Goal: Information Seeking & Learning: Learn about a topic

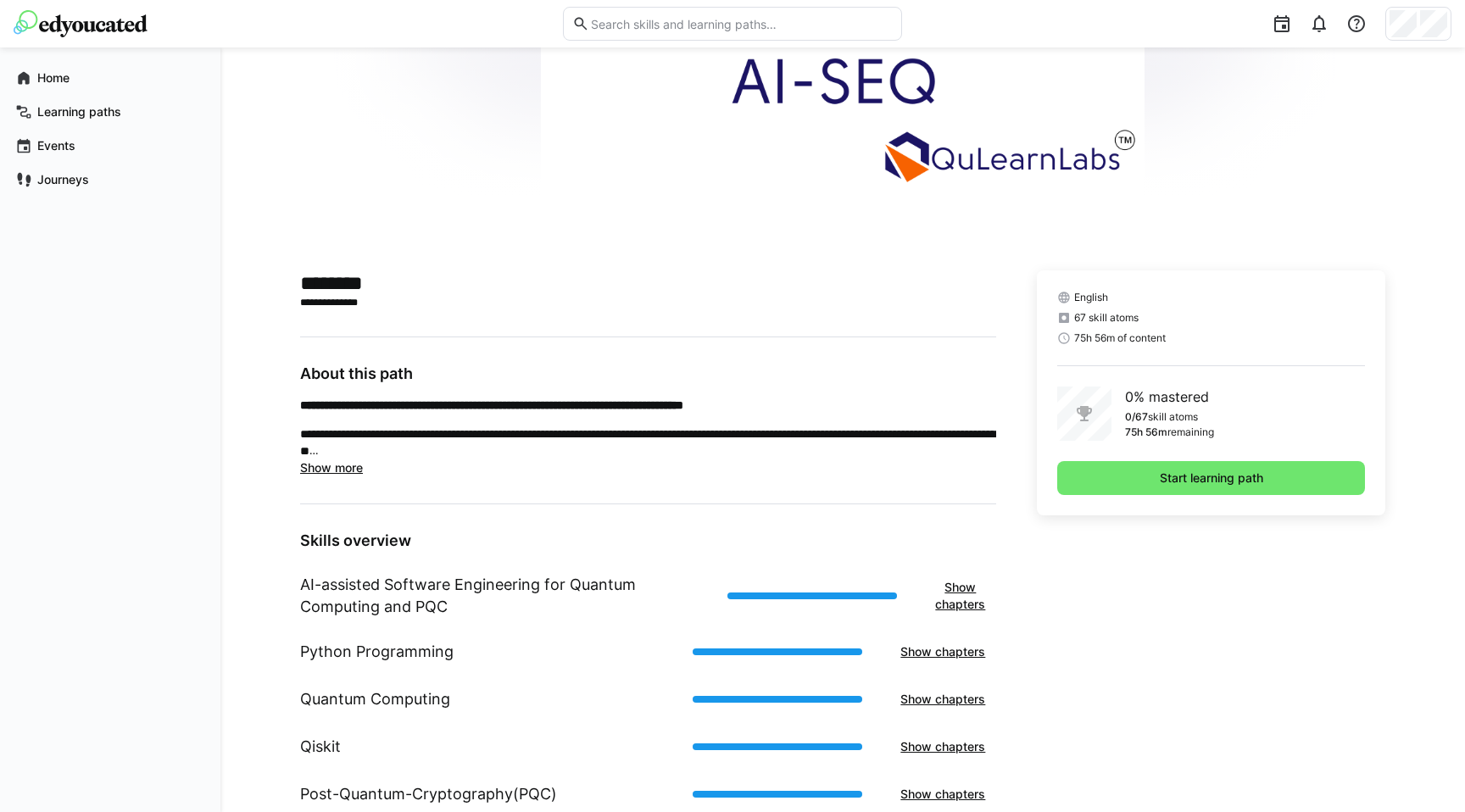
scroll to position [244, 0]
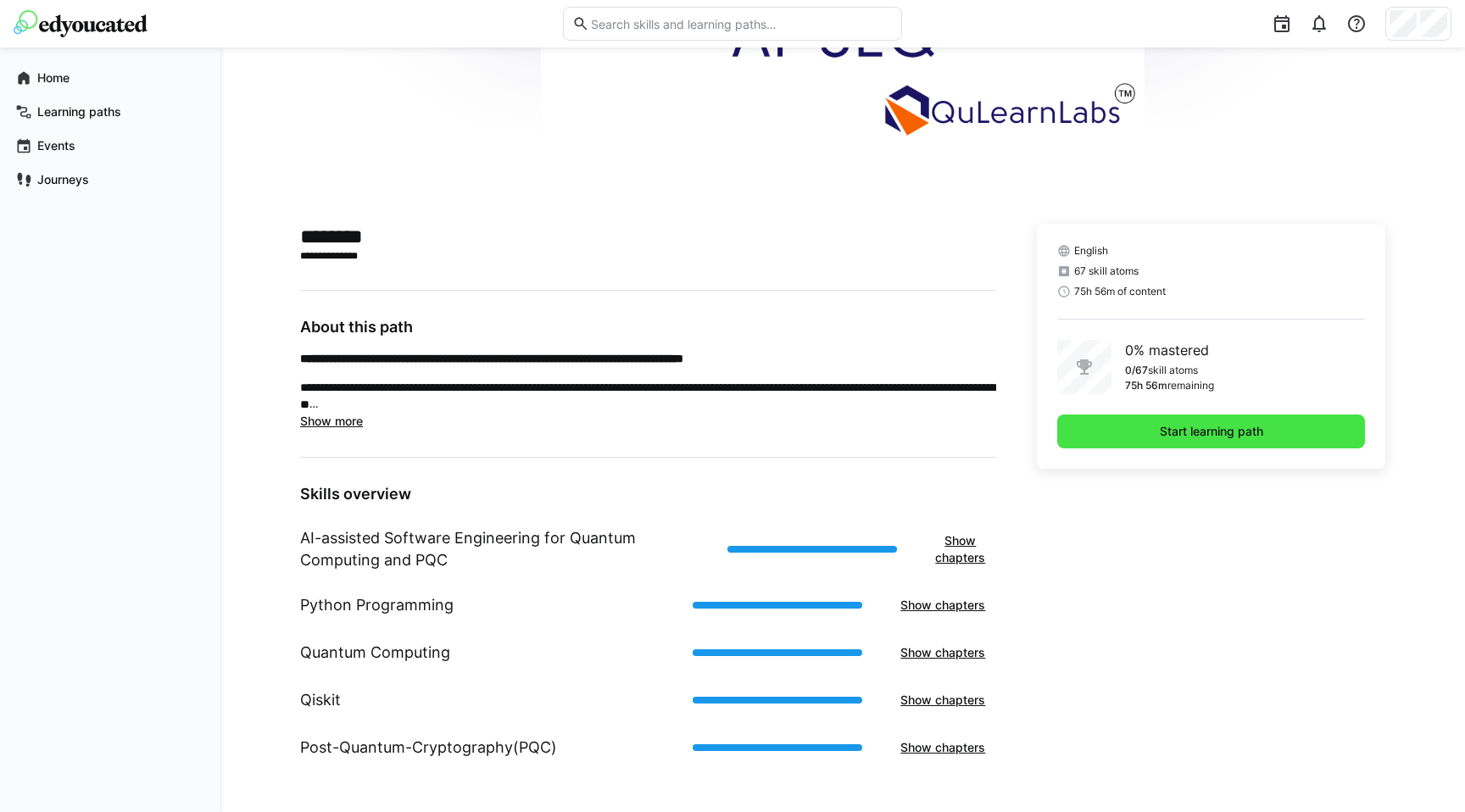
click at [1164, 439] on span "Start learning path" at bounding box center [1212, 431] width 109 height 17
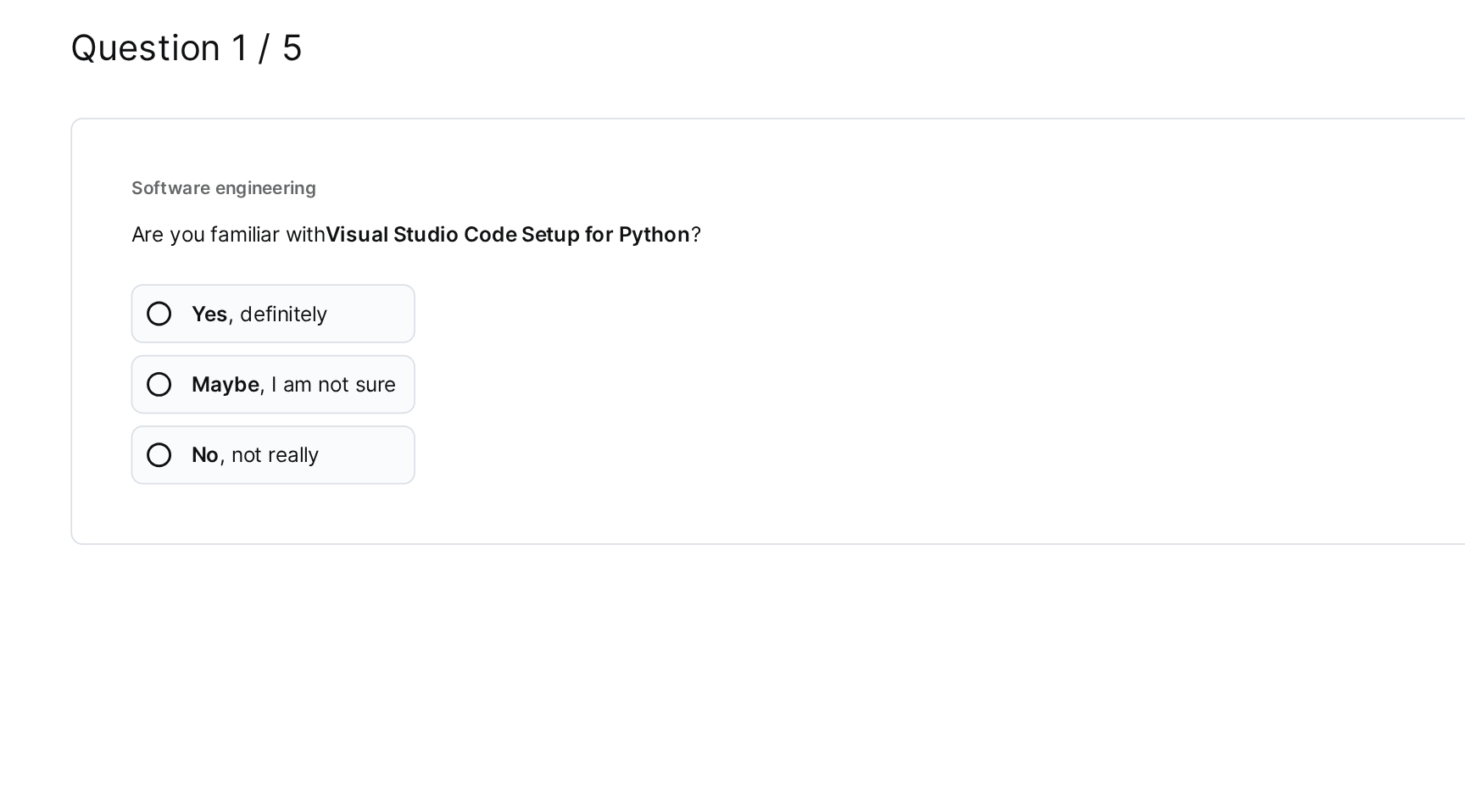
click at [116, 285] on b "Yes" at bounding box center [121, 285] width 21 height 14
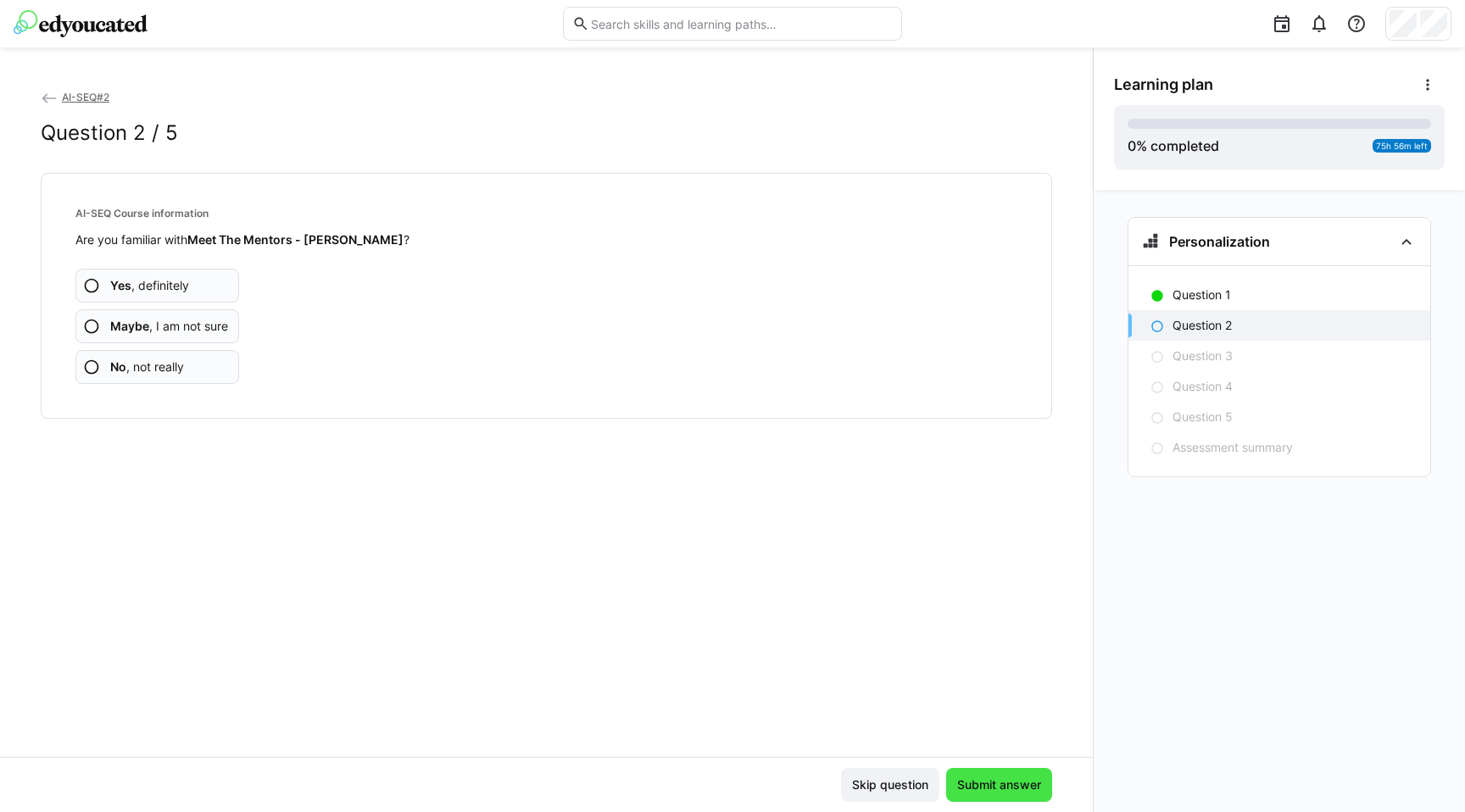
click at [1002, 789] on span "Submit answer" at bounding box center [1000, 785] width 89 height 17
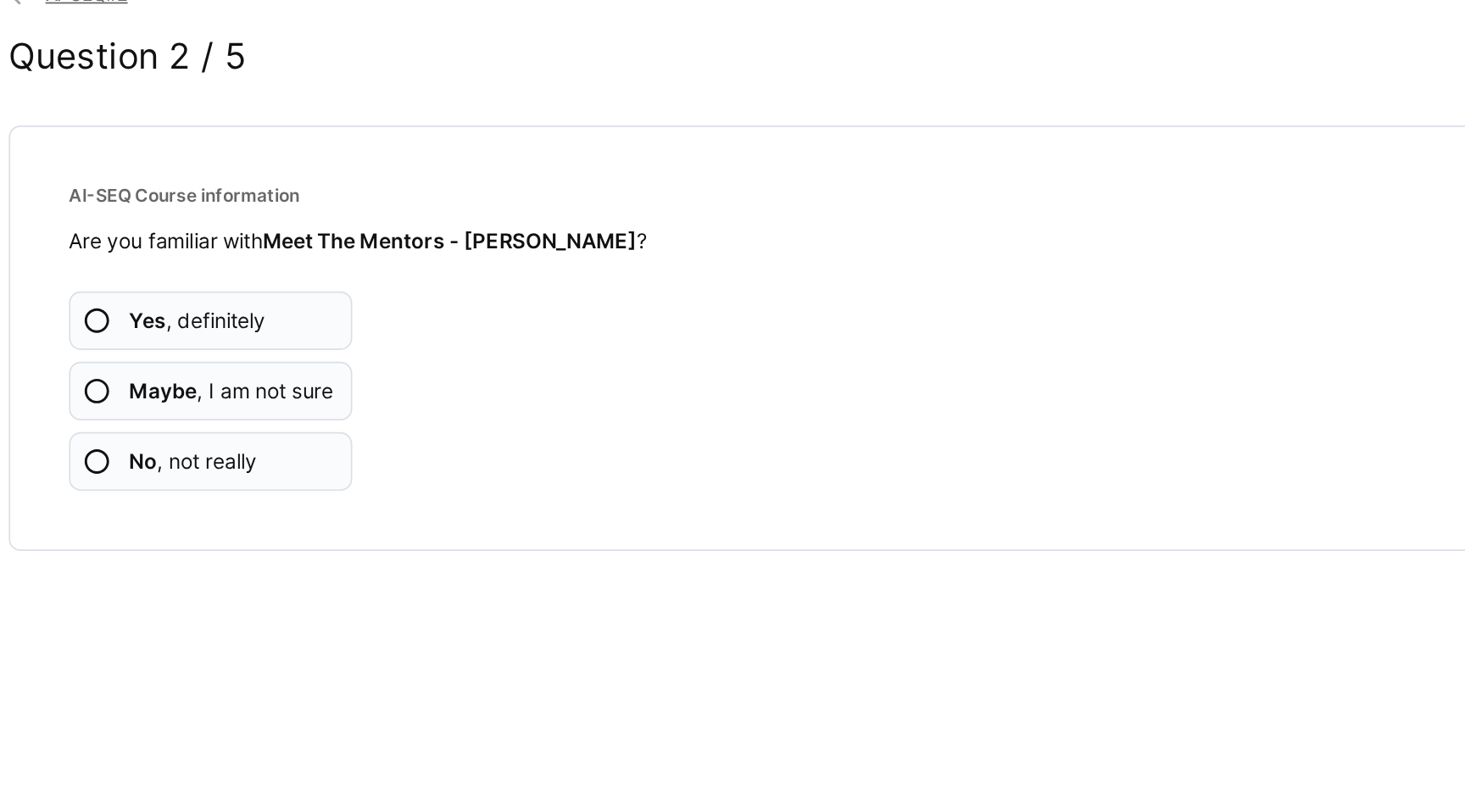
click at [140, 298] on app-assessment-question-radio "Yes , definitely" at bounding box center [157, 286] width 164 height 34
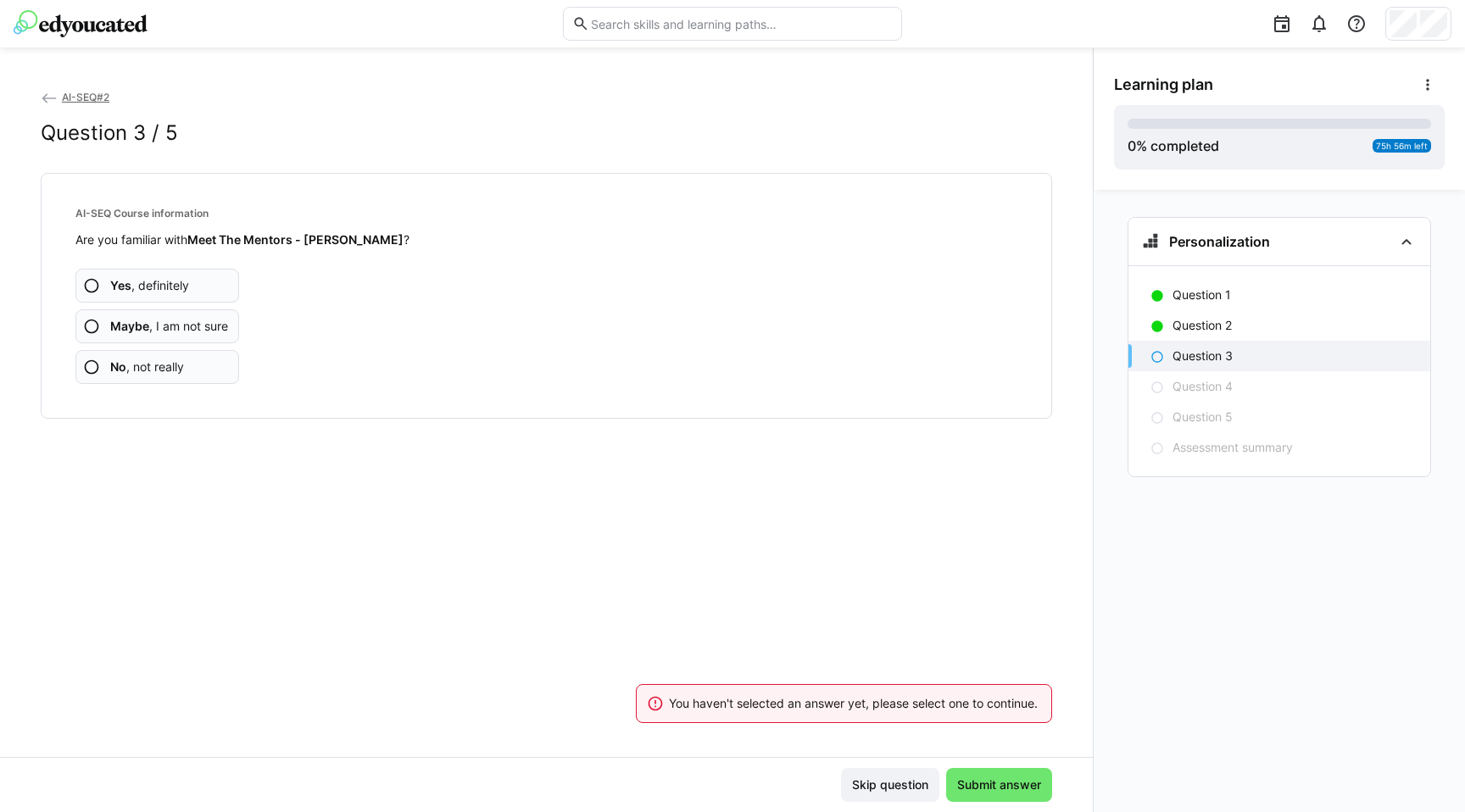
click at [110, 284] on b "Yes" at bounding box center [121, 285] width 21 height 14
click at [170, 281] on span "Yes , definitely" at bounding box center [150, 285] width 79 height 17
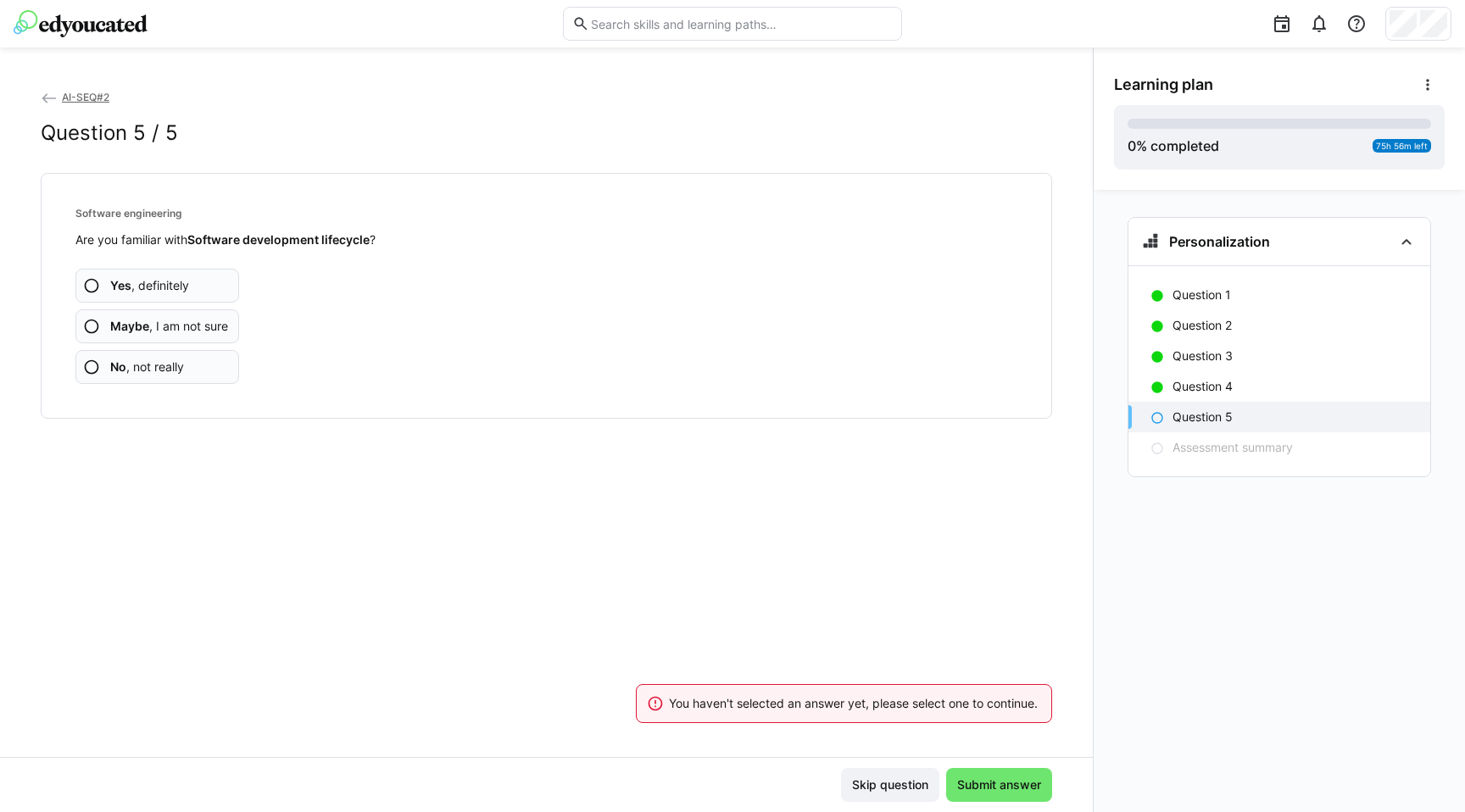
click at [170, 281] on span "Yes , definitely" at bounding box center [150, 285] width 79 height 17
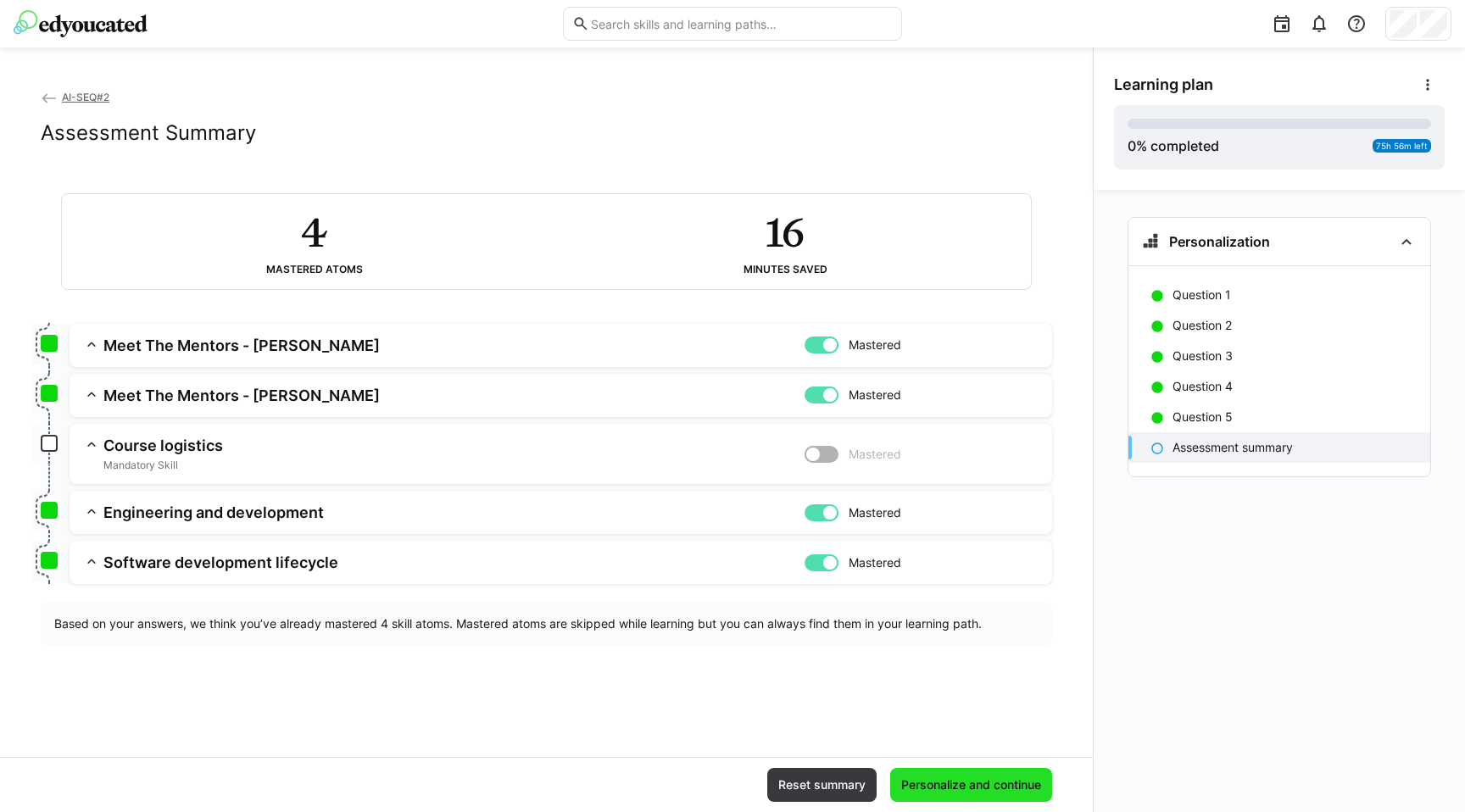
click at [965, 791] on span "Personalize and continue" at bounding box center [971, 785] width 145 height 17
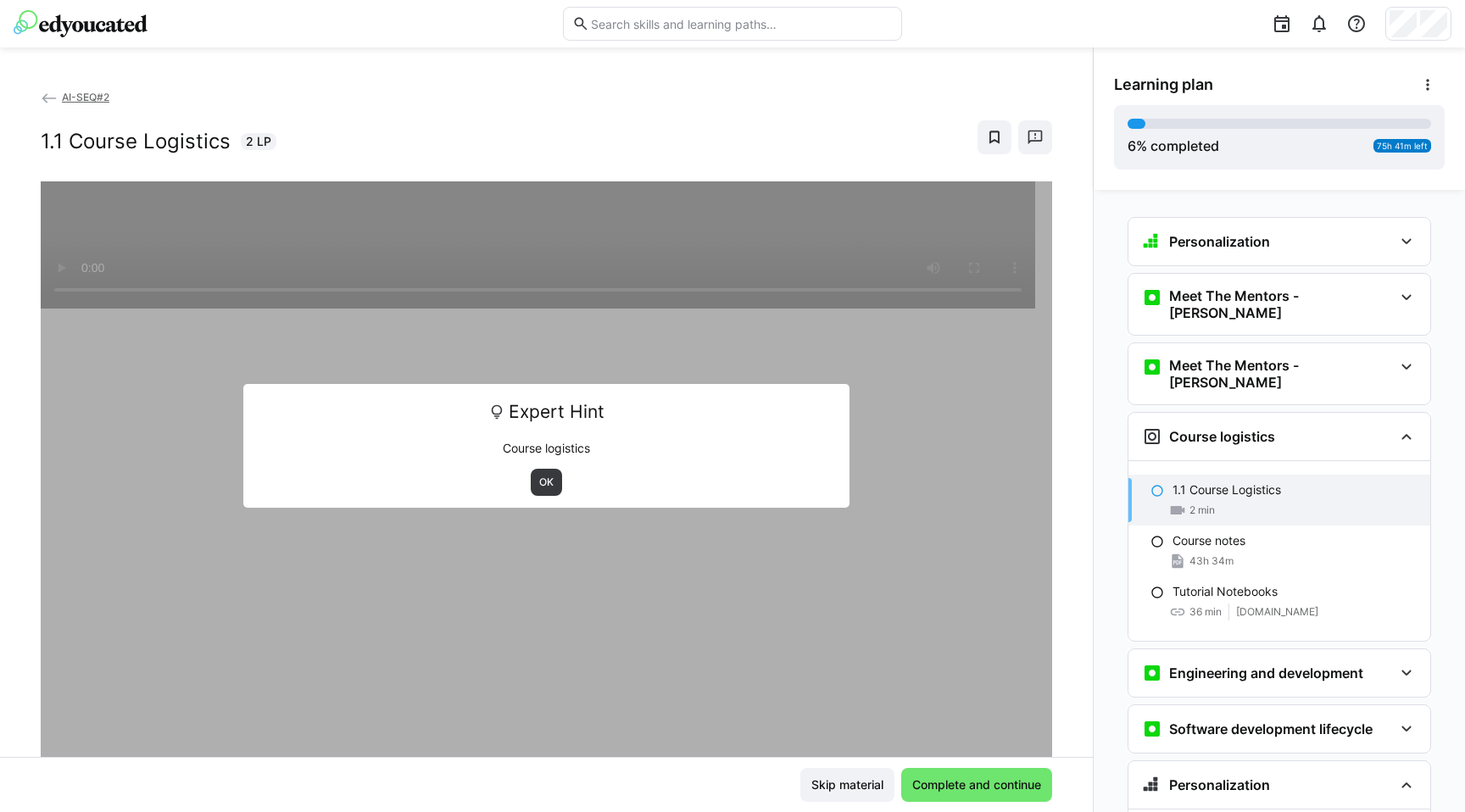
scroll to position [62, 0]
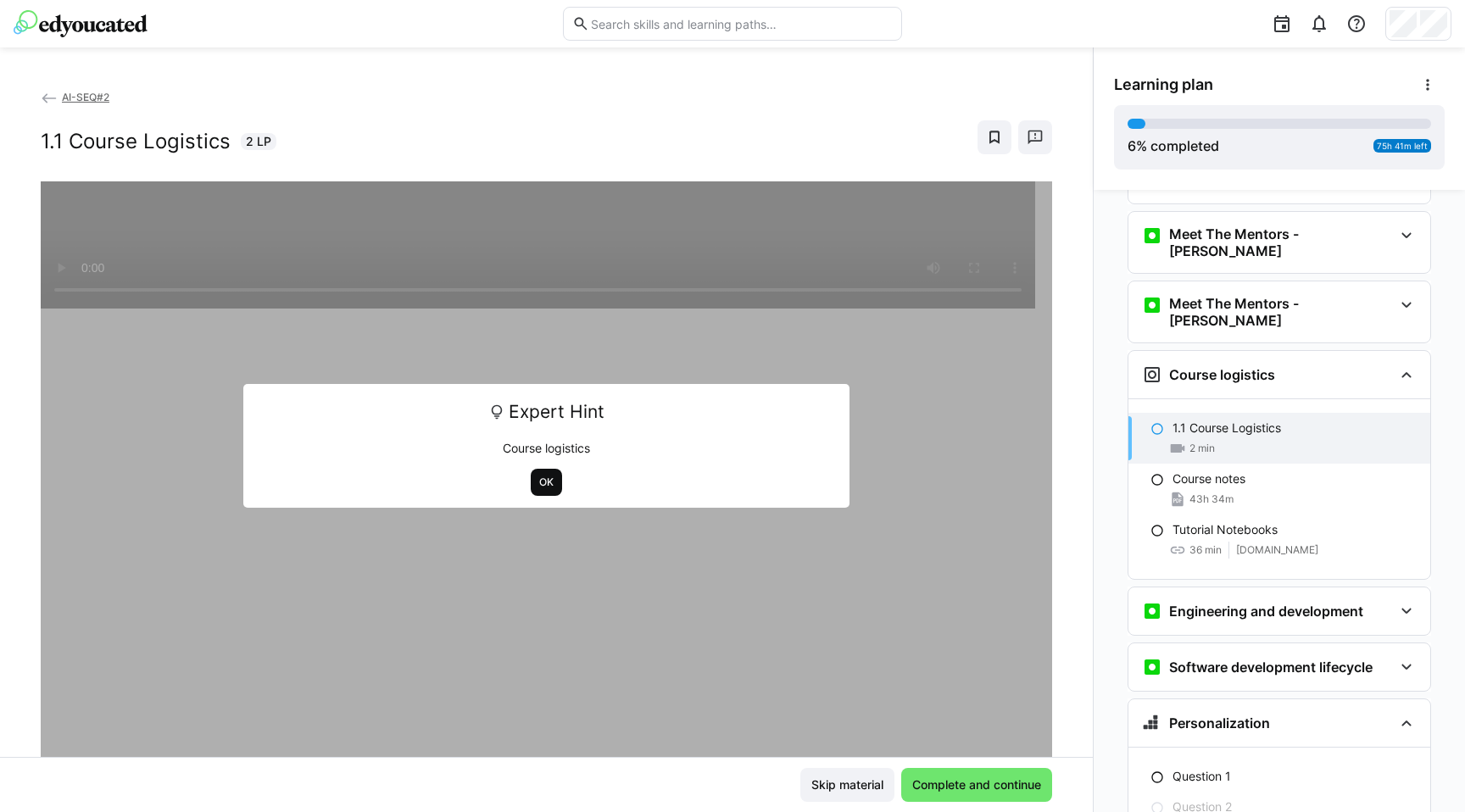
click at [547, 485] on span "OK" at bounding box center [547, 482] width 18 height 13
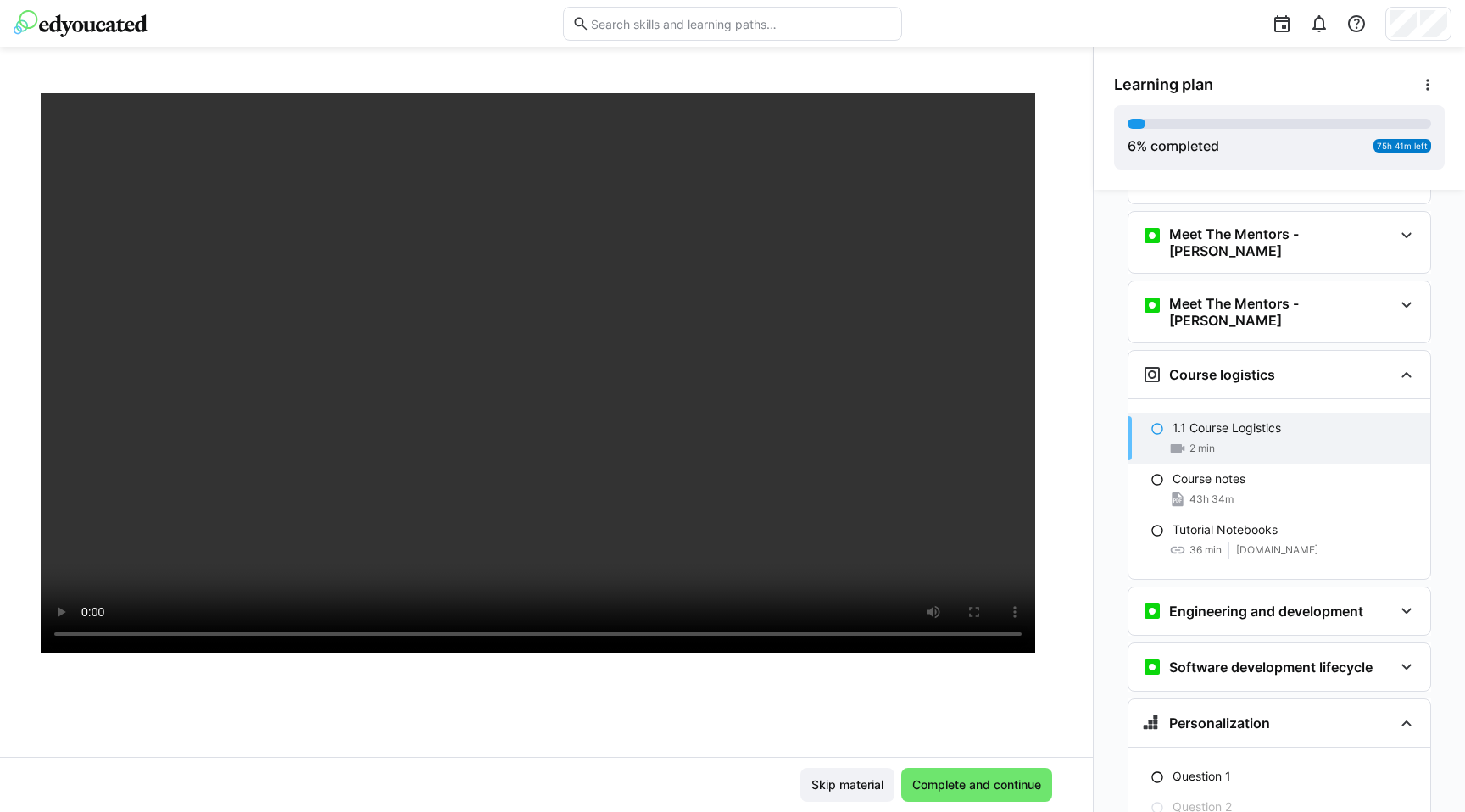
scroll to position [97, 0]
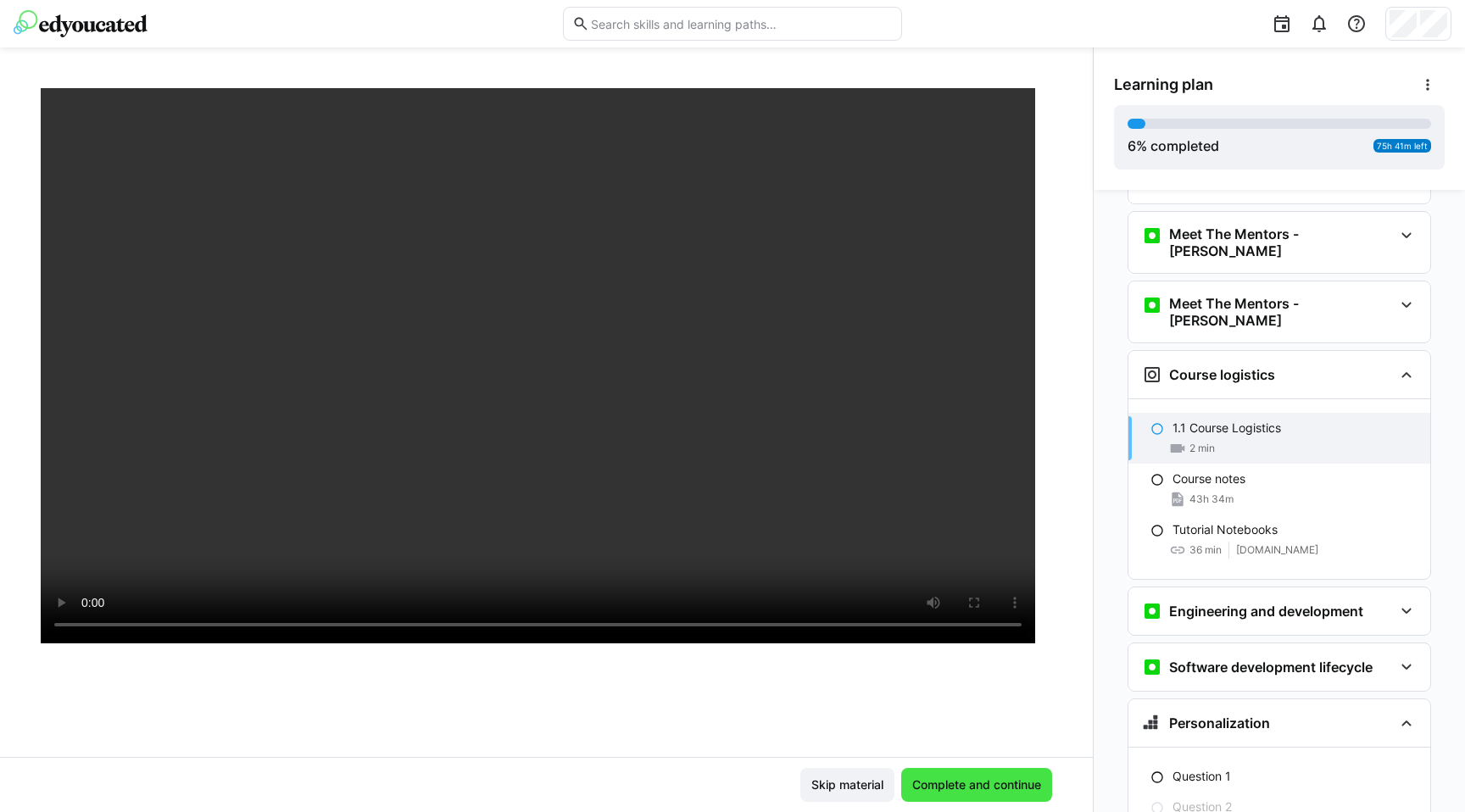
click at [980, 789] on span "Complete and continue" at bounding box center [976, 785] width 134 height 17
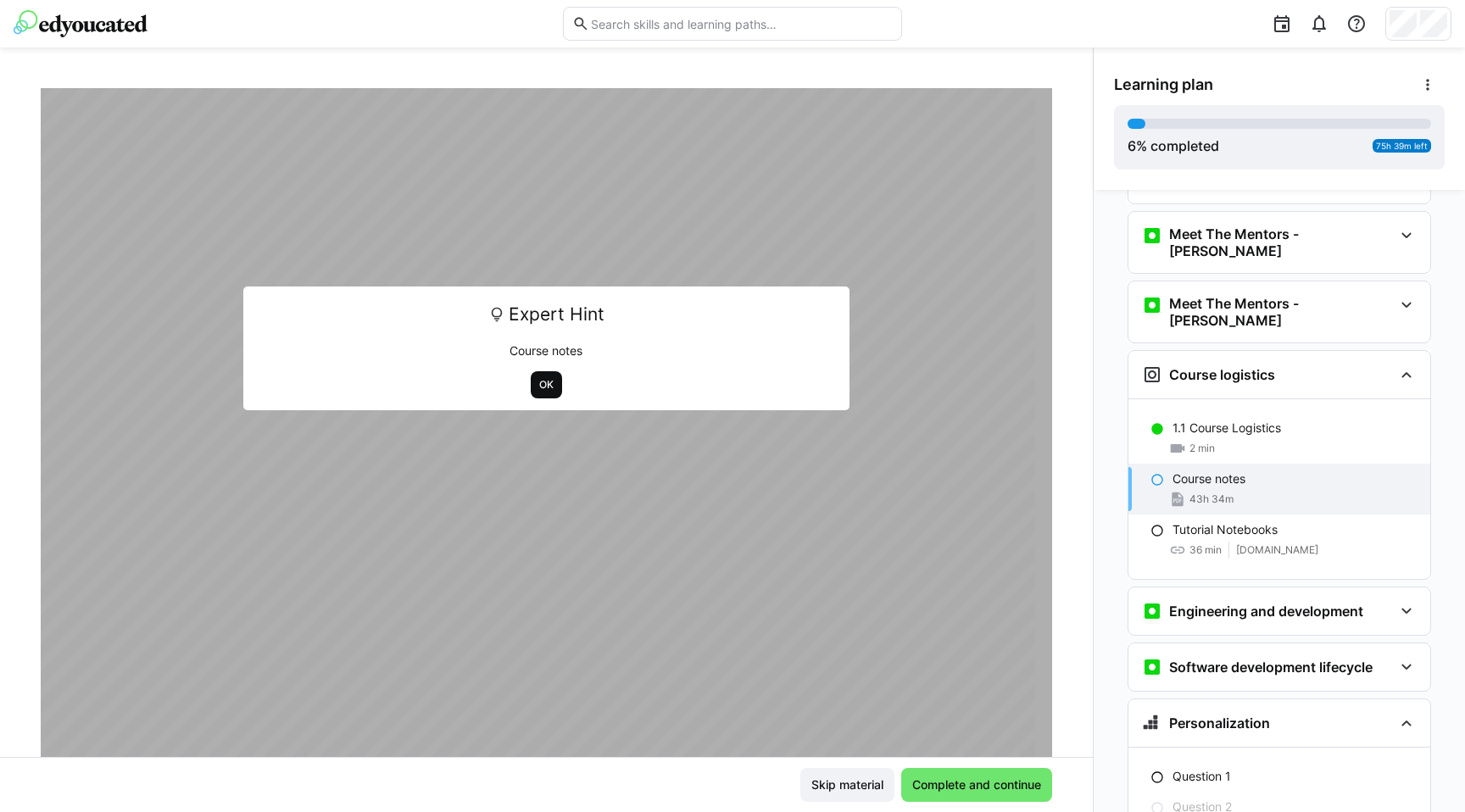
click at [543, 376] on span "OK" at bounding box center [547, 385] width 32 height 27
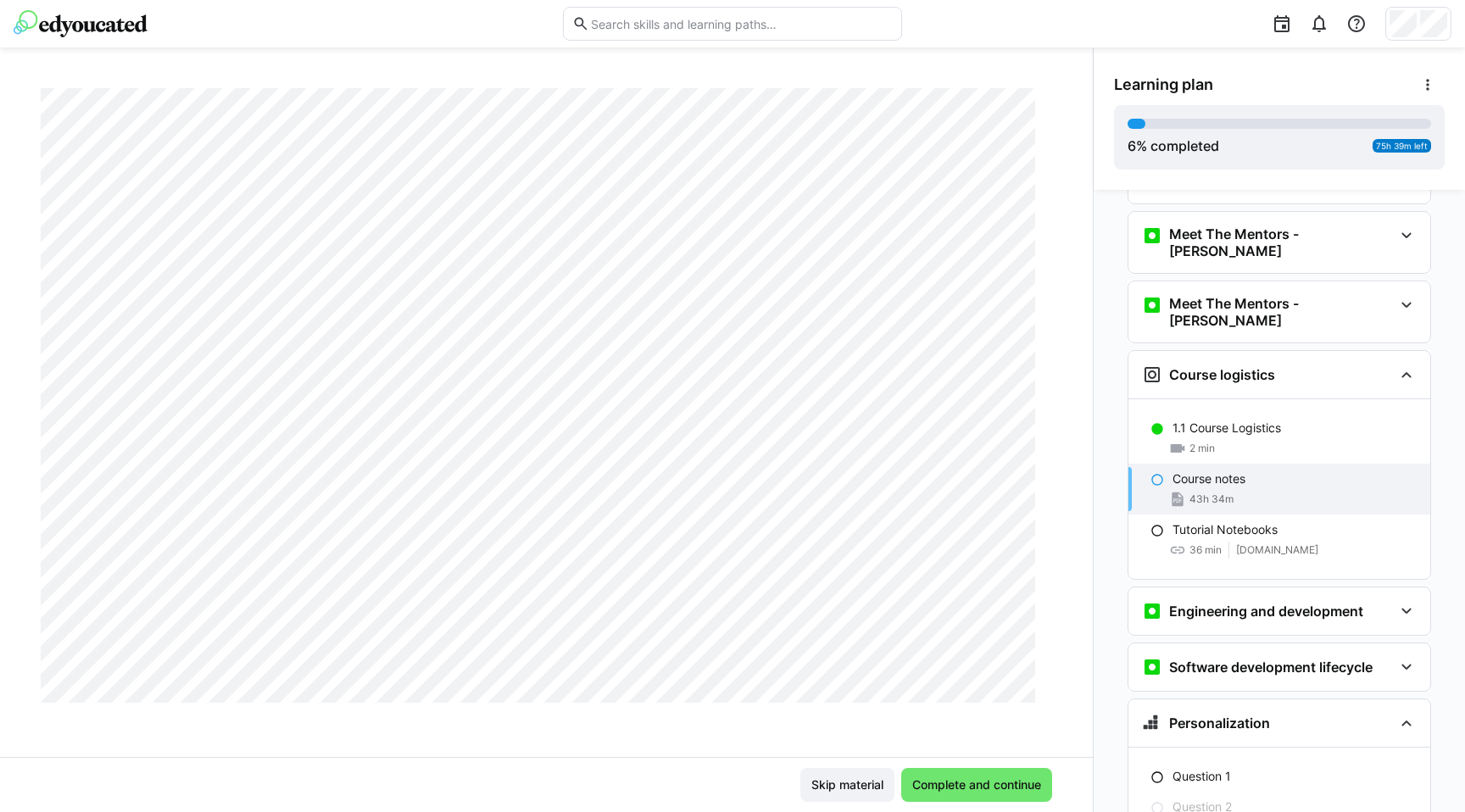
scroll to position [0, 0]
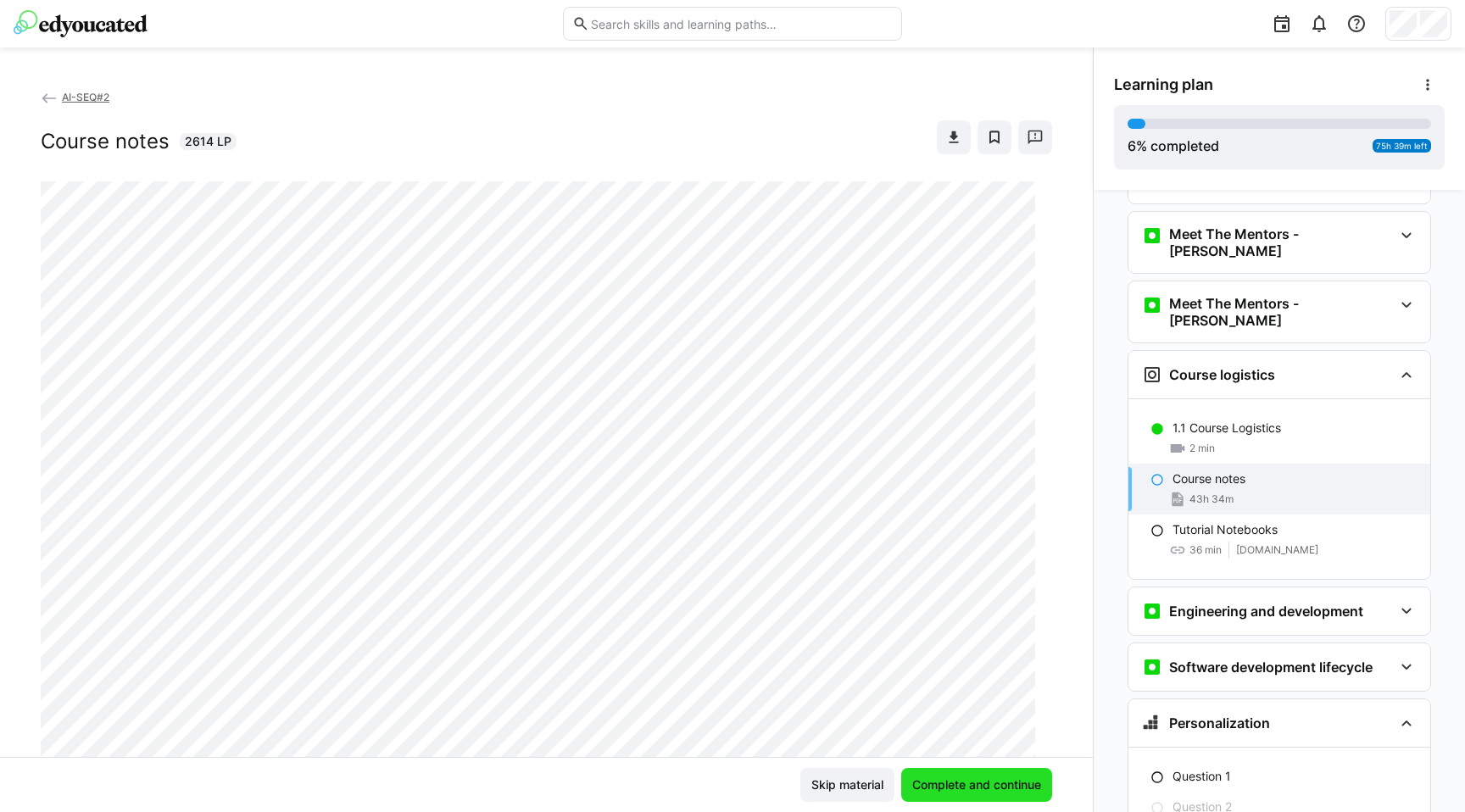
click at [963, 779] on span "Complete and continue" at bounding box center [976, 785] width 134 height 17
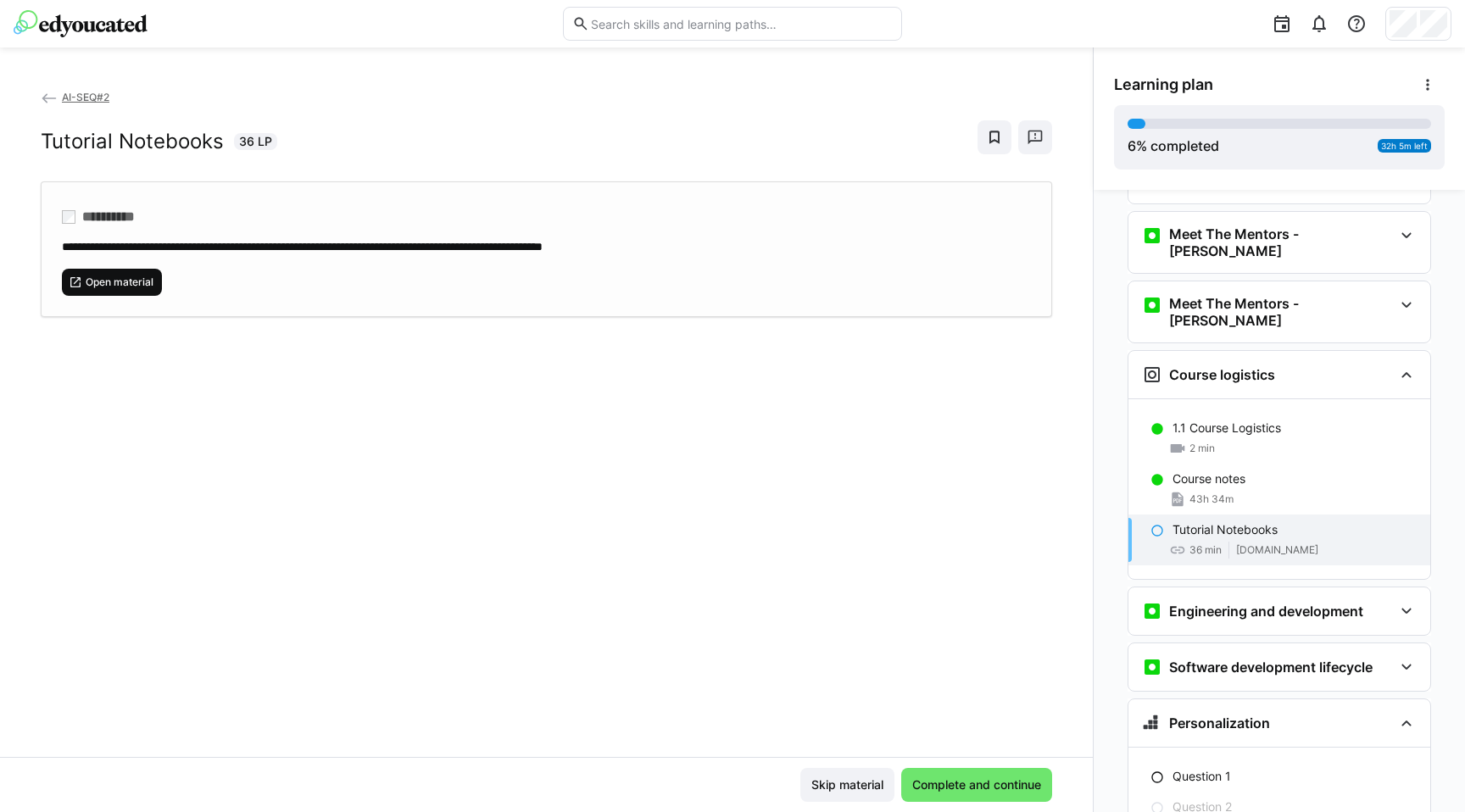
click at [87, 279] on span "Open material" at bounding box center [119, 282] width 71 height 13
click at [938, 801] on span "Complete and continue" at bounding box center [977, 785] width 151 height 34
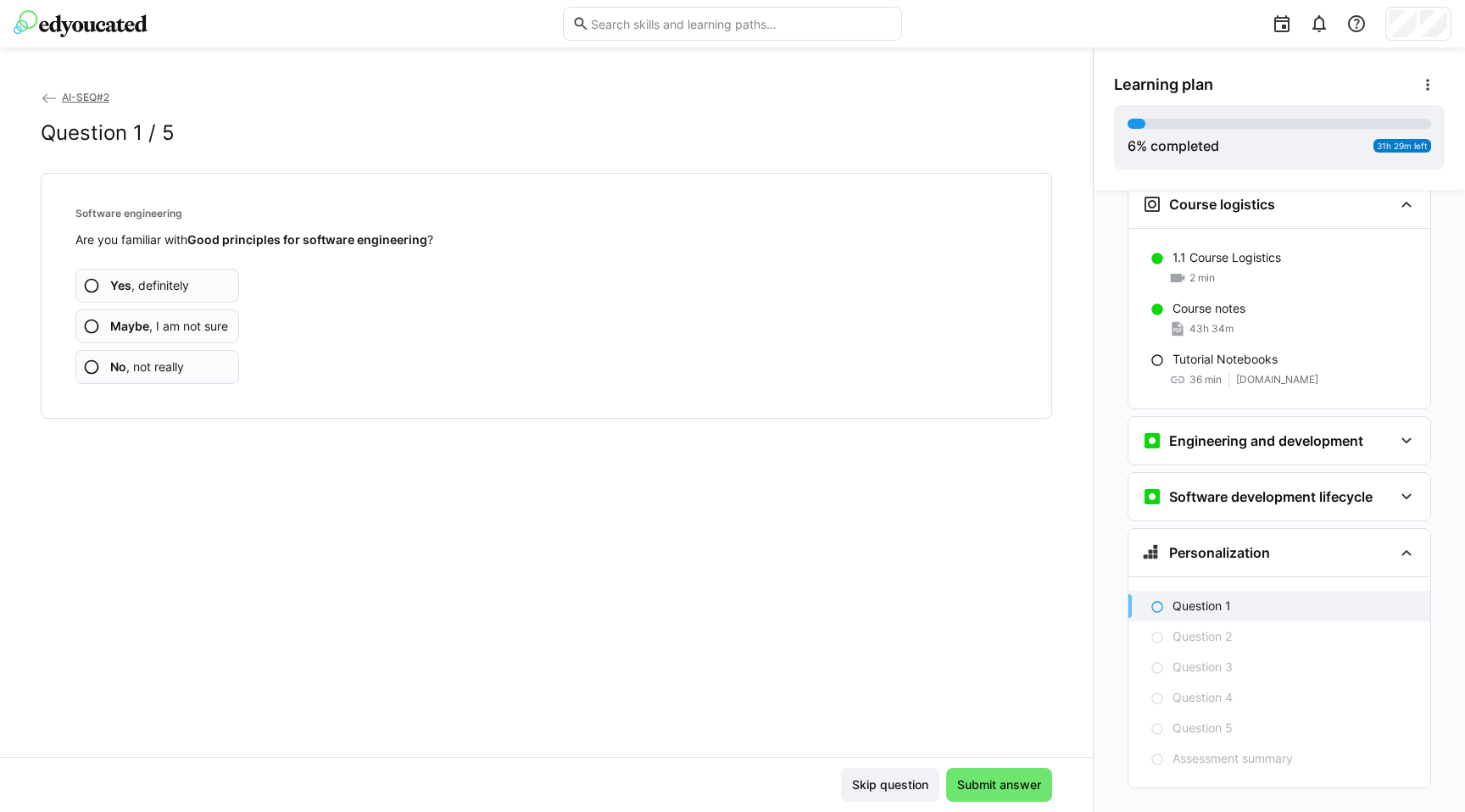
scroll to position [234, 0]
click at [164, 277] on span "Yes , definitely" at bounding box center [150, 285] width 79 height 17
click at [188, 288] on span "Yes , definitely" at bounding box center [150, 285] width 79 height 17
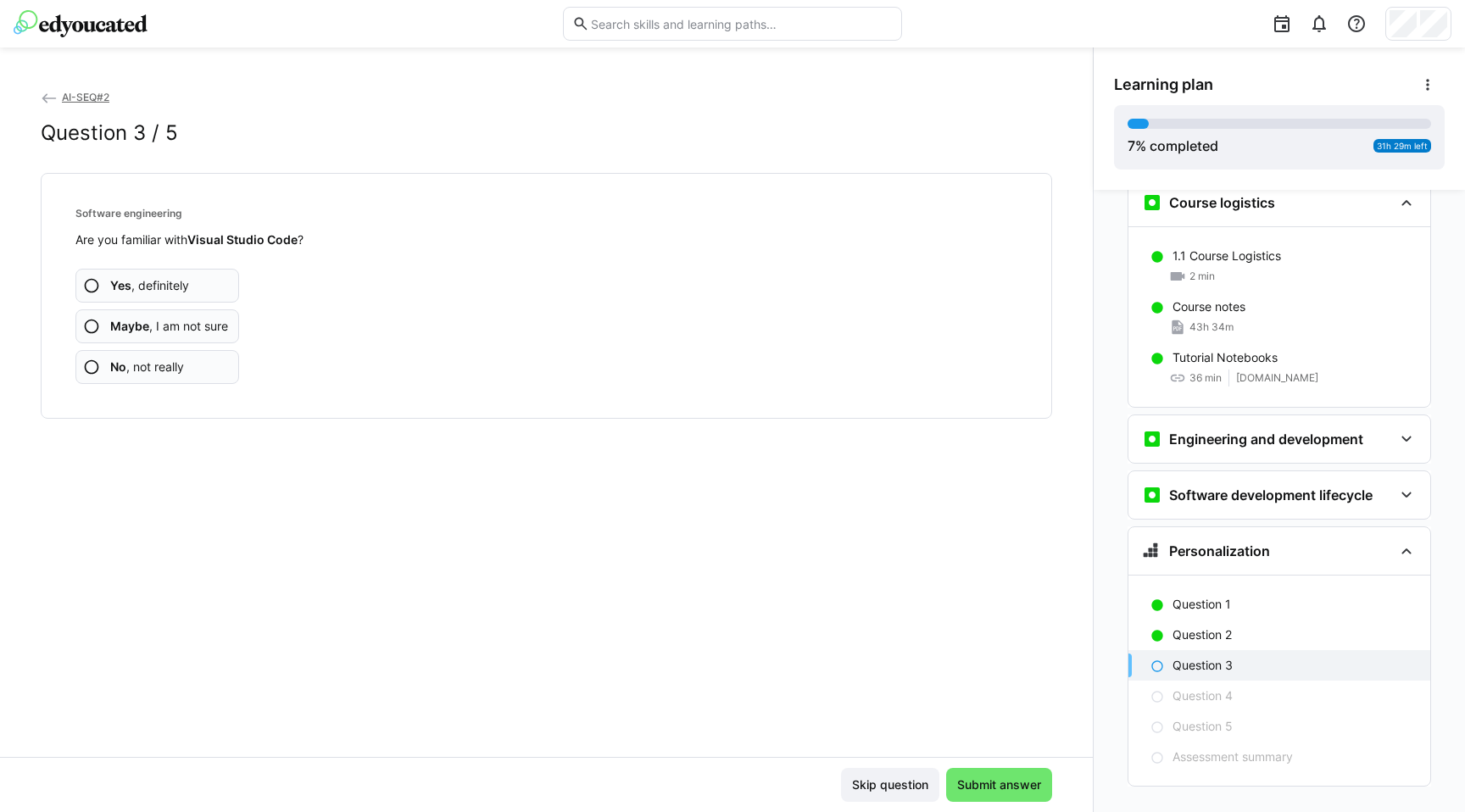
click at [188, 288] on span "Yes , definitely" at bounding box center [150, 285] width 79 height 17
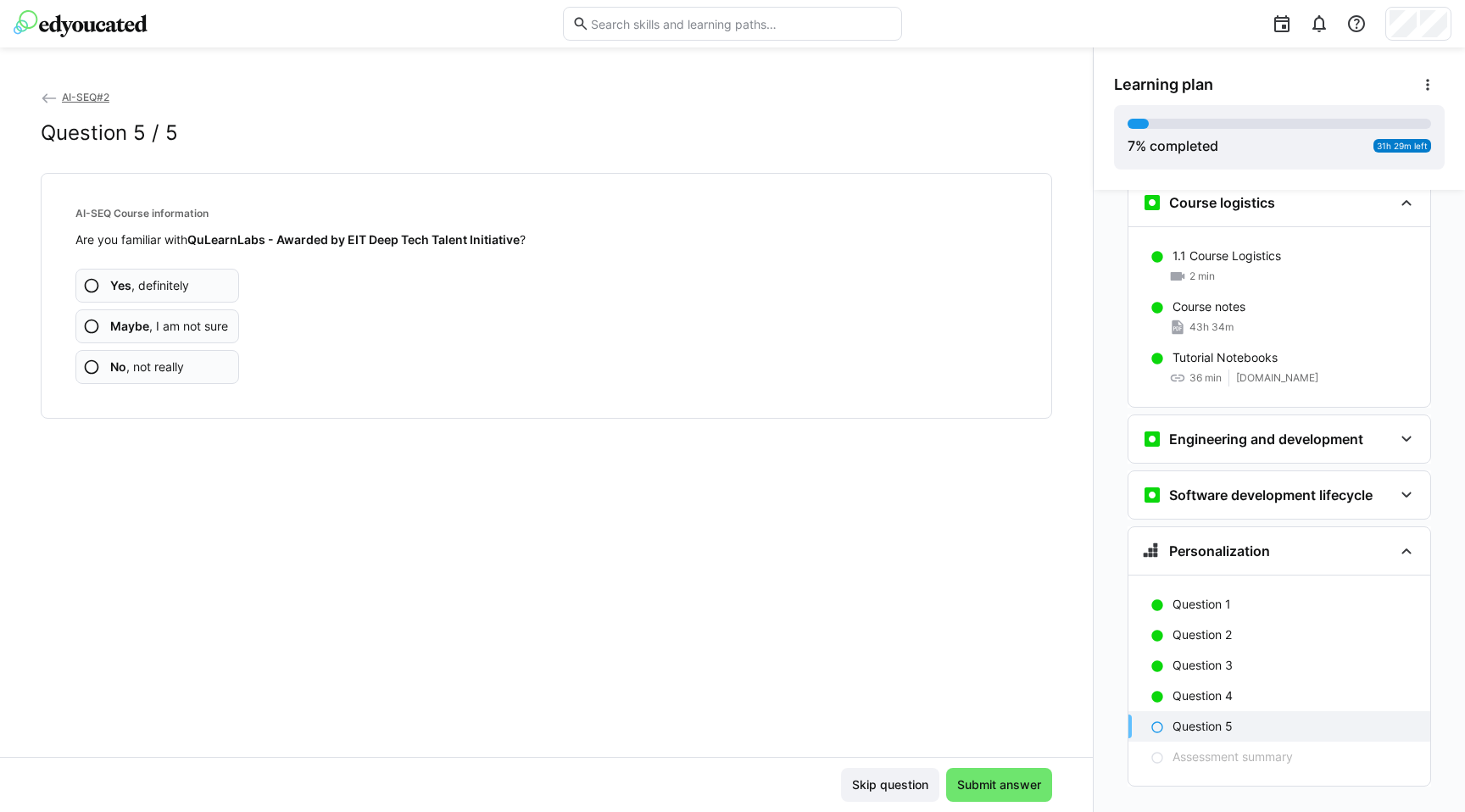
click at [188, 288] on span "Yes , definitely" at bounding box center [150, 285] width 79 height 17
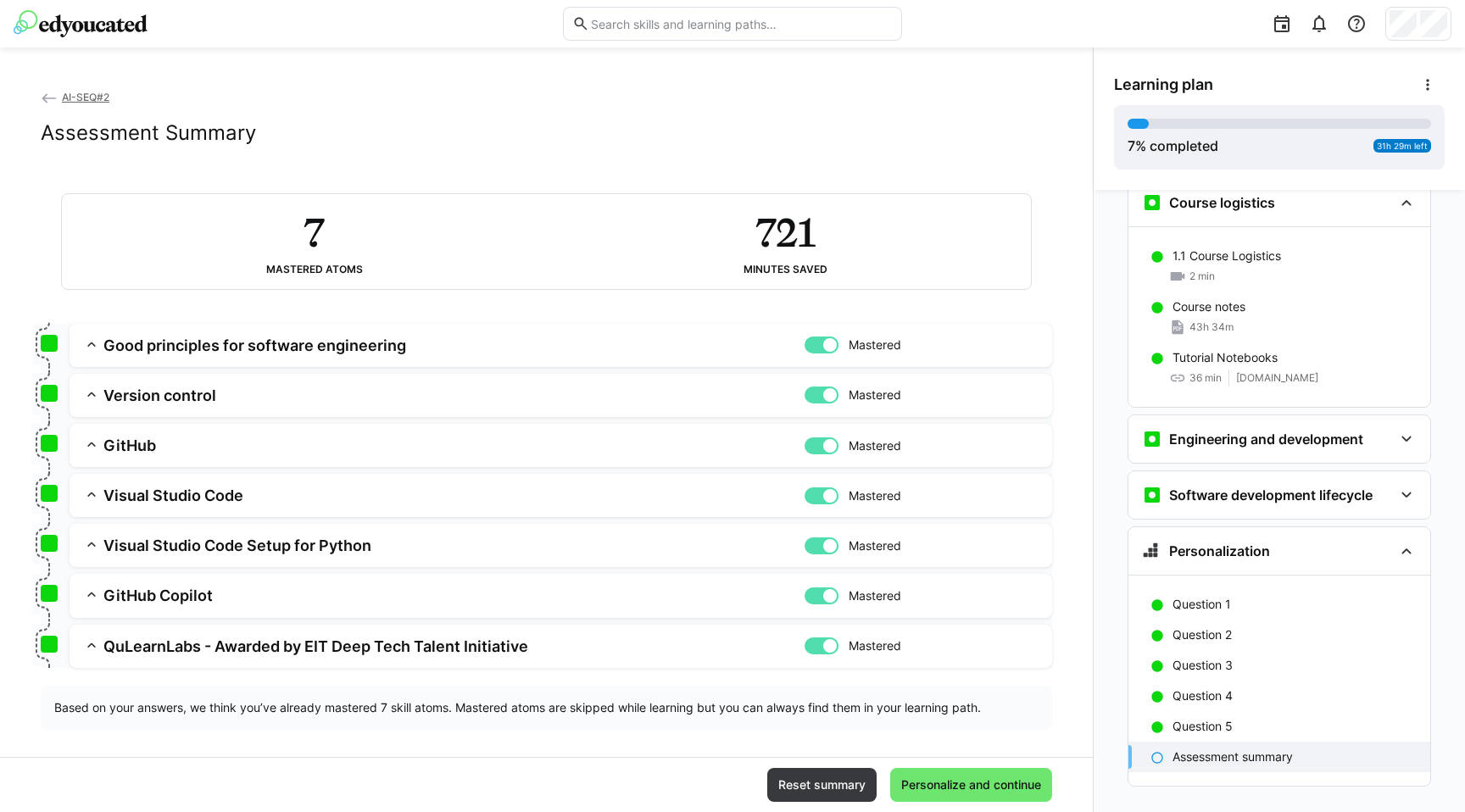
scroll to position [13, 0]
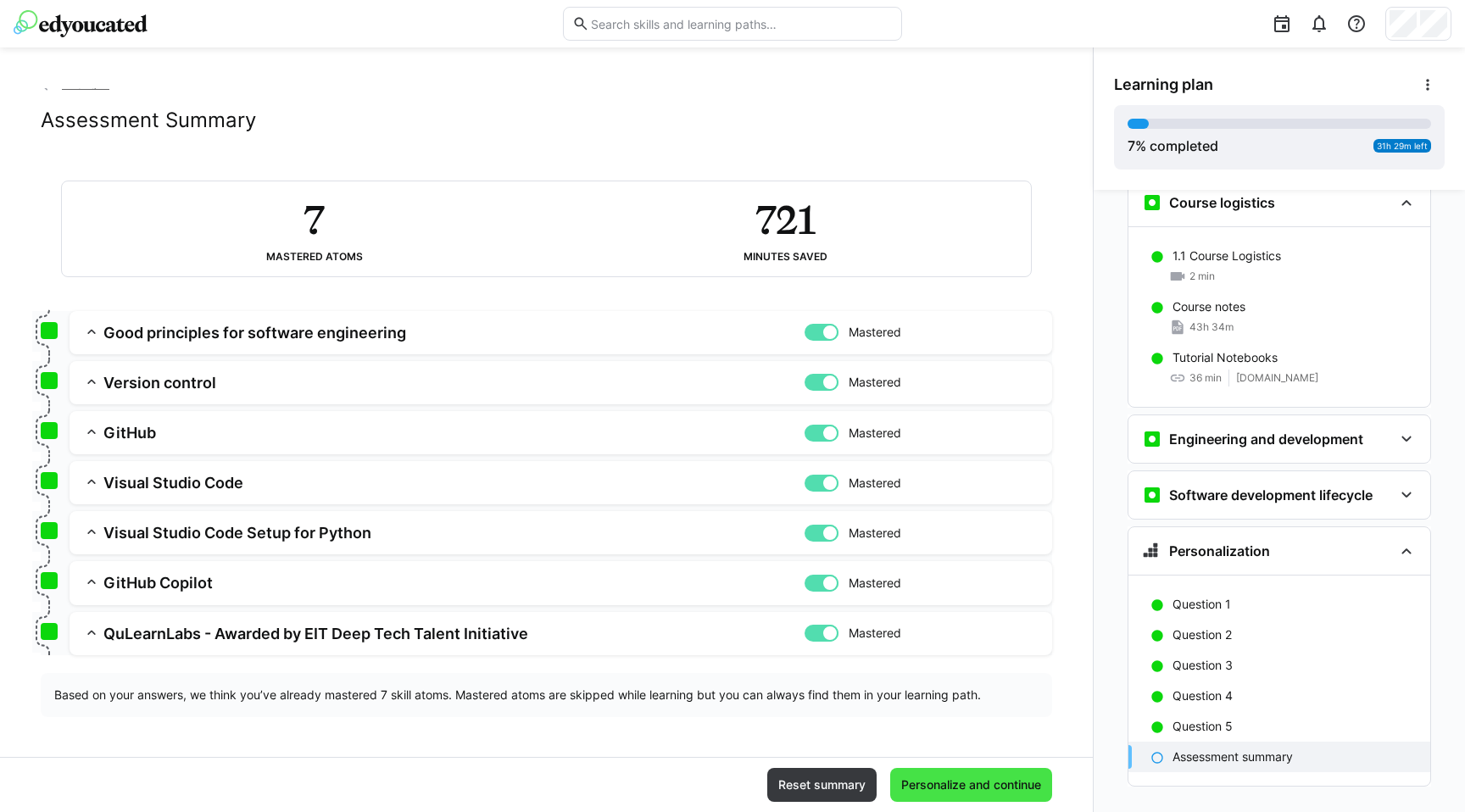
click at [964, 774] on span "Personalize and continue" at bounding box center [971, 785] width 162 height 34
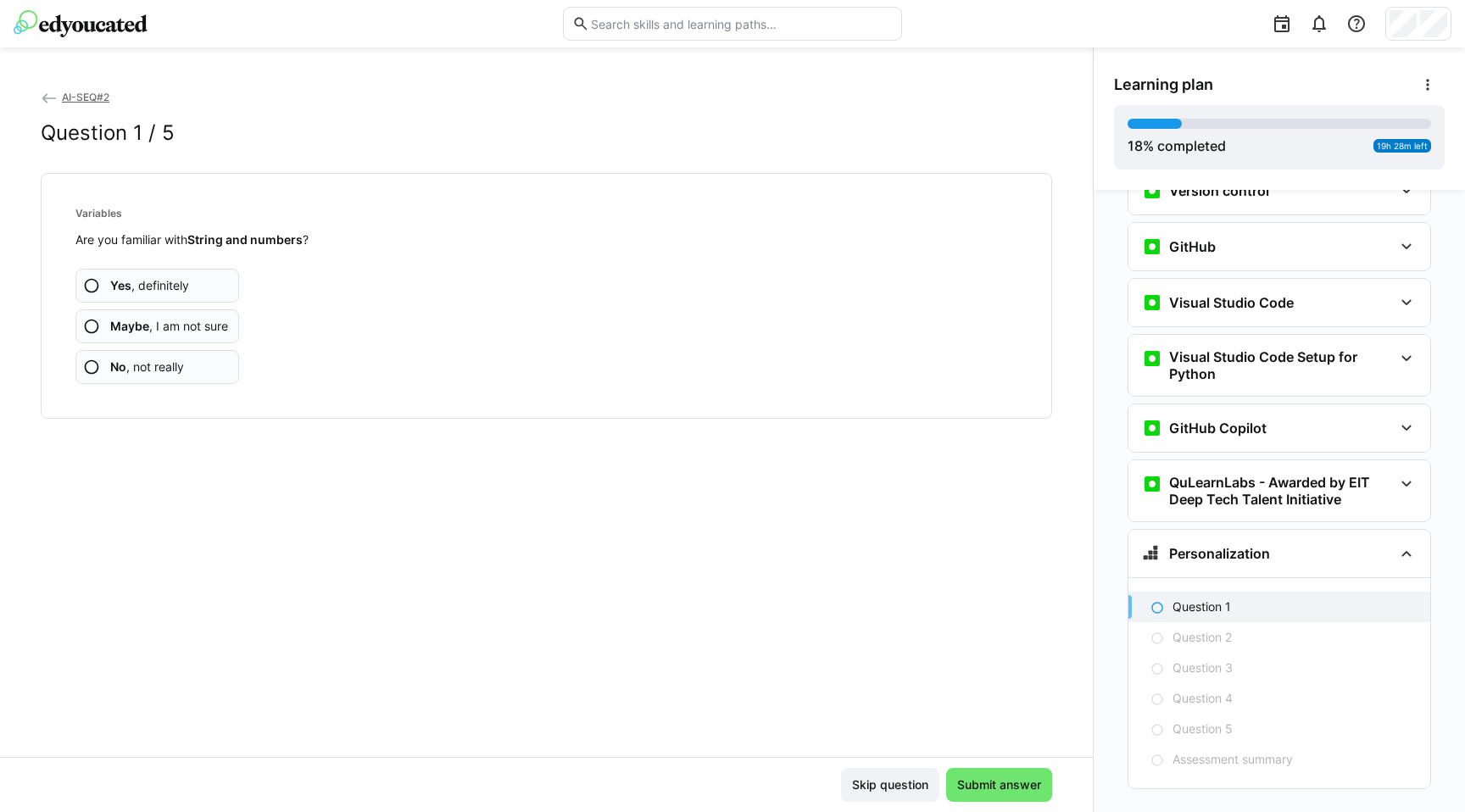
scroll to position [723, 0]
click at [230, 290] on app-assessment-question-radio "Yes , definitely" at bounding box center [157, 286] width 164 height 34
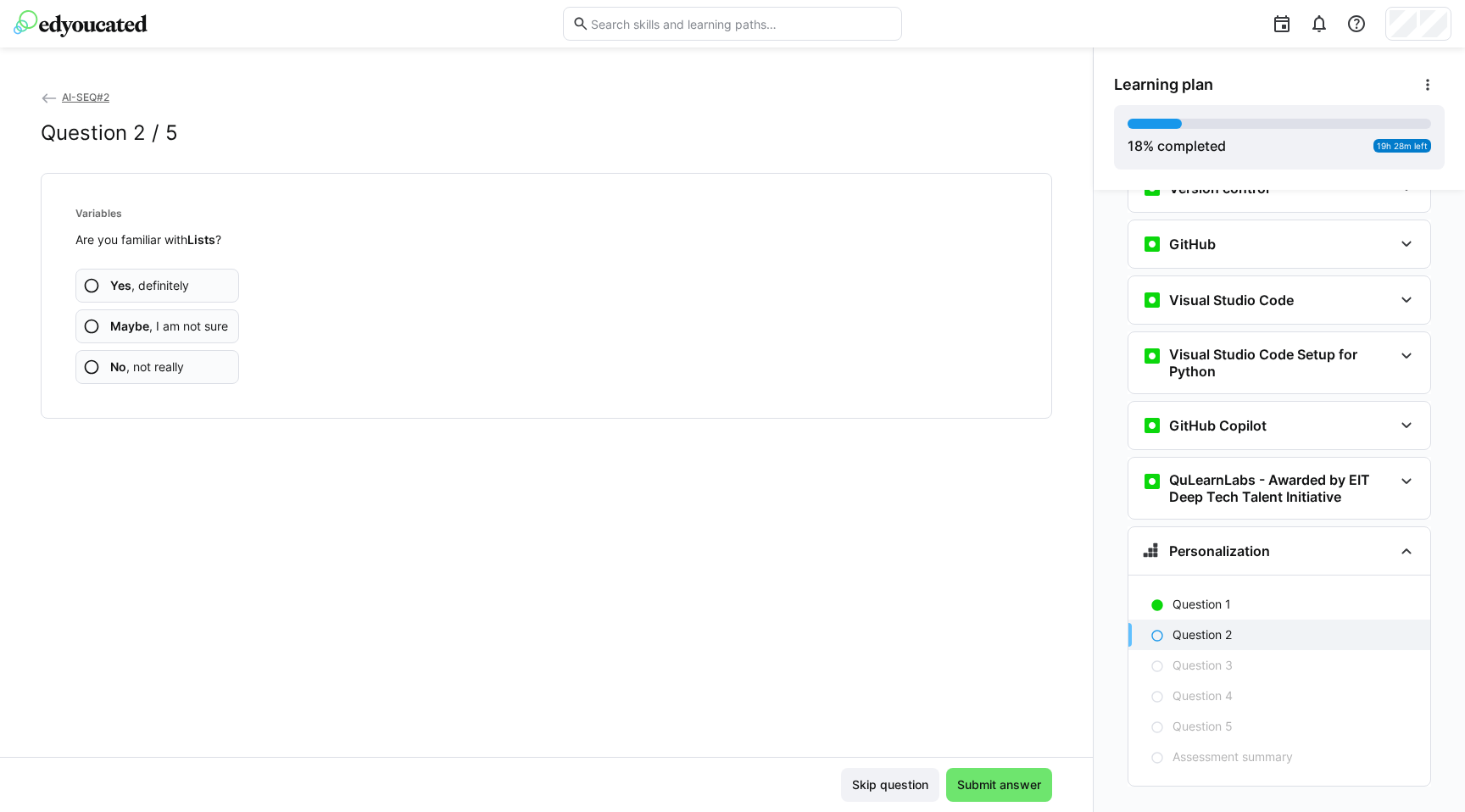
click at [145, 287] on span "Yes , definitely" at bounding box center [150, 285] width 79 height 17
click at [105, 280] on app-assessment-question-radio "Yes , definitely" at bounding box center [157, 286] width 164 height 34
click at [150, 282] on span "Yes , definitely" at bounding box center [150, 285] width 79 height 17
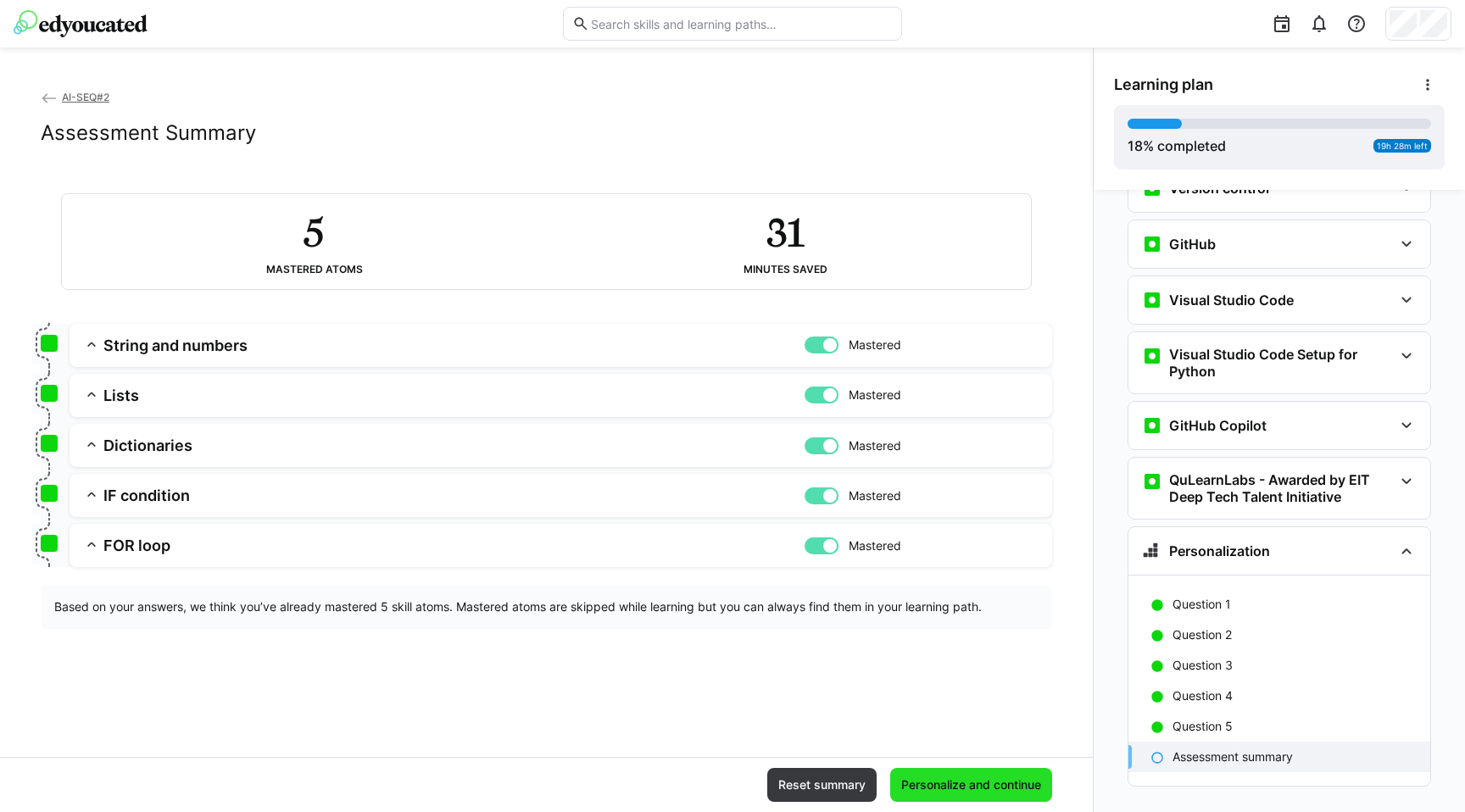
click at [1017, 797] on span "Personalize and continue" at bounding box center [971, 785] width 162 height 34
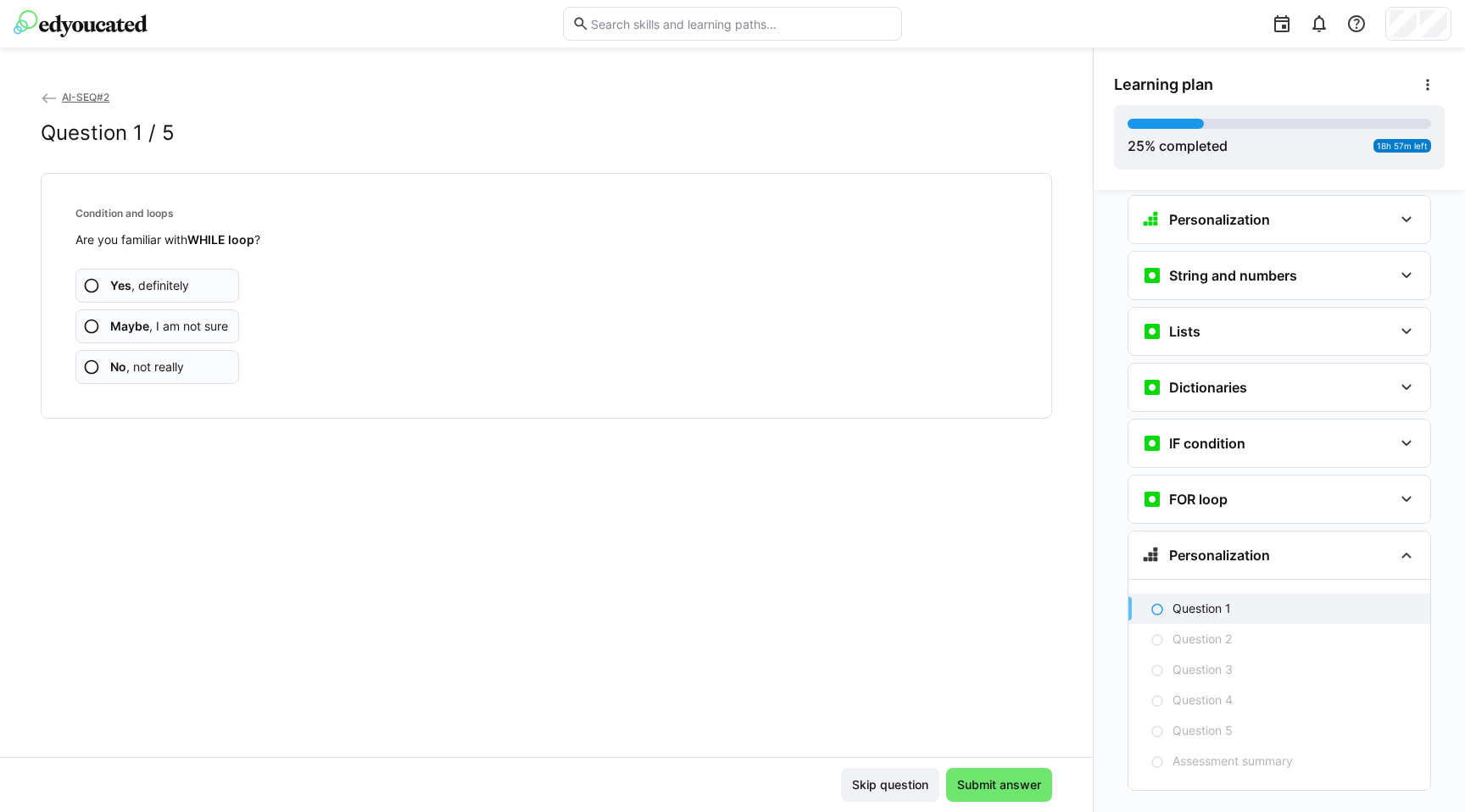
scroll to position [1058, 0]
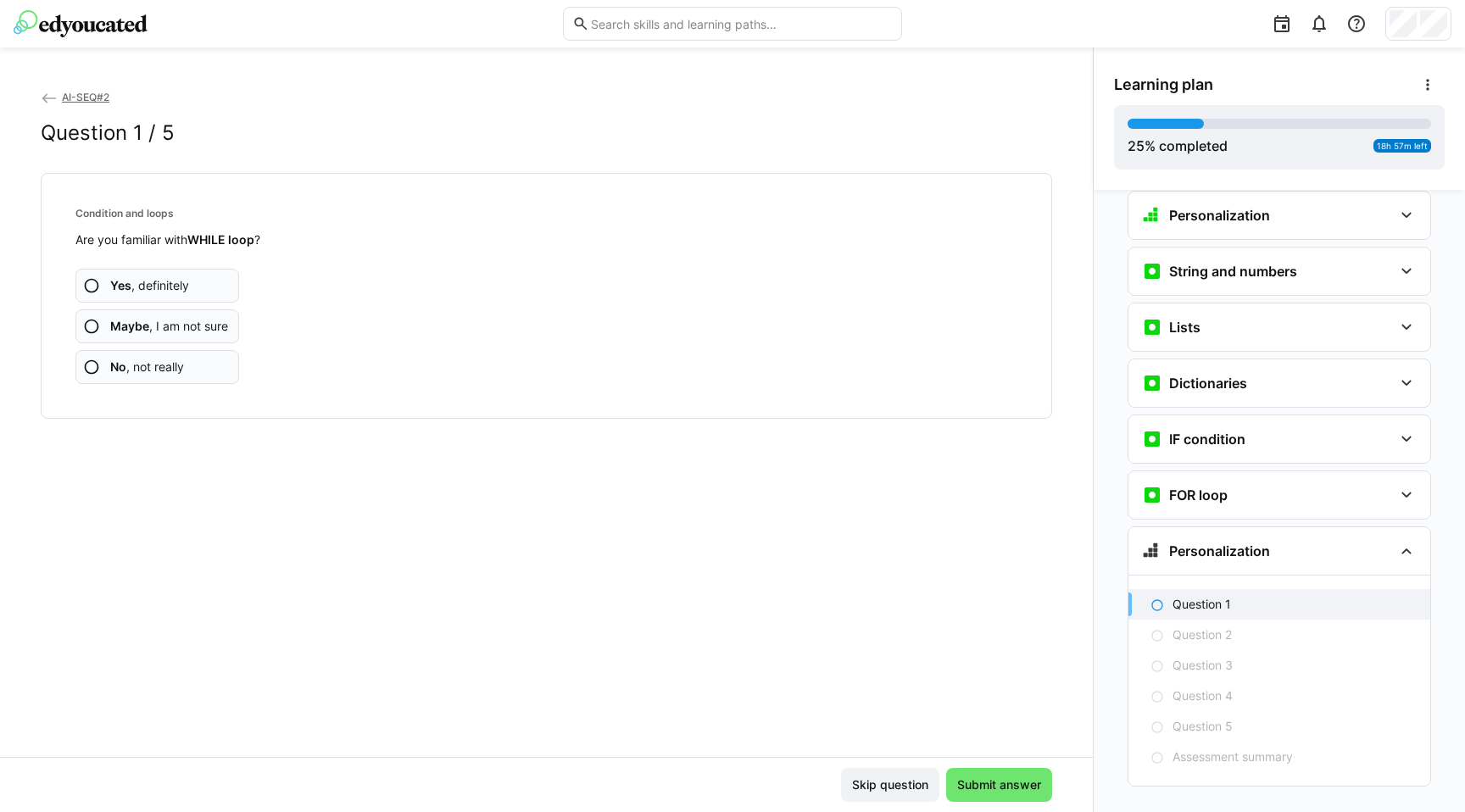
click at [234, 282] on app-assessment-question-radio "Yes , definitely" at bounding box center [157, 286] width 164 height 34
click at [222, 282] on app-assessment-question-radio "Yes , definitely" at bounding box center [157, 286] width 164 height 34
click at [86, 94] on span "AI-SEQ#2" at bounding box center [86, 97] width 47 height 13
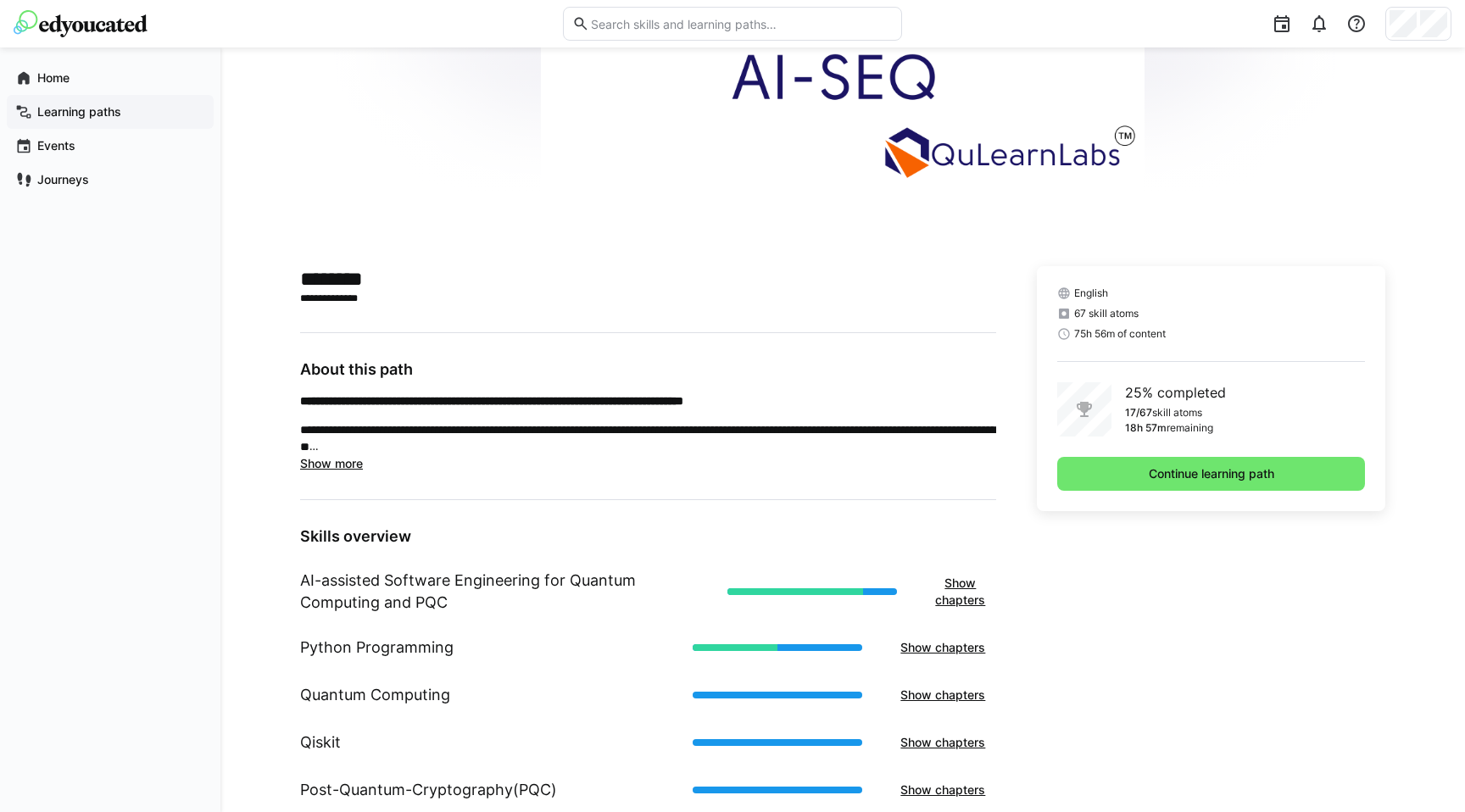
scroll to position [200, 0]
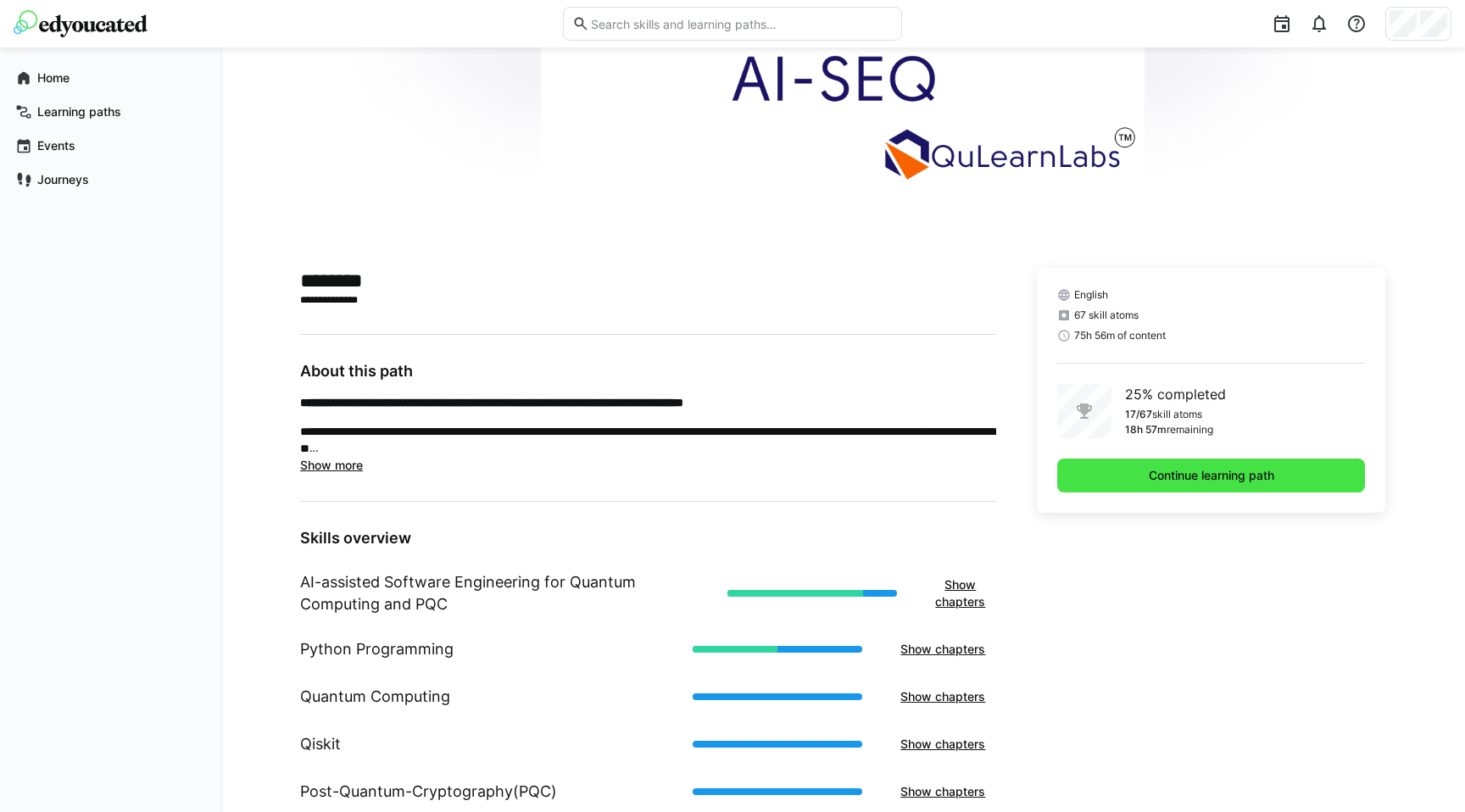
click at [1224, 484] on span "Continue learning path" at bounding box center [1211, 476] width 308 height 34
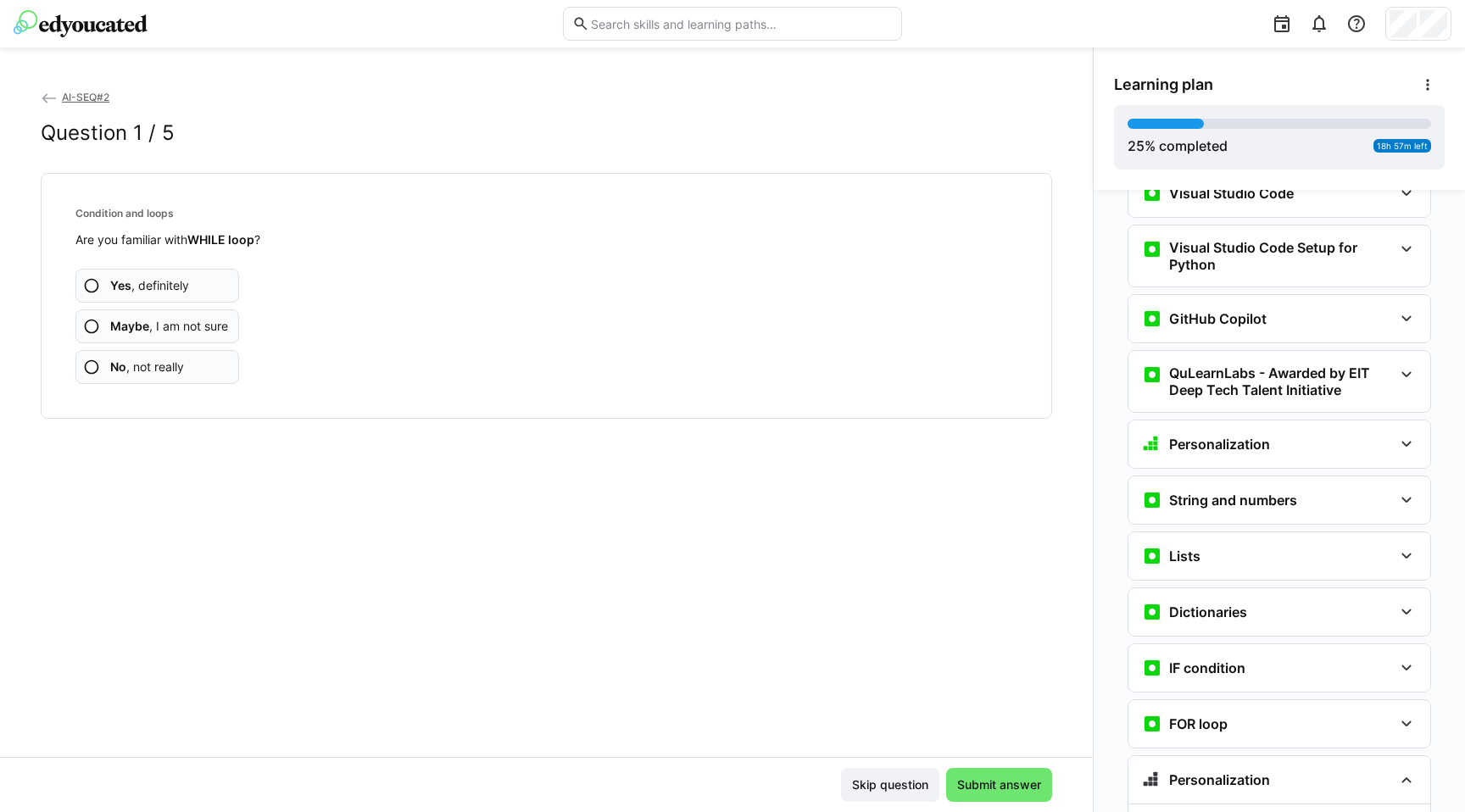
scroll to position [667, 0]
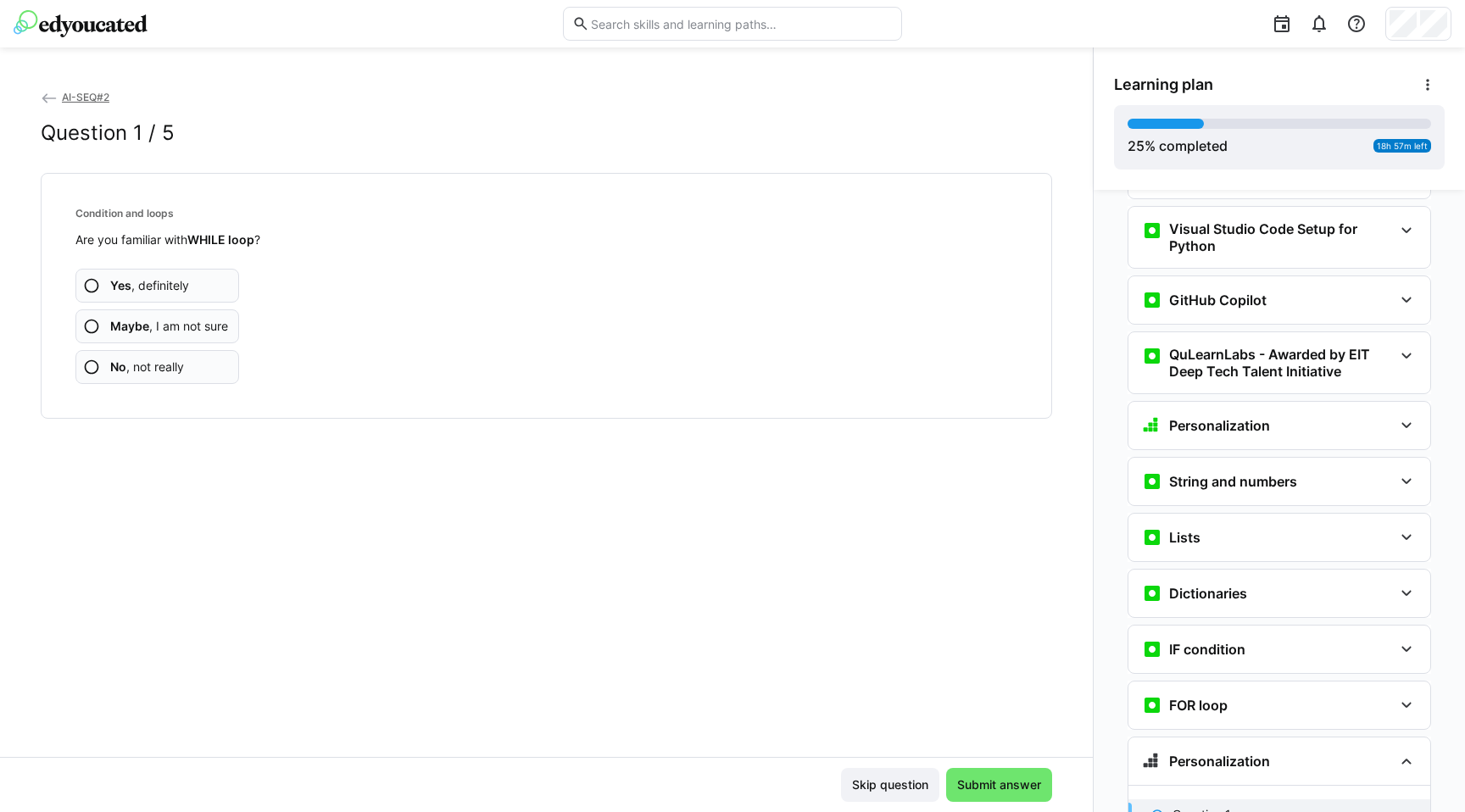
click at [172, 285] on span "Yes , definitely" at bounding box center [150, 285] width 79 height 17
click at [911, 797] on span "Skip question" at bounding box center [890, 785] width 98 height 34
click at [213, 277] on app-assessment-question-radio "Yes , definitely" at bounding box center [157, 286] width 164 height 34
click at [212, 277] on app-assessment-question-radio "Yes , definitely" at bounding box center [157, 286] width 164 height 34
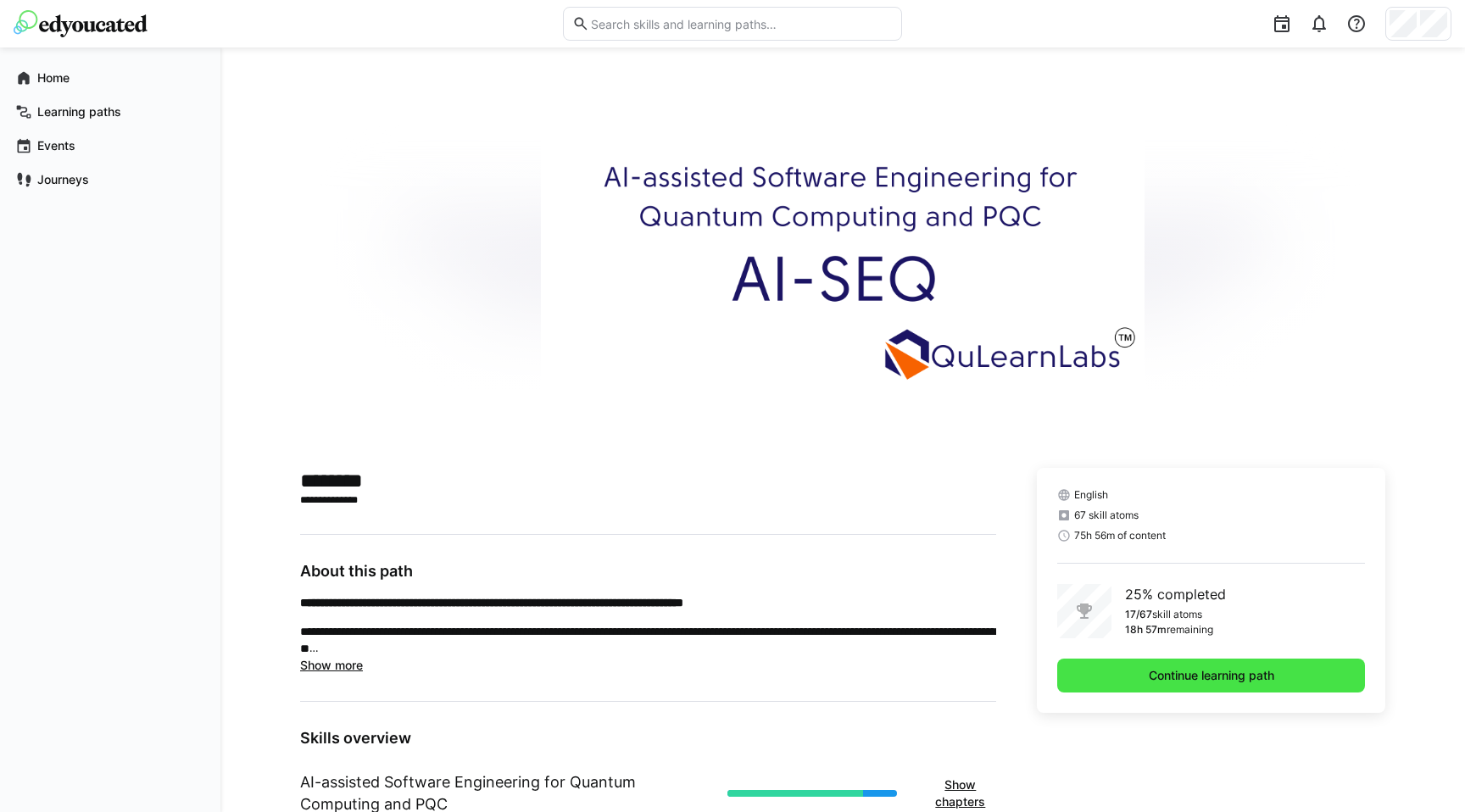
click at [1158, 681] on span "Continue learning path" at bounding box center [1211, 675] width 131 height 17
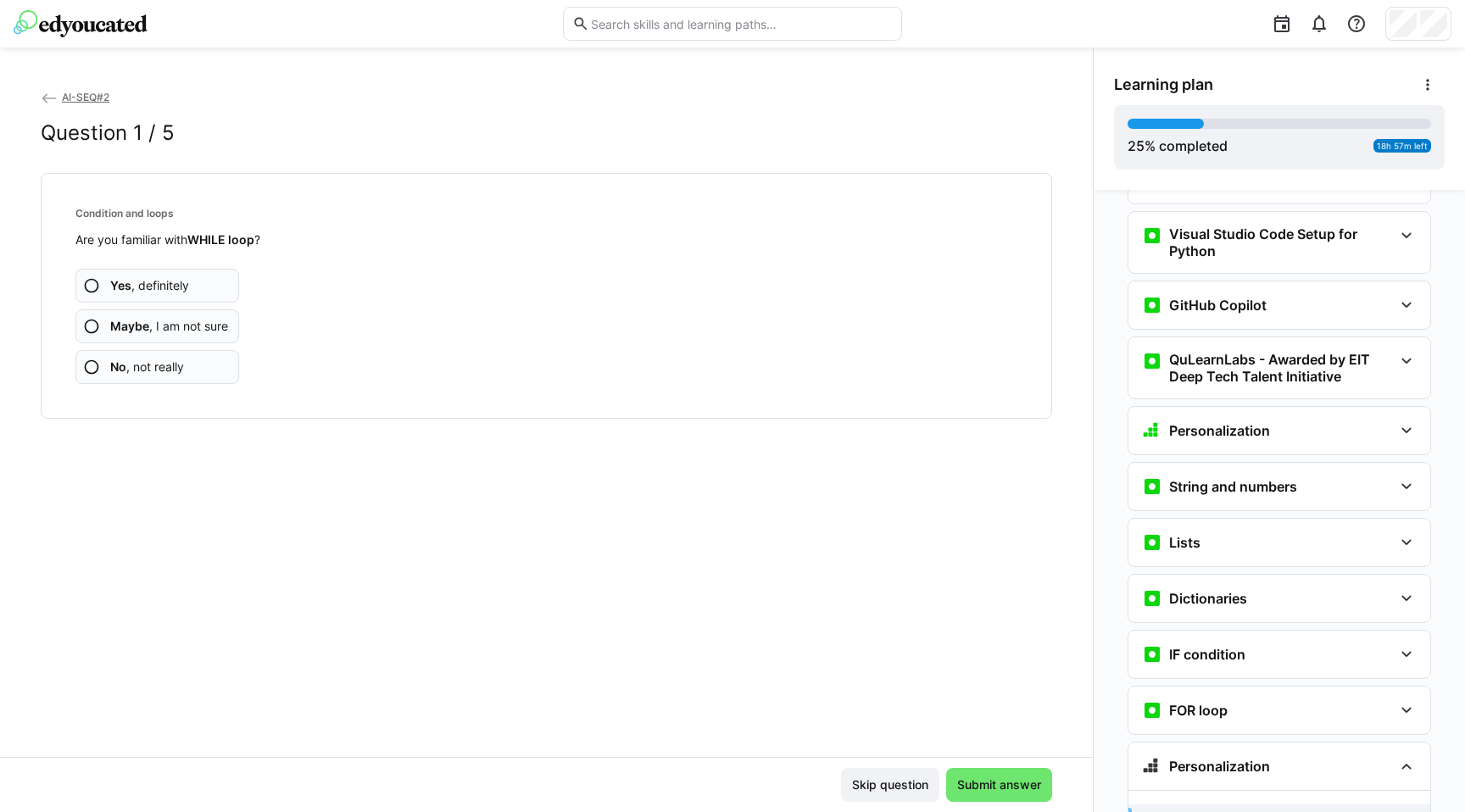
scroll to position [667, 0]
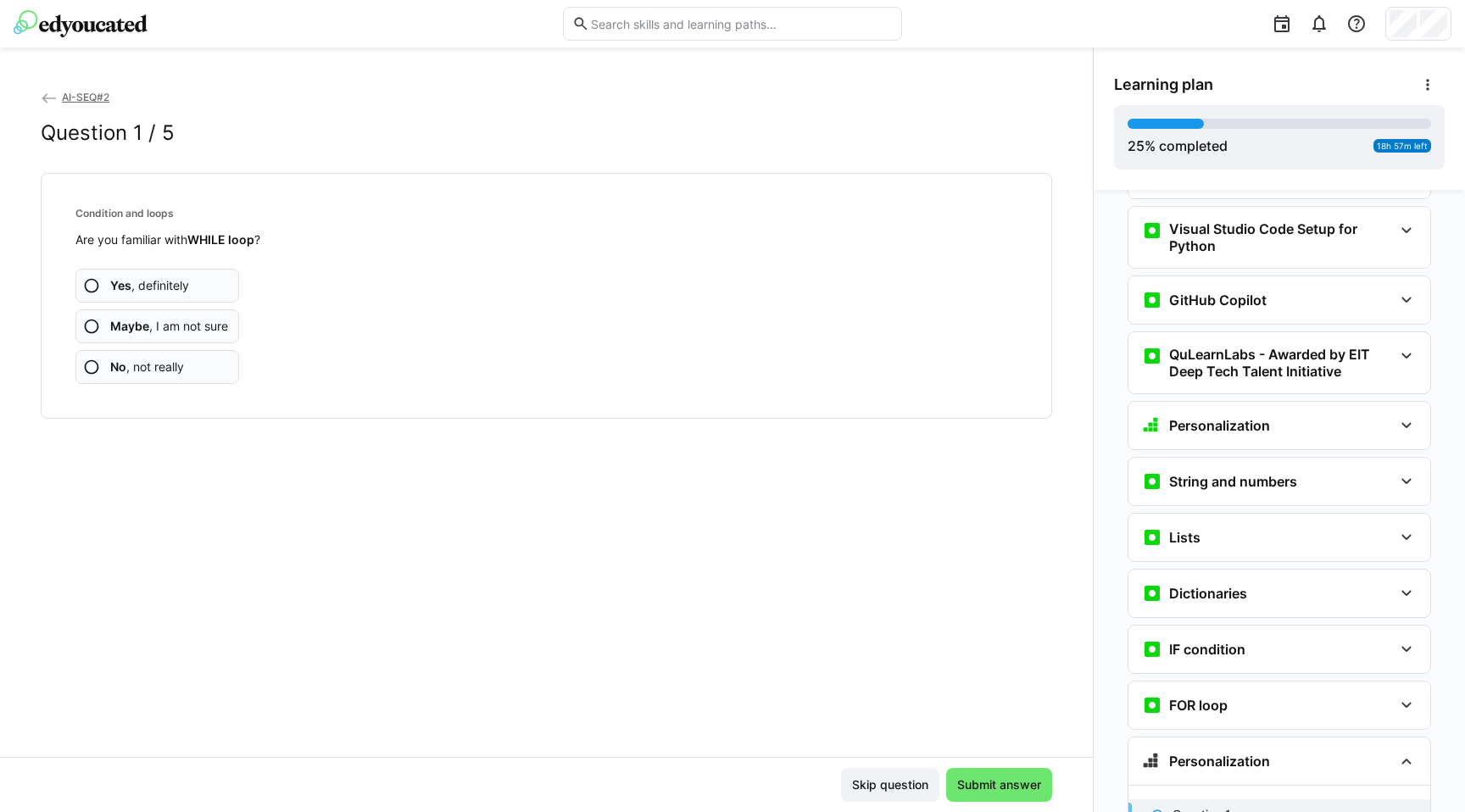
click at [213, 286] on app-assessment-question-radio "Yes , definitely" at bounding box center [157, 286] width 164 height 34
click at [182, 337] on app-assessment-question-radio "Maybe , I am not sure" at bounding box center [157, 326] width 164 height 34
click at [187, 329] on span "Maybe , I am not sure" at bounding box center [169, 326] width 118 height 17
click at [188, 280] on span "Yes , definitely" at bounding box center [150, 285] width 79 height 17
click at [198, 372] on app-assessment-question-radio "No , not really" at bounding box center [157, 367] width 164 height 34
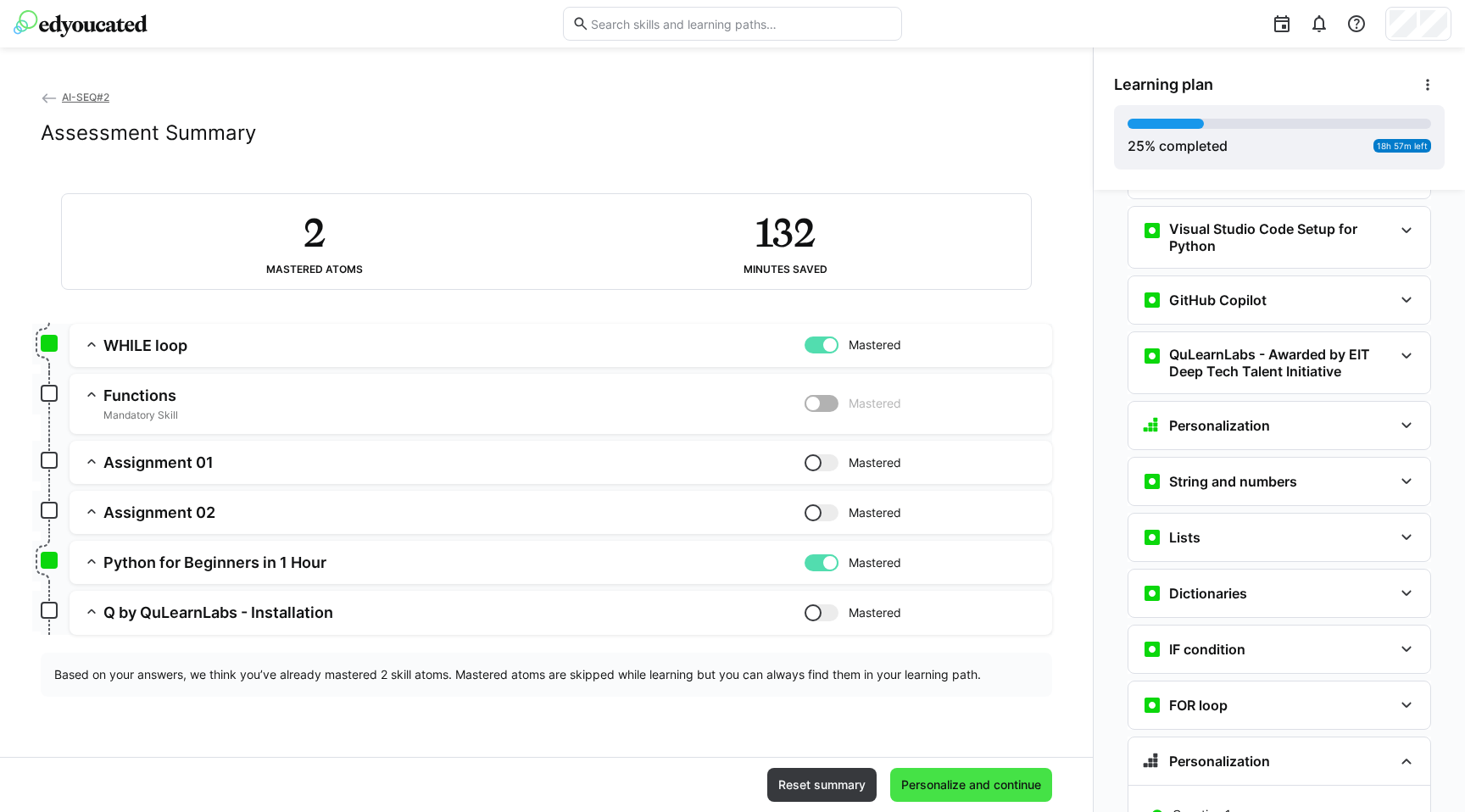
click at [1010, 790] on span "Personalize and continue" at bounding box center [971, 785] width 145 height 17
click at [132, 462] on h3 "Assignment 01" at bounding box center [454, 462] width 701 height 19
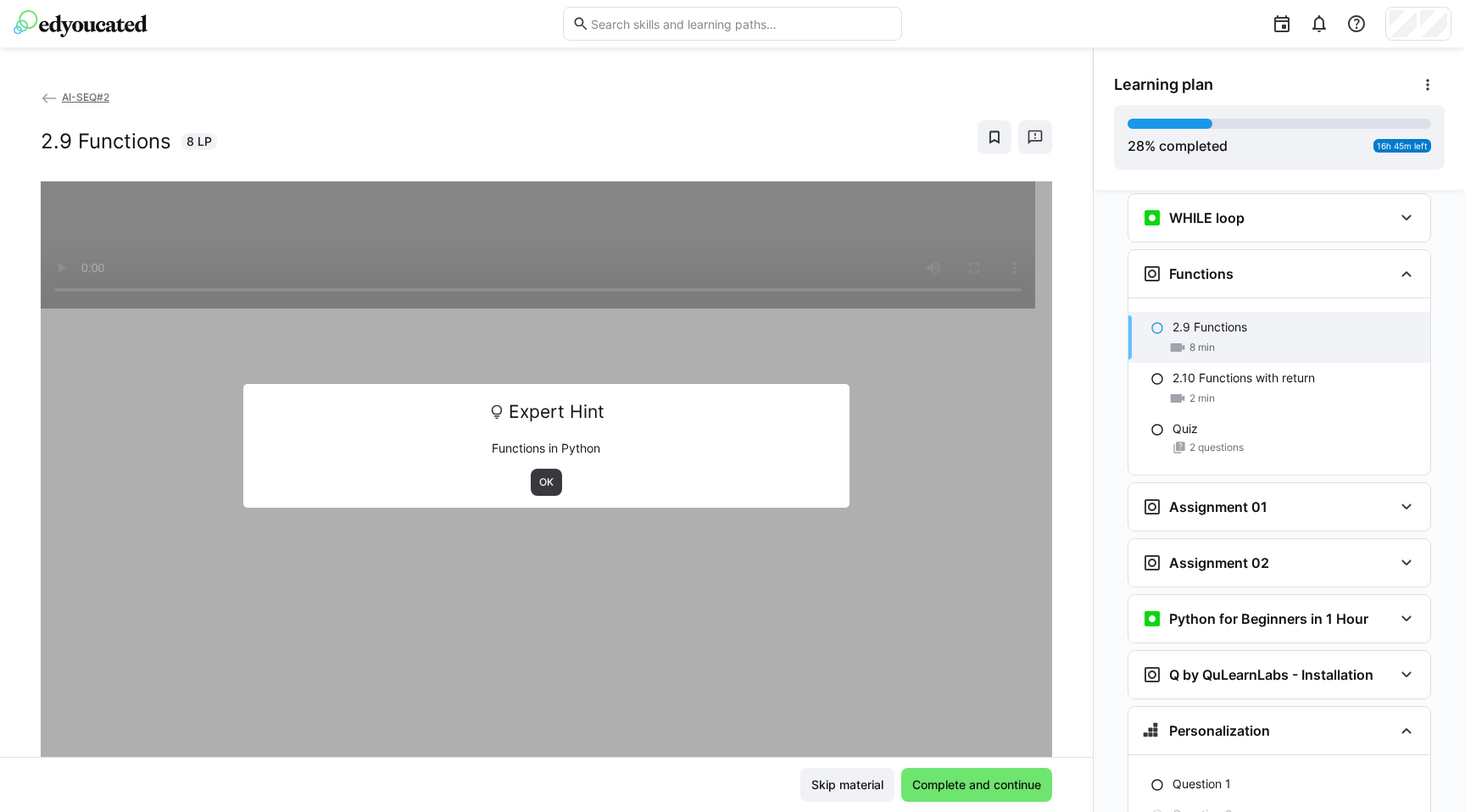
scroll to position [1269, 0]
click at [544, 490] on span "OK" at bounding box center [547, 482] width 32 height 27
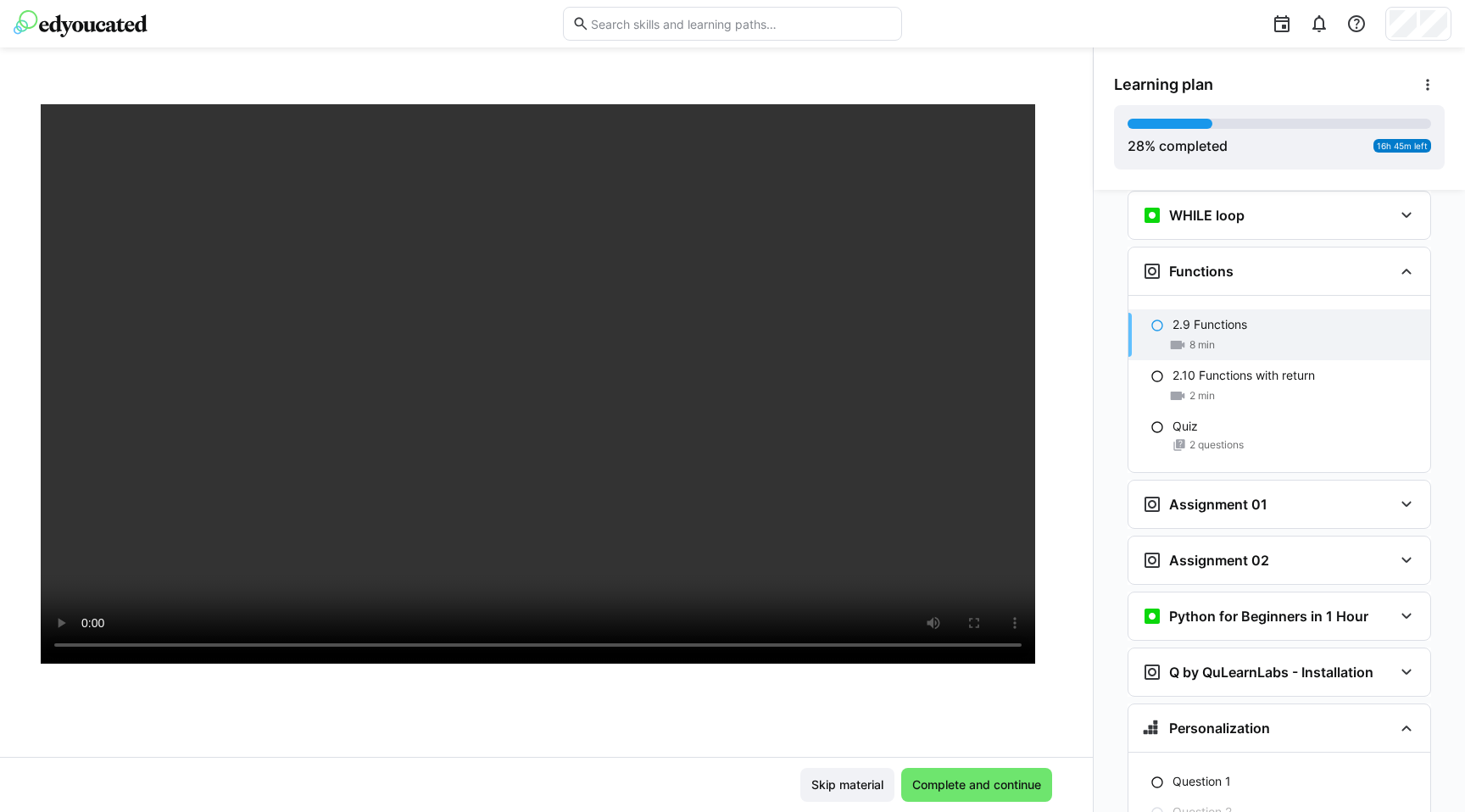
scroll to position [73, 0]
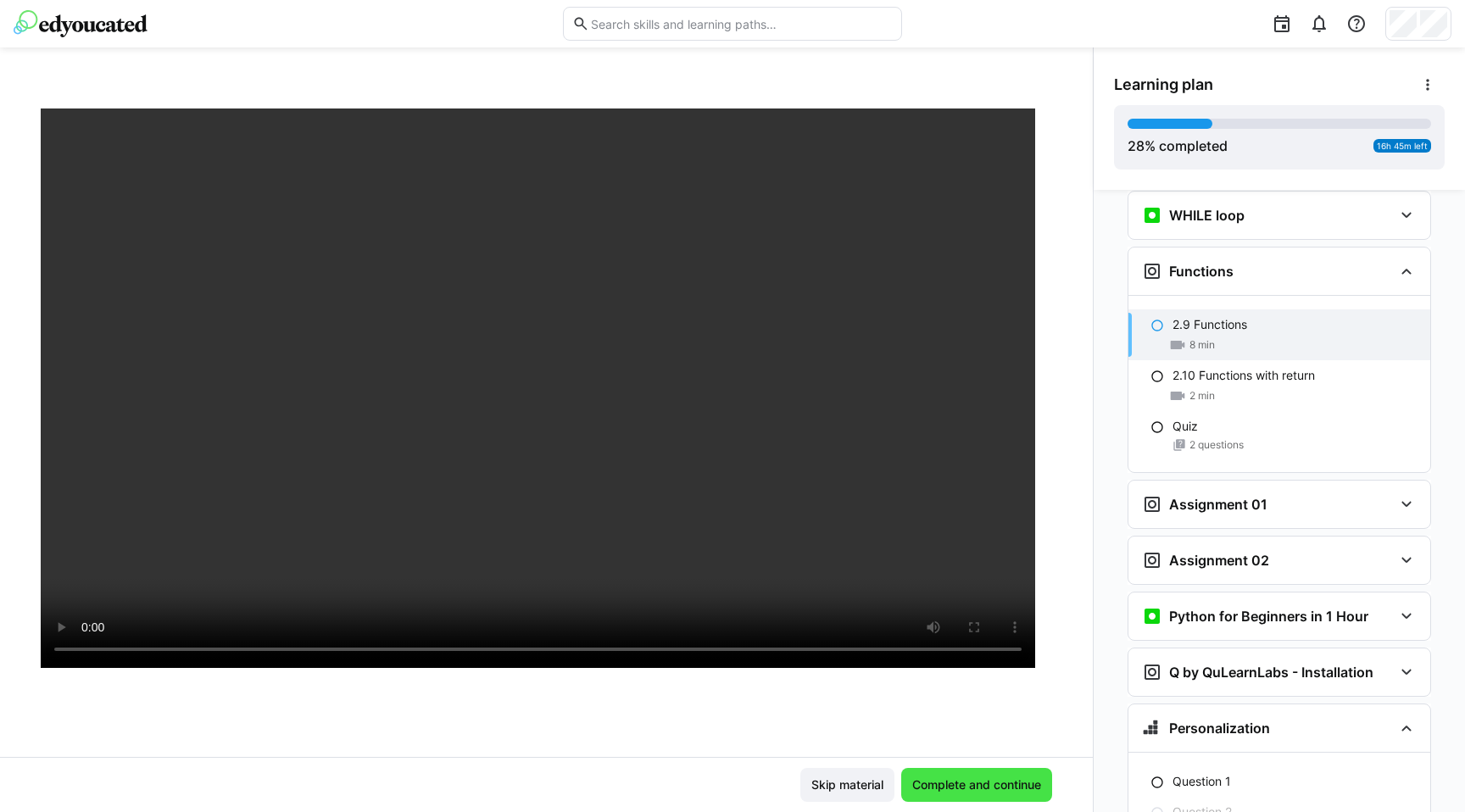
click at [946, 796] on span "Complete and continue" at bounding box center [977, 785] width 151 height 34
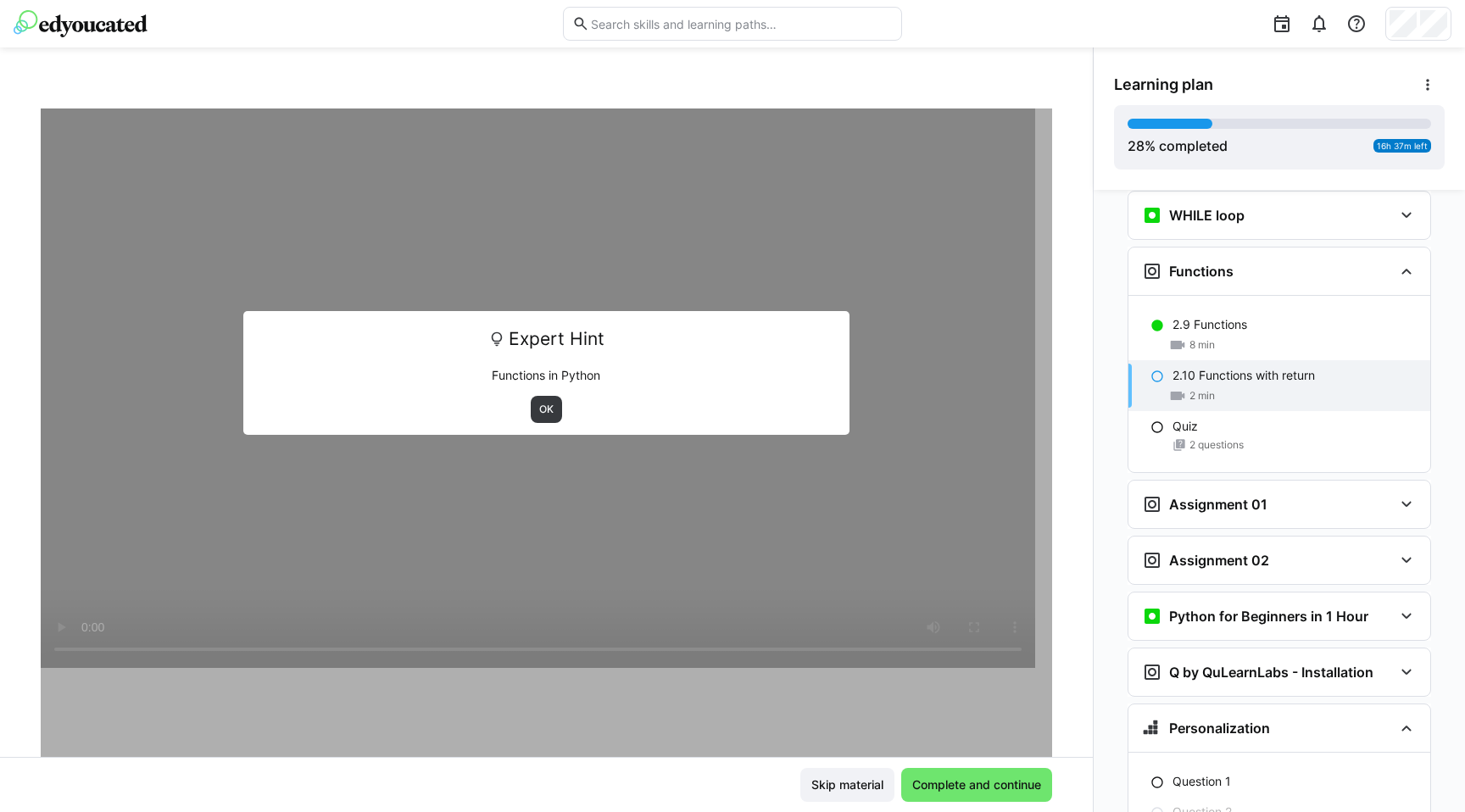
click at [513, 407] on div "OK" at bounding box center [547, 409] width 584 height 27
click at [538, 410] on span "OK" at bounding box center [547, 409] width 18 height 13
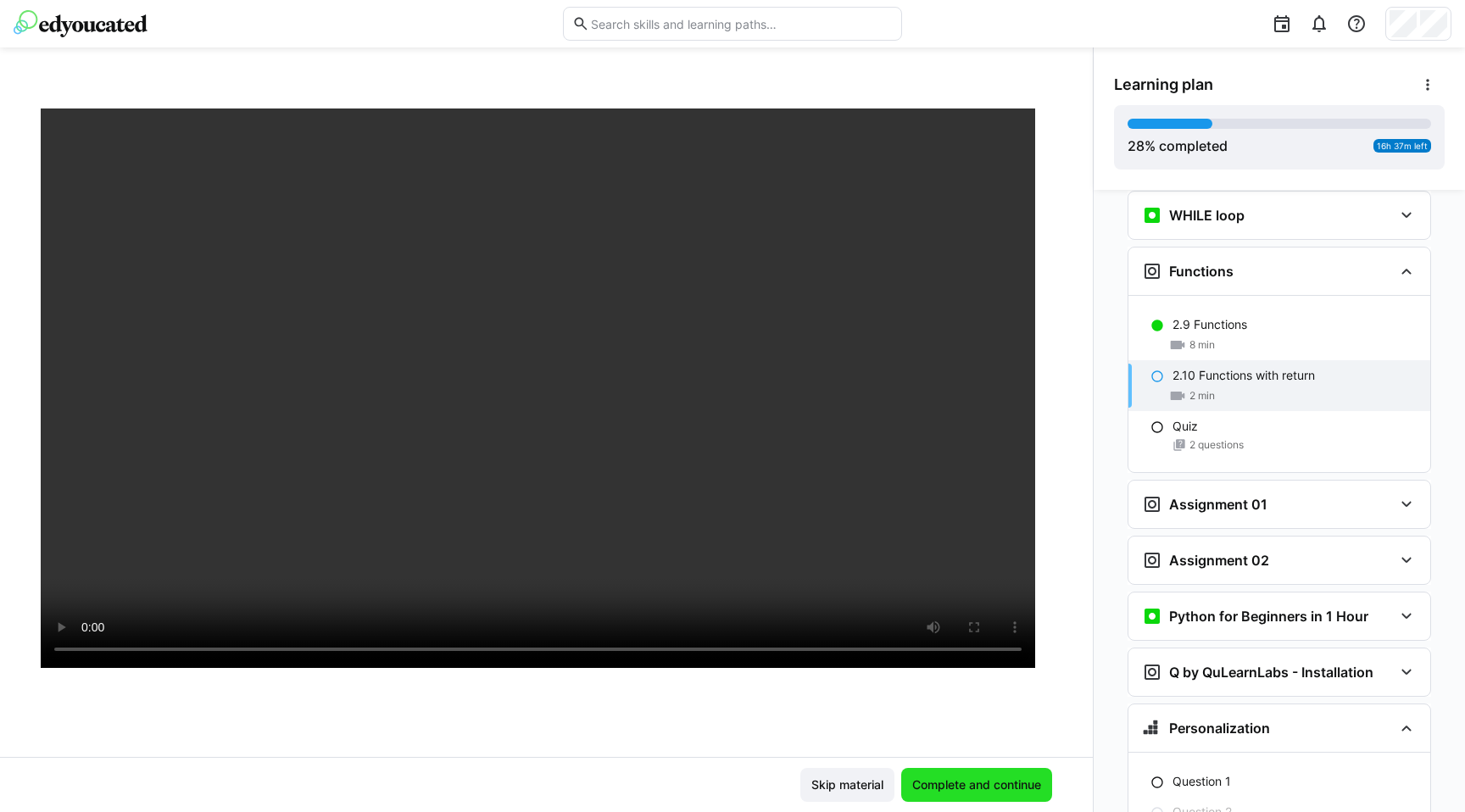
click at [938, 784] on span "Complete and continue" at bounding box center [976, 785] width 134 height 17
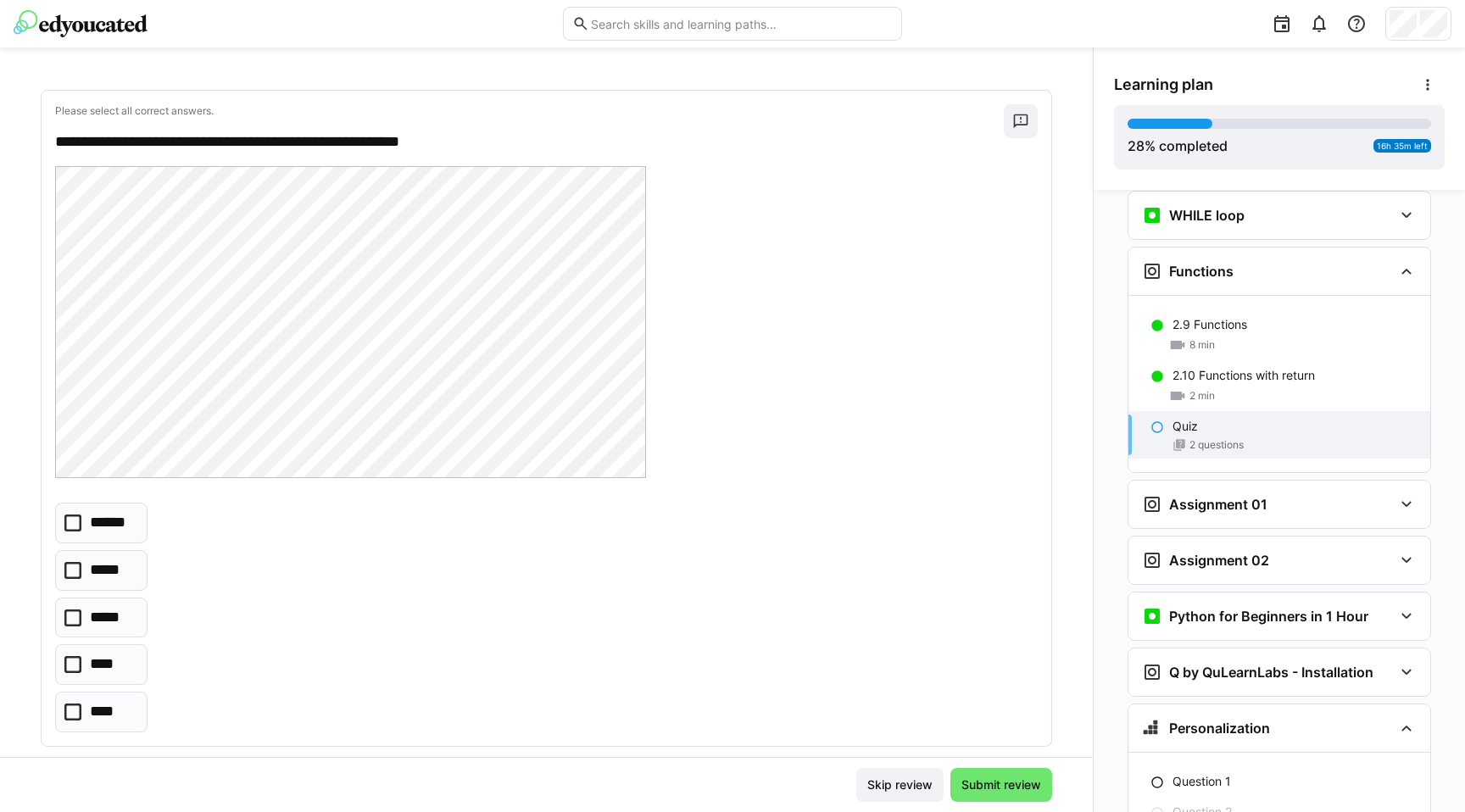
scroll to position [91, 0]
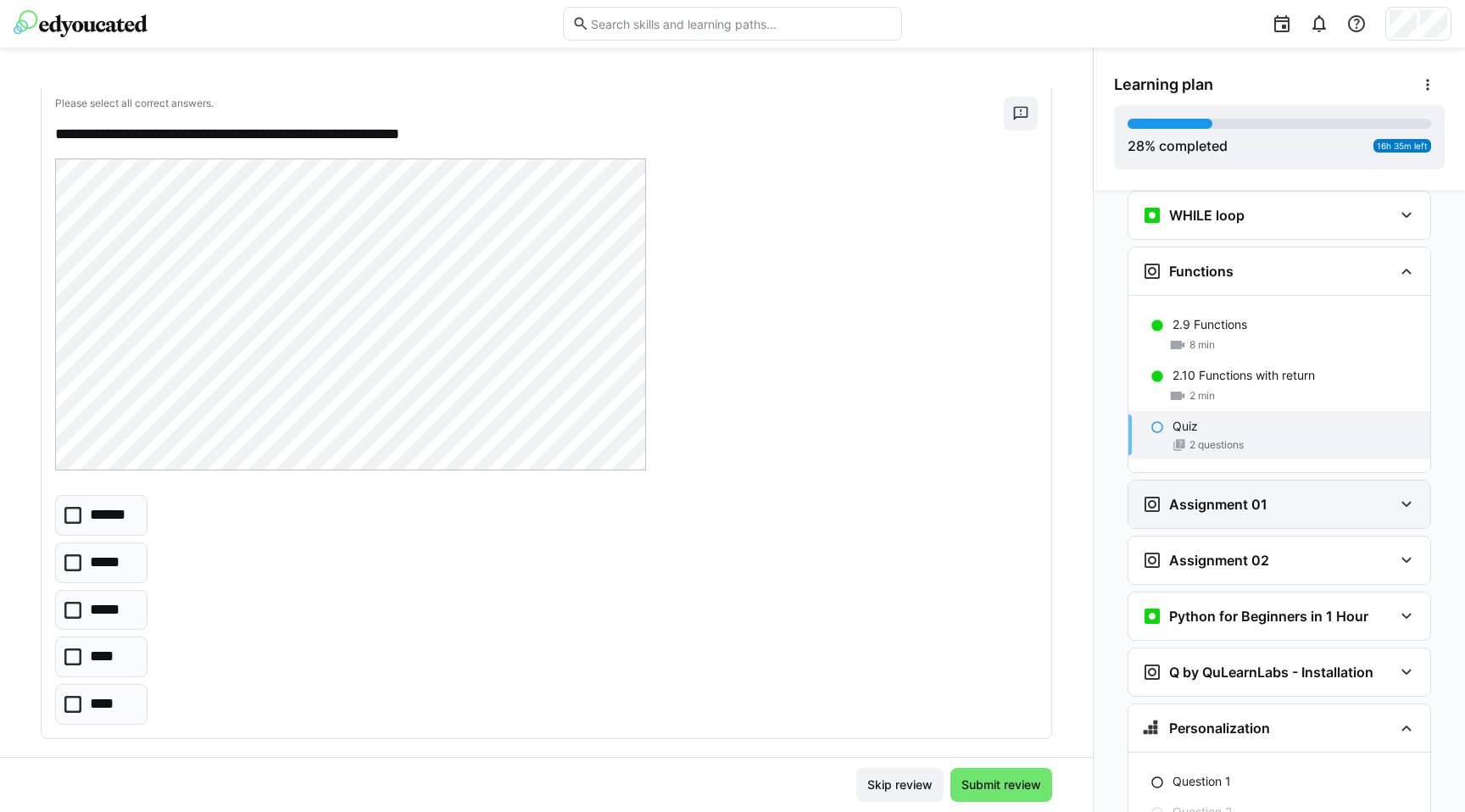
click at [1219, 494] on div "Assignment 01" at bounding box center [1279, 505] width 302 height 47
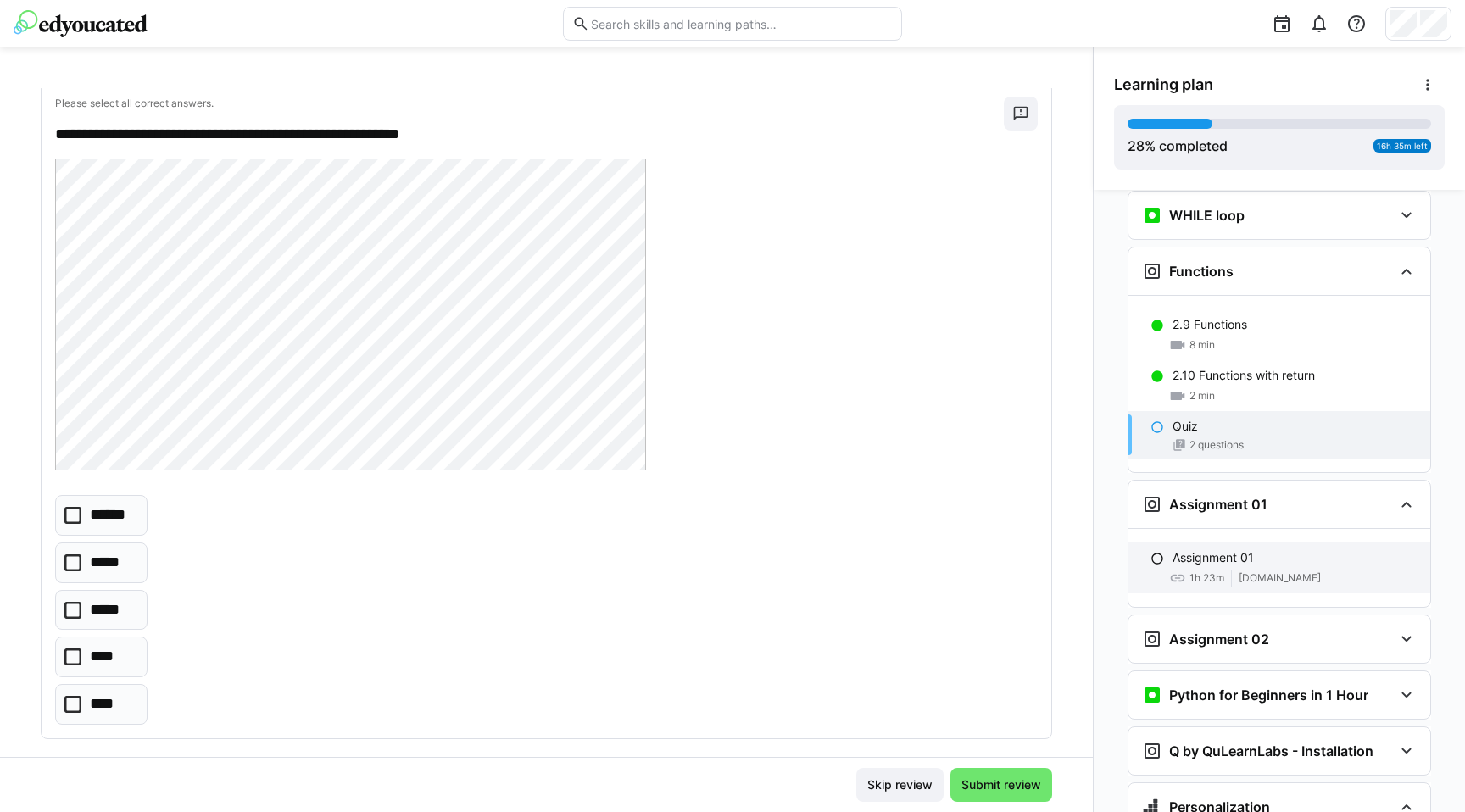
click at [1216, 549] on p "Assignment 01" at bounding box center [1213, 557] width 81 height 17
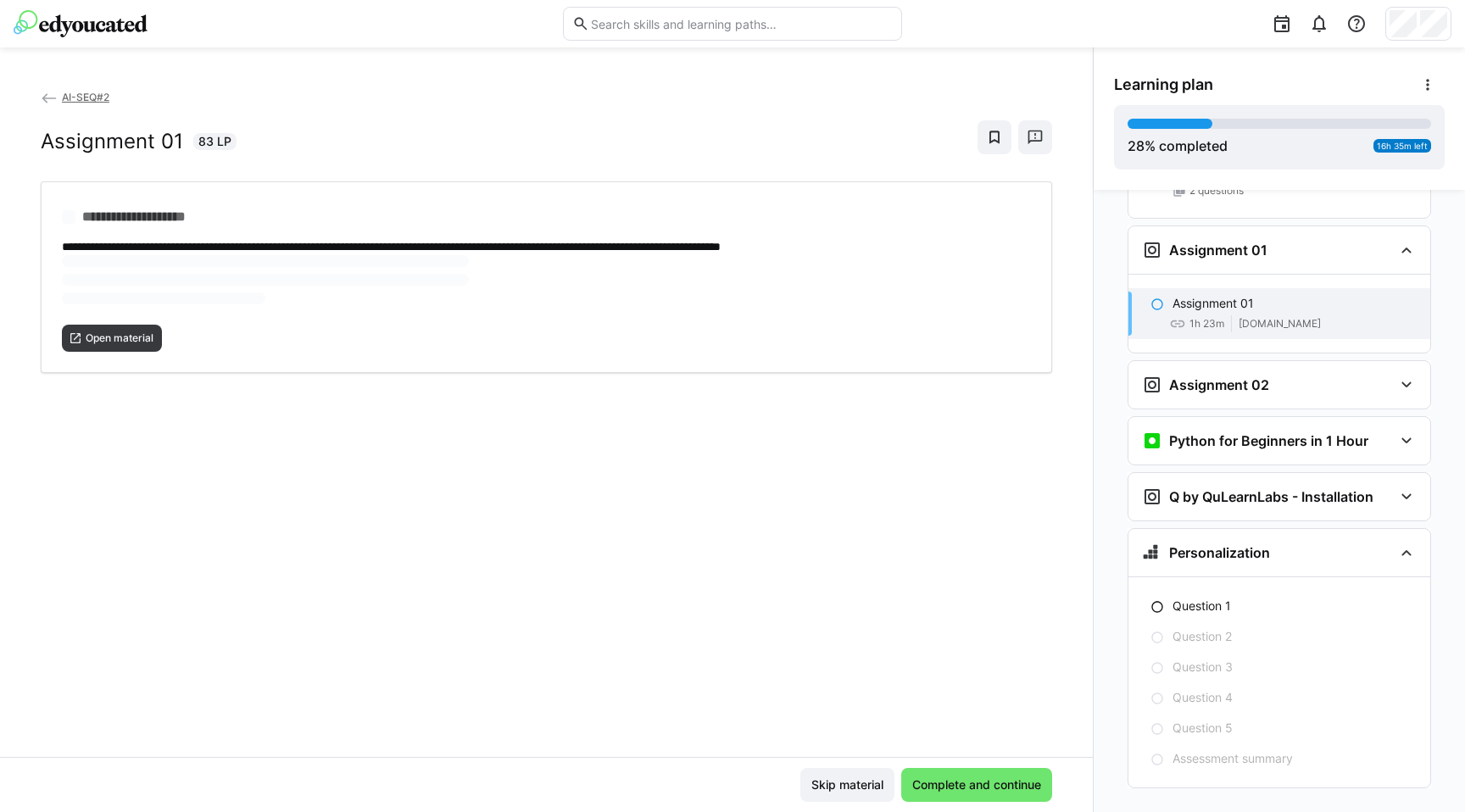
scroll to position [1525, 0]
click at [134, 272] on span "Open material" at bounding box center [112, 282] width 100 height 27
click at [124, 276] on span "Open material" at bounding box center [119, 282] width 71 height 13
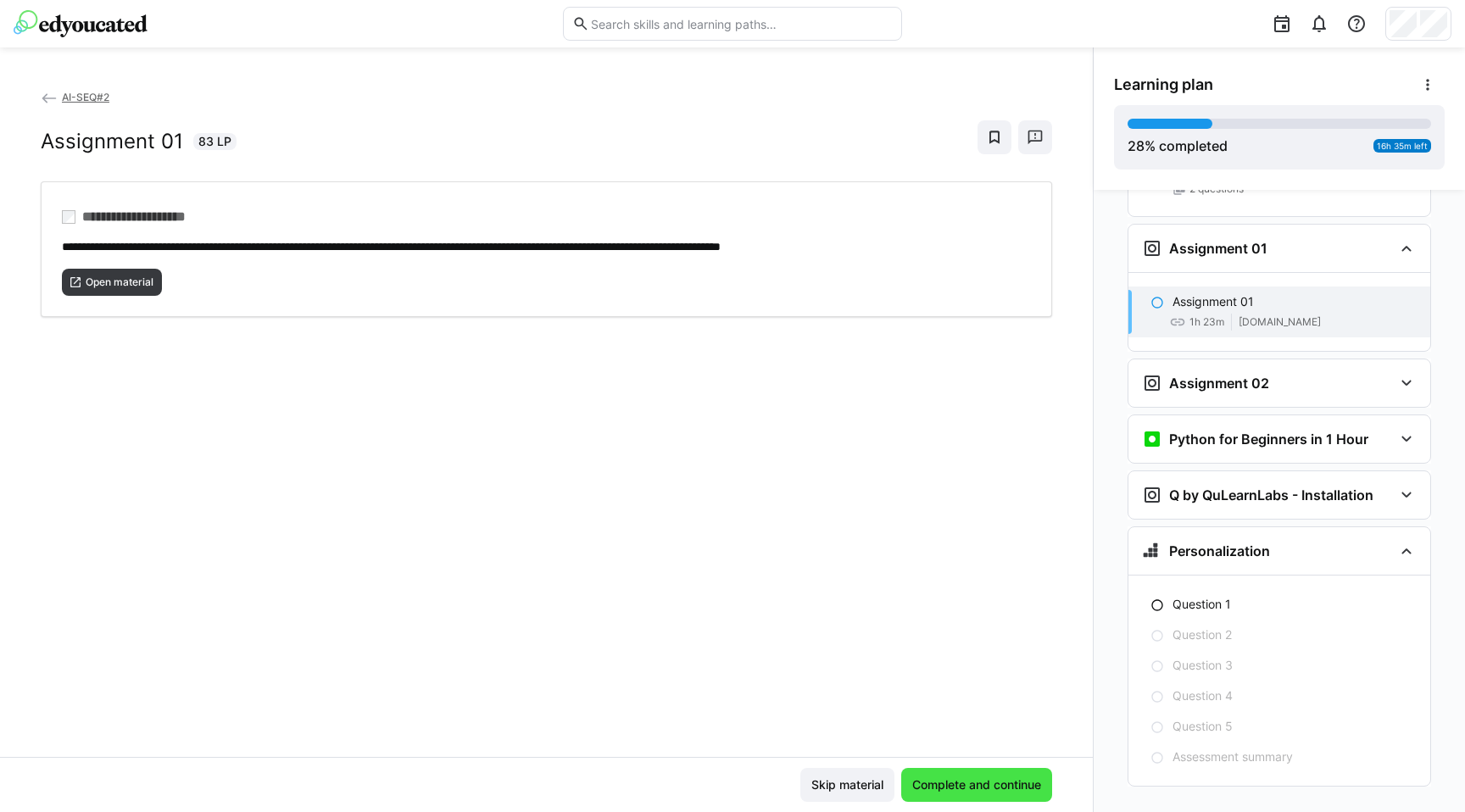
click at [948, 796] on span "Complete and continue" at bounding box center [977, 785] width 151 height 34
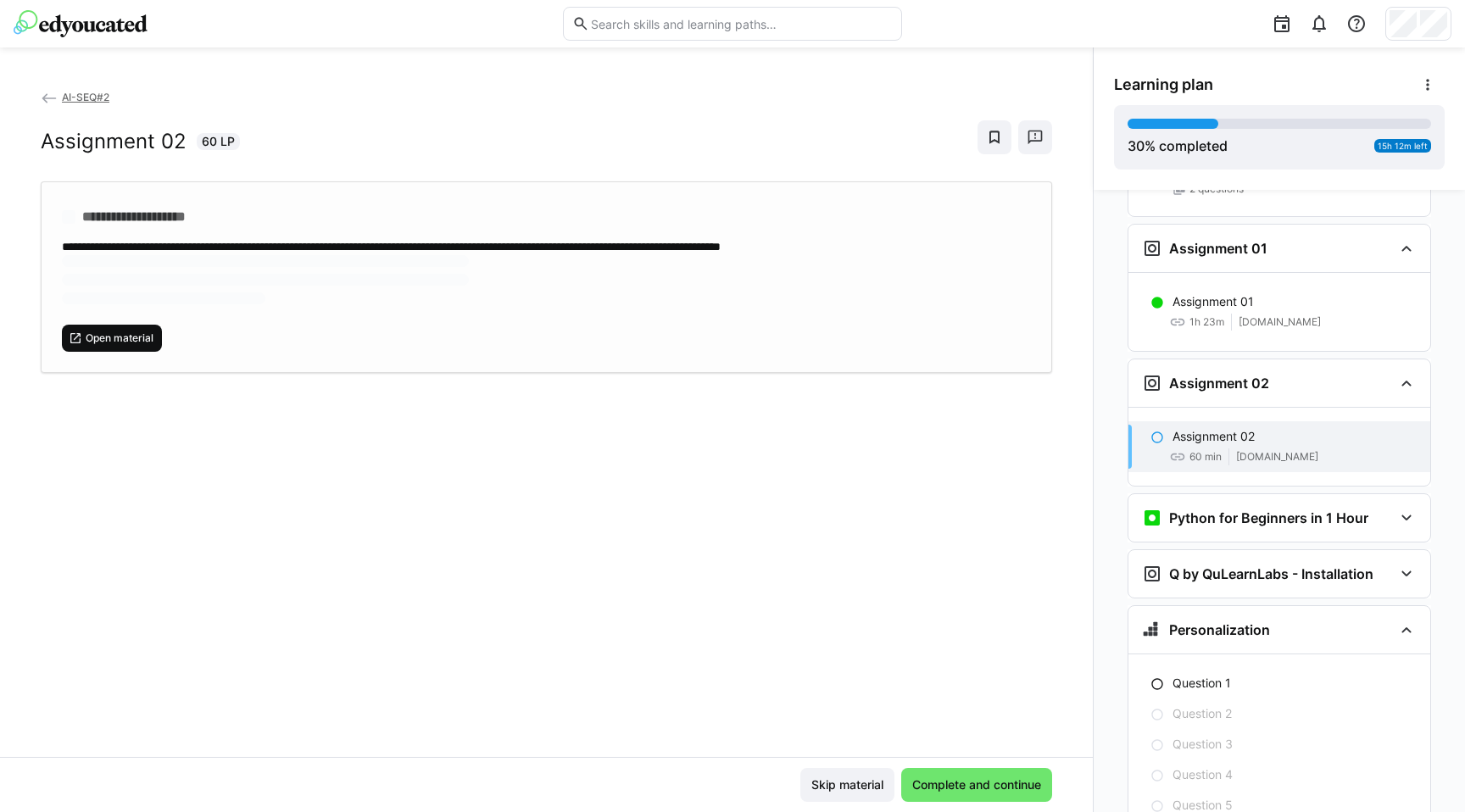
click at [131, 326] on span "Open material" at bounding box center [112, 338] width 100 height 27
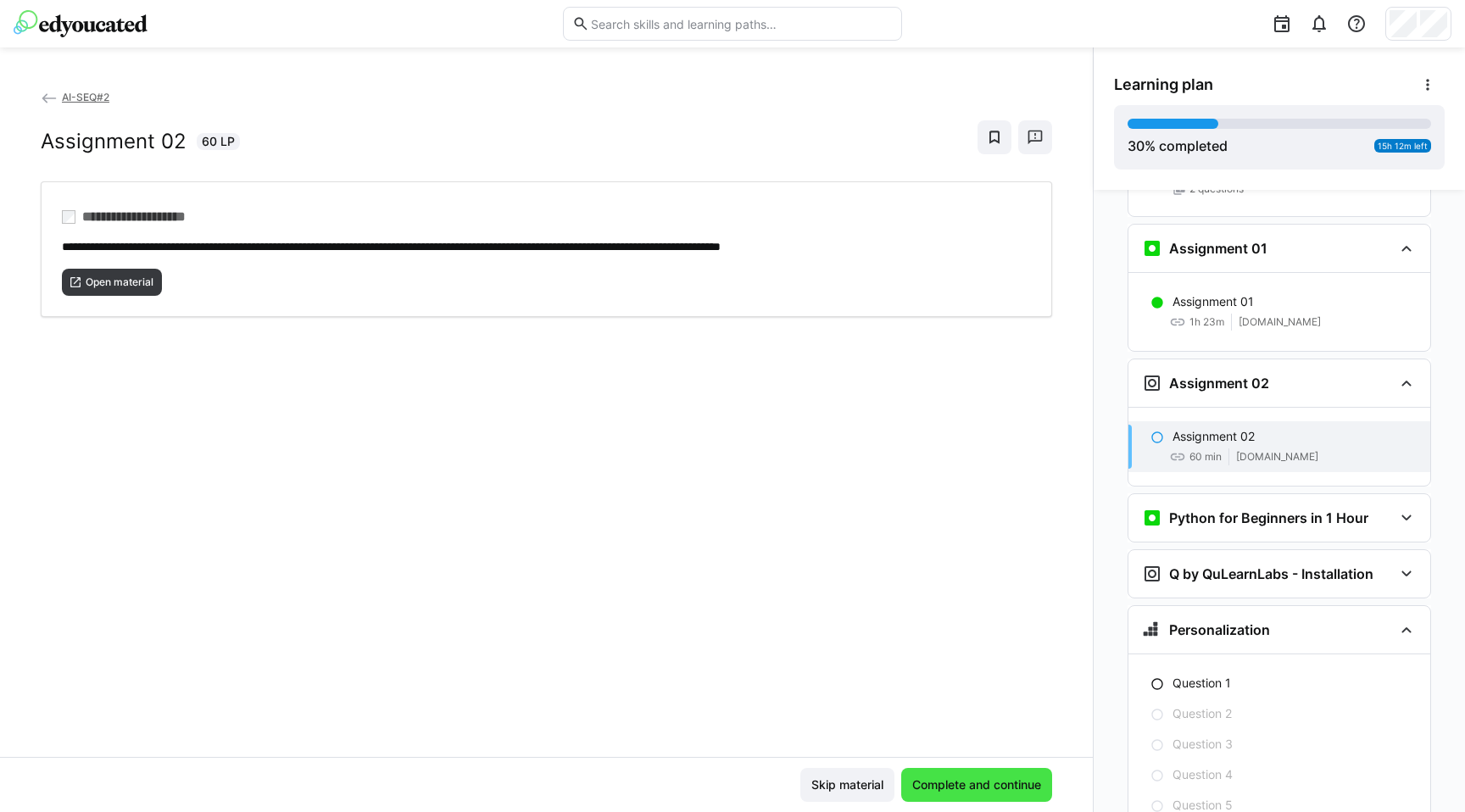
click at [1022, 779] on span "Complete and continue" at bounding box center [976, 785] width 134 height 17
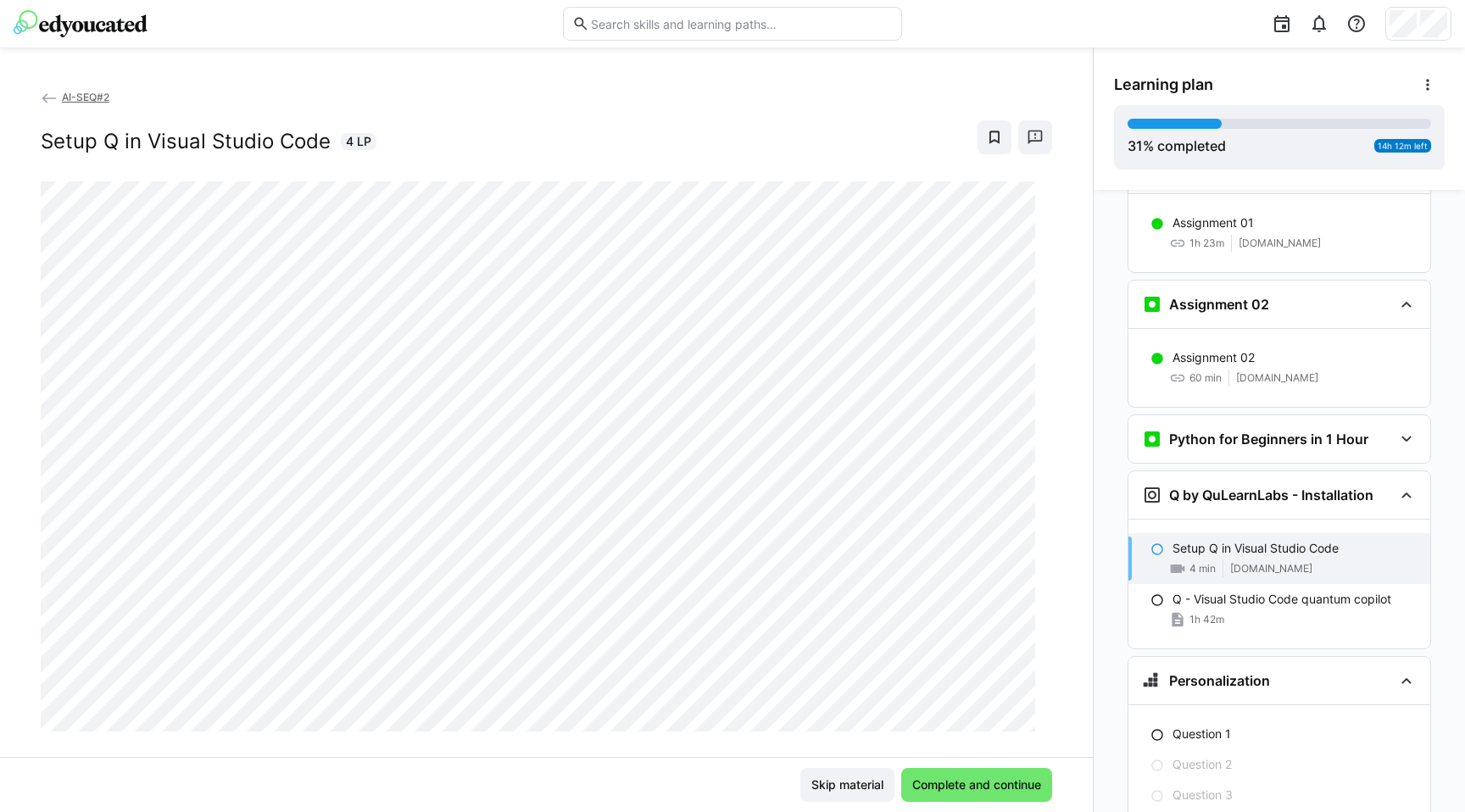
scroll to position [28, 0]
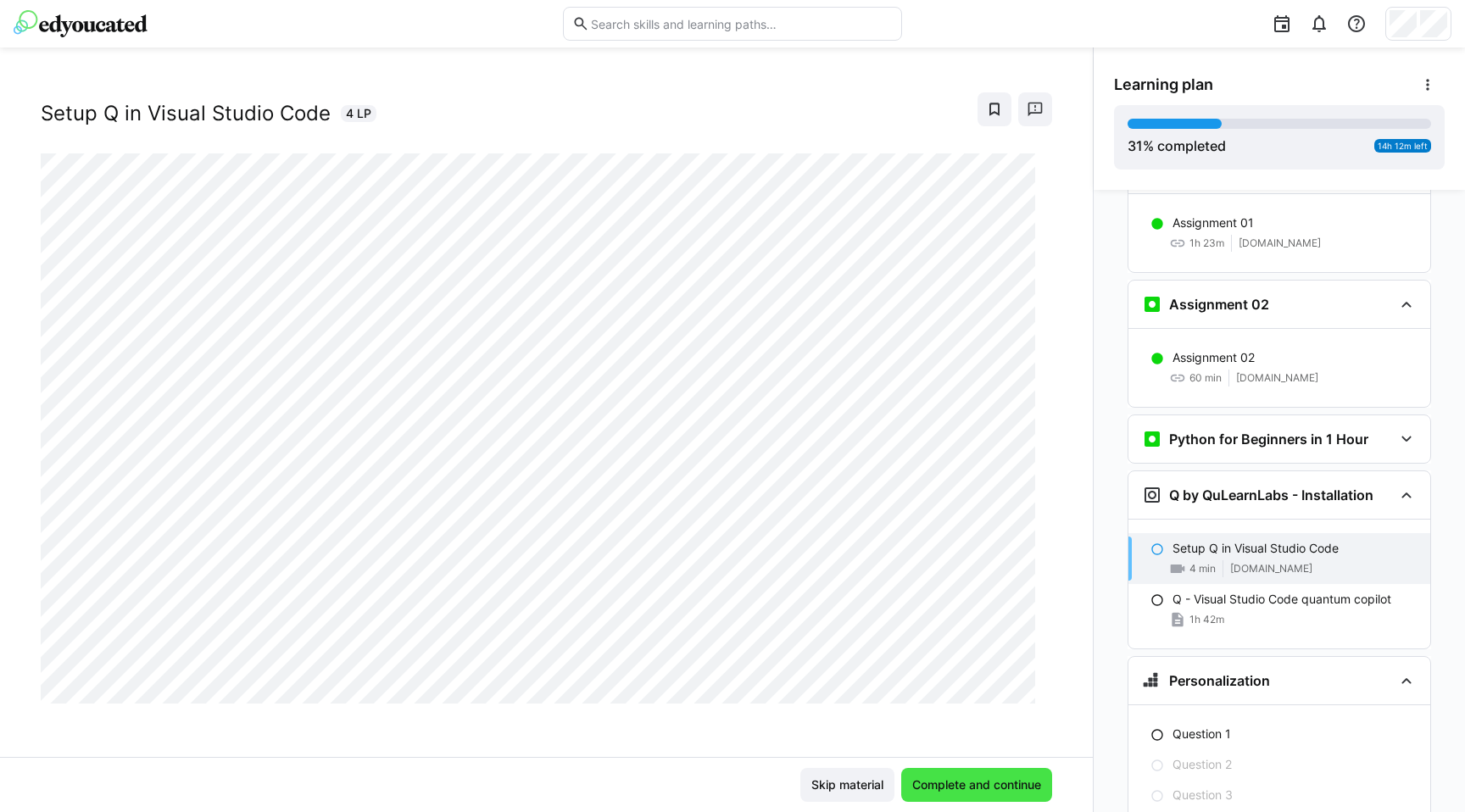
click at [985, 779] on span "Complete and continue" at bounding box center [976, 785] width 134 height 17
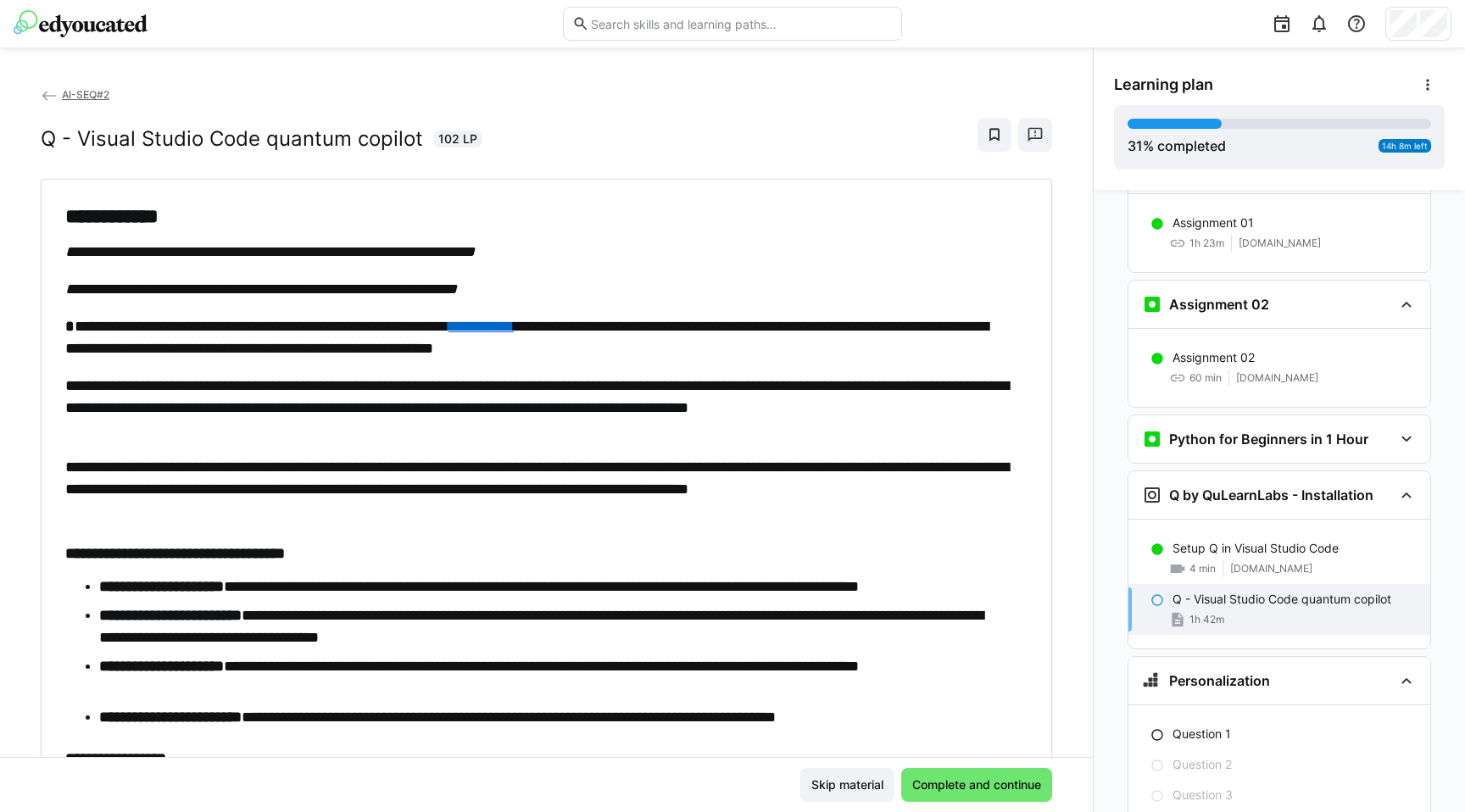
scroll to position [0, 0]
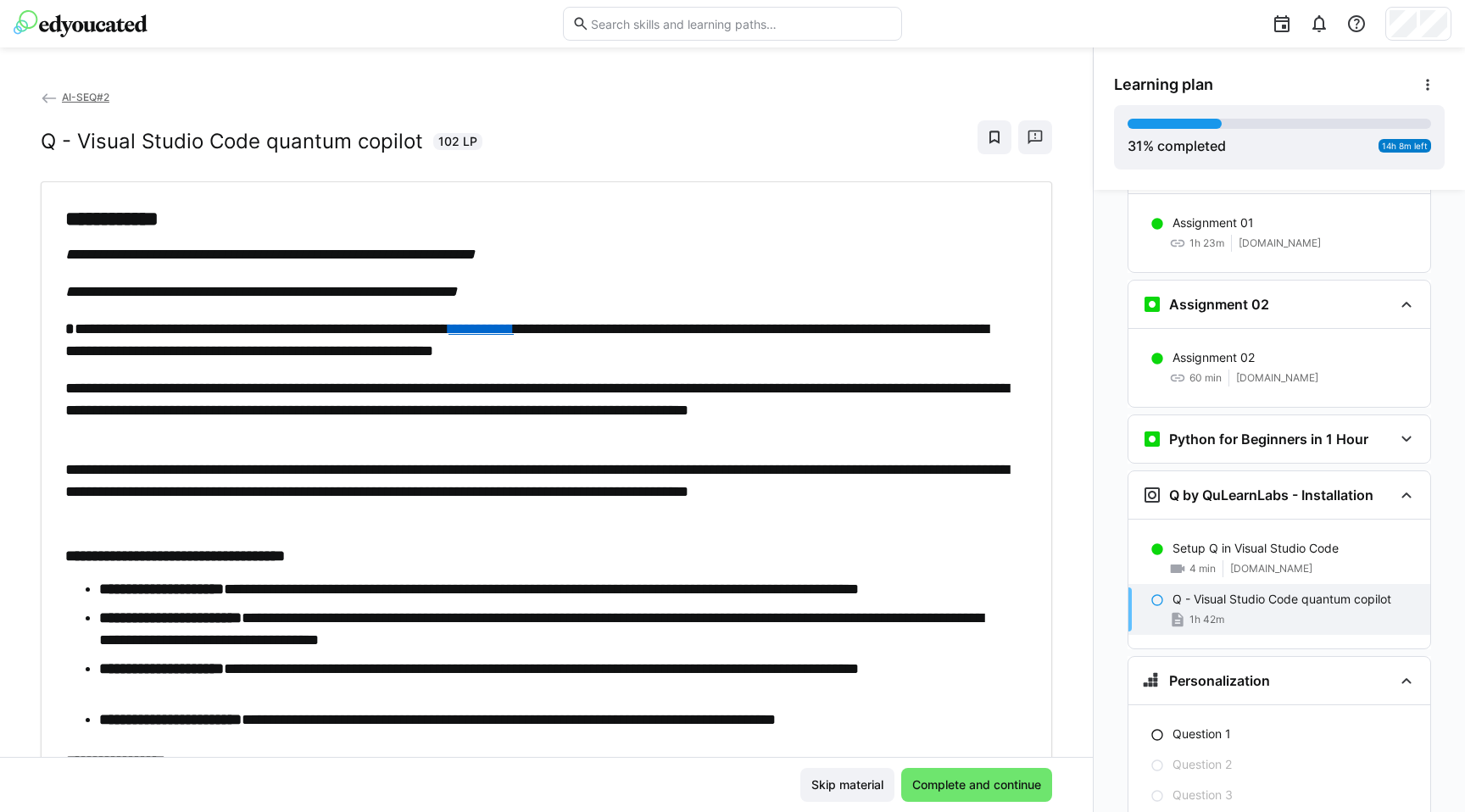
click at [513, 330] on link "**********" at bounding box center [481, 328] width 66 height 15
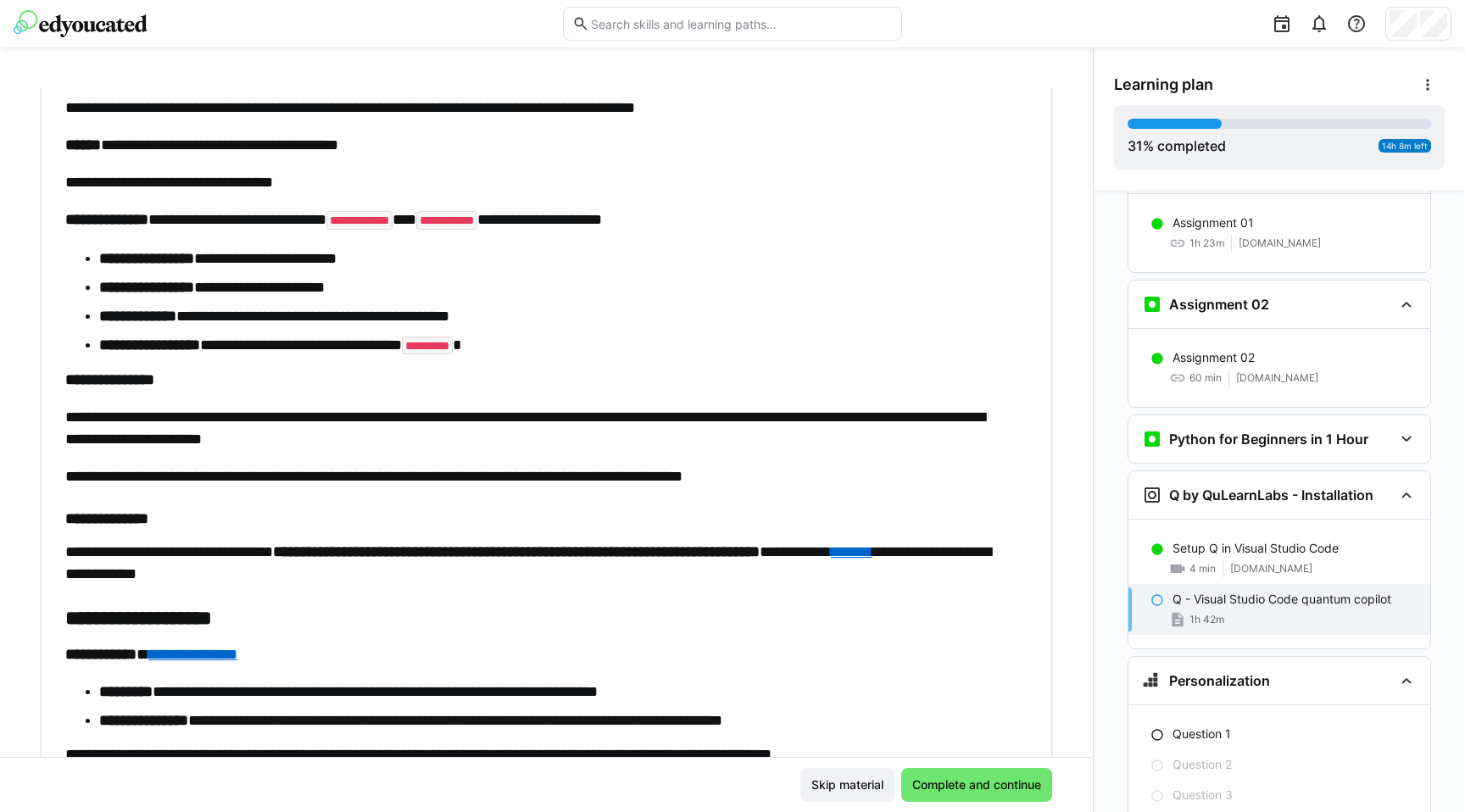
scroll to position [4800, 0]
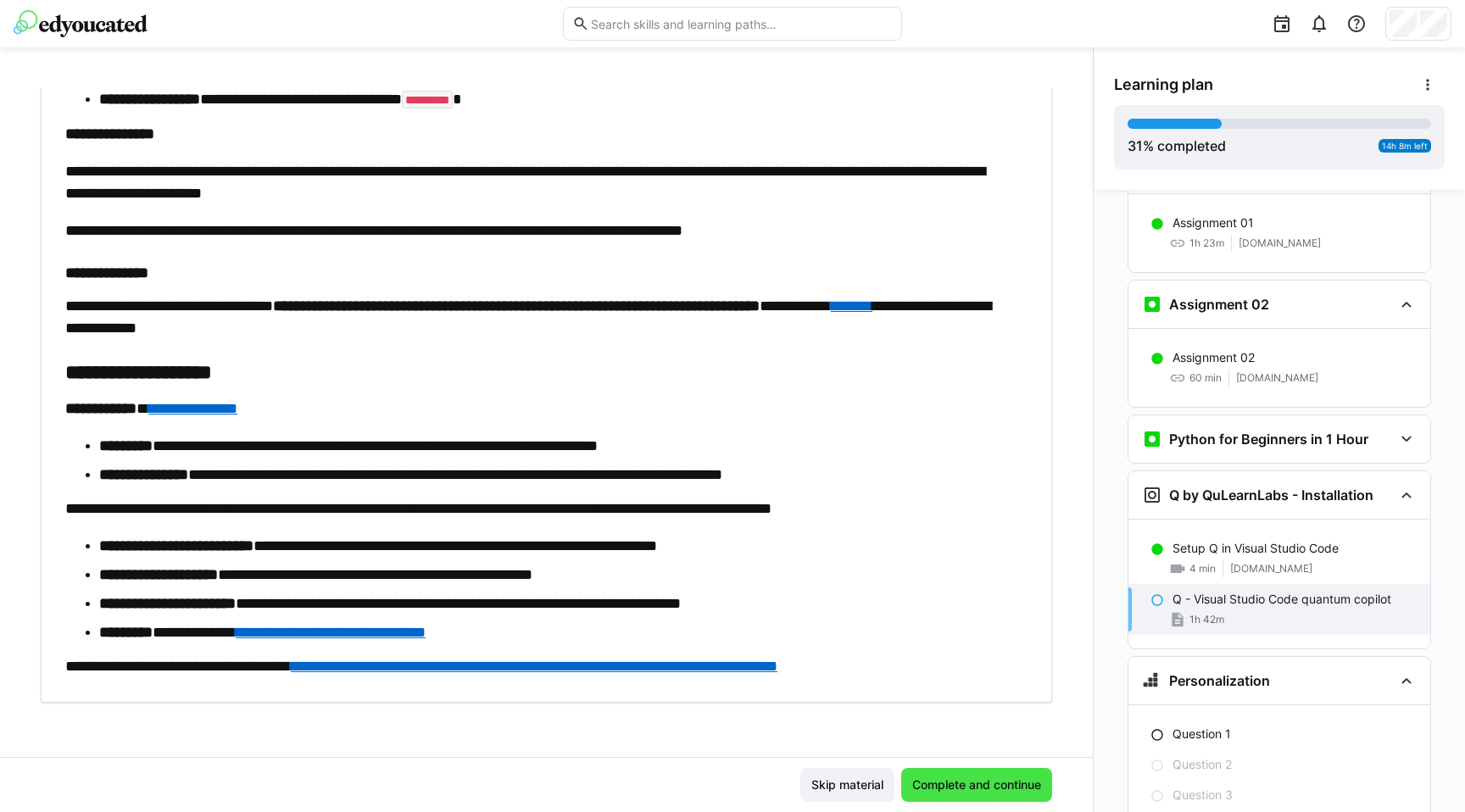
click at [962, 788] on span "Complete and continue" at bounding box center [976, 785] width 134 height 17
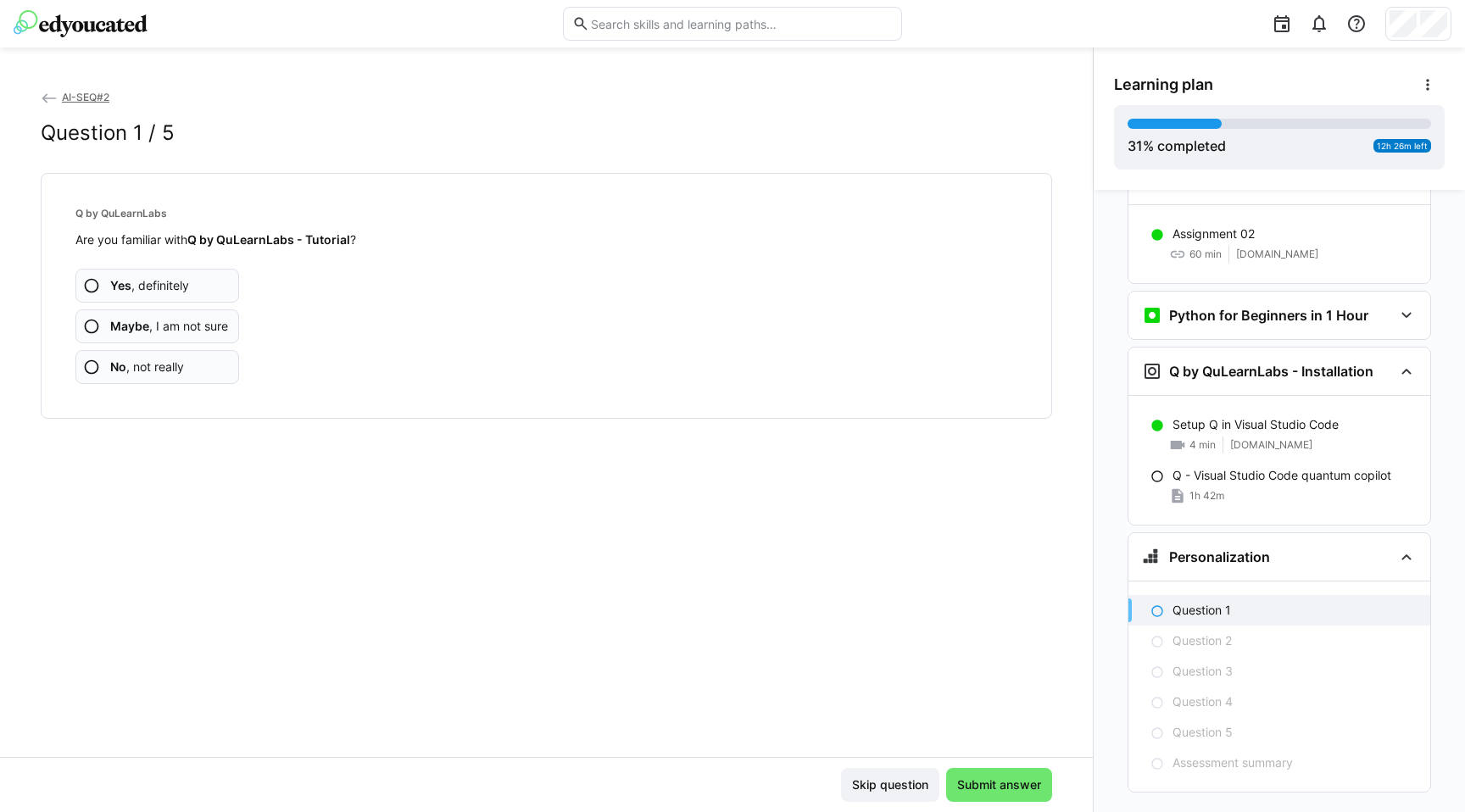
scroll to position [1733, 0]
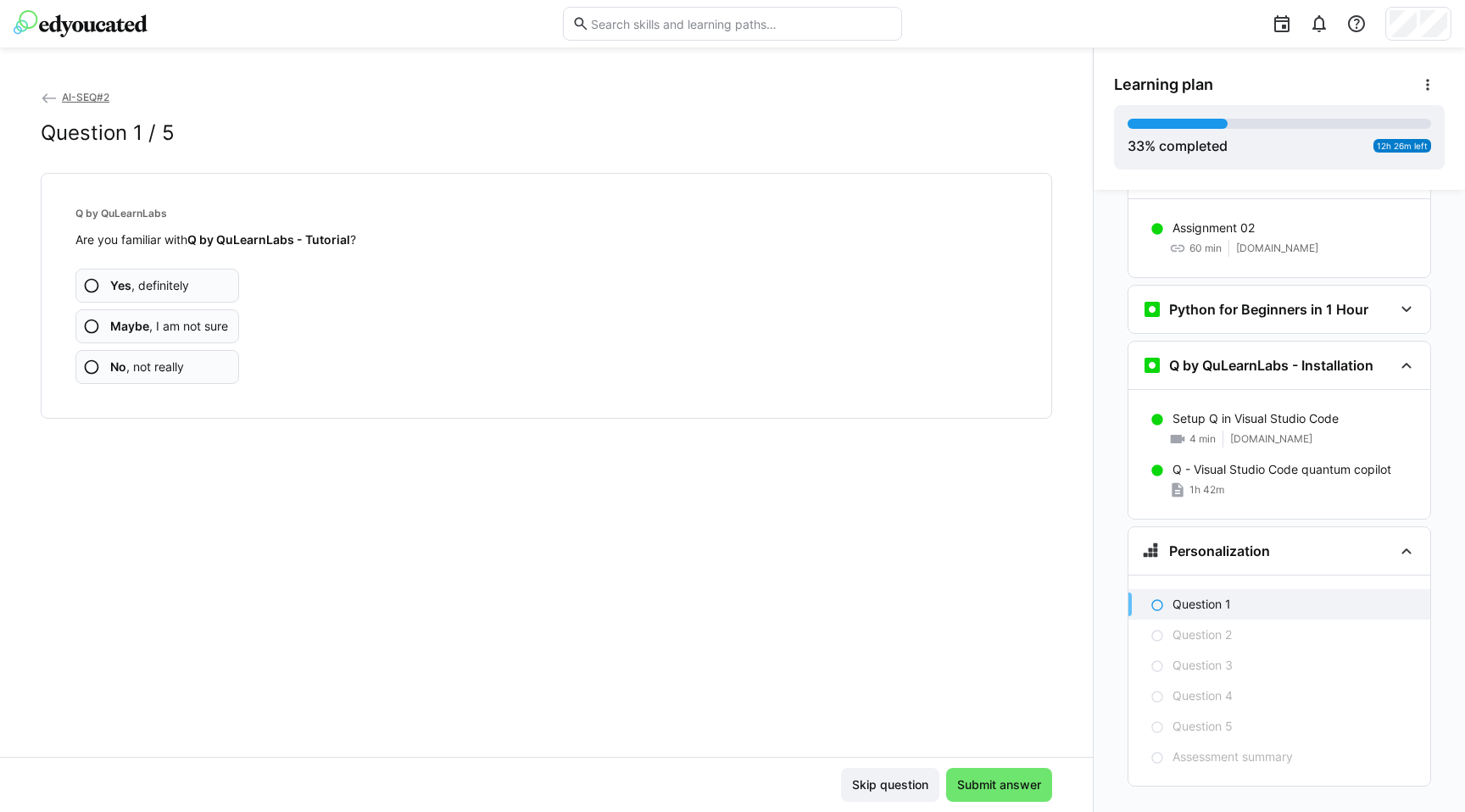
click at [208, 271] on app-assessment-question-radio "Yes , definitely" at bounding box center [157, 286] width 164 height 34
click at [196, 238] on strong "Q - GitHub Public Repository" at bounding box center [271, 239] width 166 height 14
drag, startPoint x: 196, startPoint y: 238, endPoint x: 336, endPoint y: 237, distance: 140.0
click at [336, 237] on strong "Q - GitHub Public Repository" at bounding box center [271, 239] width 166 height 14
copy strong "Q - GitHub Public Repository"
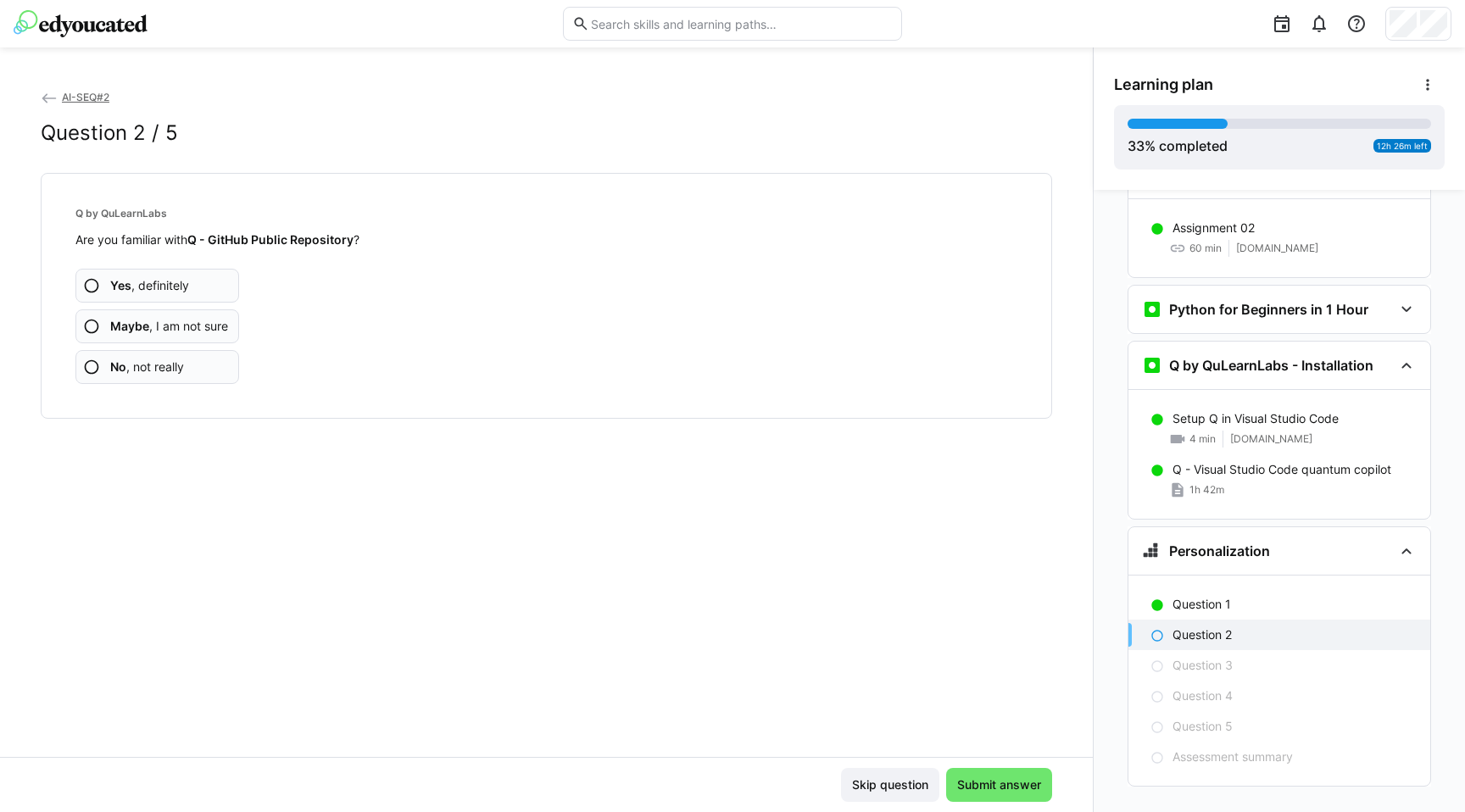
click at [173, 371] on span "No , not really" at bounding box center [147, 366] width 74 height 17
click at [198, 280] on app-assessment-question-radio "Yes , definitely" at bounding box center [157, 286] width 164 height 34
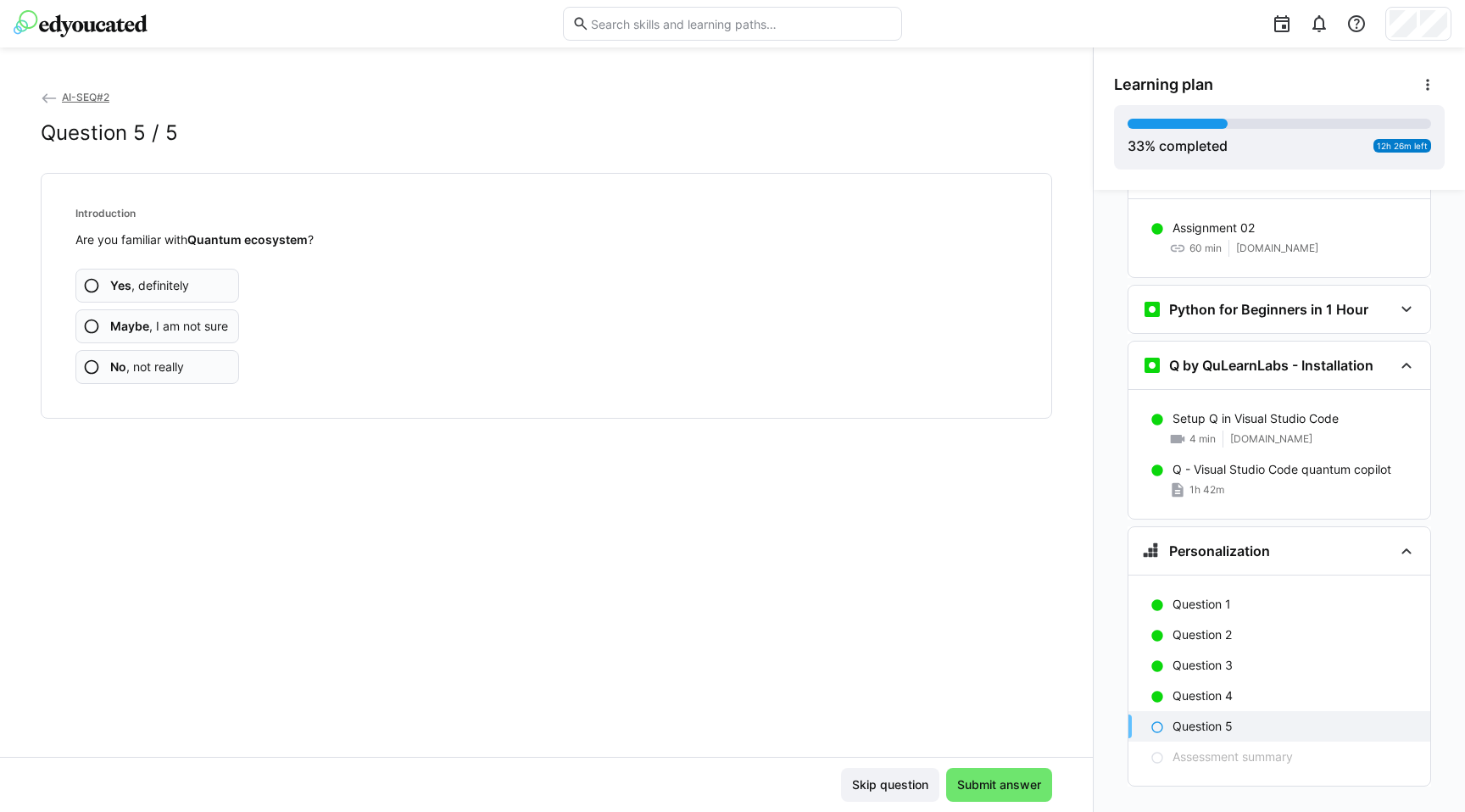
click at [198, 280] on app-assessment-question-radio "Yes , definitely" at bounding box center [157, 286] width 164 height 34
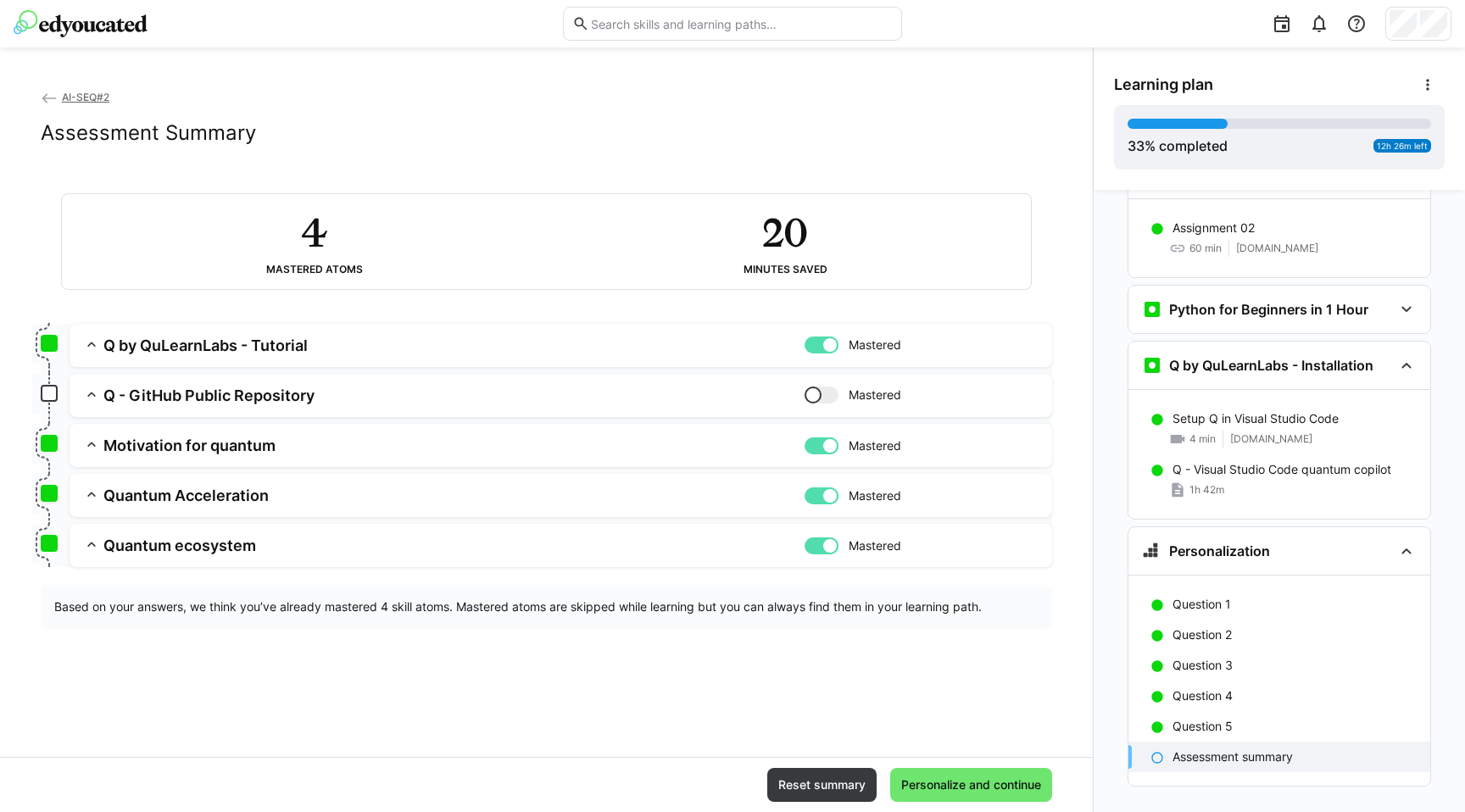
click at [203, 396] on h3 "Q - GitHub Public Repository" at bounding box center [454, 395] width 701 height 19
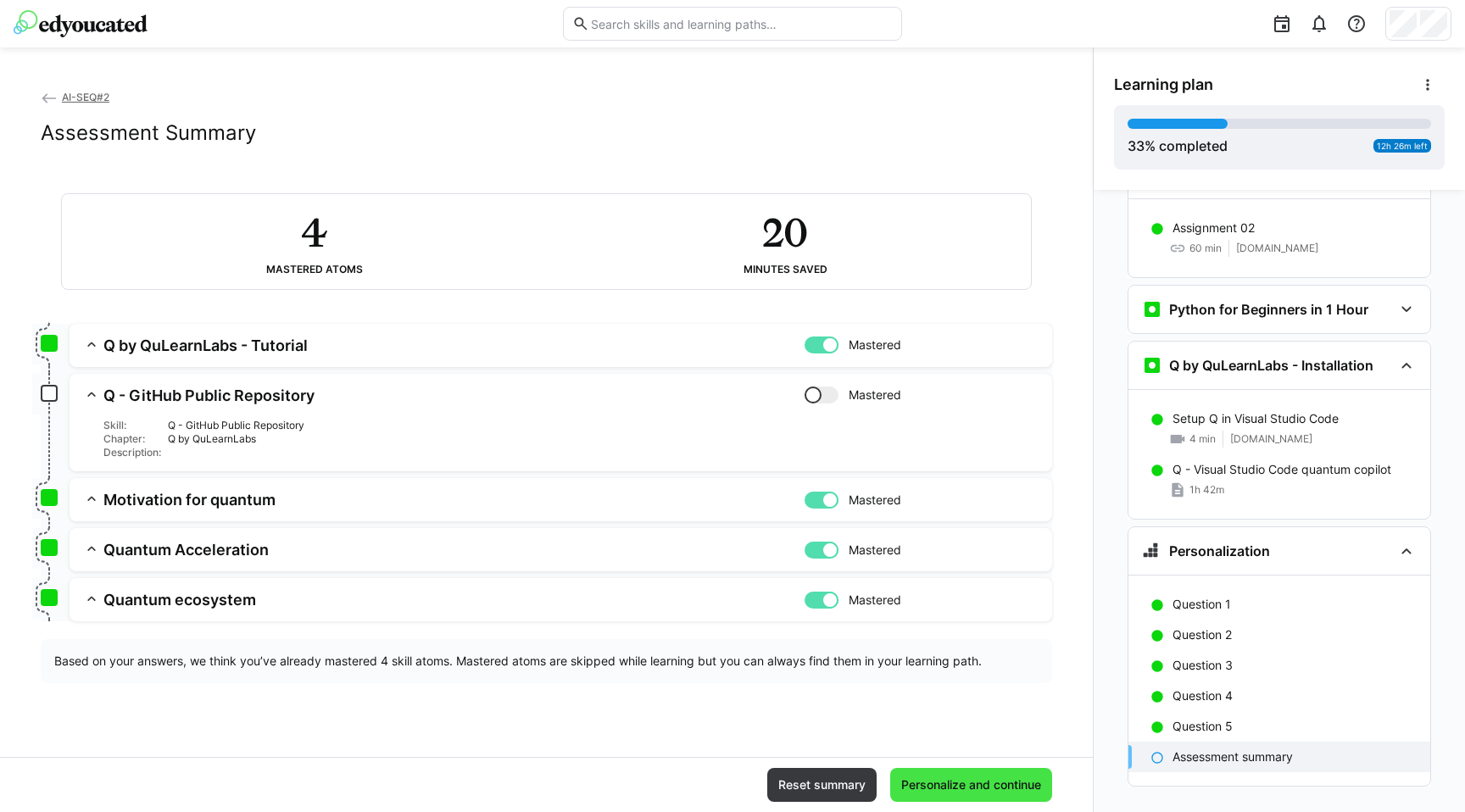
click at [964, 788] on span "Personalize and continue" at bounding box center [971, 785] width 145 height 17
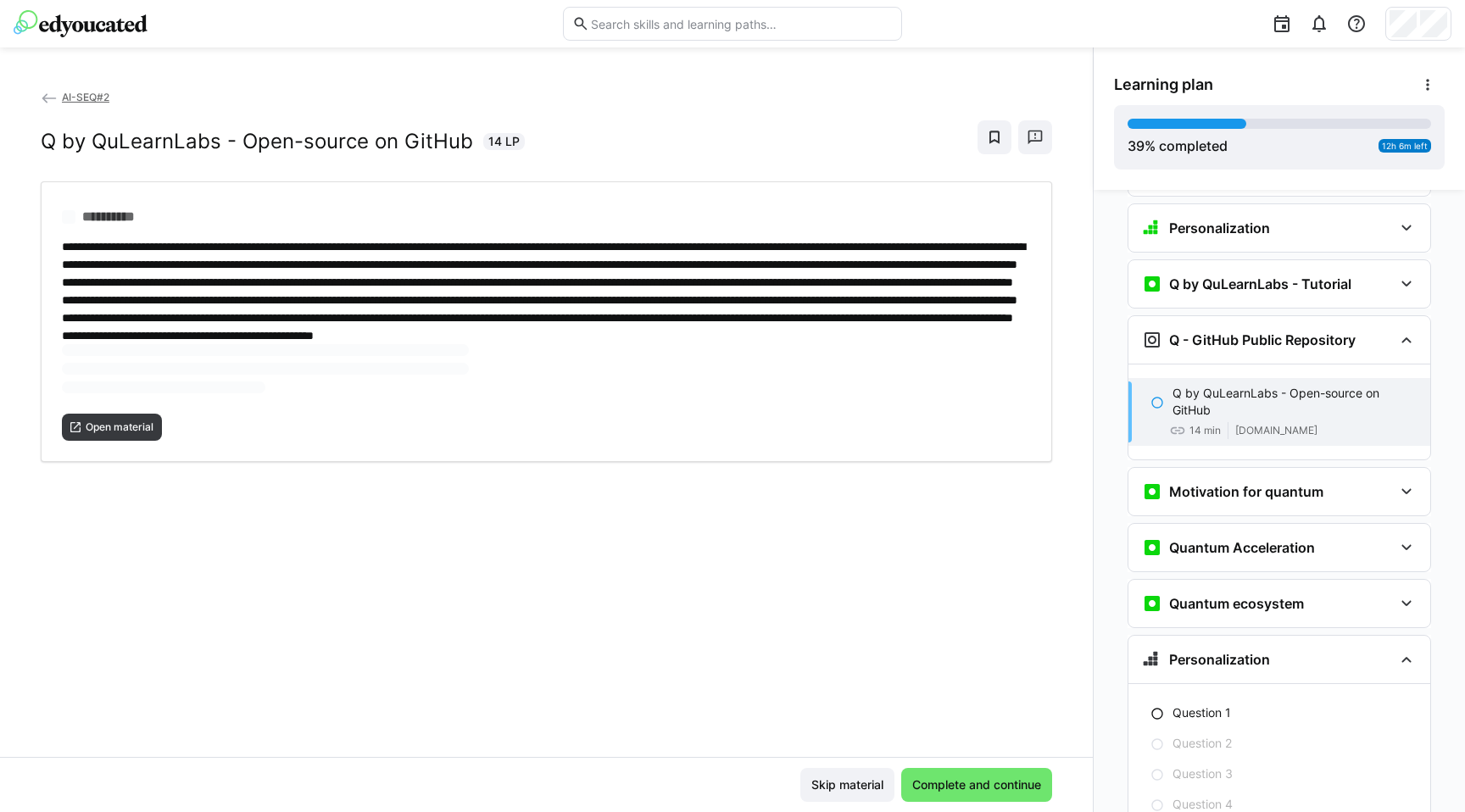
scroll to position [2069, 0]
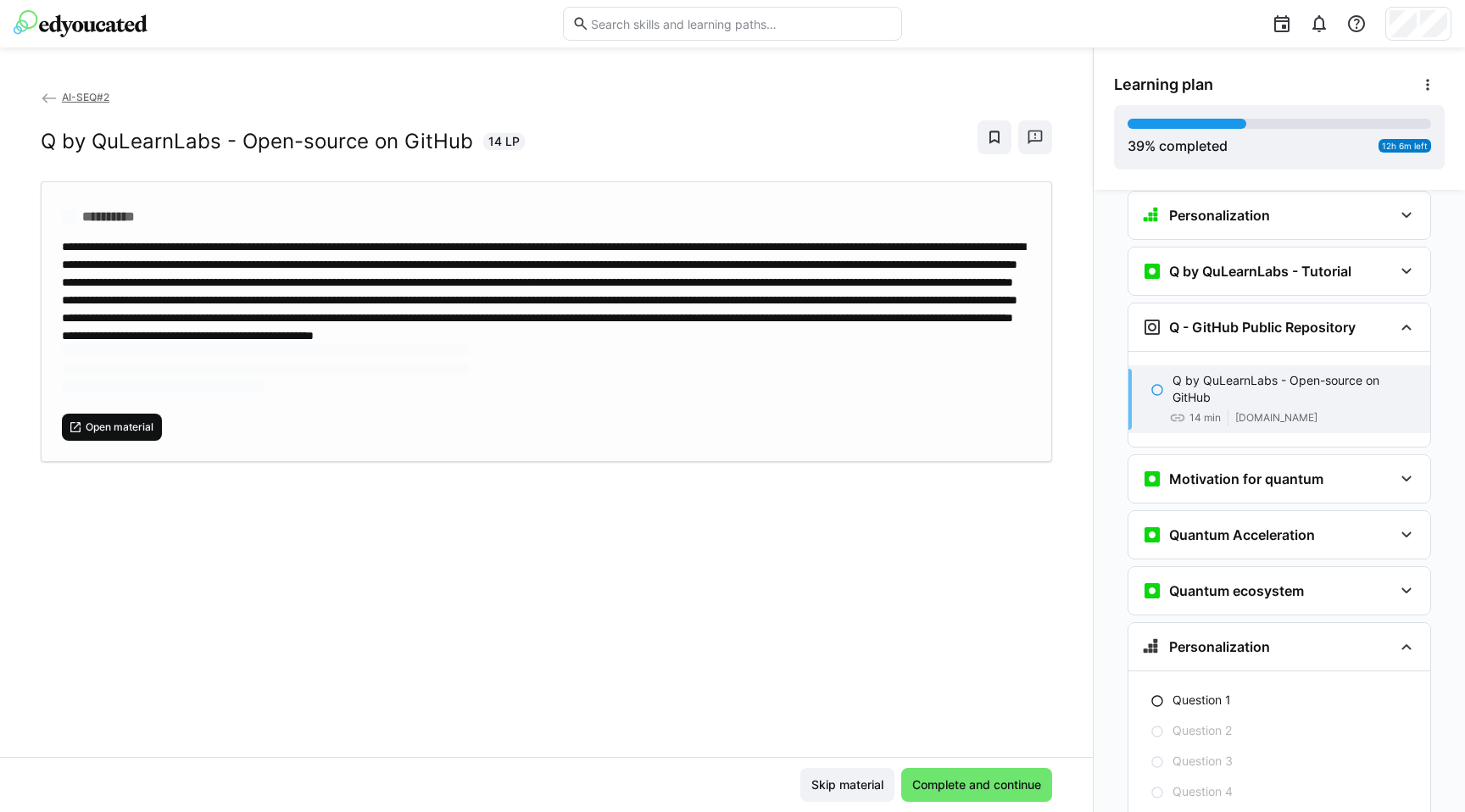
click at [107, 434] on span "Open material" at bounding box center [119, 427] width 71 height 13
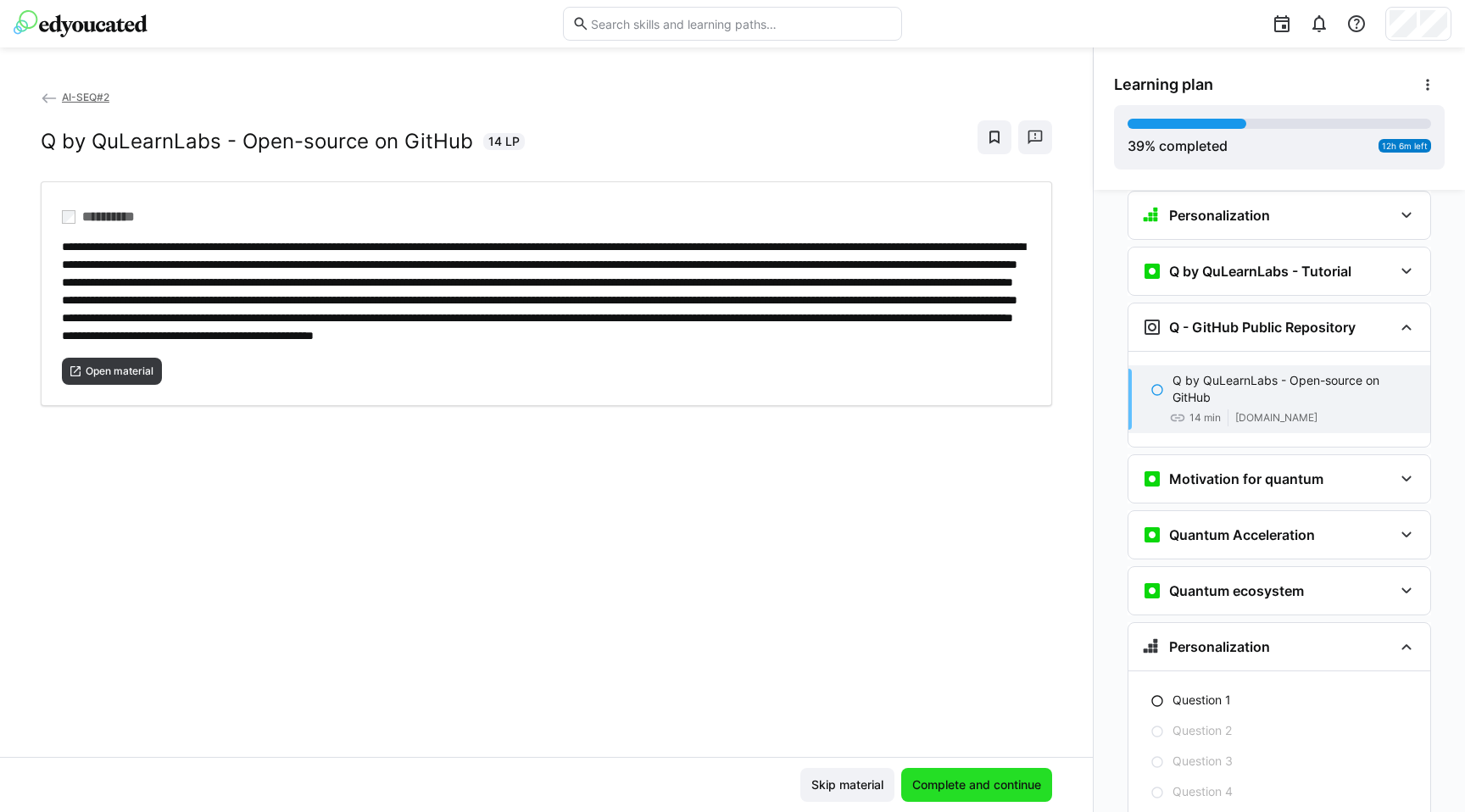
click at [1002, 781] on span "Complete and continue" at bounding box center [976, 785] width 134 height 17
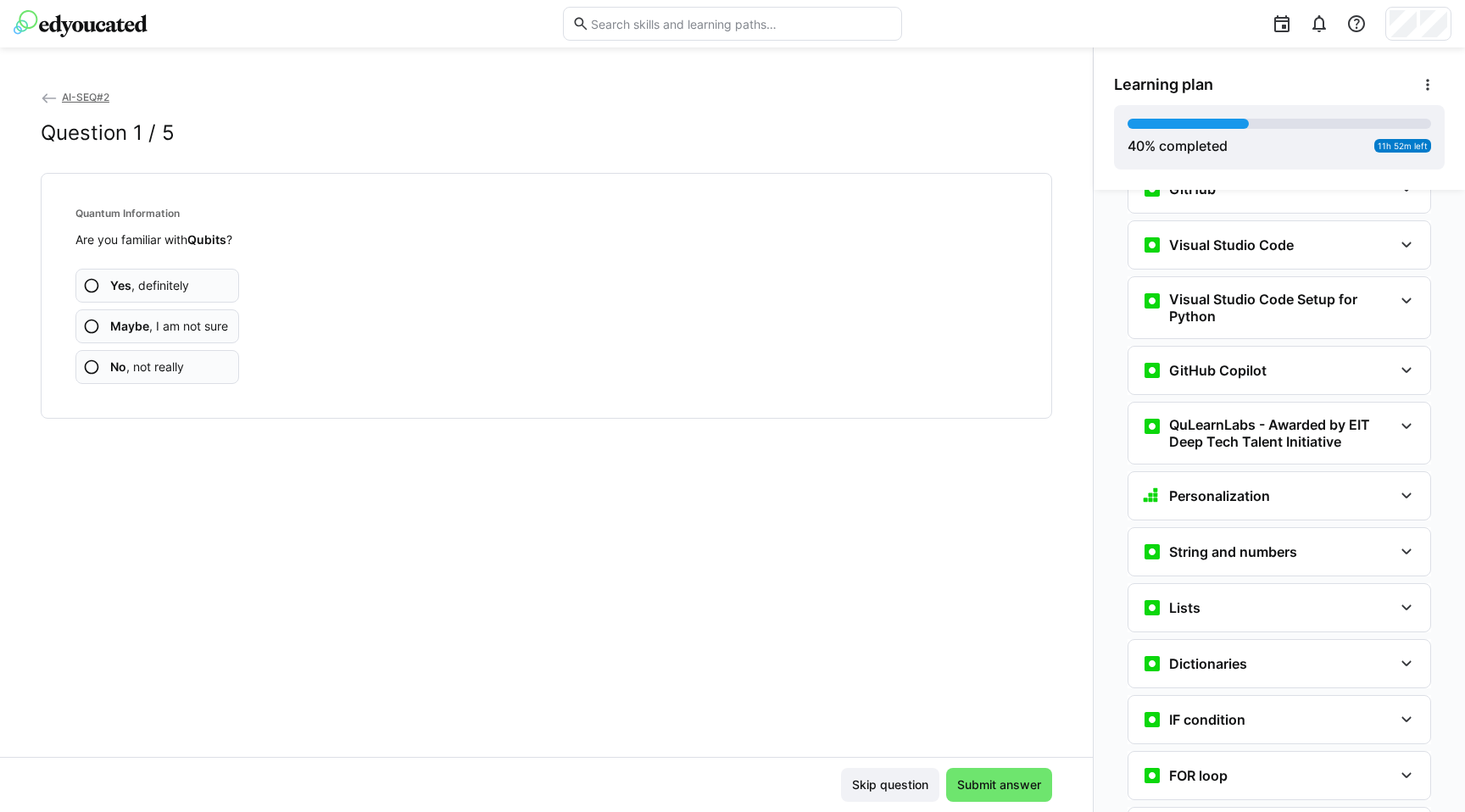
scroll to position [589, 0]
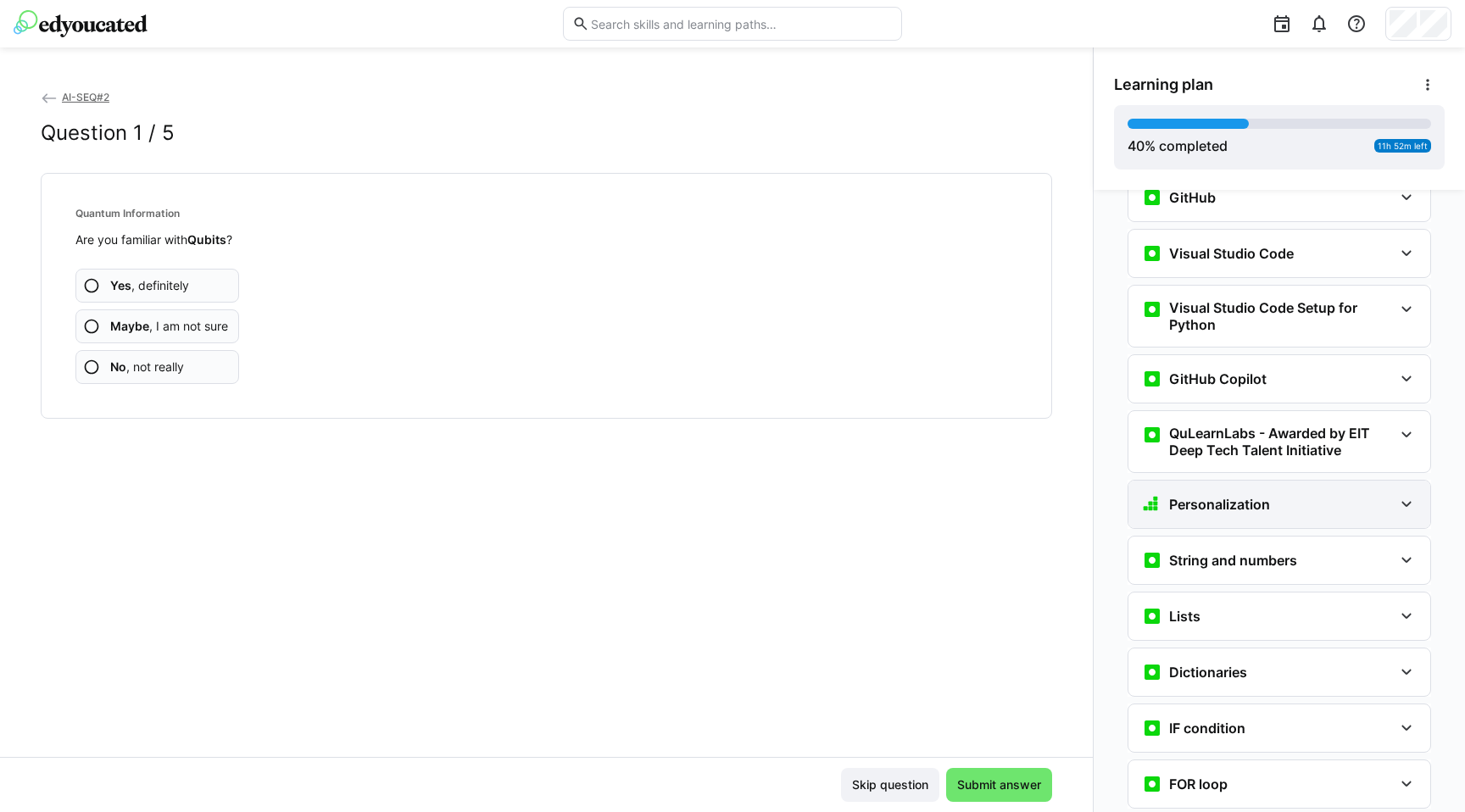
click at [1377, 481] on div "Personalization" at bounding box center [1279, 505] width 302 height 47
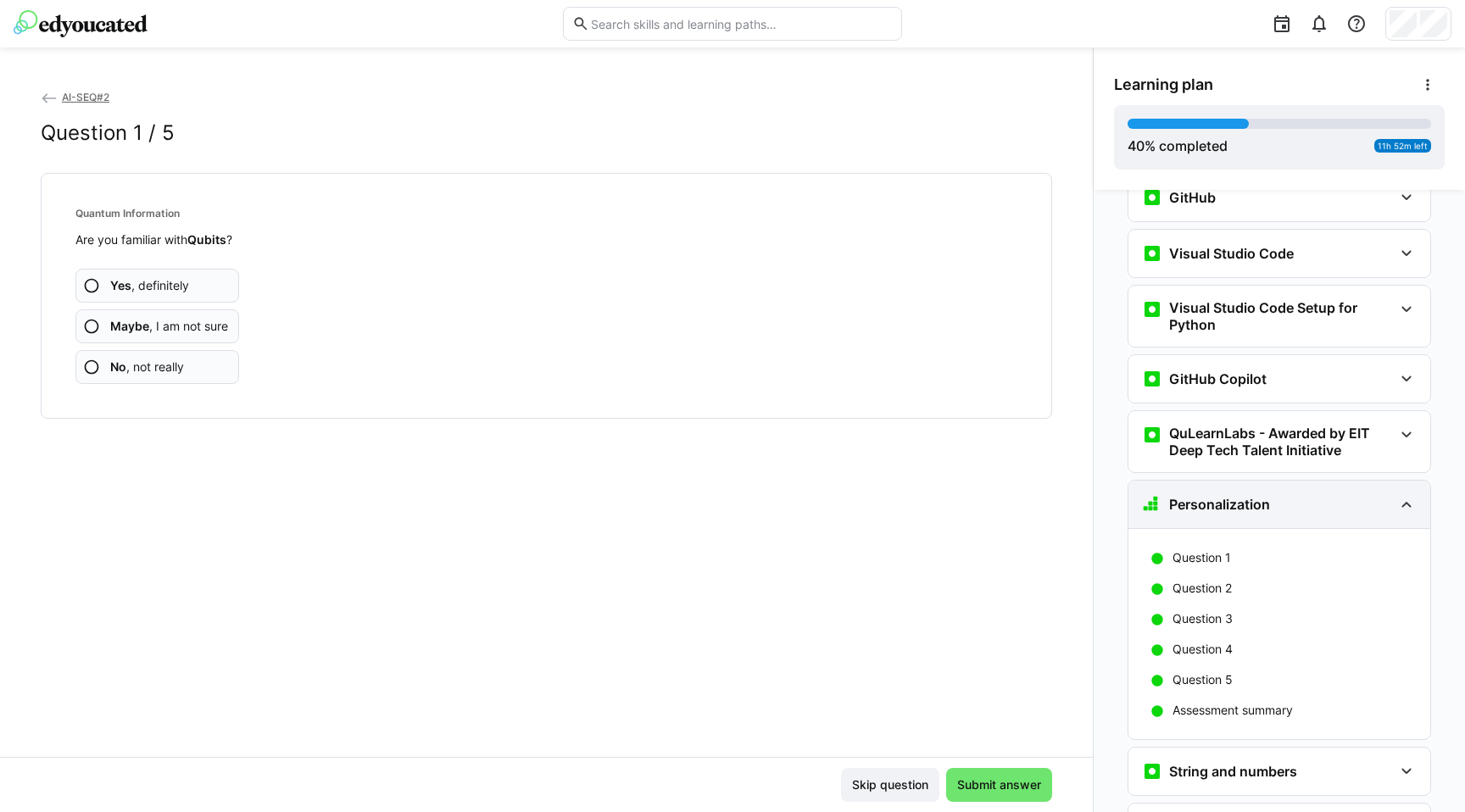
click at [1377, 481] on div "Personalization" at bounding box center [1279, 505] width 302 height 47
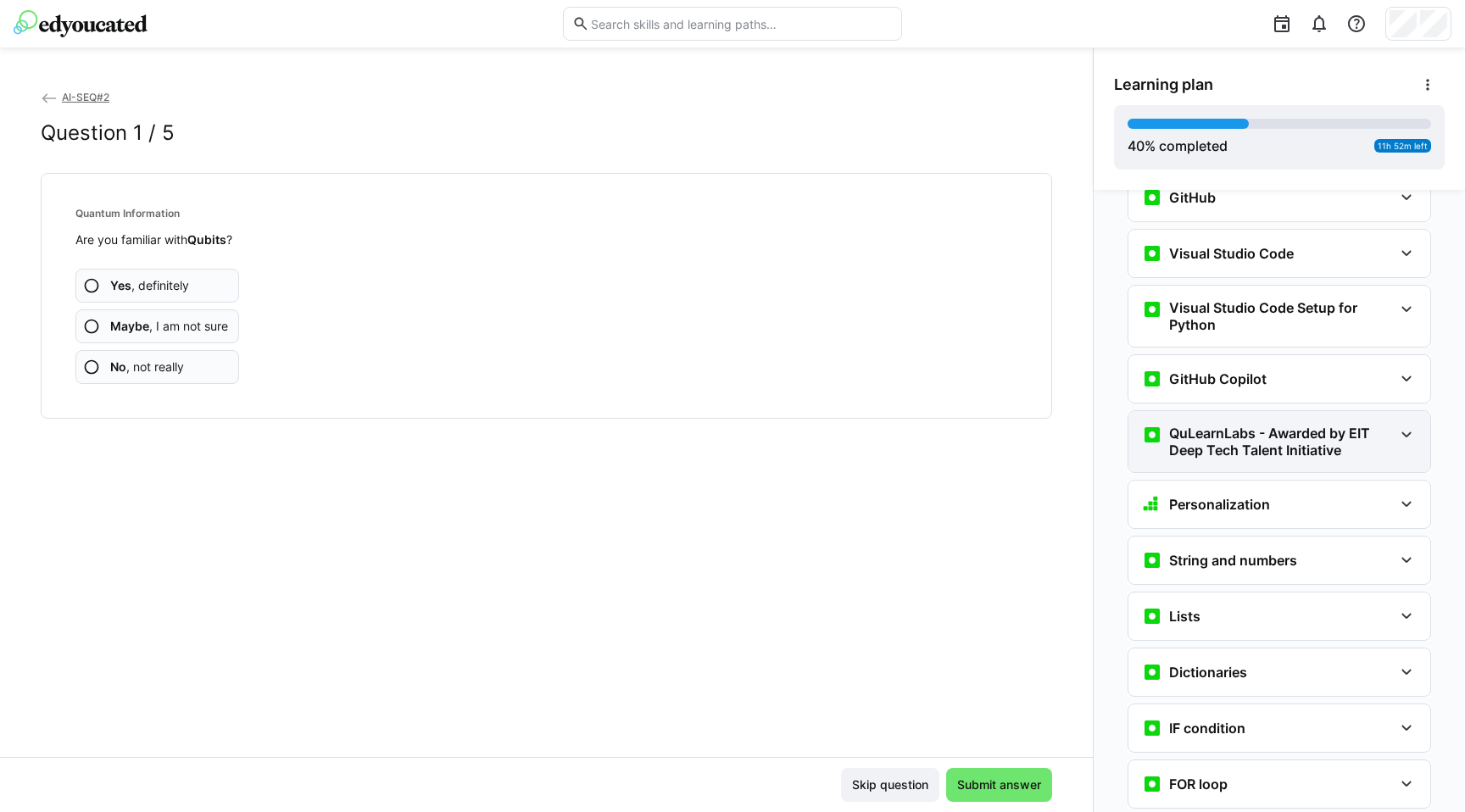
click at [1377, 425] on h3 "QuLearnLabs - Awarded by EIT Deep Tech Talent Initiative" at bounding box center [1282, 441] width 224 height 34
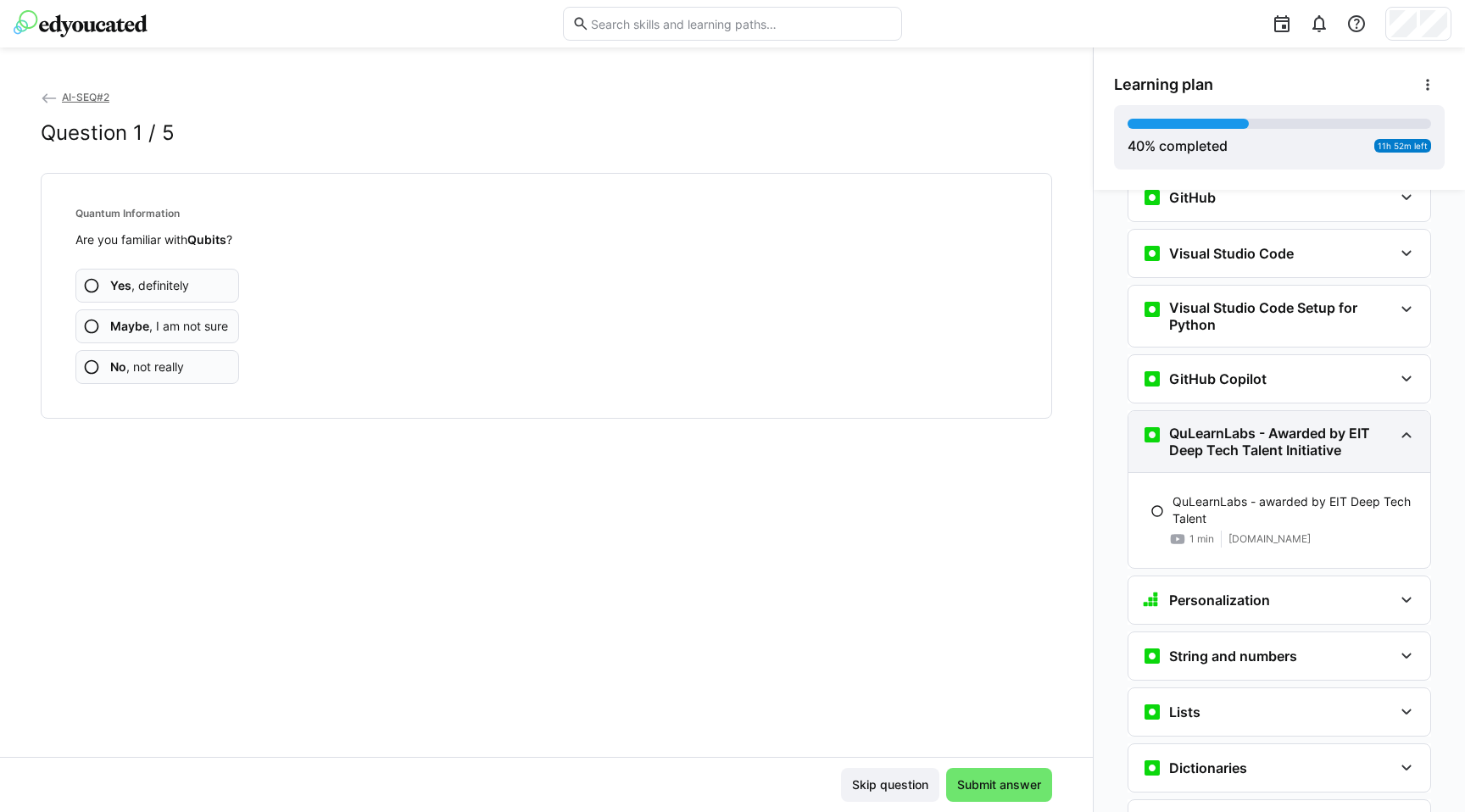
click at [1377, 425] on h3 "QuLearnLabs - Awarded by EIT Deep Tech Talent Initiative" at bounding box center [1282, 441] width 224 height 34
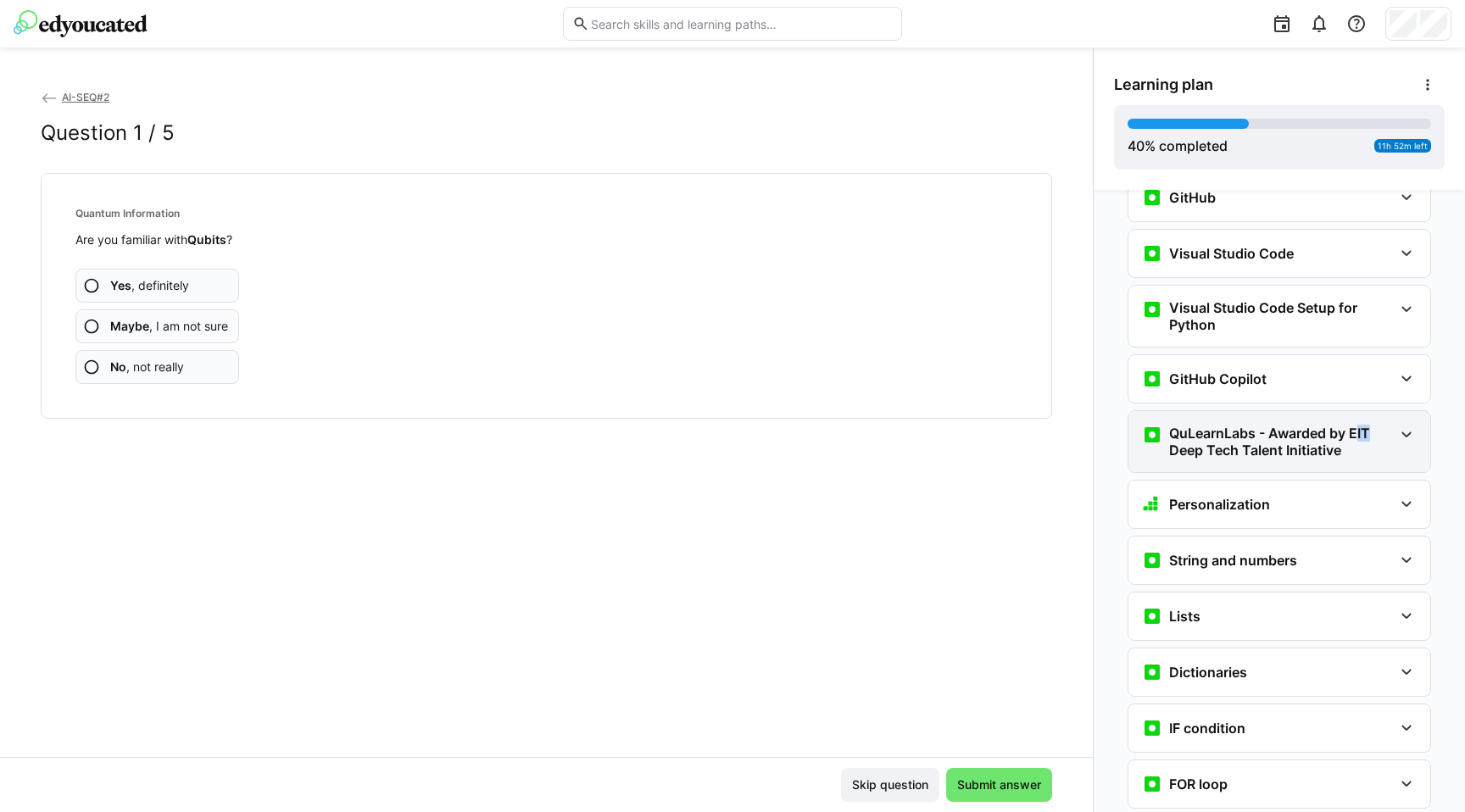
click at [1377, 425] on h3 "QuLearnLabs - Awarded by EIT Deep Tech Talent Initiative" at bounding box center [1282, 441] width 224 height 34
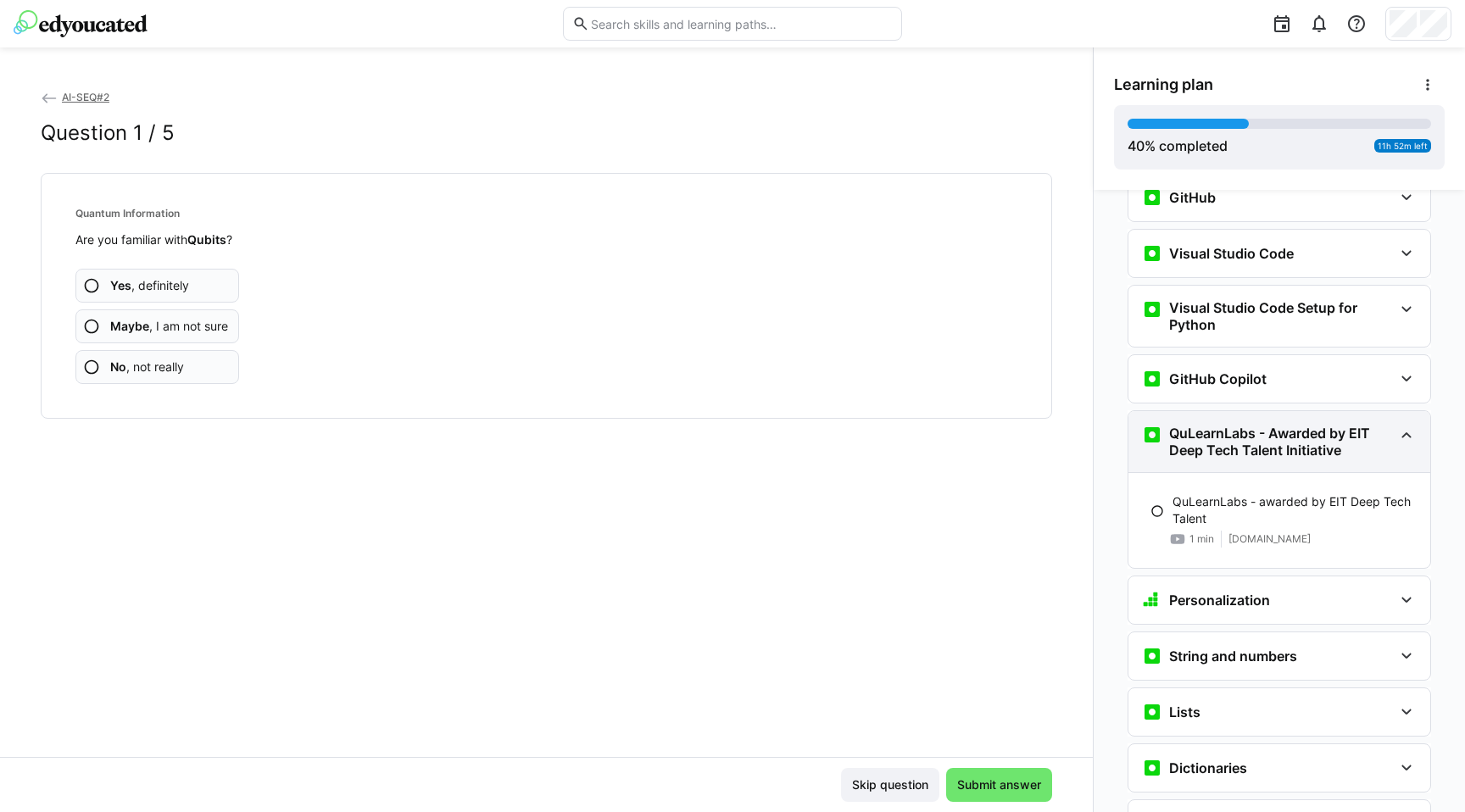
click at [1374, 425] on h3 "QuLearnLabs - Awarded by EIT Deep Tech Talent Initiative" at bounding box center [1282, 441] width 224 height 34
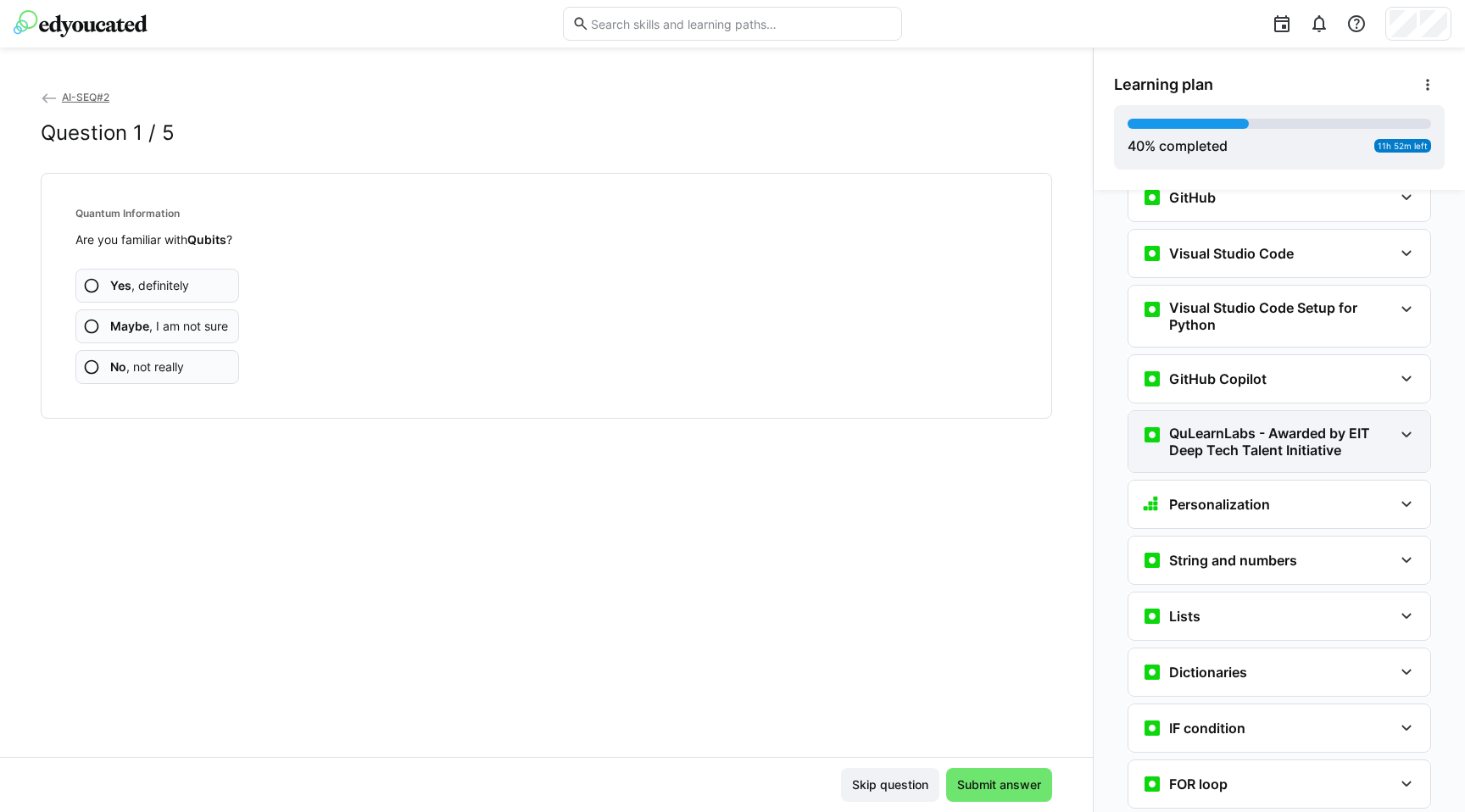
click at [1233, 428] on h3 "QuLearnLabs - Awarded by EIT Deep Tech Talent Initiative" at bounding box center [1282, 441] width 224 height 34
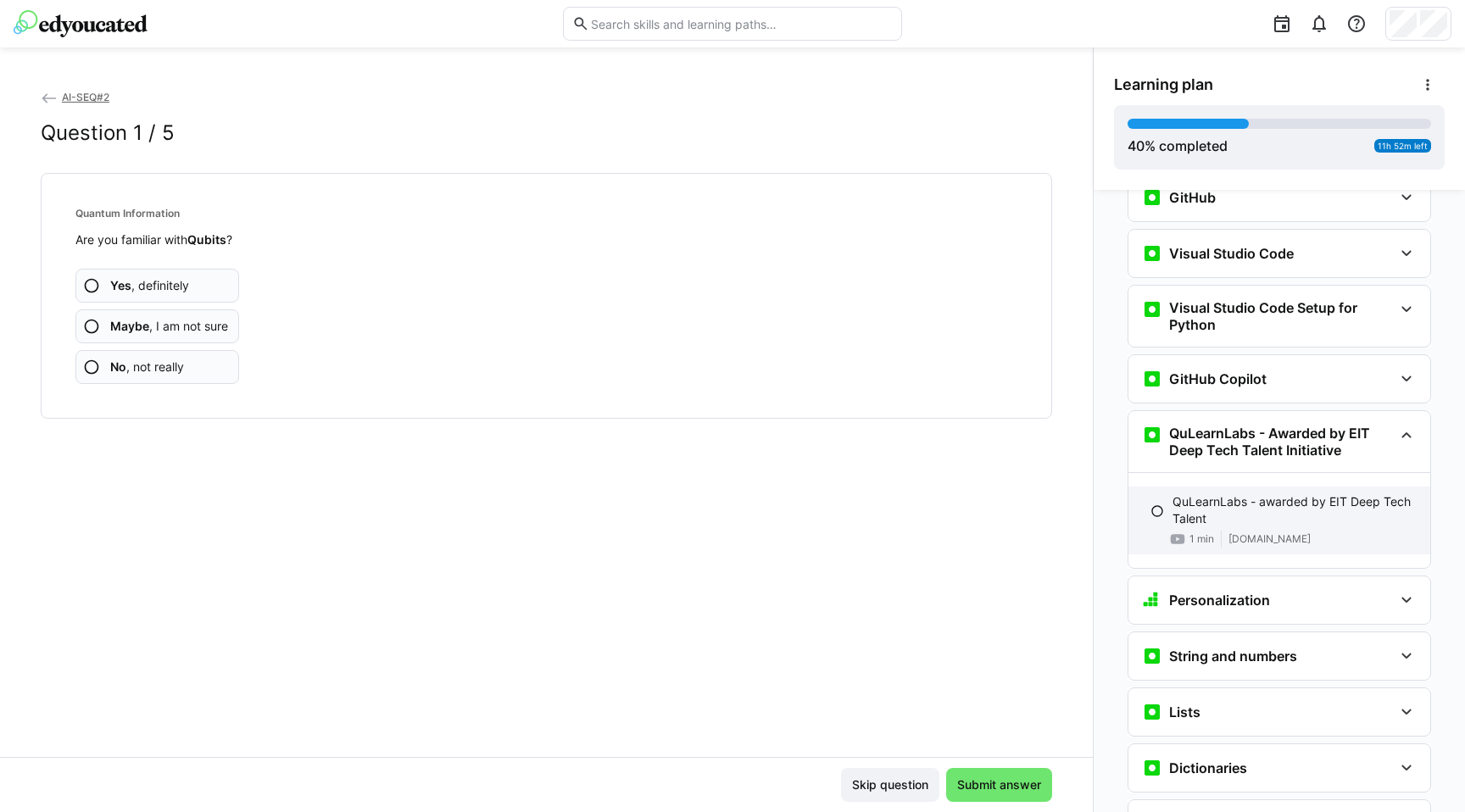
click at [1150, 505] on eds-icon at bounding box center [1157, 511] width 13 height 13
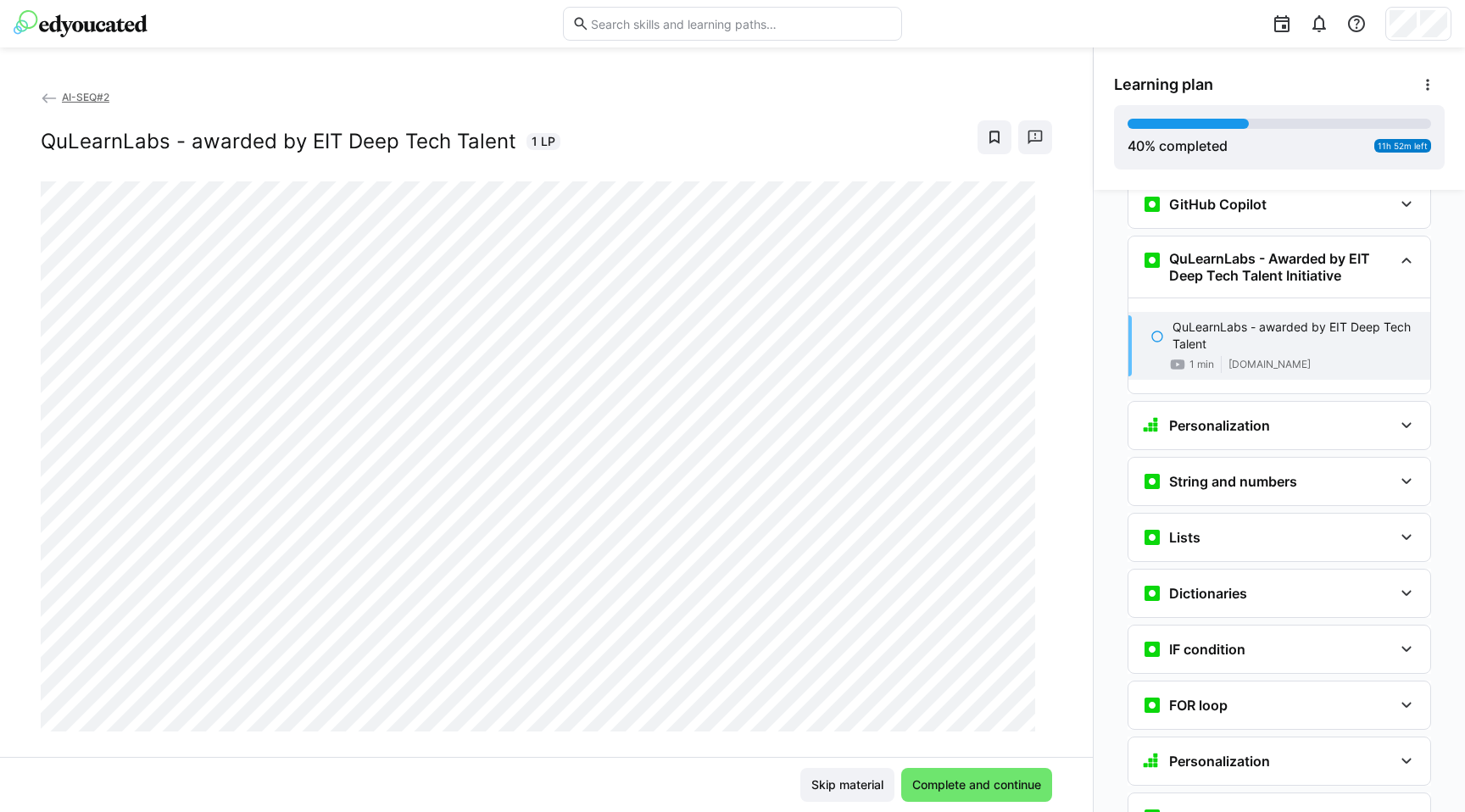
scroll to position [781, 0]
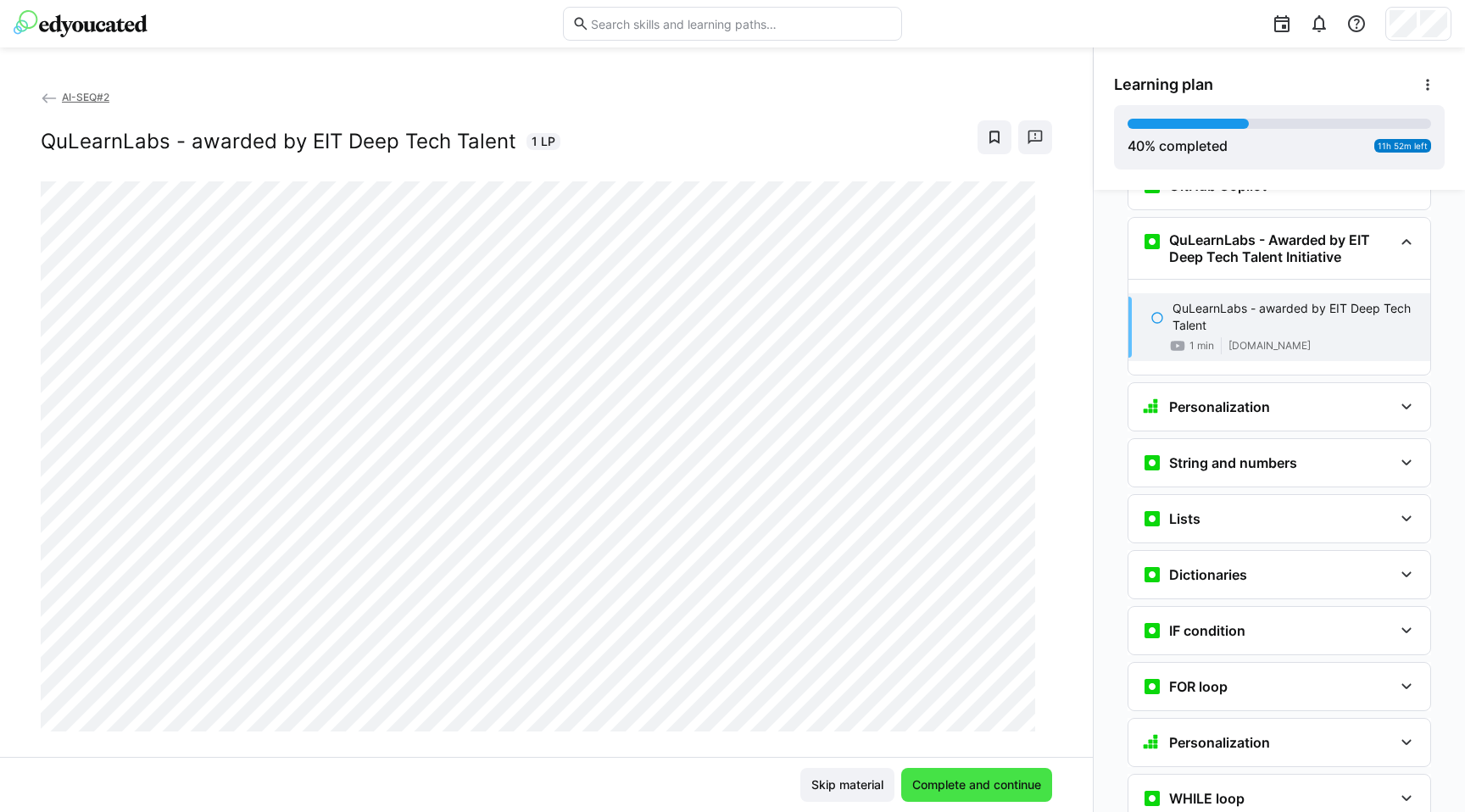
click at [1030, 789] on span "Complete and continue" at bounding box center [976, 785] width 134 height 17
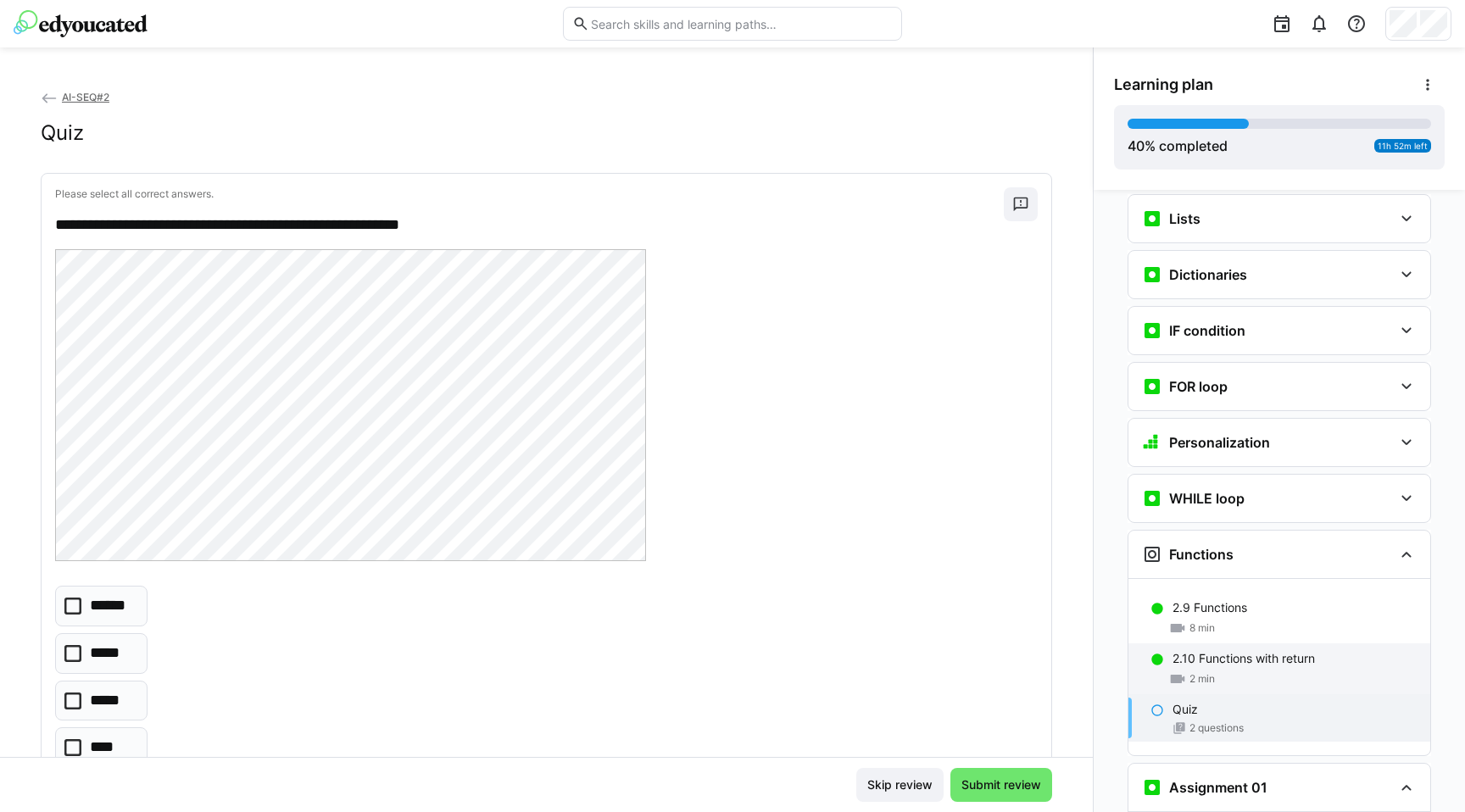
scroll to position [0, 0]
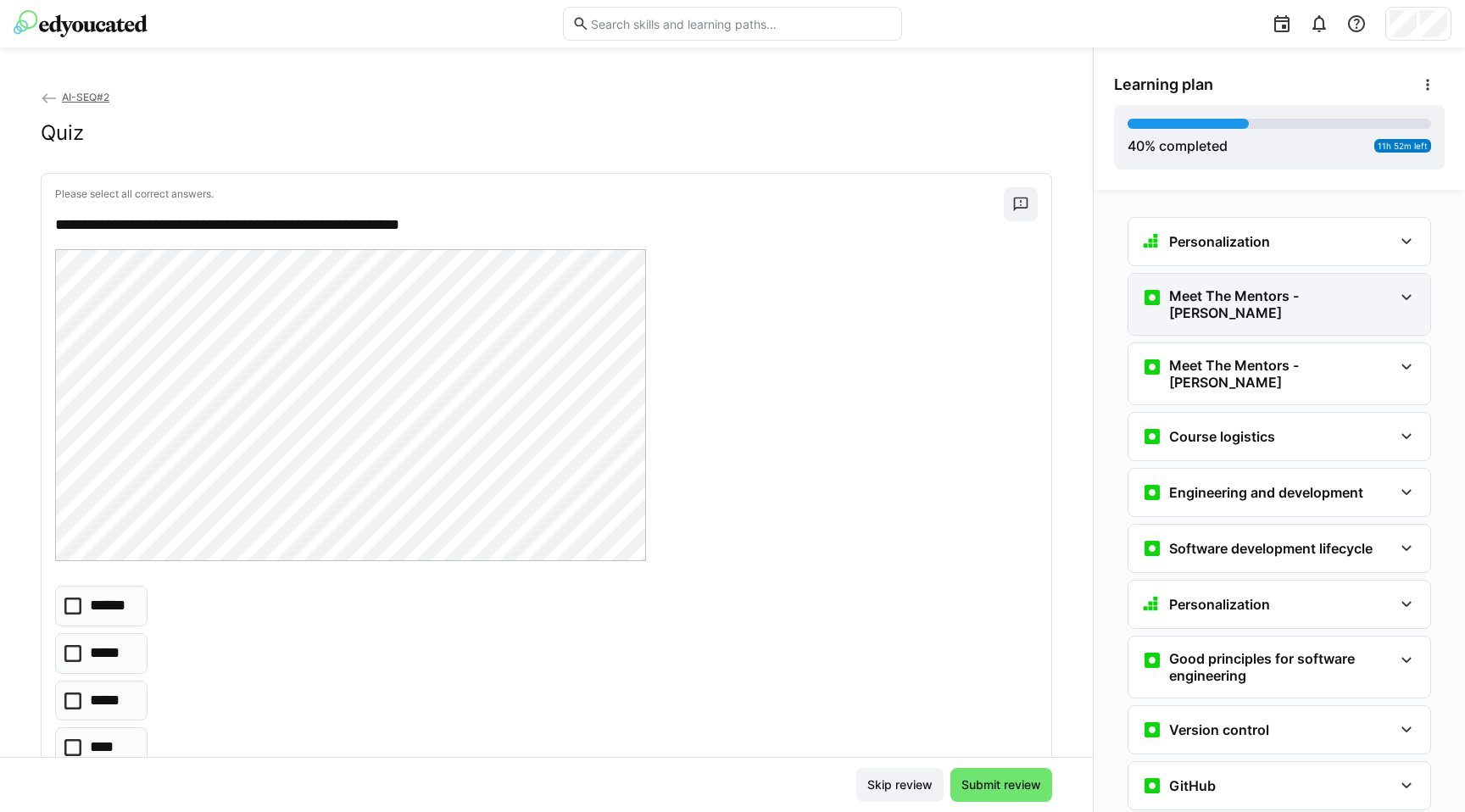
click at [1387, 313] on div "Meet The Mentors - [PERSON_NAME]" at bounding box center [1279, 305] width 302 height 61
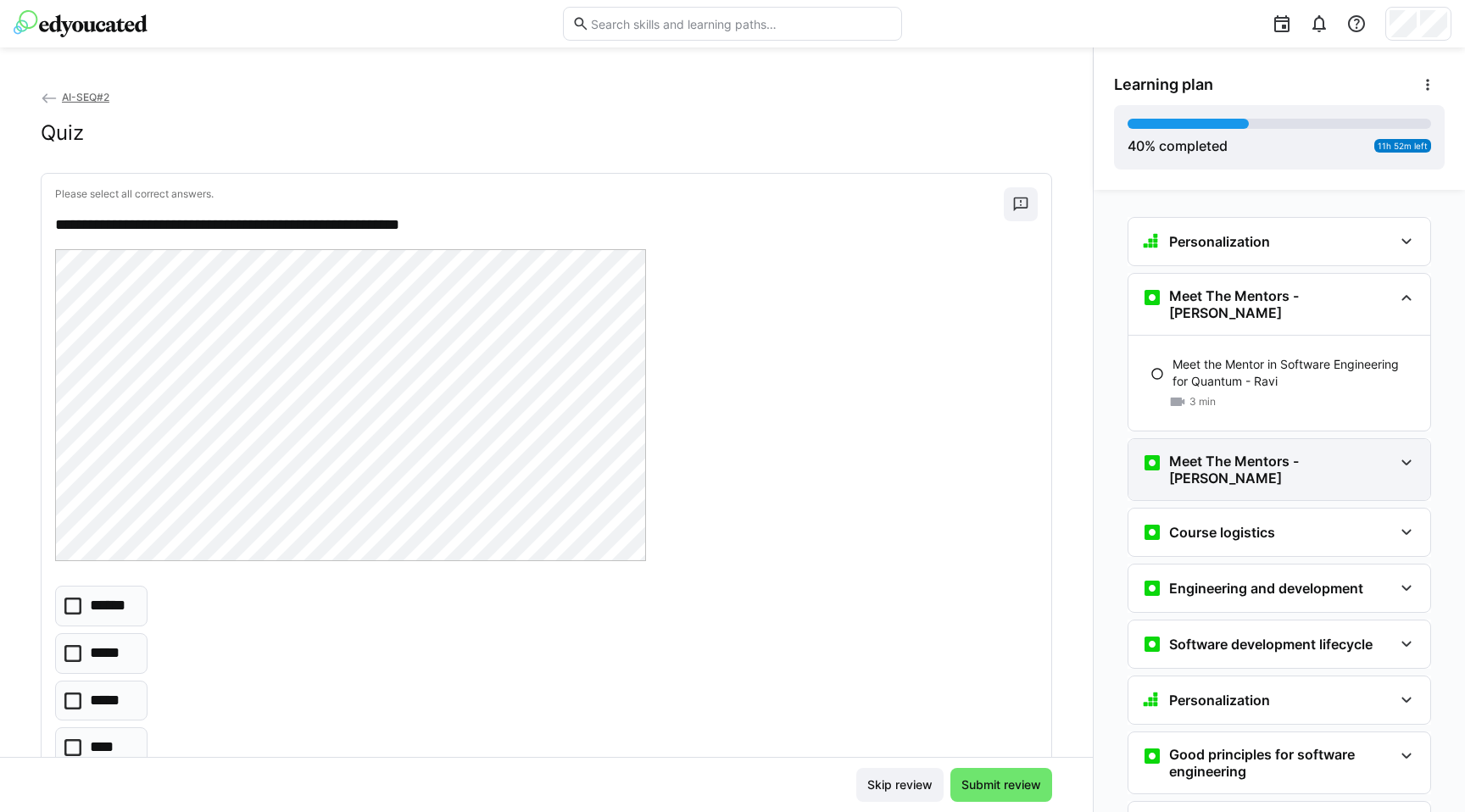
click at [1397, 453] on eds-icon at bounding box center [1406, 462] width 20 height 20
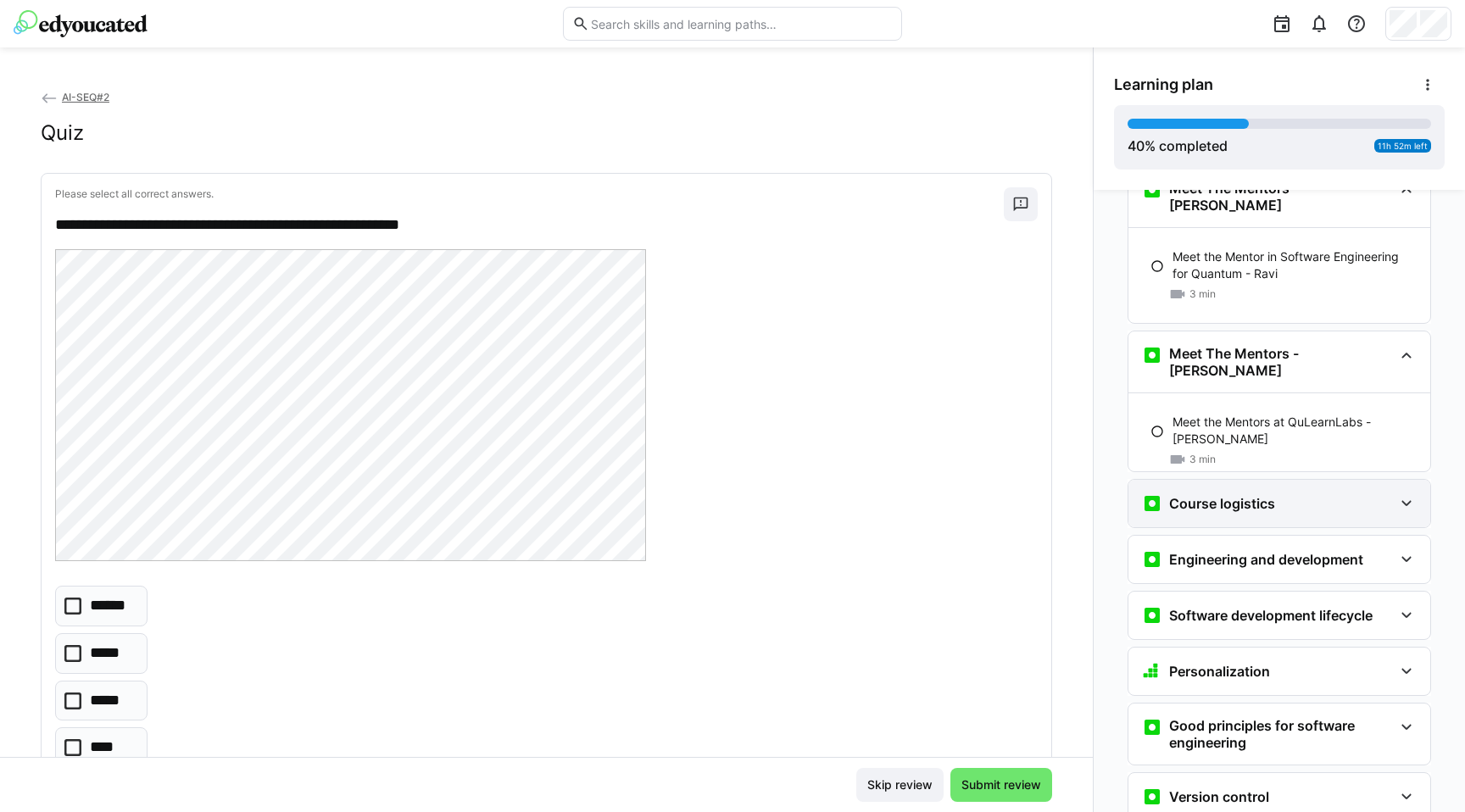
click at [1384, 493] on div "Course logistics" at bounding box center [1268, 503] width 251 height 20
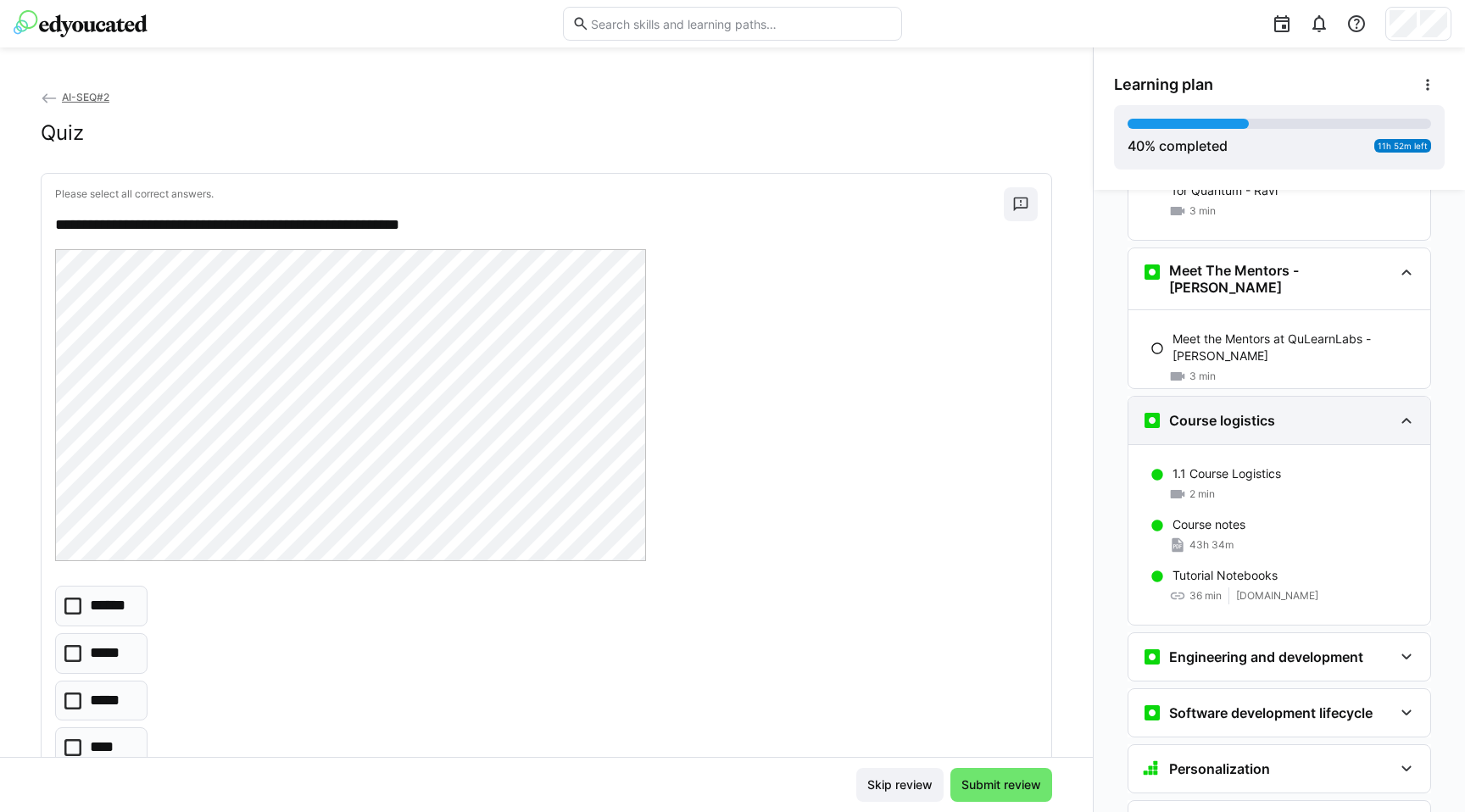
scroll to position [205, 0]
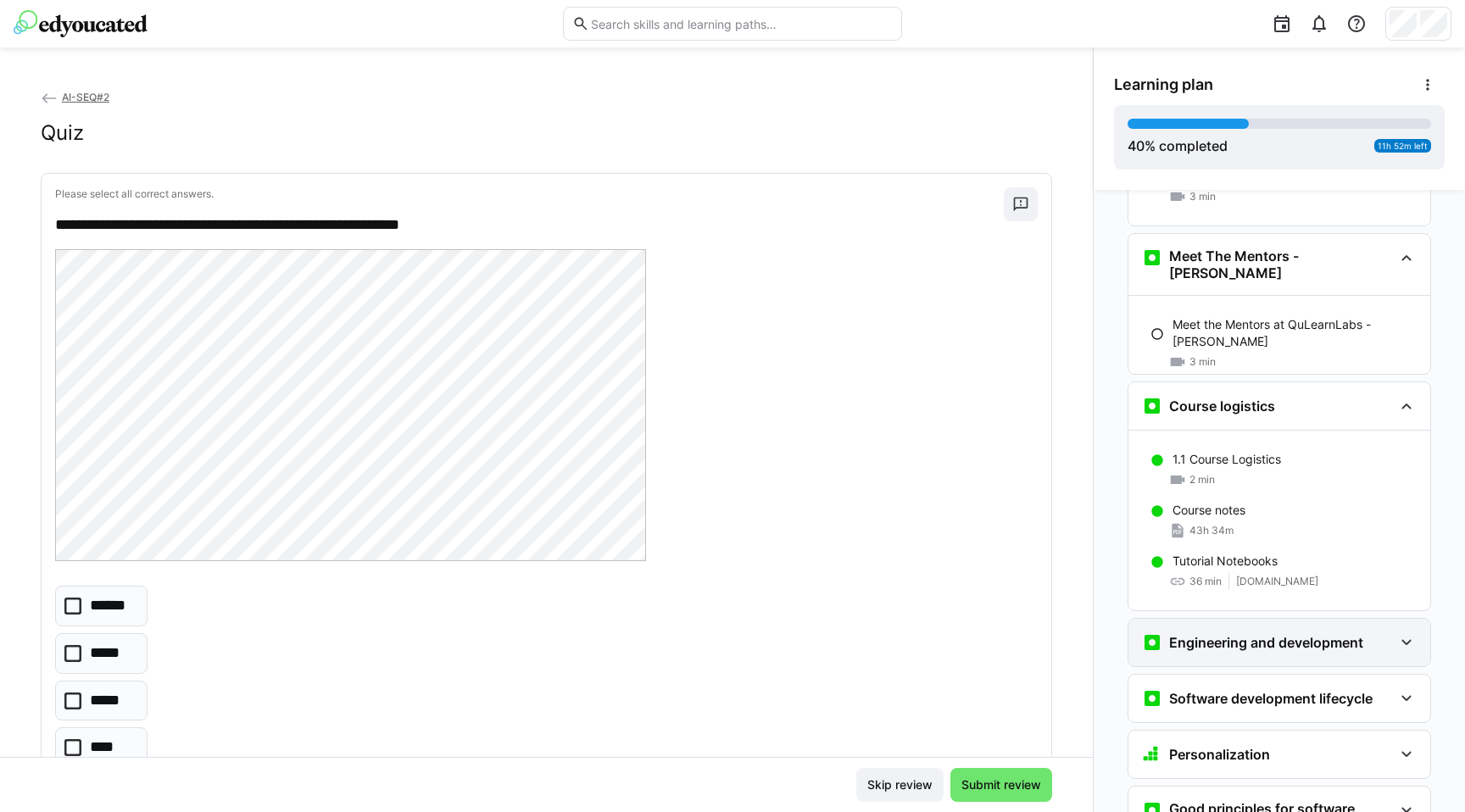
click at [1360, 632] on div "Engineering and development" at bounding box center [1279, 643] width 302 height 47
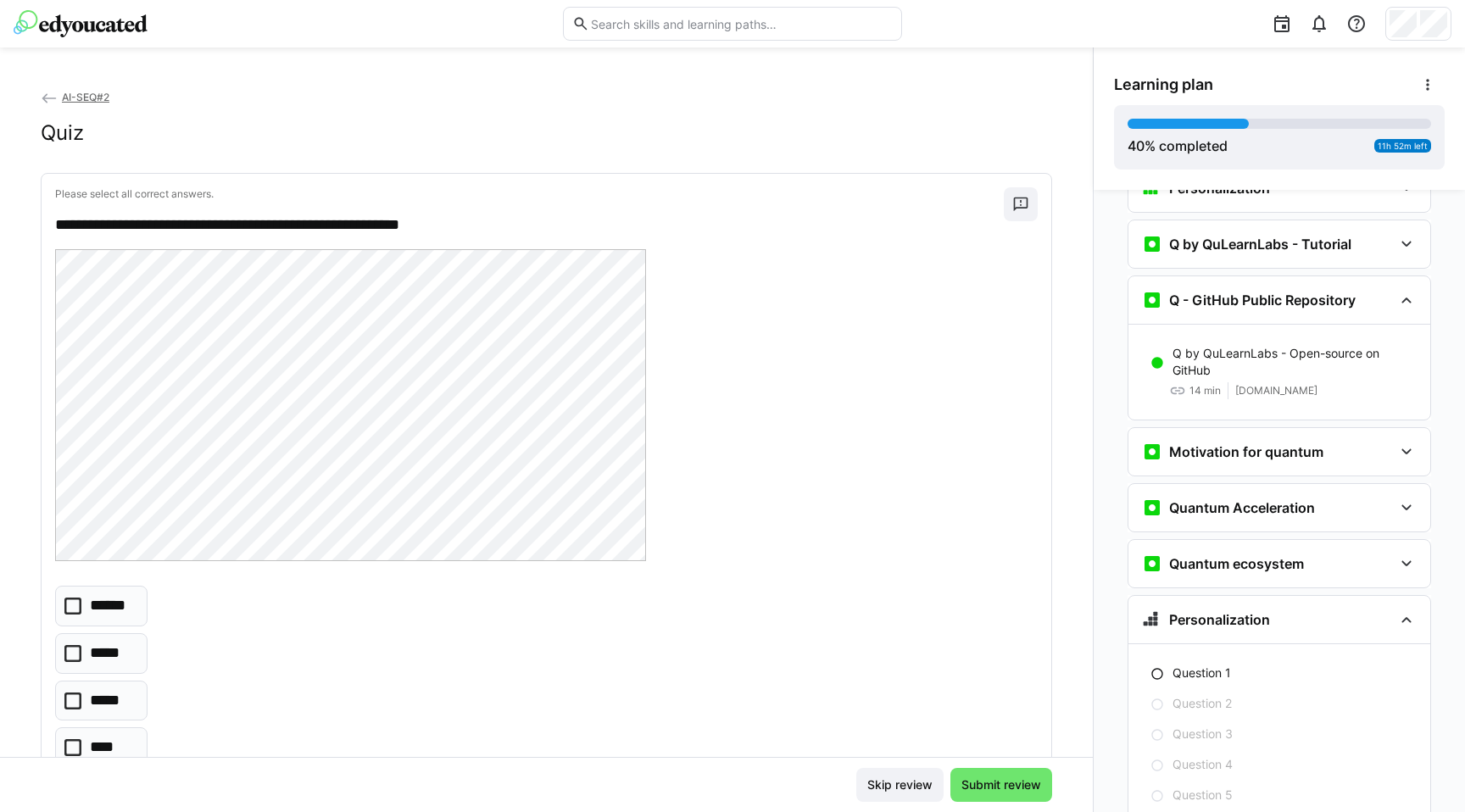
scroll to position [2695, 0]
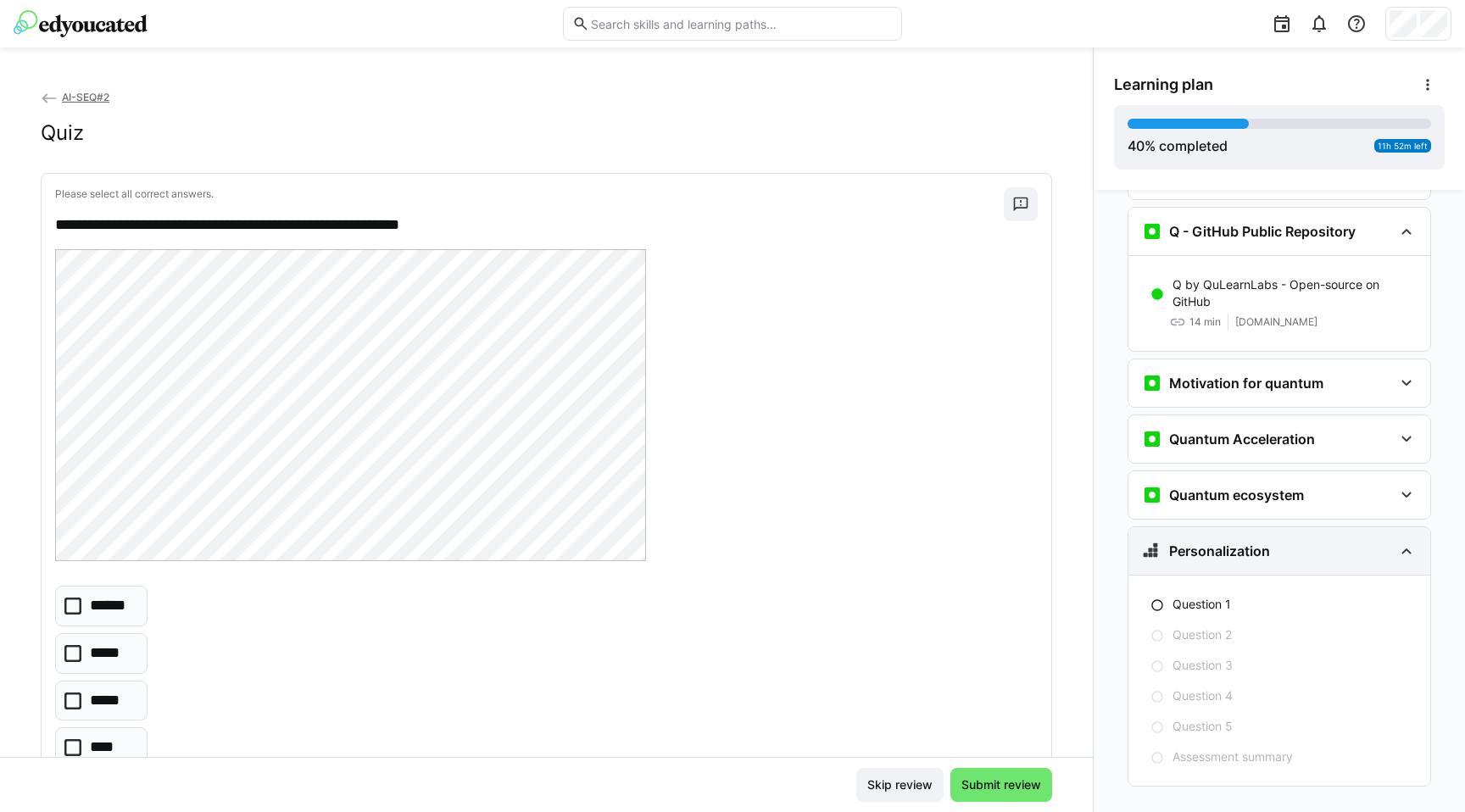
click at [1298, 540] on div "Personalization" at bounding box center [1268, 550] width 251 height 20
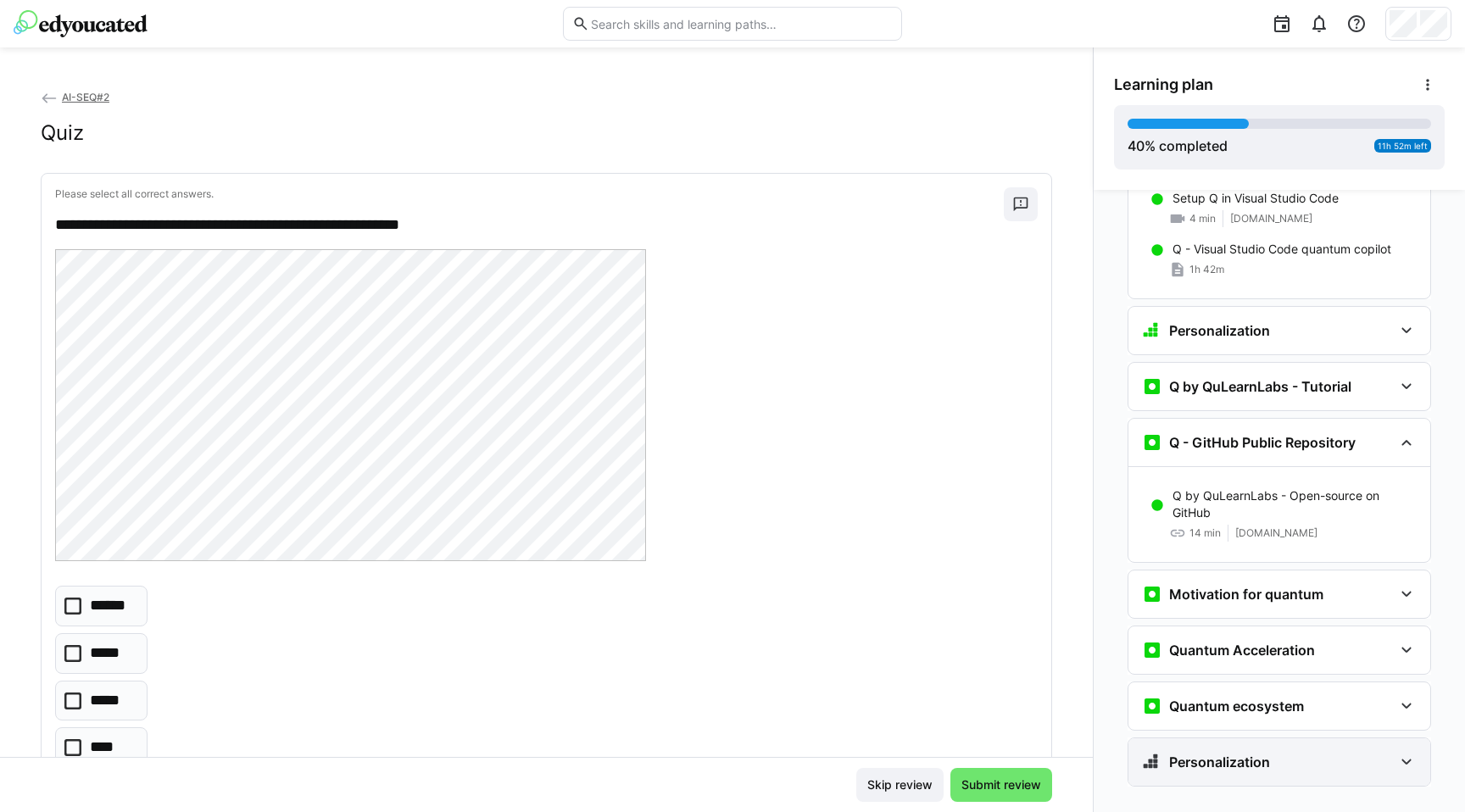
click at [1226, 753] on h3 "Personalization" at bounding box center [1220, 761] width 101 height 17
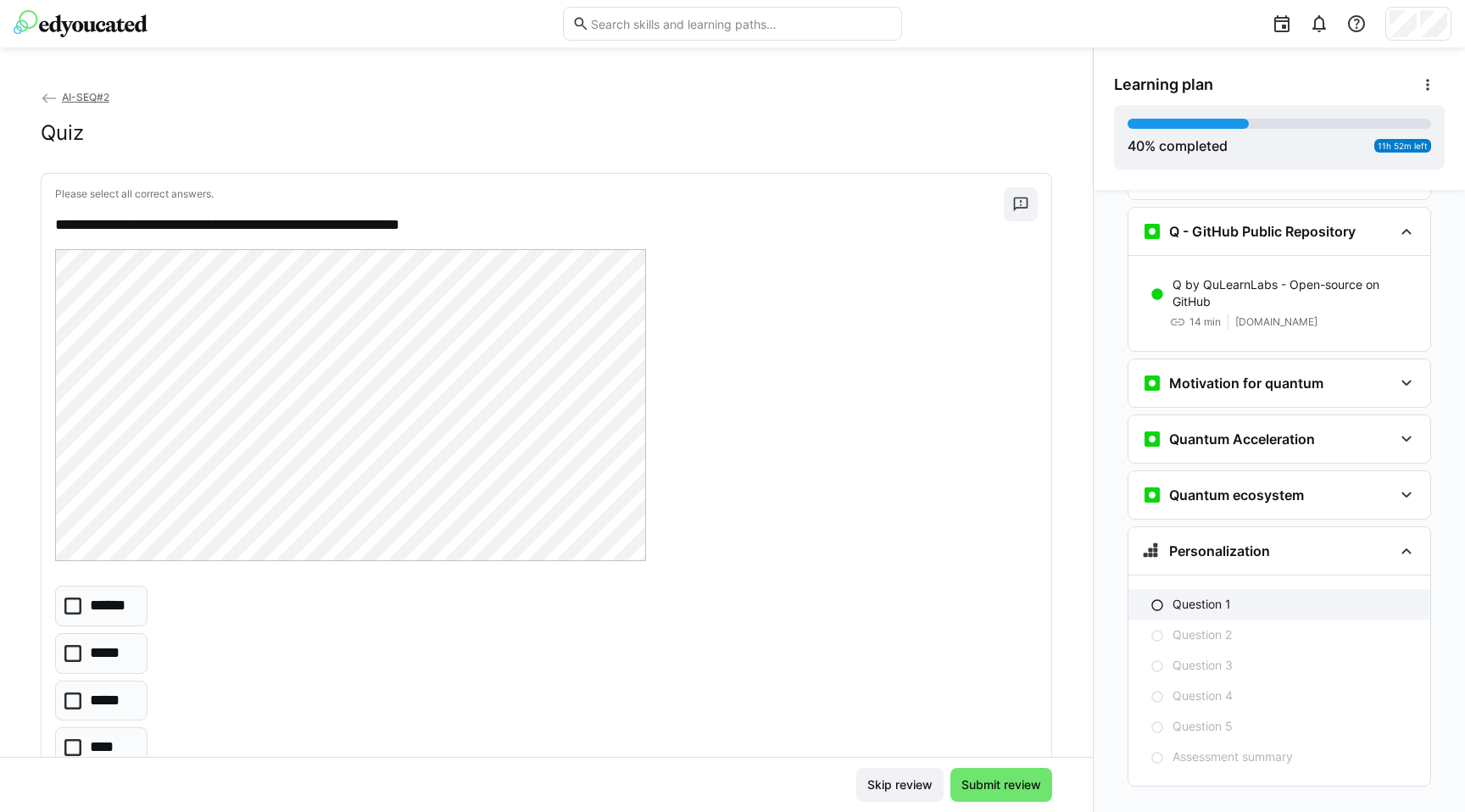
click at [1198, 596] on p "Question 1" at bounding box center [1201, 604] width 59 height 17
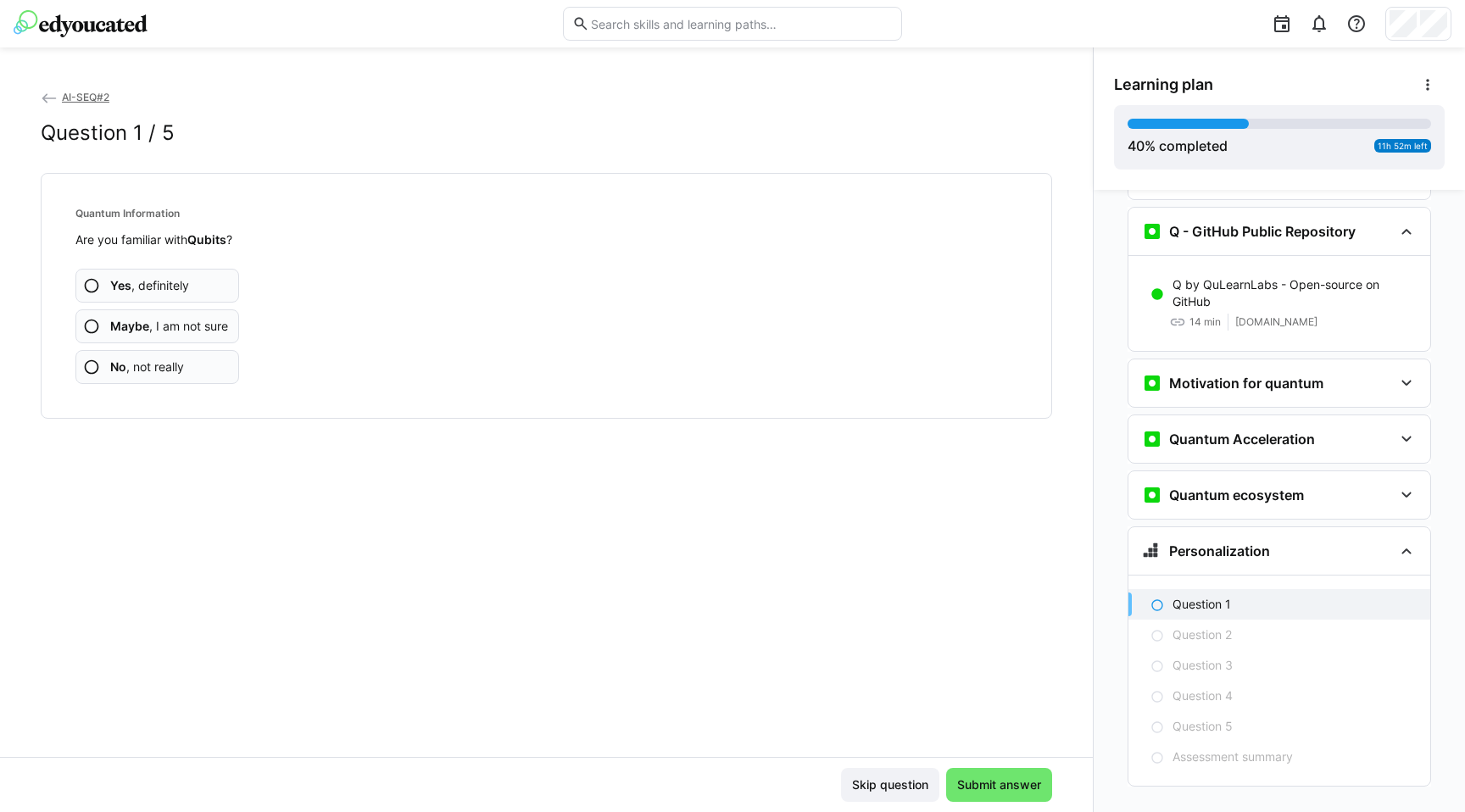
click at [196, 365] on app-assessment-question-radio "No , not really" at bounding box center [157, 367] width 164 height 34
click at [192, 361] on app-assessment-question-radio "No , not really" at bounding box center [157, 367] width 164 height 34
click at [192, 360] on app-assessment-question-radio "No , not really" at bounding box center [157, 367] width 164 height 34
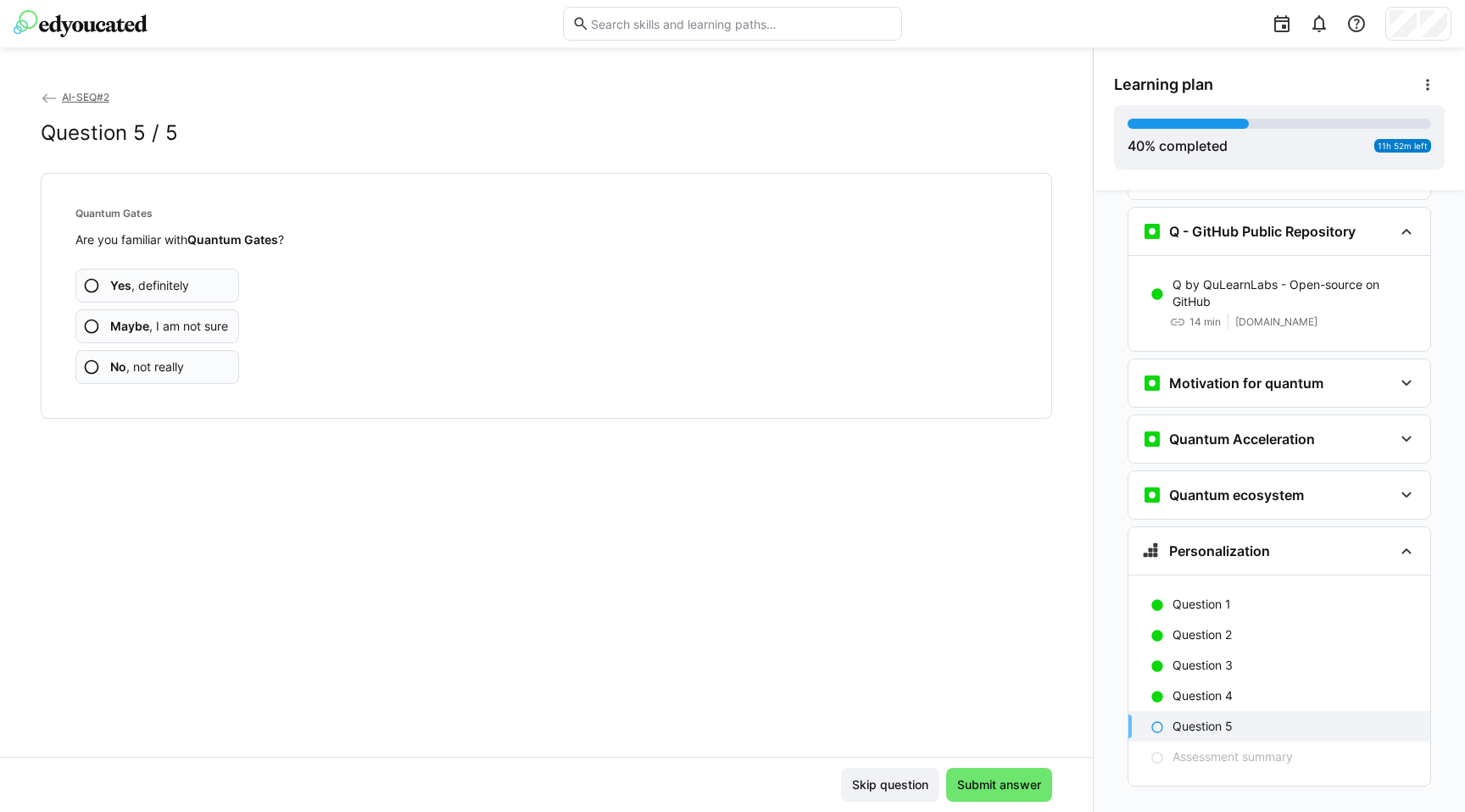
click at [192, 360] on app-assessment-question-radio "No , not really" at bounding box center [157, 367] width 164 height 34
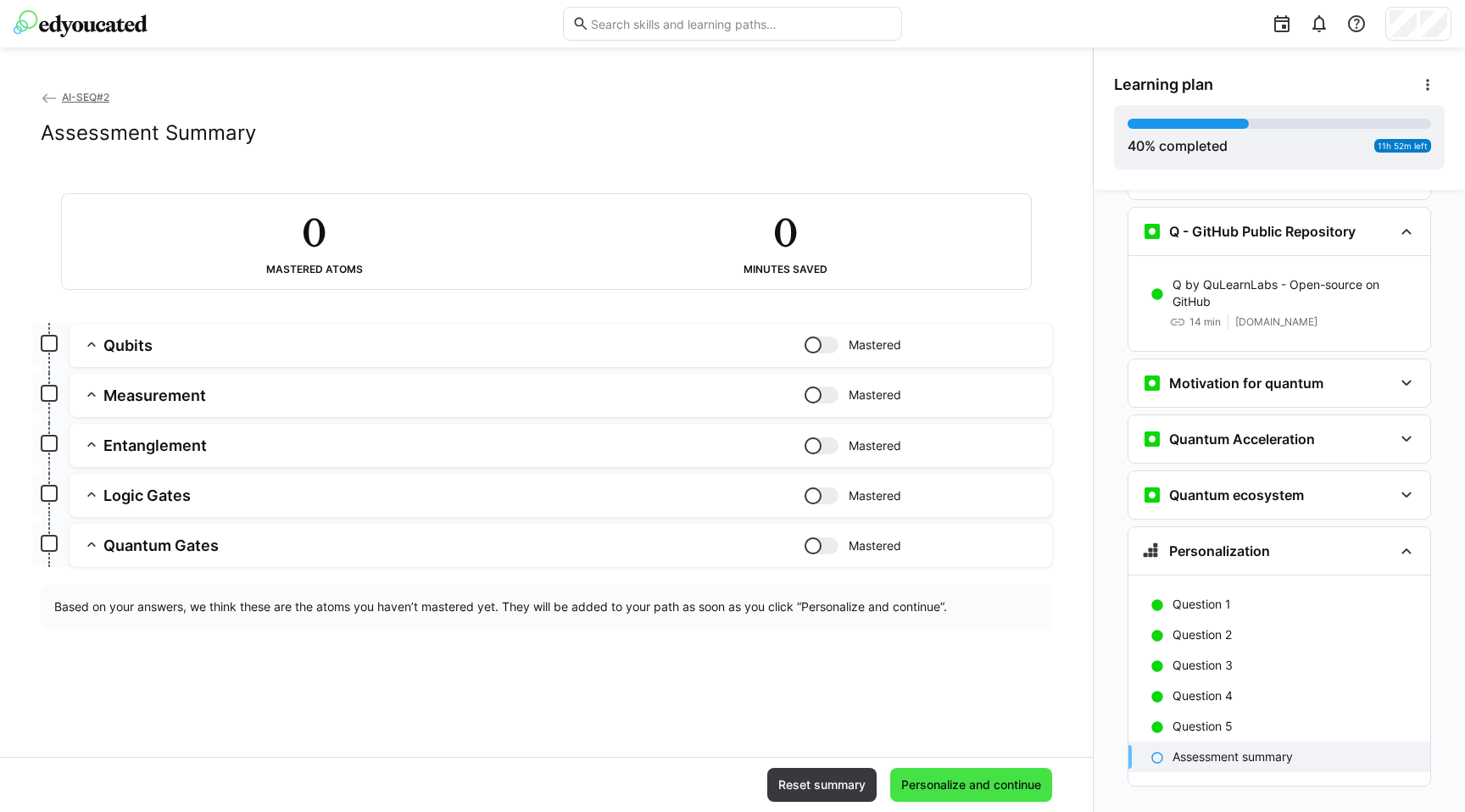
click at [924, 785] on span "Personalize and continue" at bounding box center [971, 785] width 145 height 17
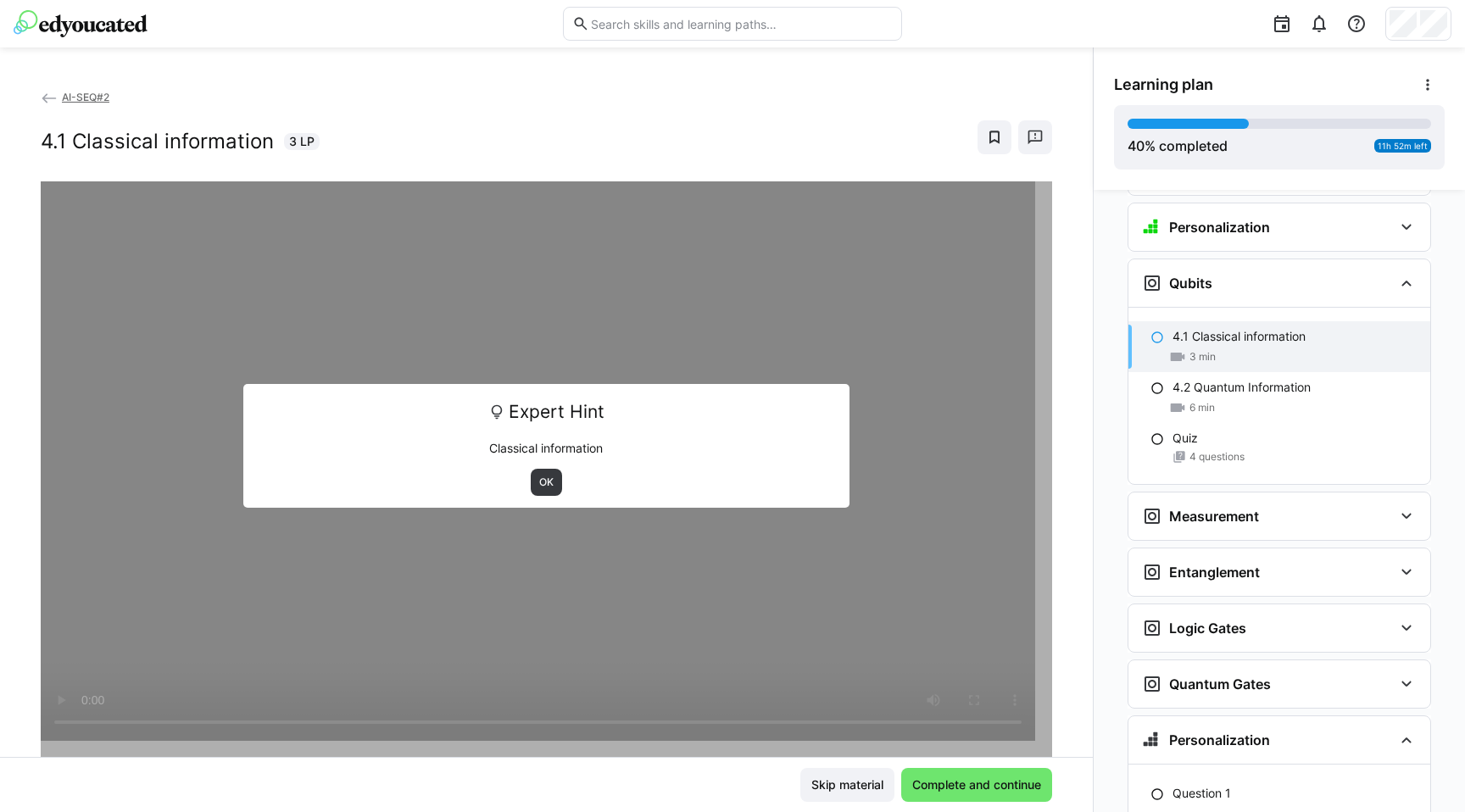
scroll to position [3031, 0]
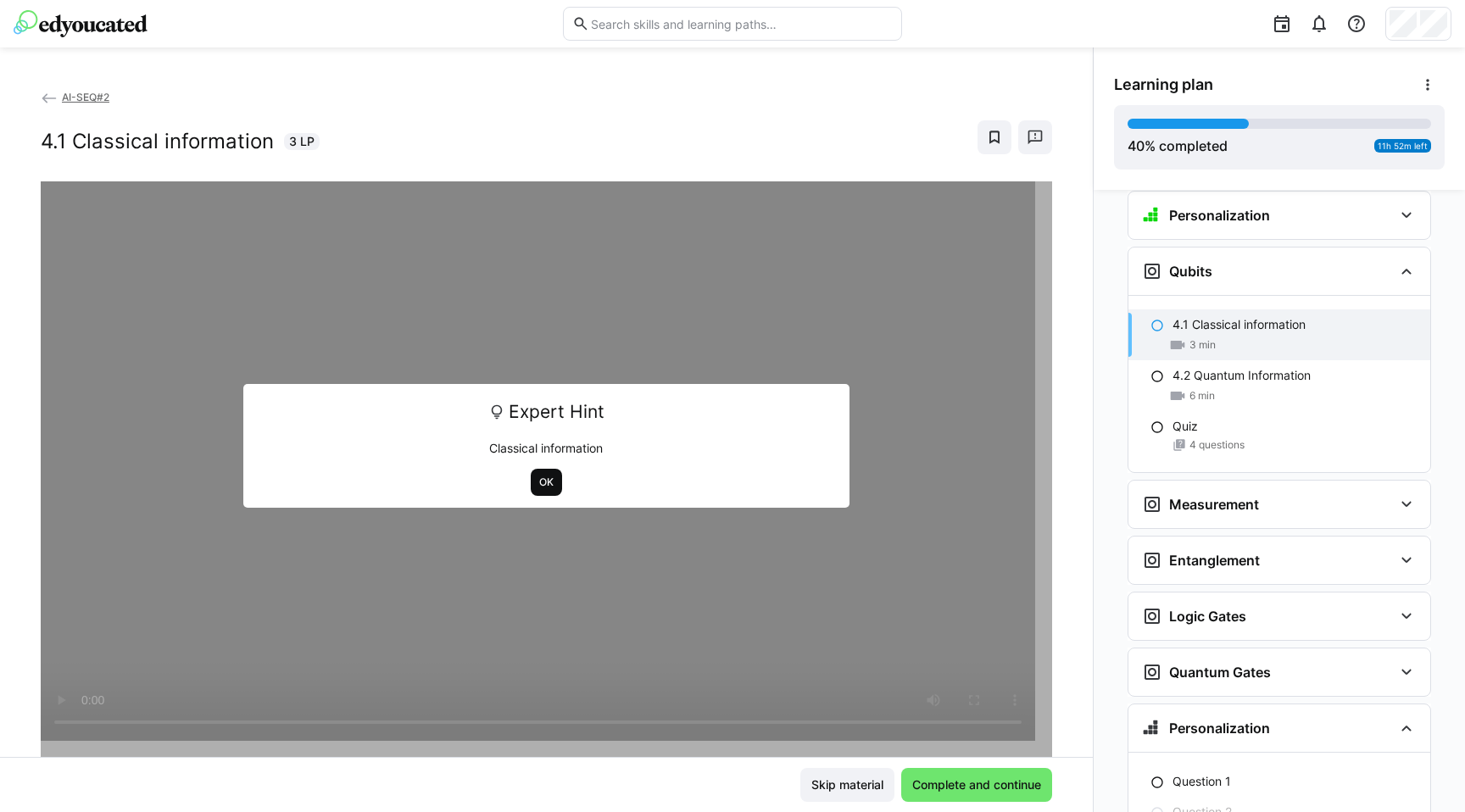
click at [538, 482] on span "OK" at bounding box center [547, 482] width 18 height 13
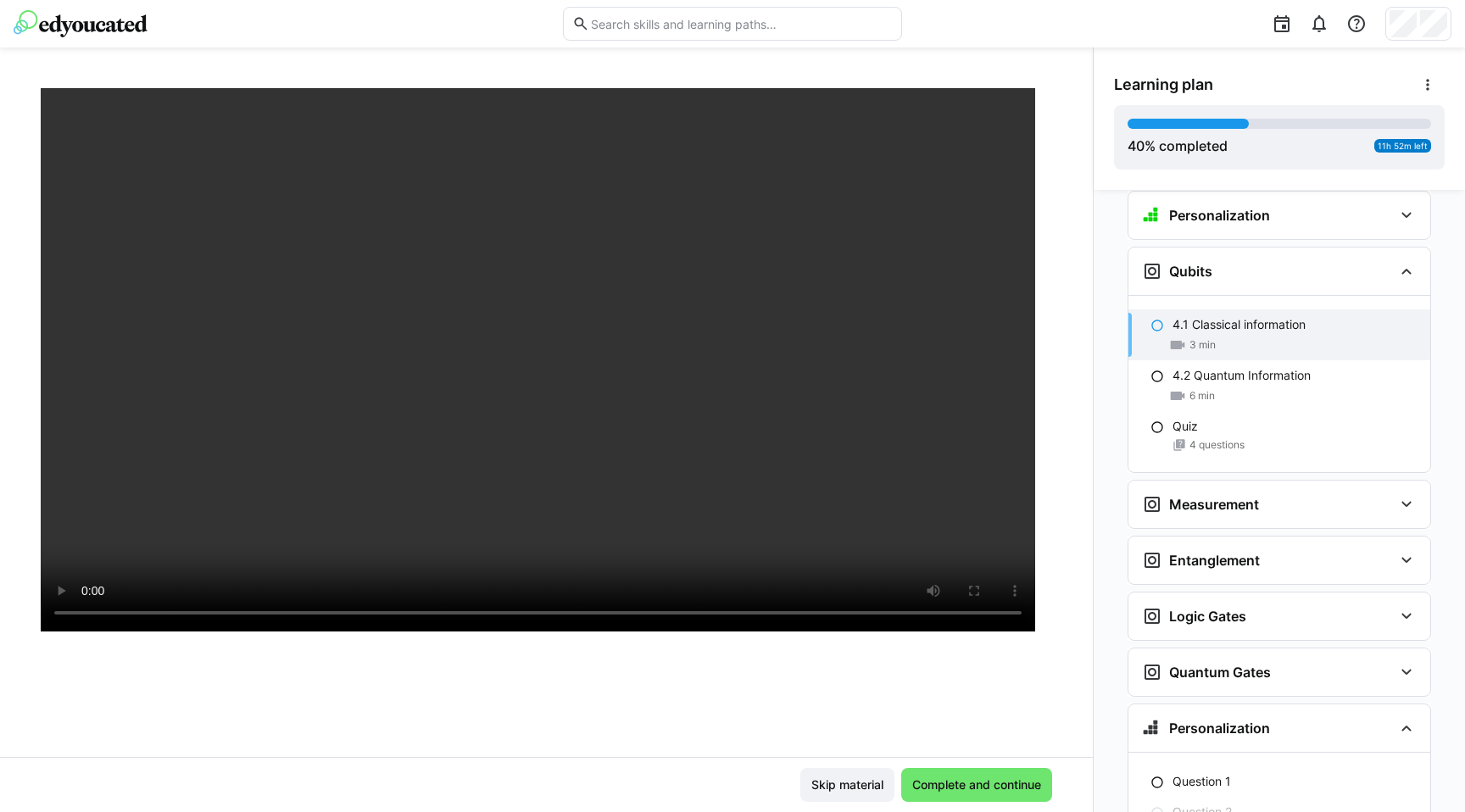
scroll to position [0, 0]
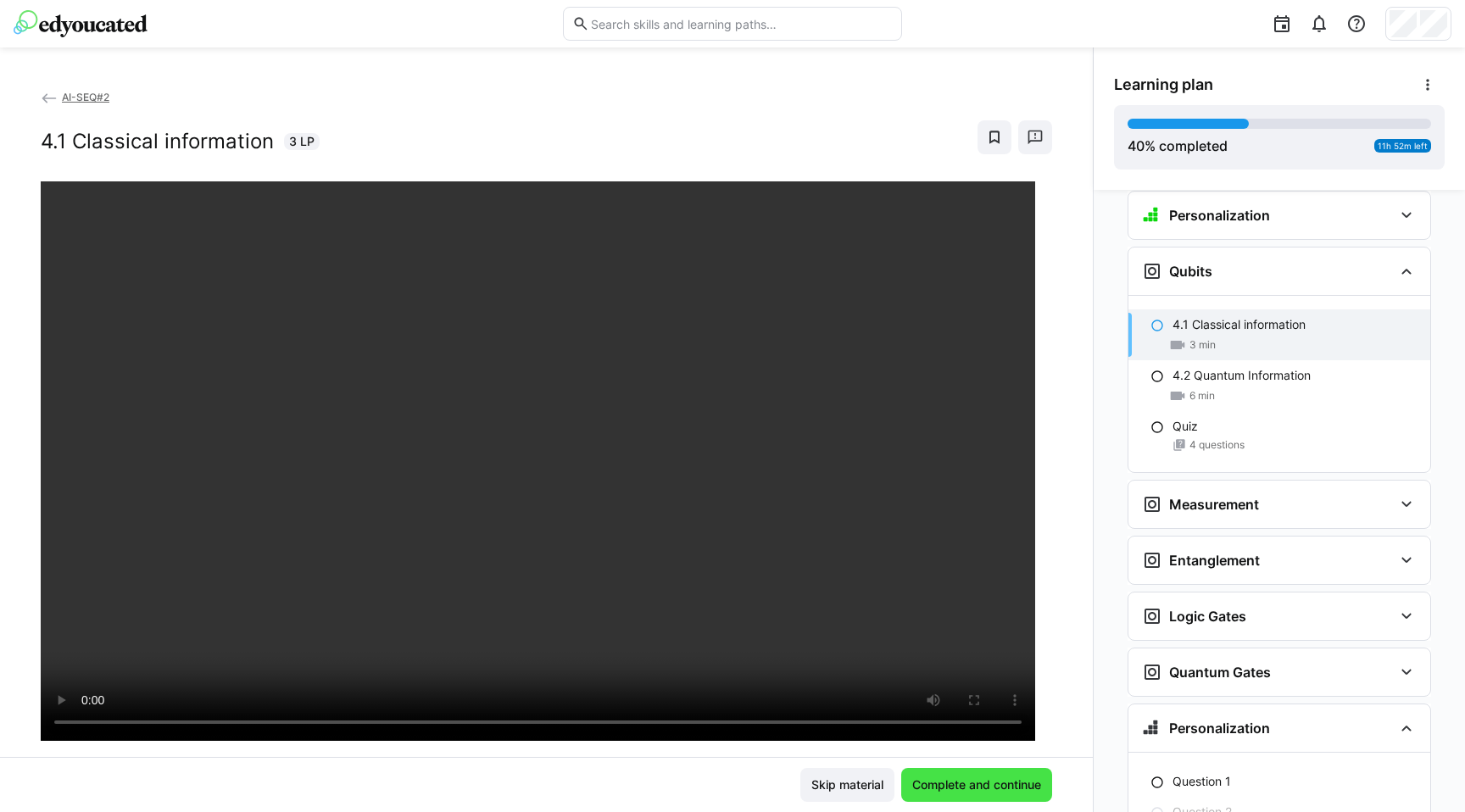
click at [970, 777] on span "Complete and continue" at bounding box center [976, 785] width 134 height 17
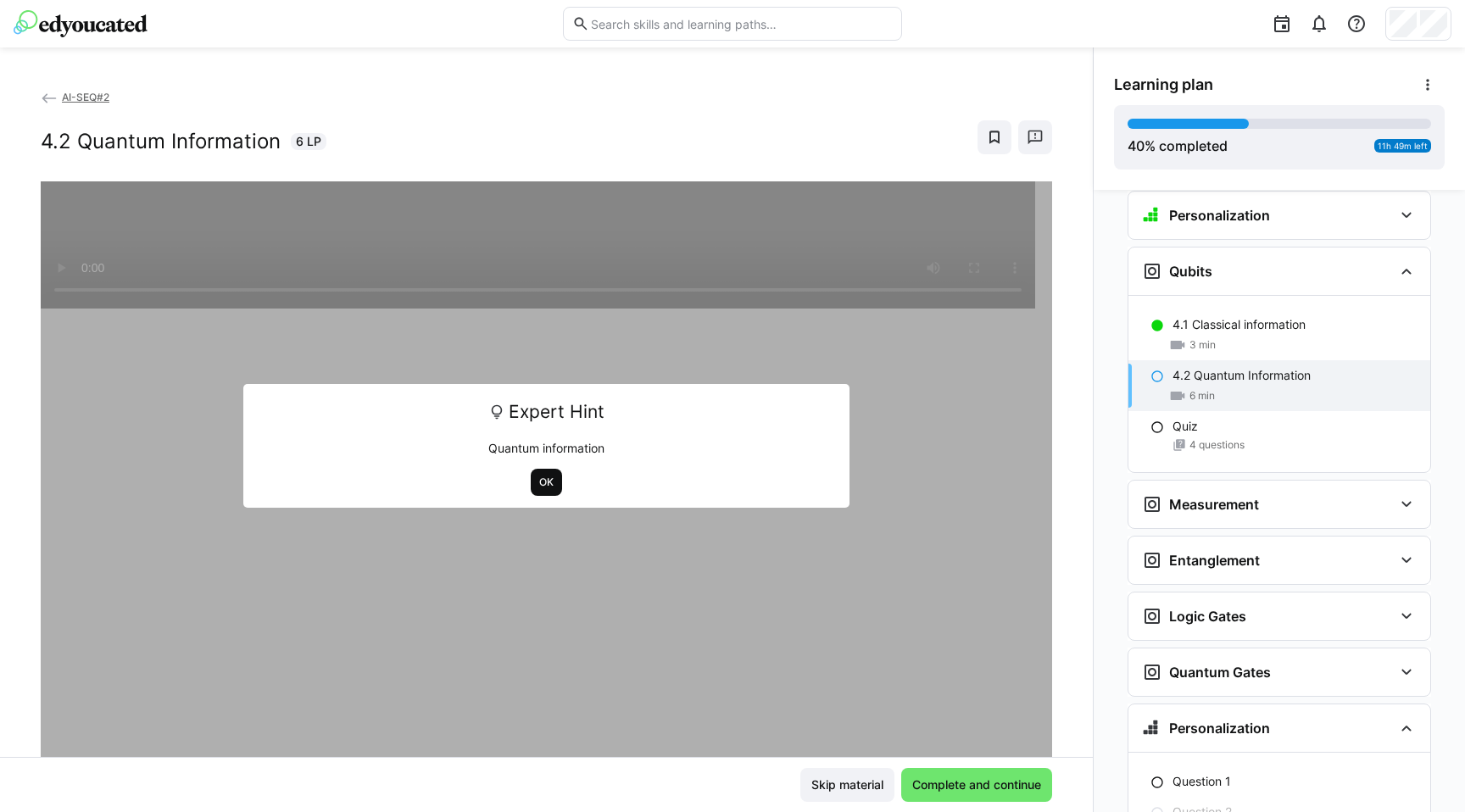
click at [538, 476] on span "OK" at bounding box center [547, 482] width 18 height 13
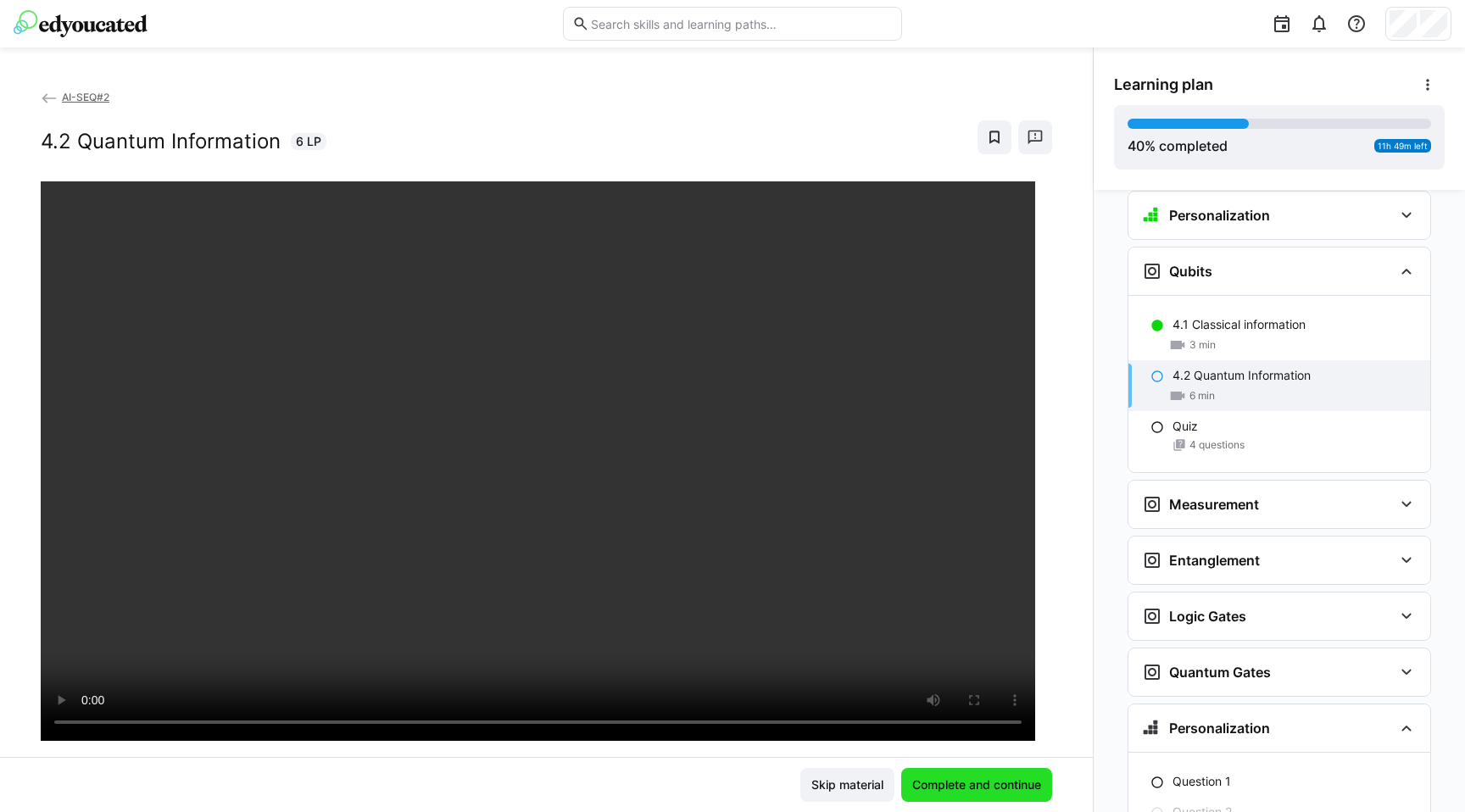
click at [997, 784] on span "Complete and continue" at bounding box center [976, 785] width 134 height 17
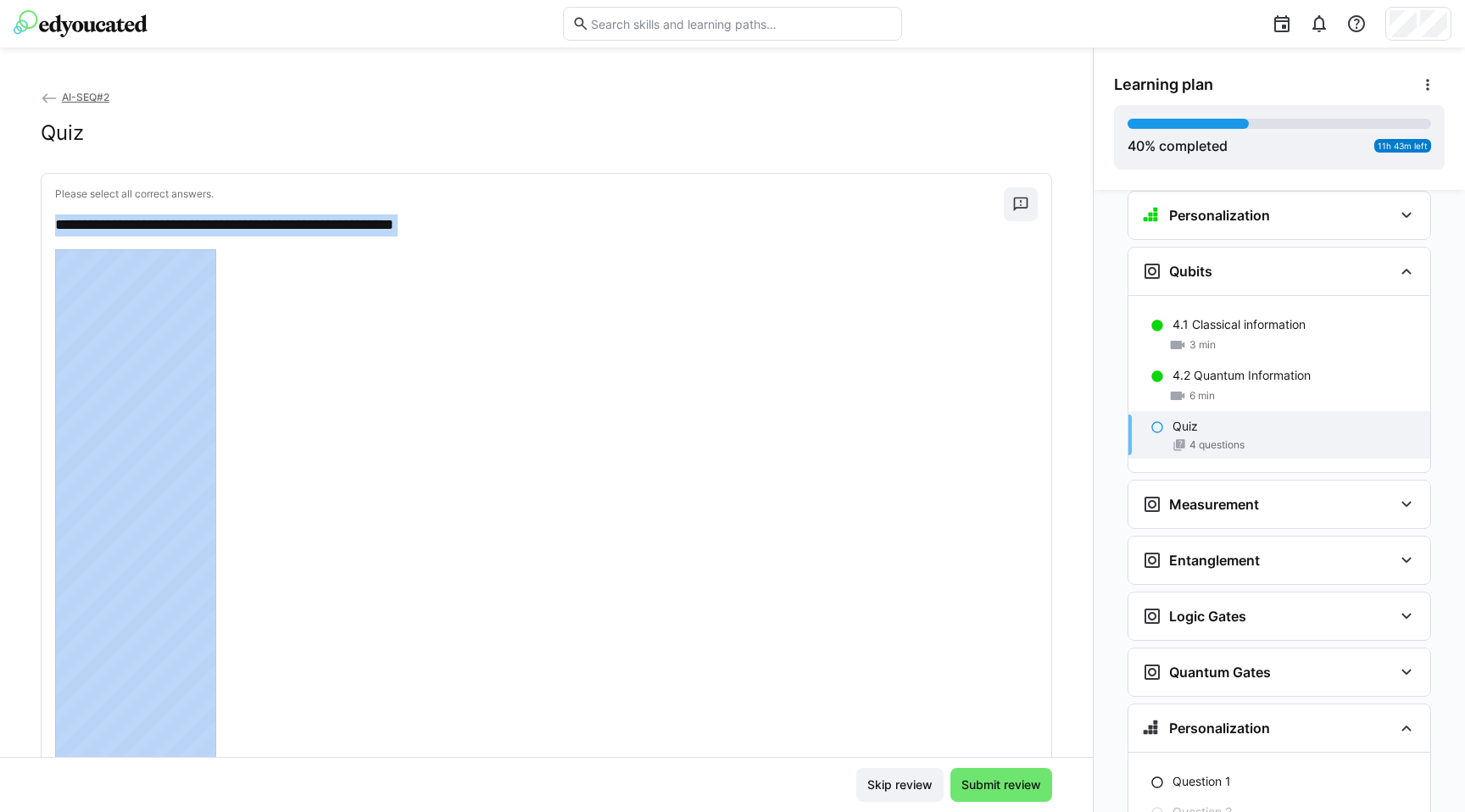
drag, startPoint x: 52, startPoint y: 222, endPoint x: 241, endPoint y: 617, distance: 437.9
click at [241, 617] on div "**********" at bounding box center [546, 779] width 1010 height 1211
copy div "**********"
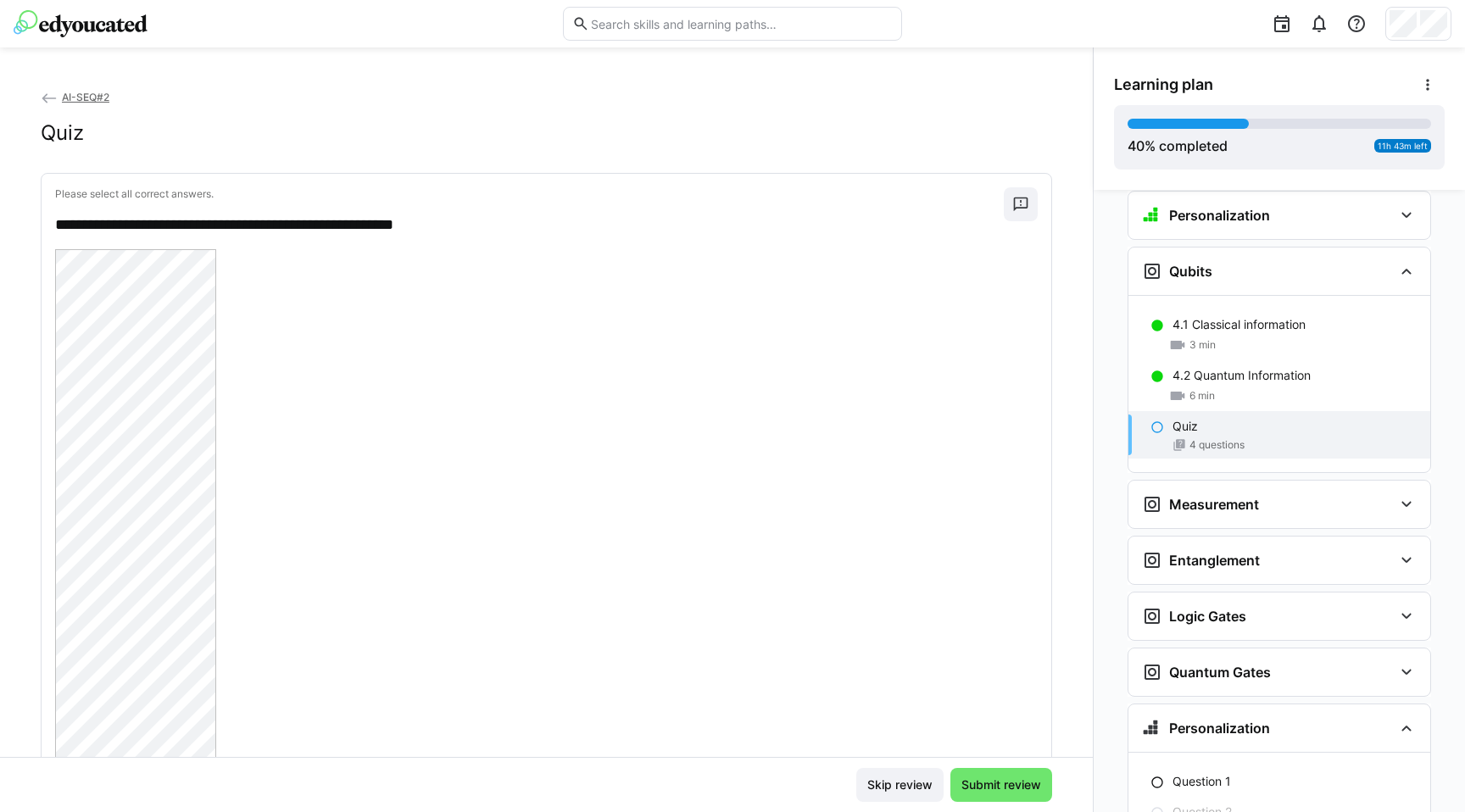
click at [438, 162] on div "AI-SEQ#2 Quiz" at bounding box center [546, 131] width 1012 height 85
click at [60, 222] on p "**********" at bounding box center [521, 225] width 932 height 22
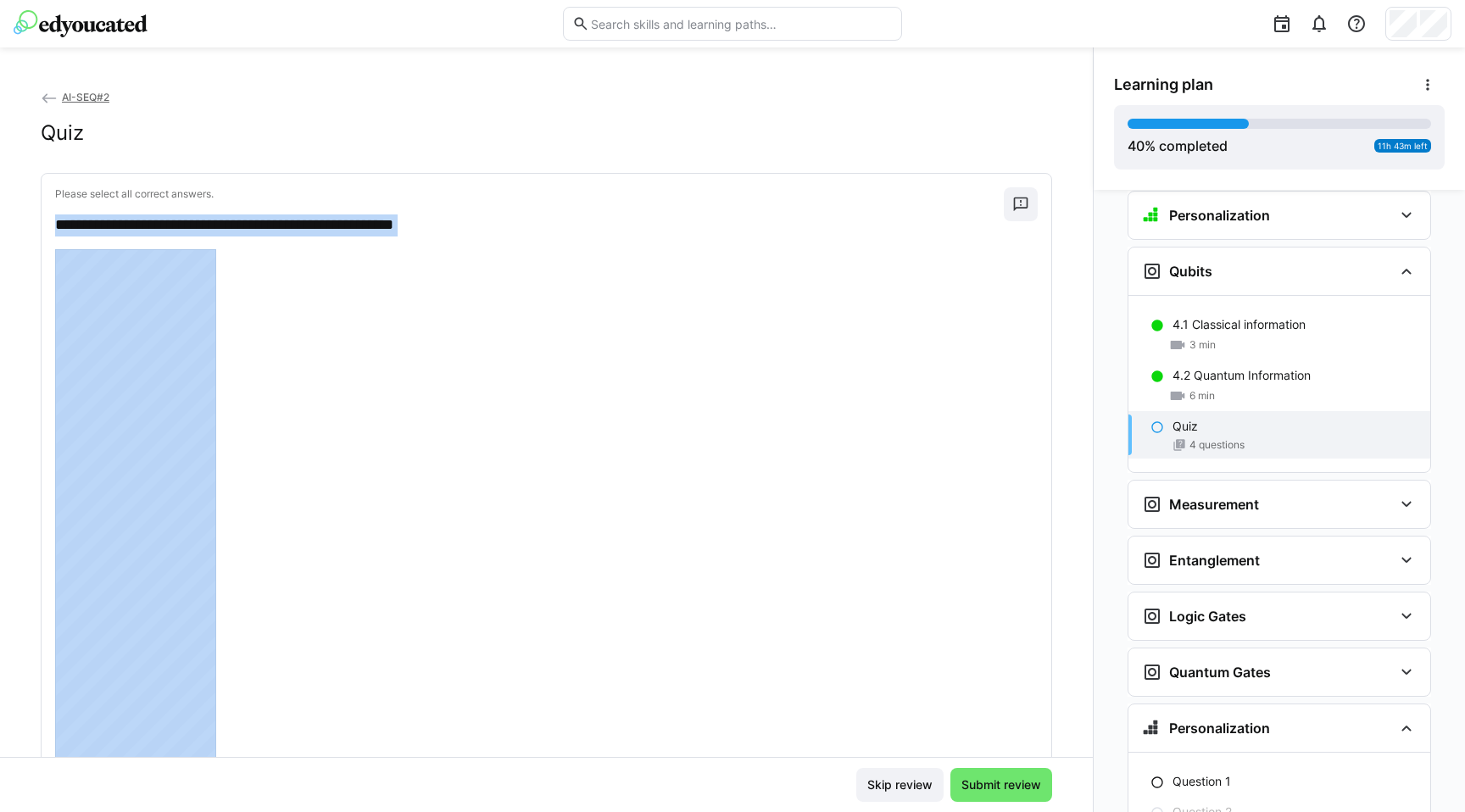
drag, startPoint x: 60, startPoint y: 222, endPoint x: 516, endPoint y: 229, distance: 456.1
click at [516, 229] on p "**********" at bounding box center [521, 225] width 932 height 22
copy div "**********"
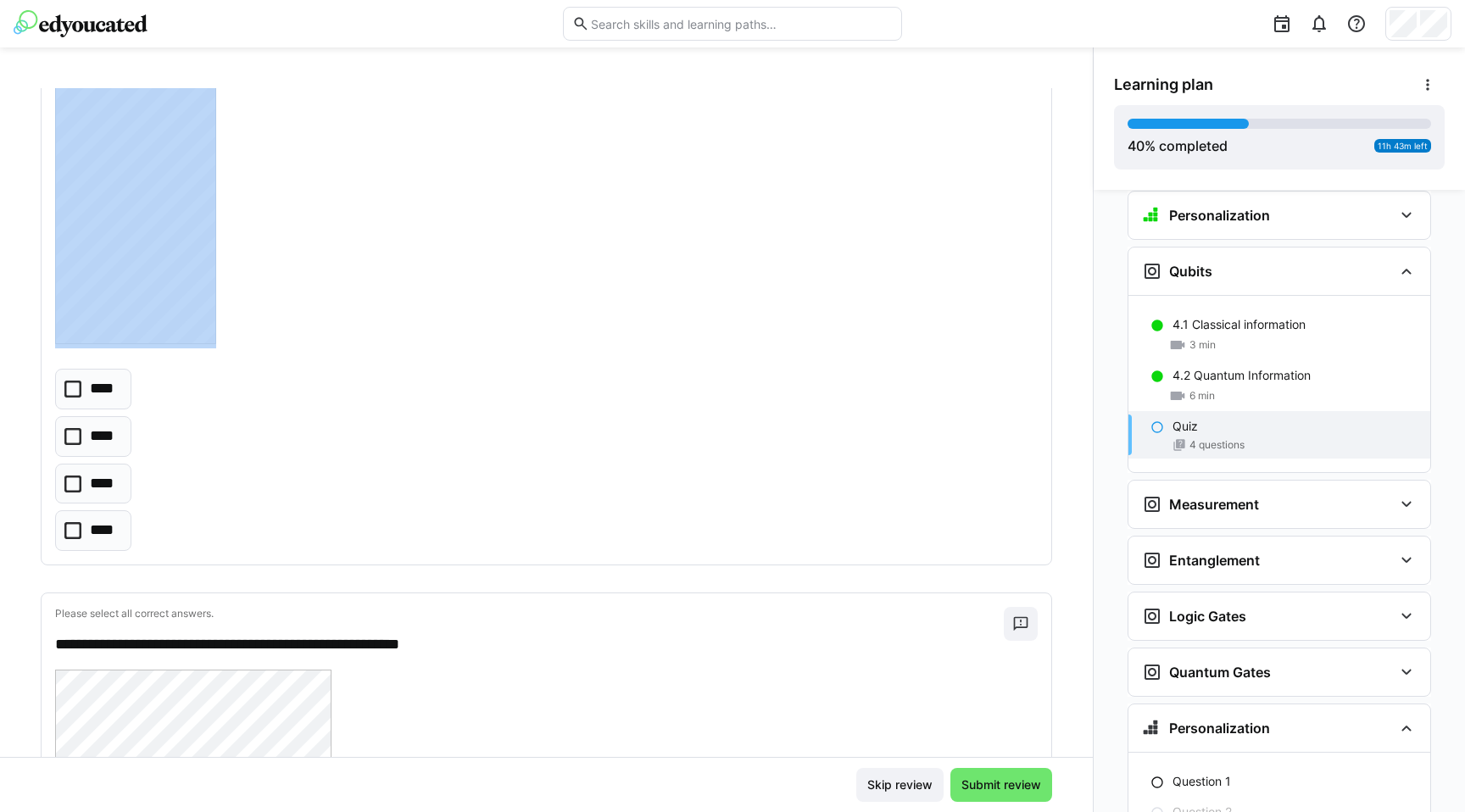
scroll to position [837, 0]
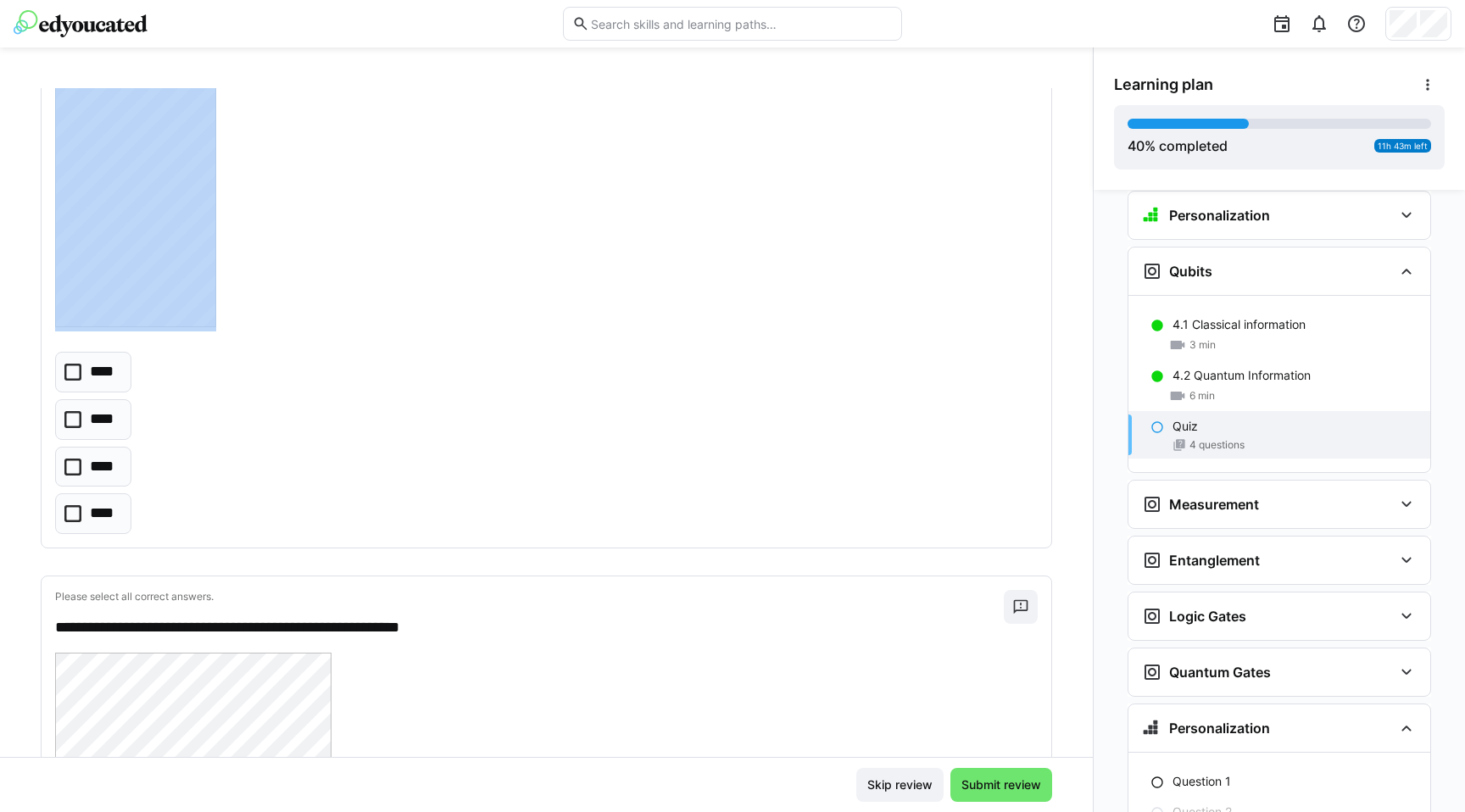
click at [104, 475] on p "****" at bounding box center [104, 467] width 29 height 22
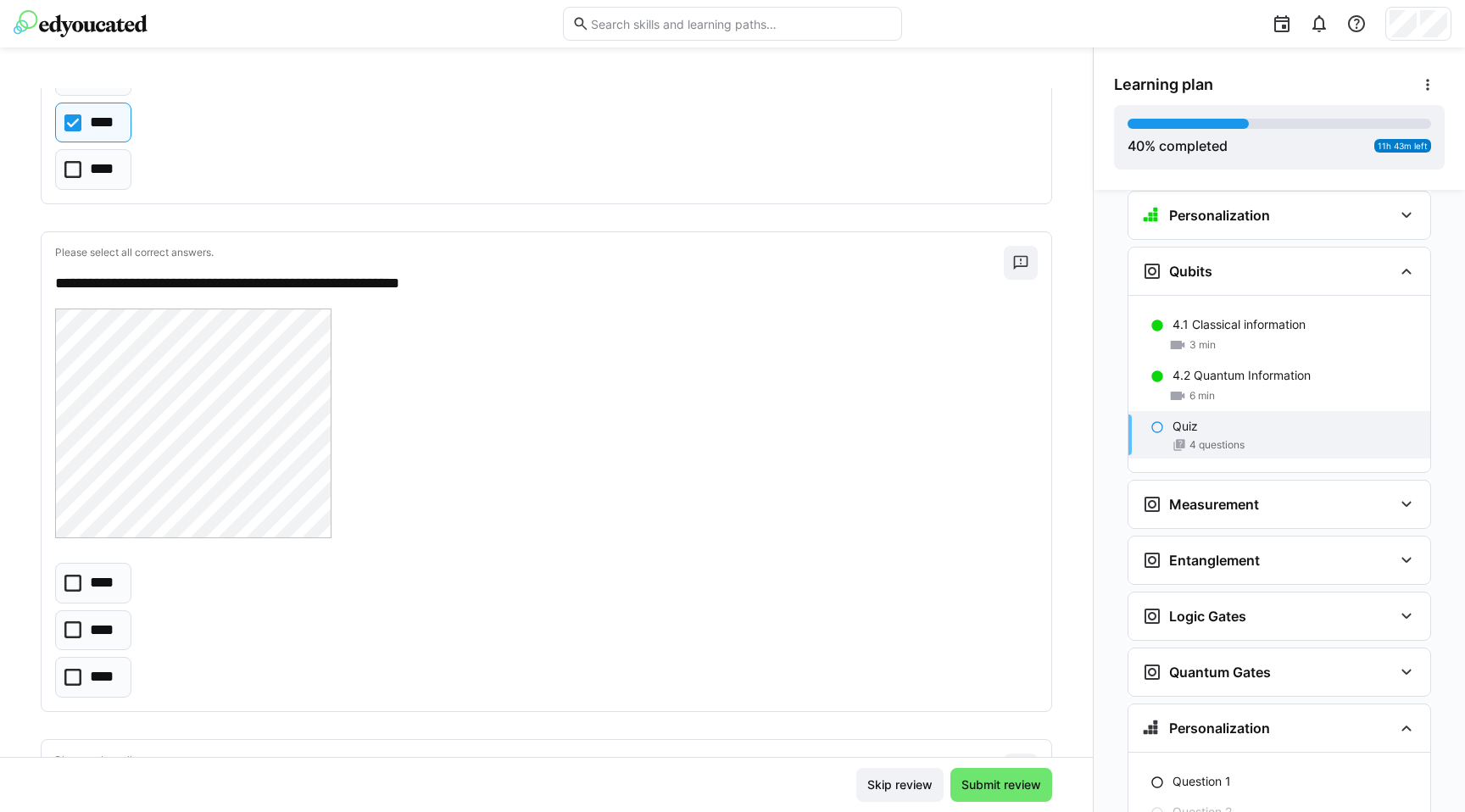
scroll to position [1206, 0]
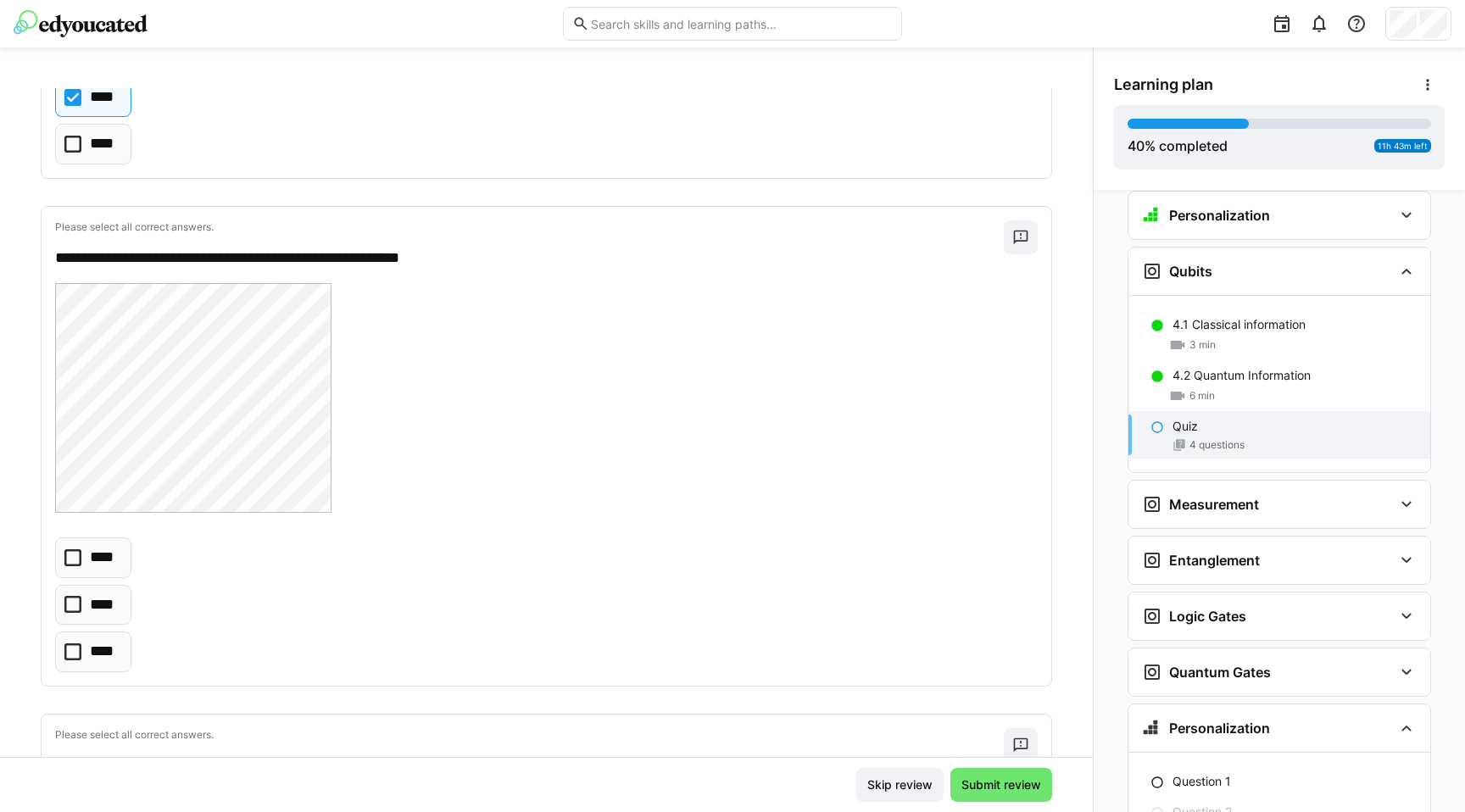
click at [103, 256] on p "**********" at bounding box center [521, 258] width 932 height 22
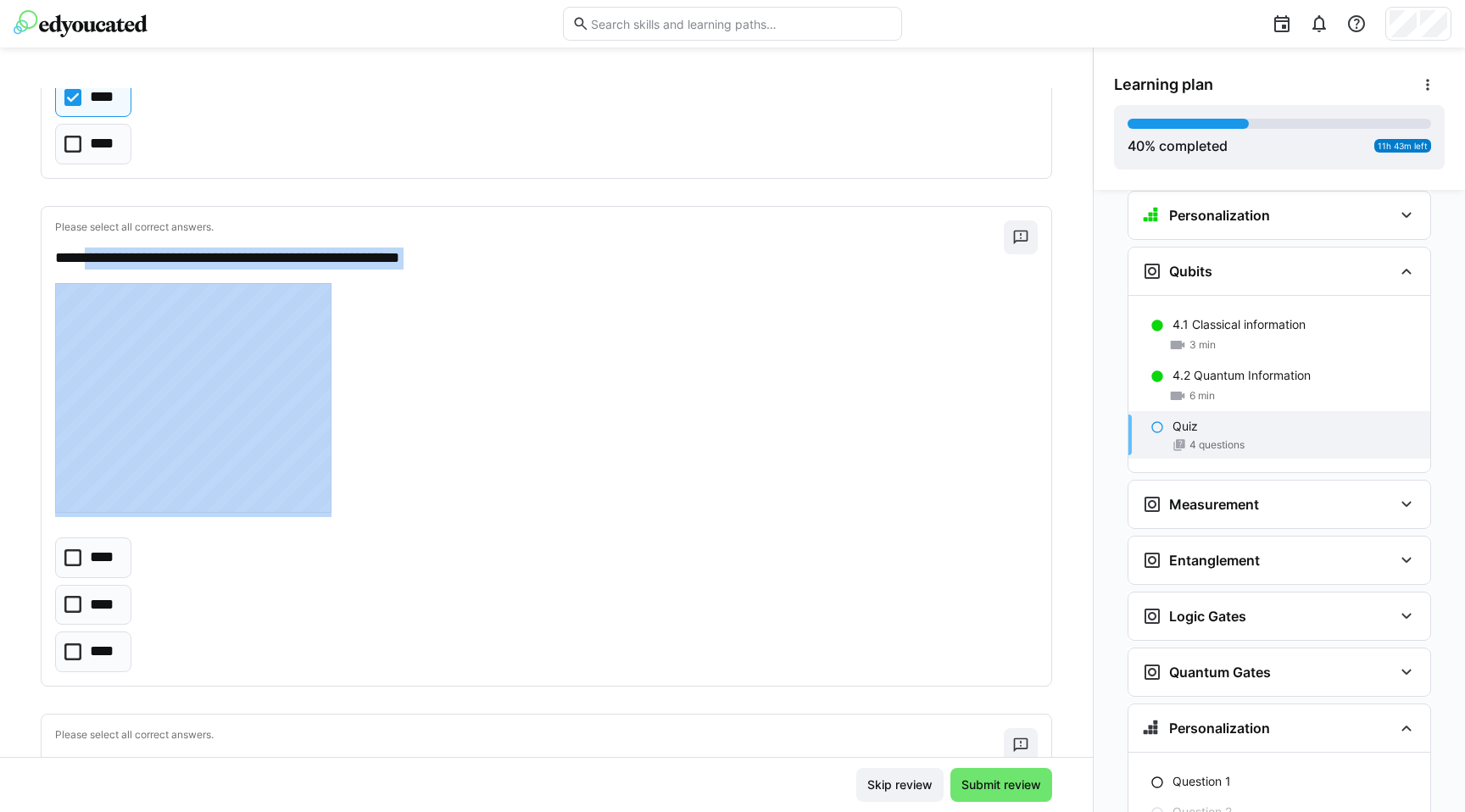
drag, startPoint x: 103, startPoint y: 256, endPoint x: 485, endPoint y: 268, distance: 382.2
click at [485, 268] on p "**********" at bounding box center [521, 258] width 932 height 22
copy div "**********"
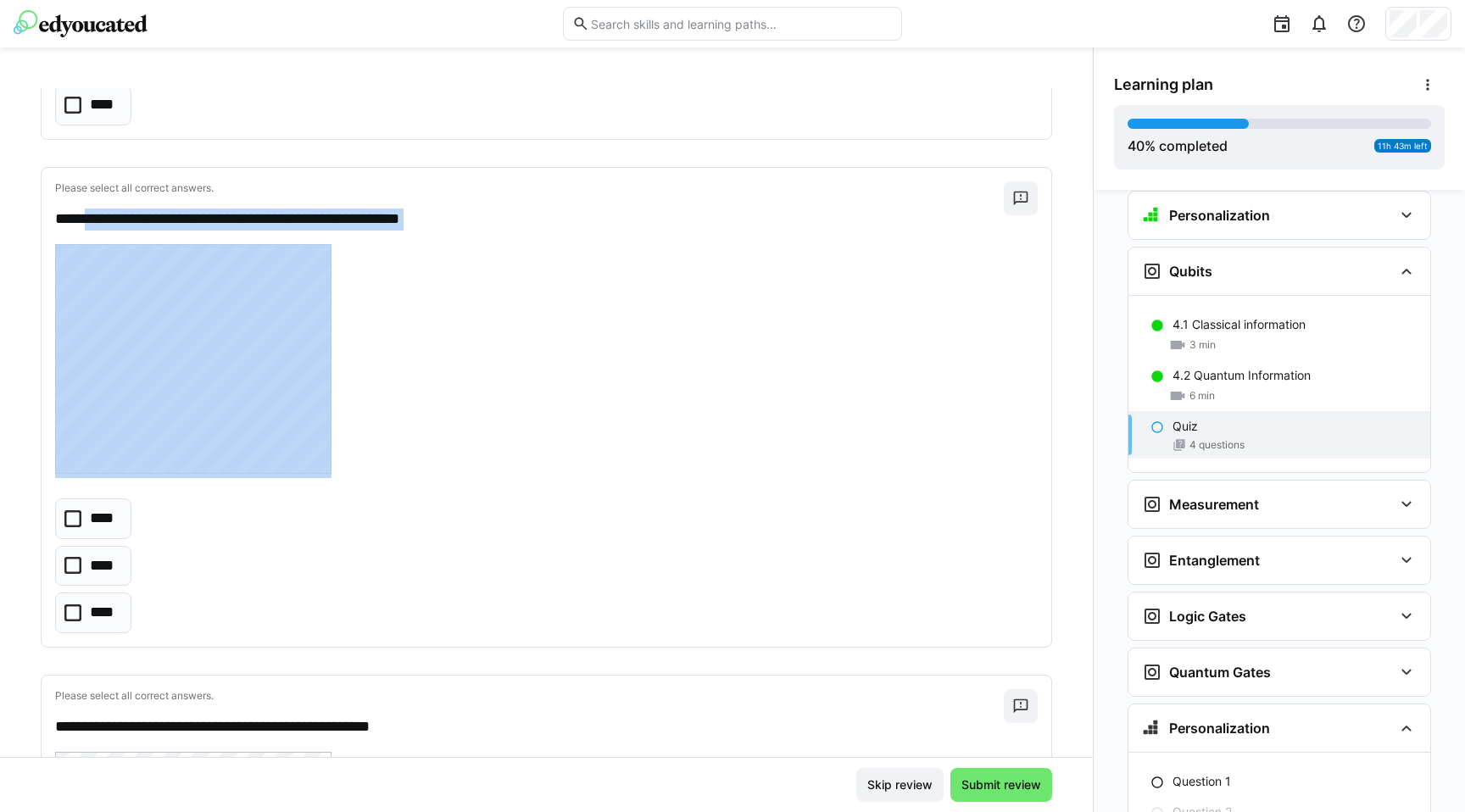
scroll to position [1246, 0]
click at [92, 575] on p "****" at bounding box center [103, 565] width 25 height 22
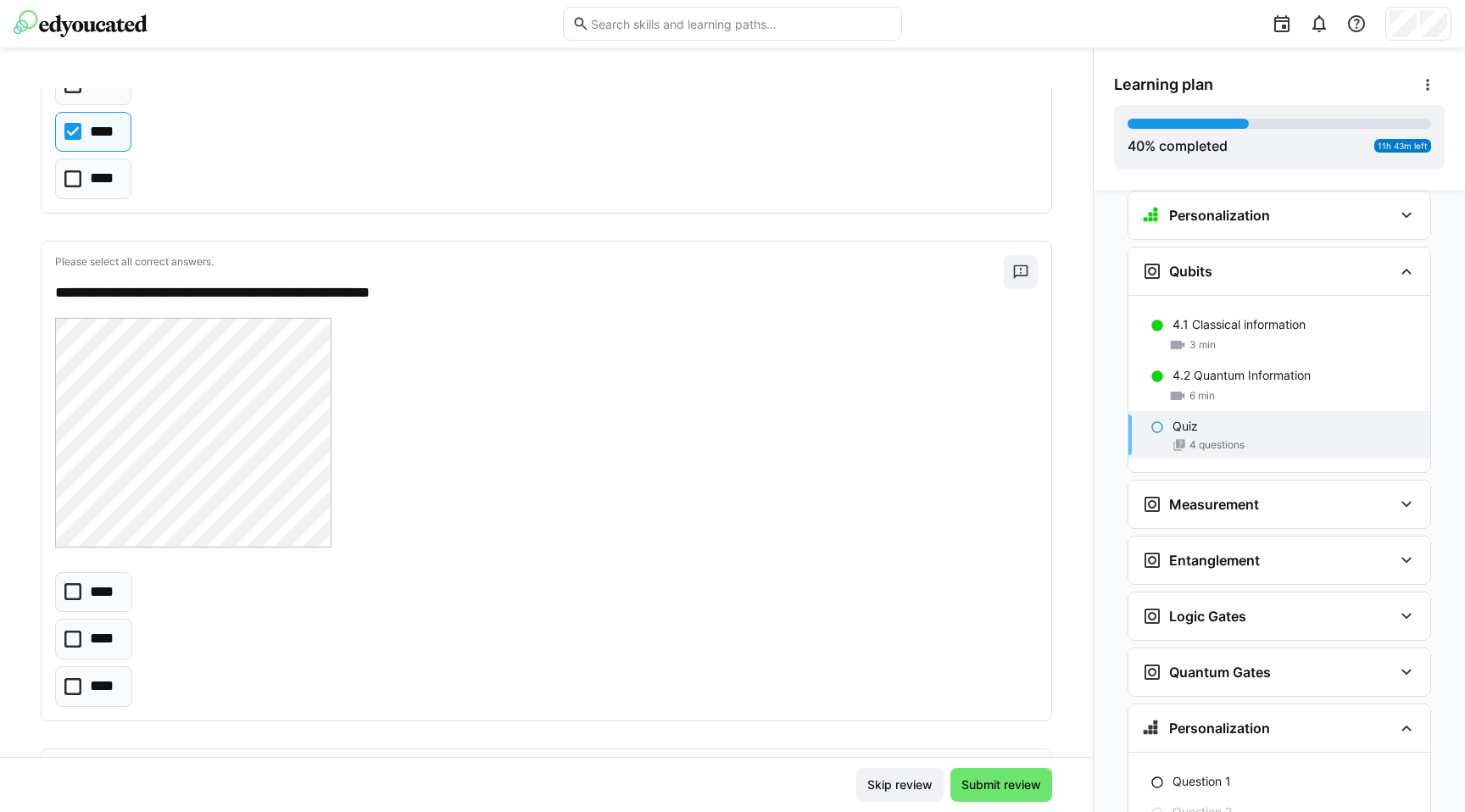
scroll to position [1680, 0]
click at [106, 291] on p "**********" at bounding box center [521, 292] width 932 height 22
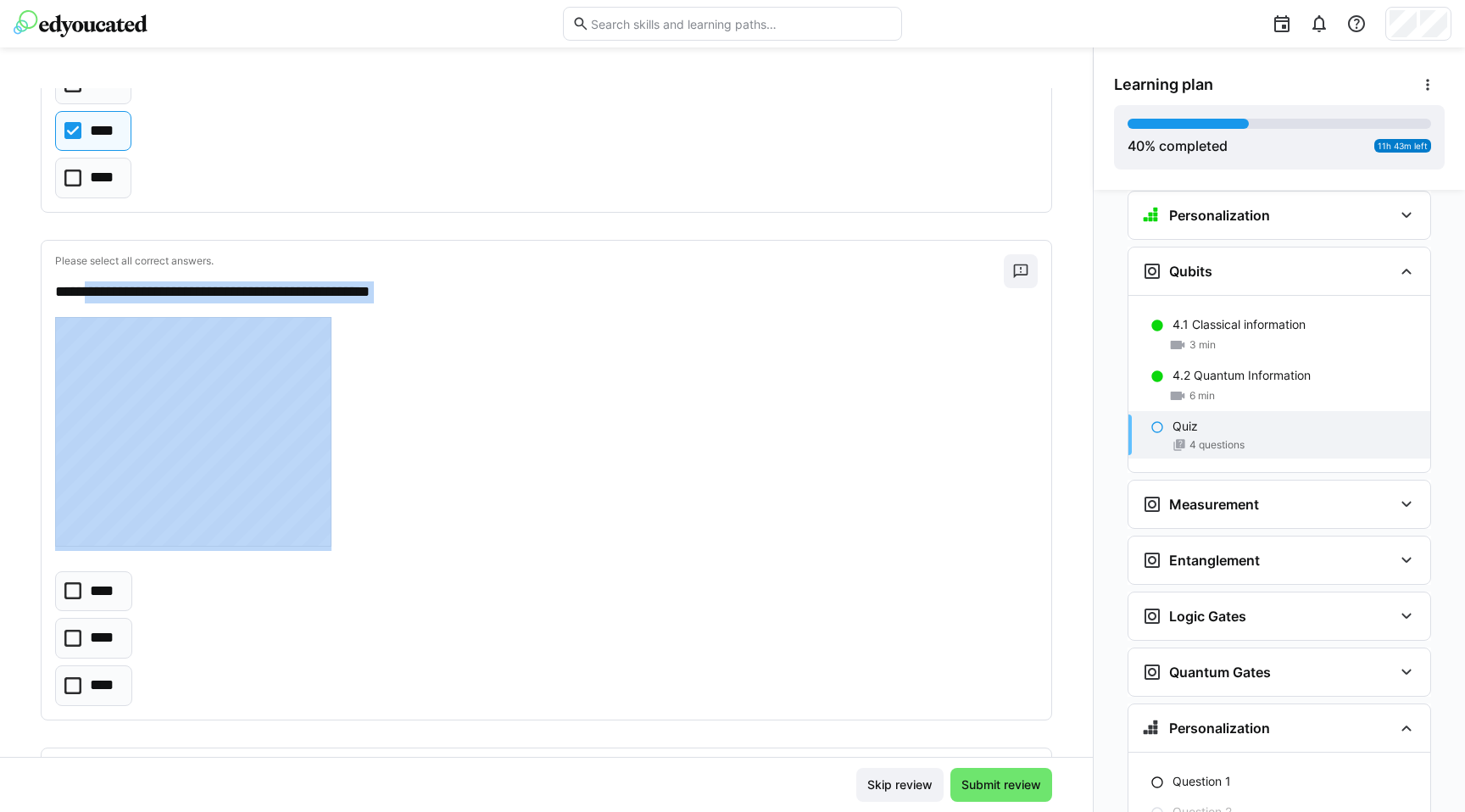
drag, startPoint x: 106, startPoint y: 291, endPoint x: 523, endPoint y: 301, distance: 417.1
click at [523, 302] on p "**********" at bounding box center [521, 292] width 932 height 22
copy div "**********"
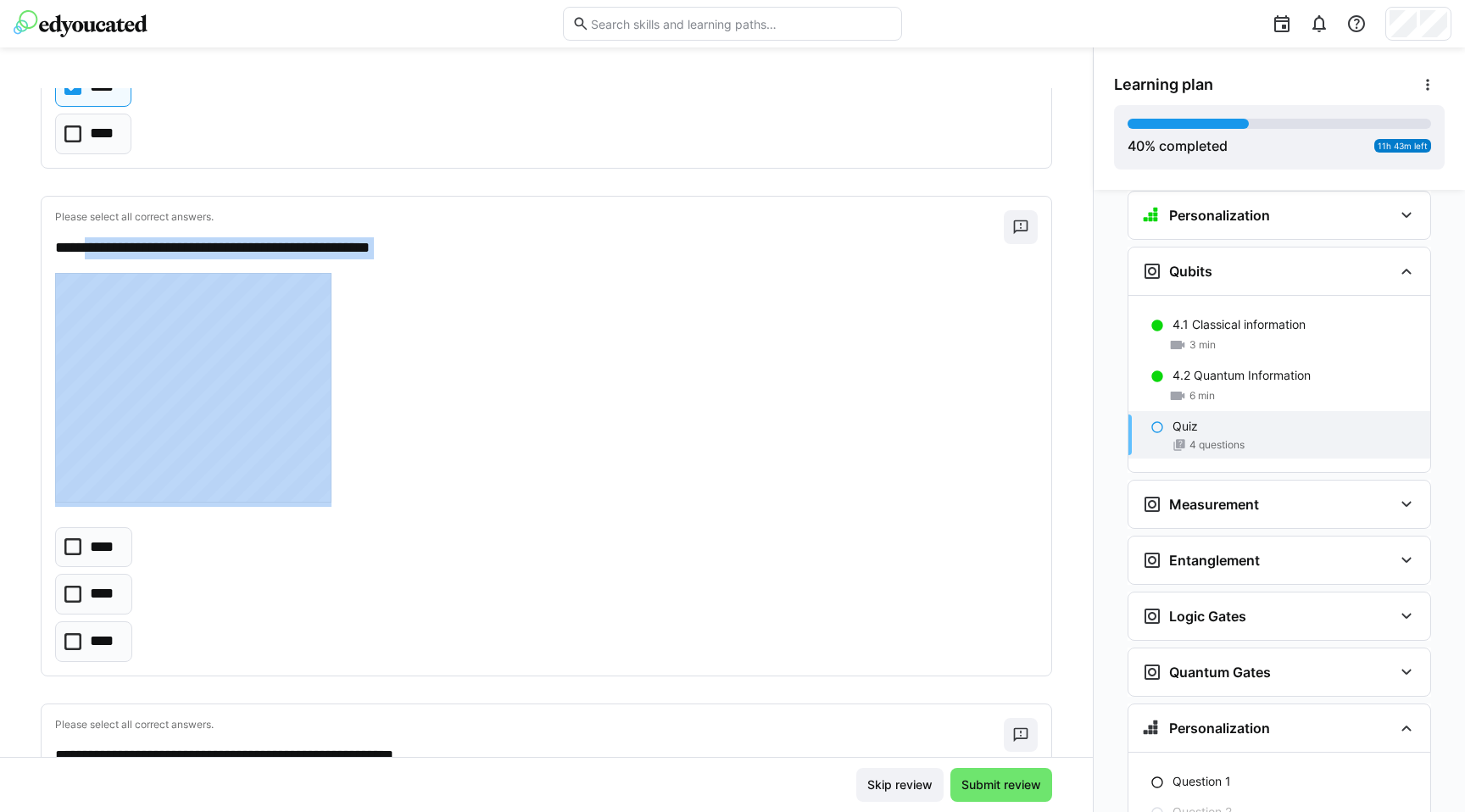
scroll to position [1719, 0]
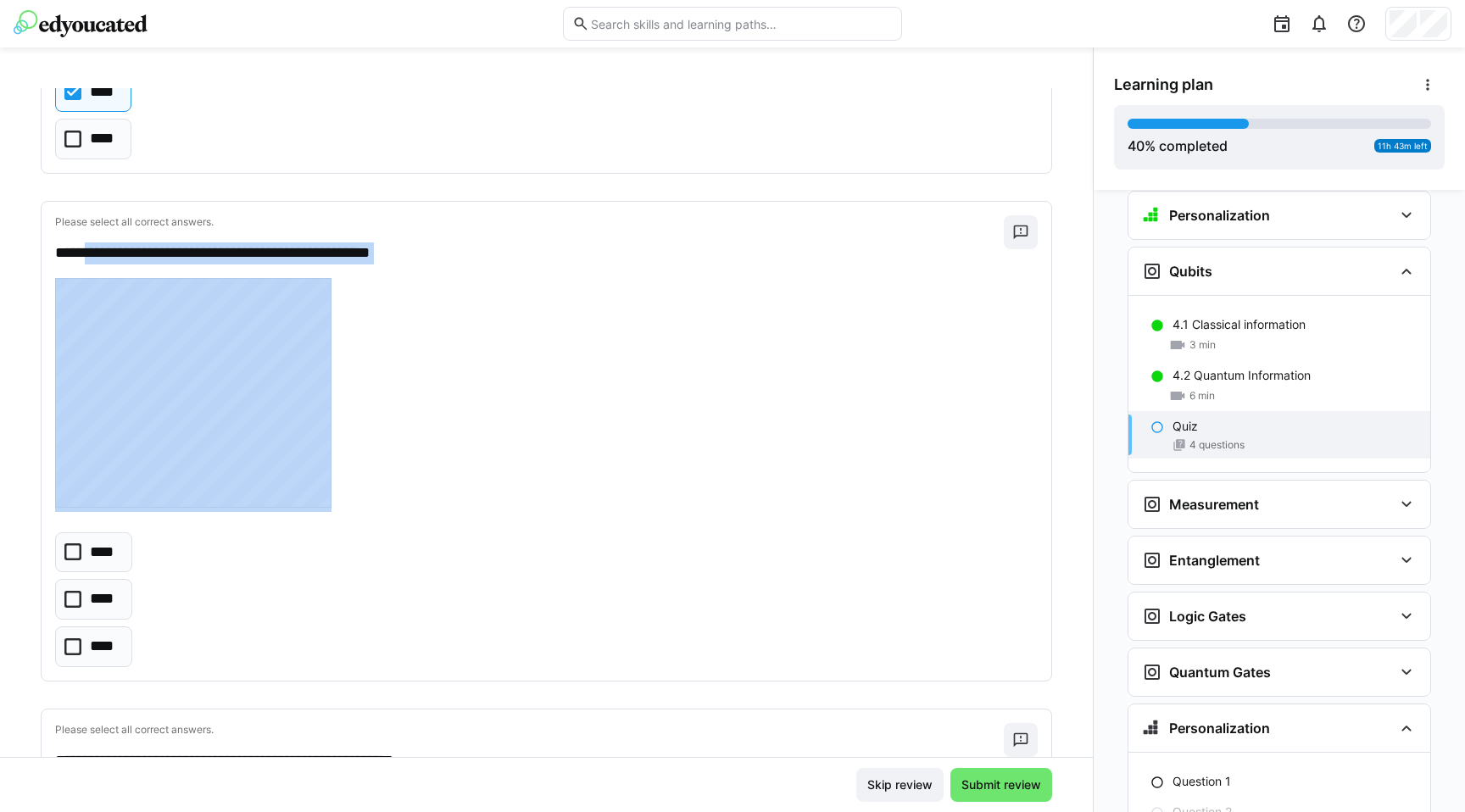
click at [109, 600] on p "****" at bounding box center [104, 599] width 28 height 22
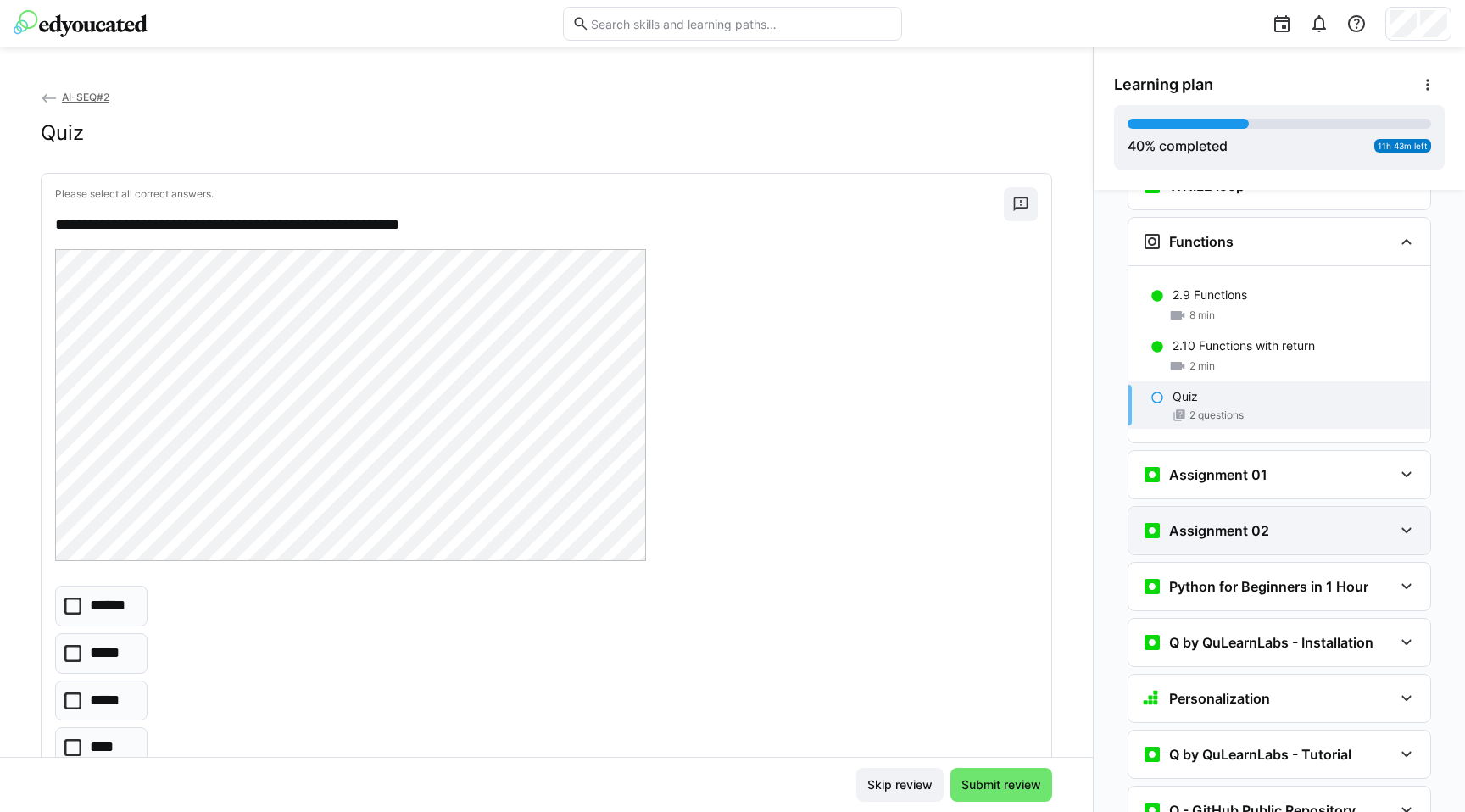
scroll to position [1907, 0]
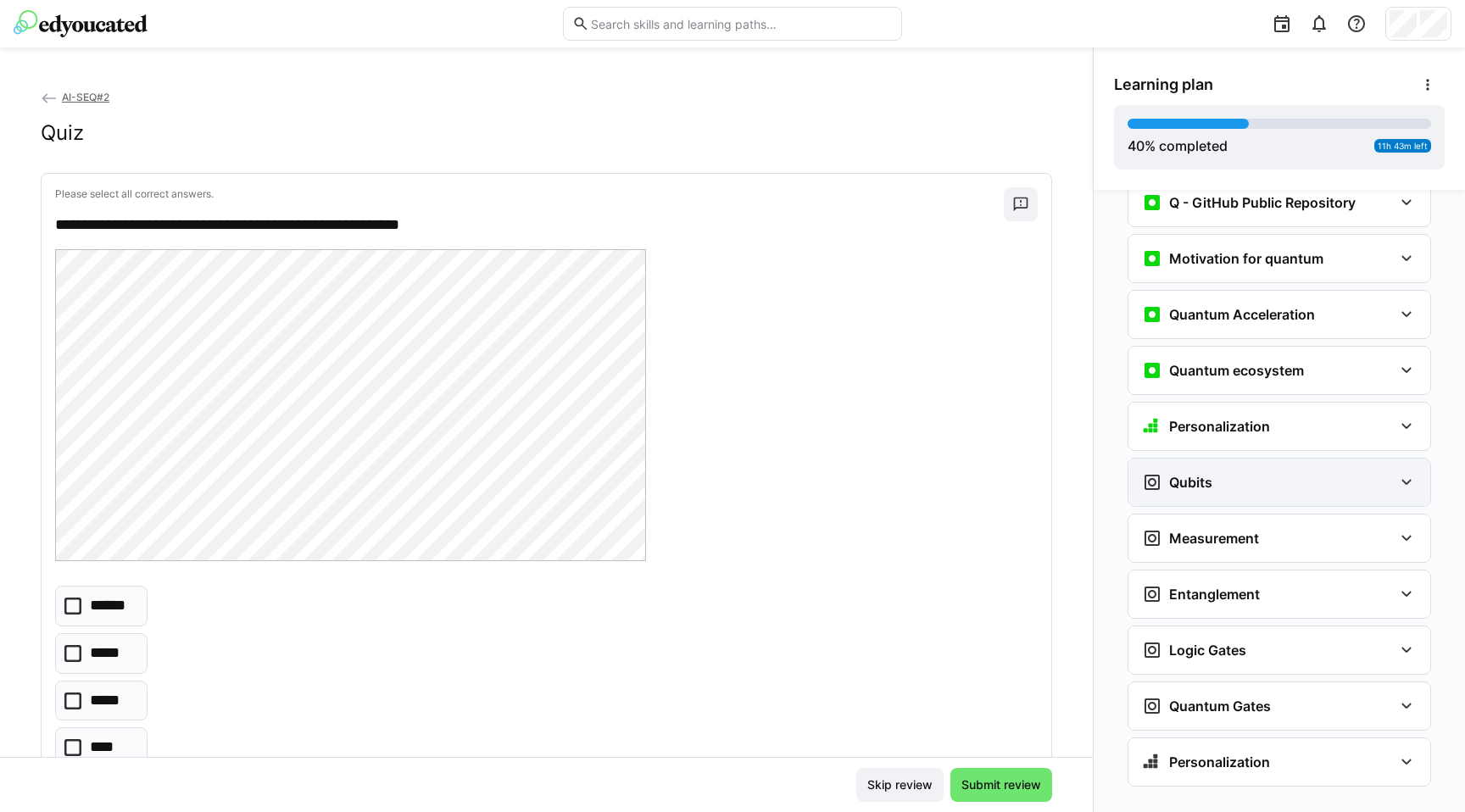
click at [1219, 470] on div "Qubits" at bounding box center [1279, 483] width 302 height 47
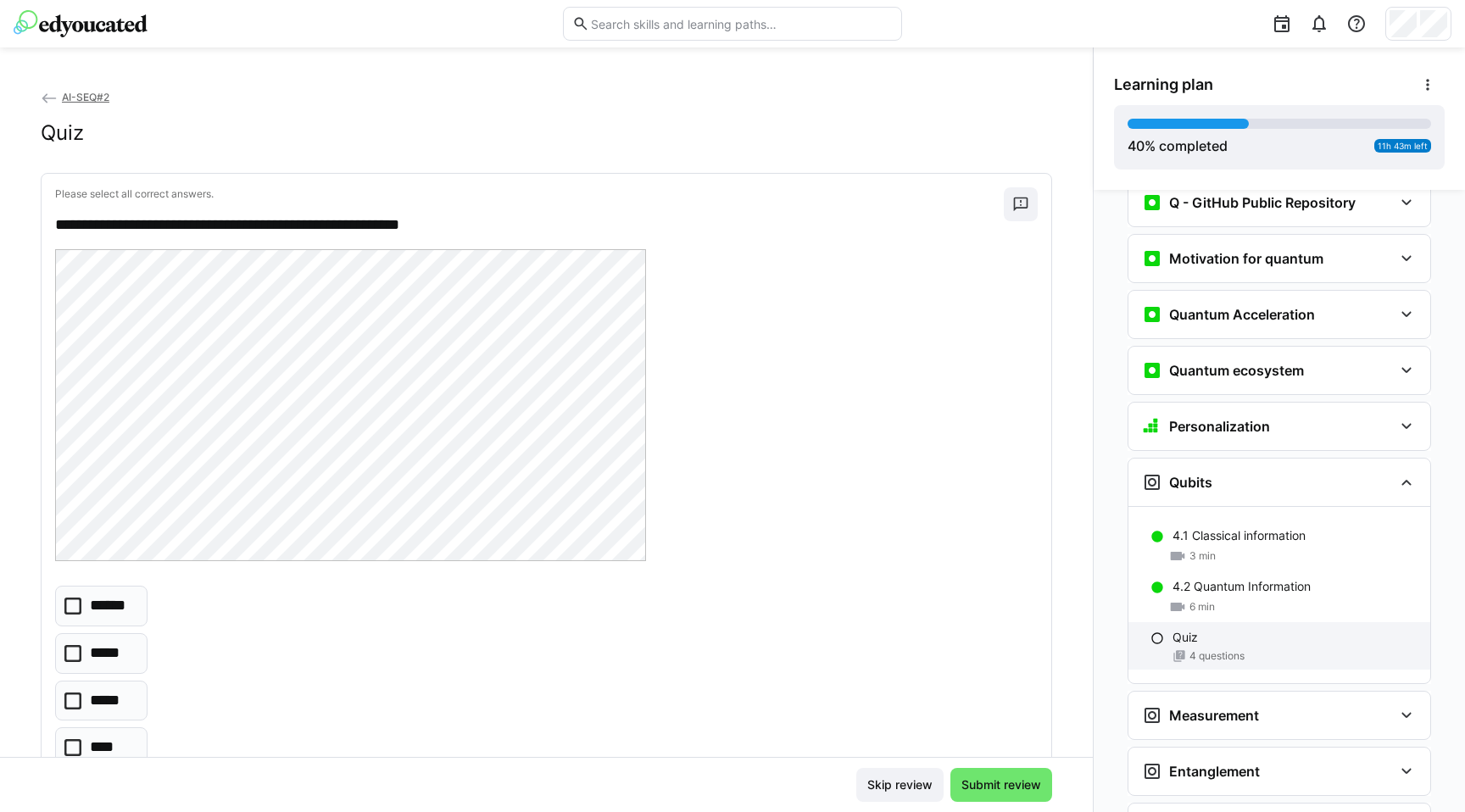
click at [1210, 649] on span "4 questions" at bounding box center [1217, 655] width 55 height 13
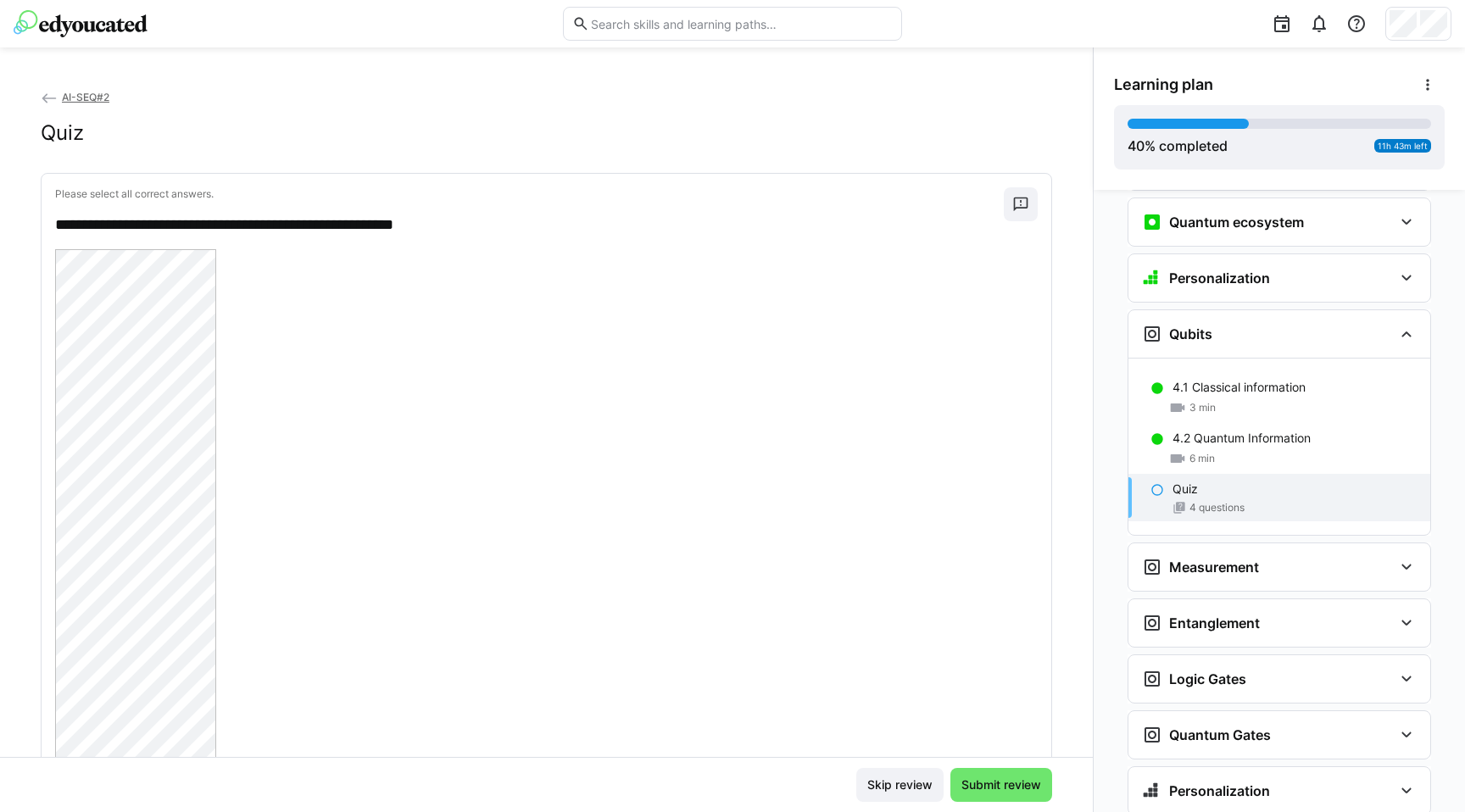
scroll to position [2084, 0]
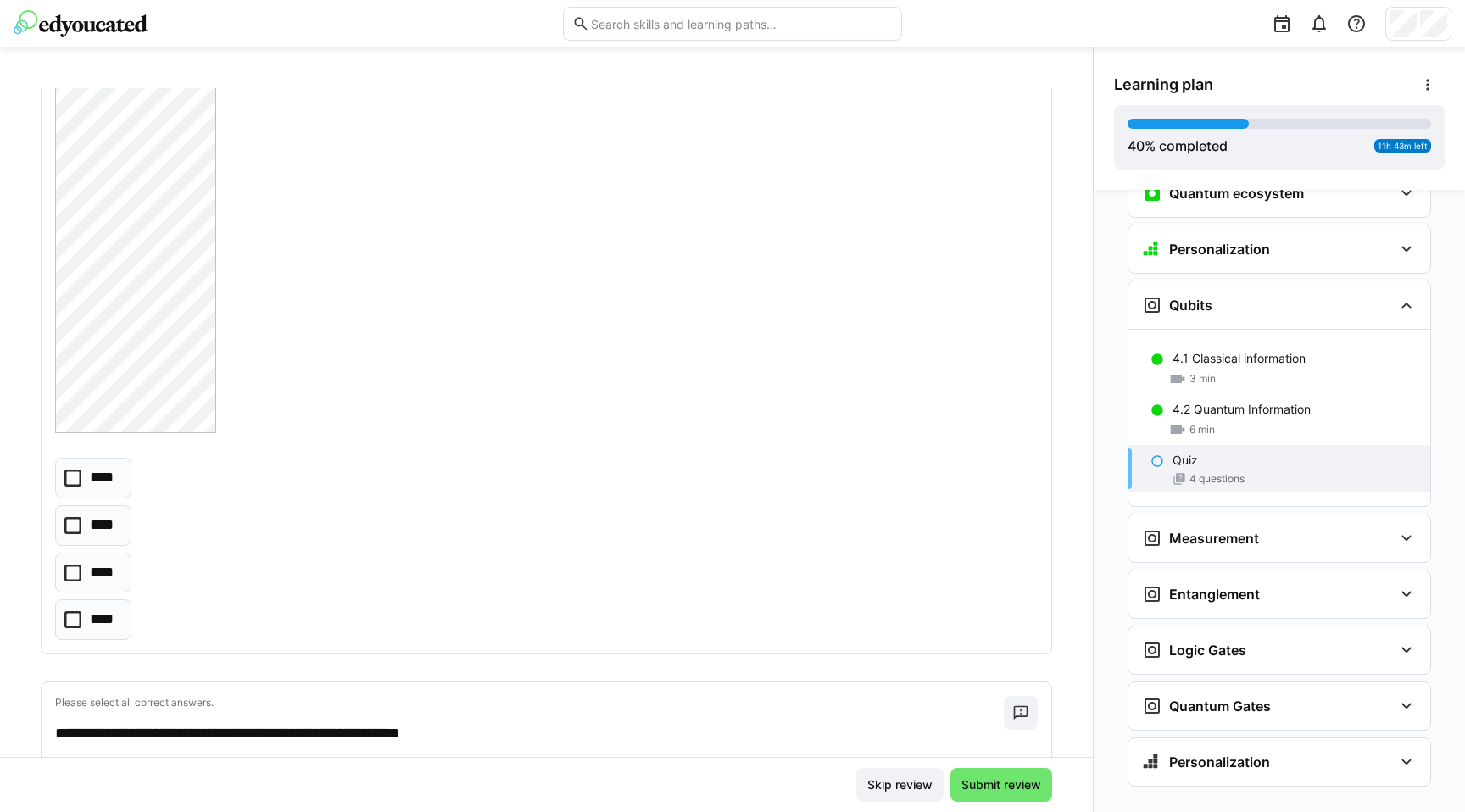
click at [92, 574] on p "****" at bounding box center [104, 573] width 29 height 22
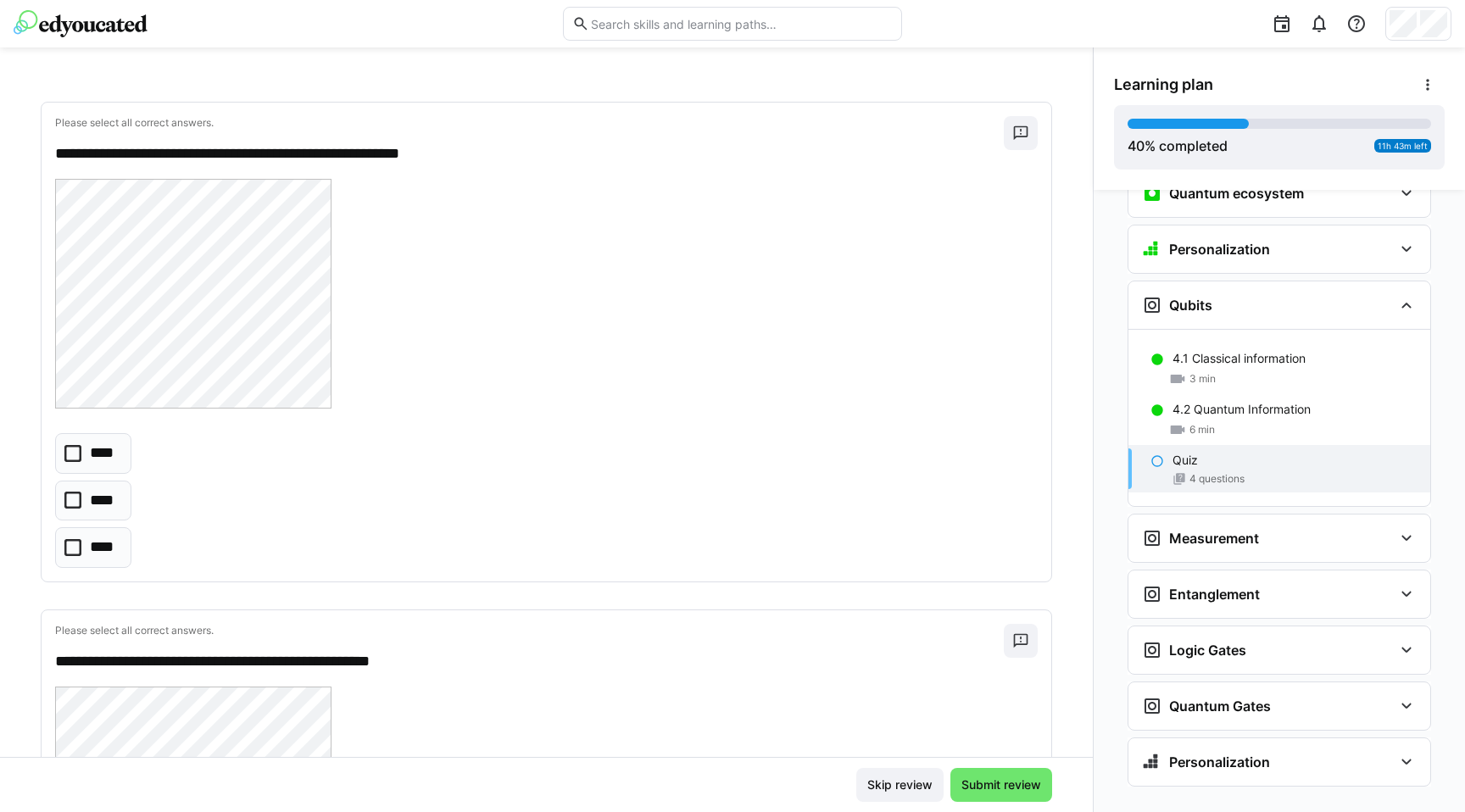
scroll to position [1319, 0]
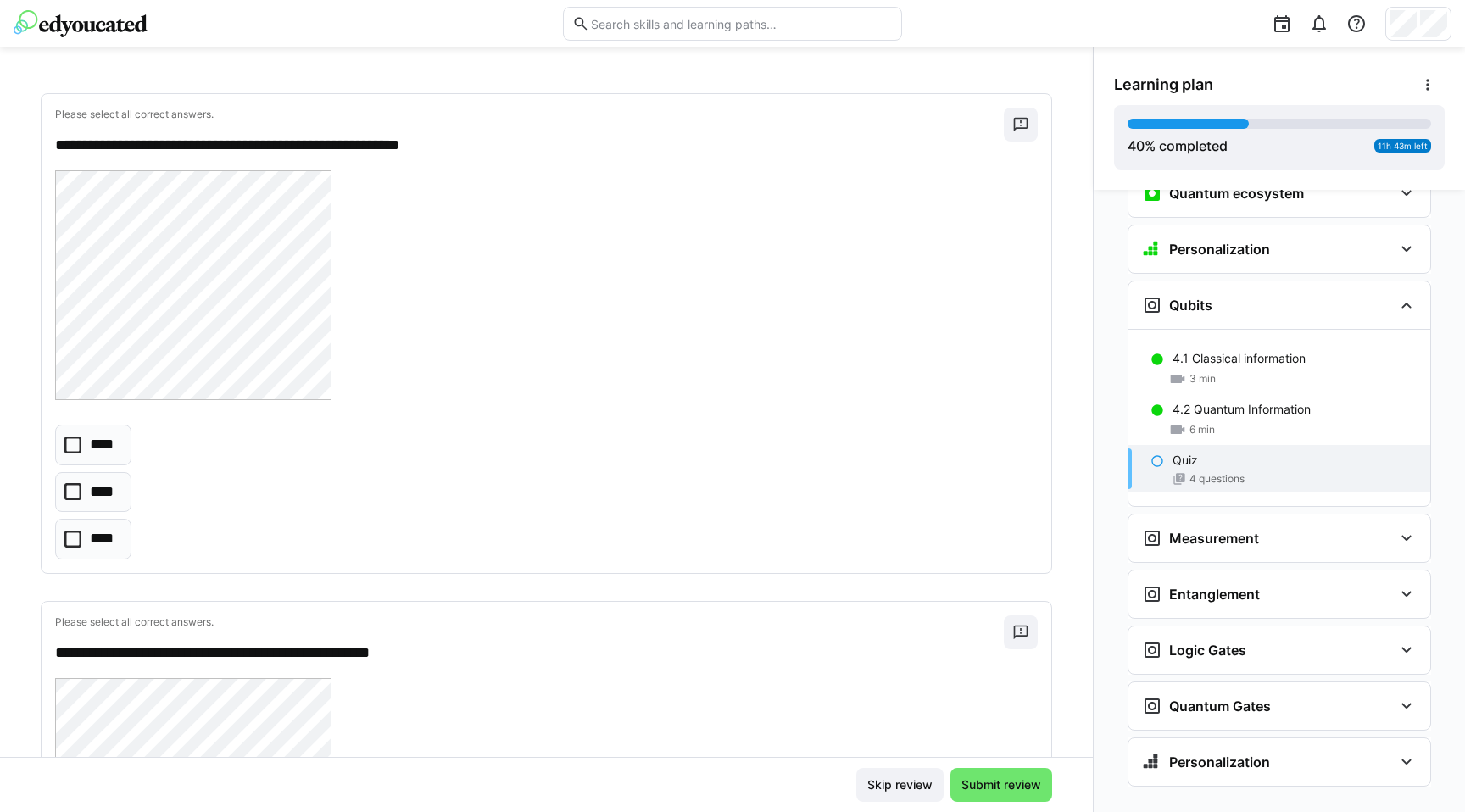
click at [106, 498] on p "****" at bounding box center [103, 492] width 25 height 22
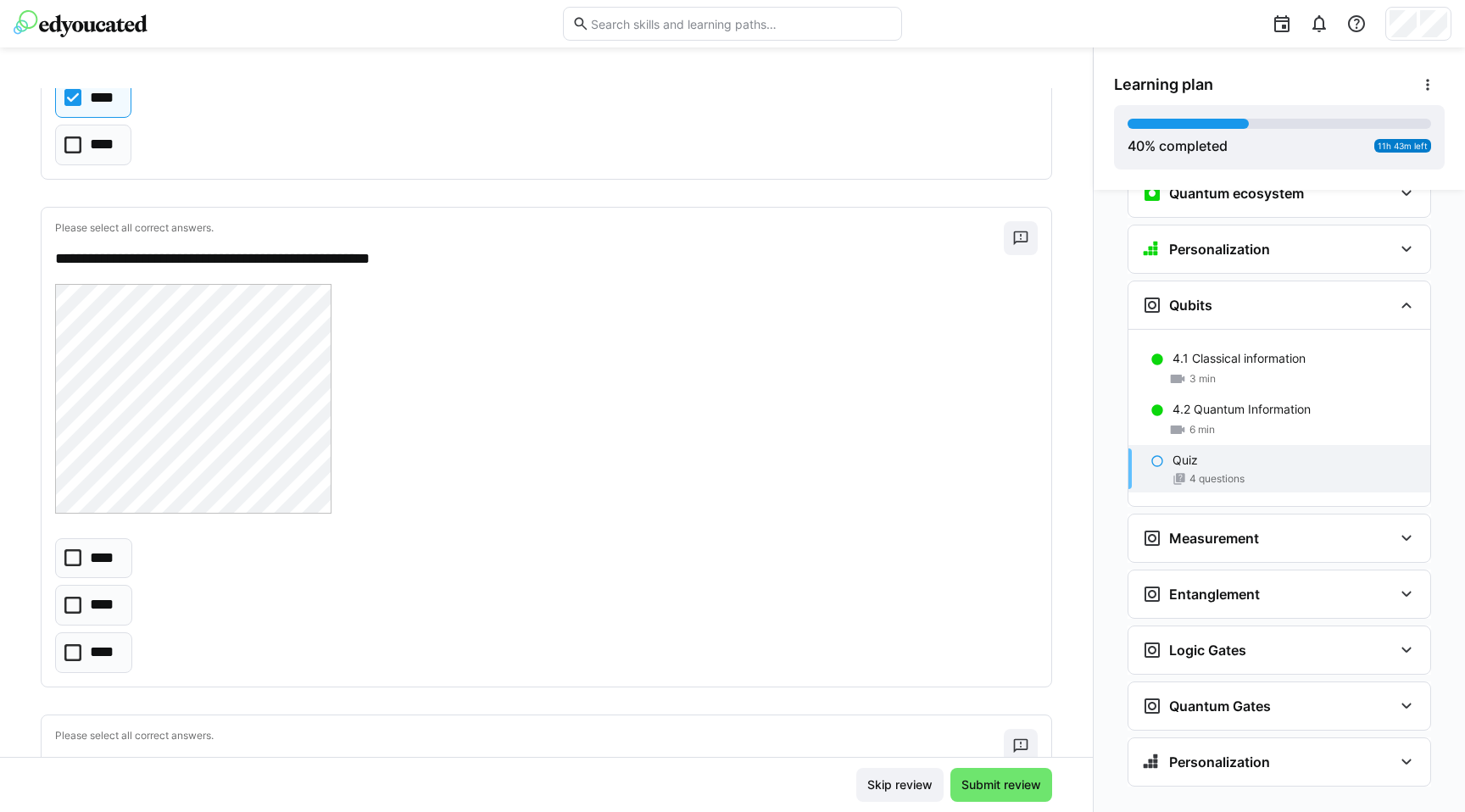
scroll to position [1718, 0]
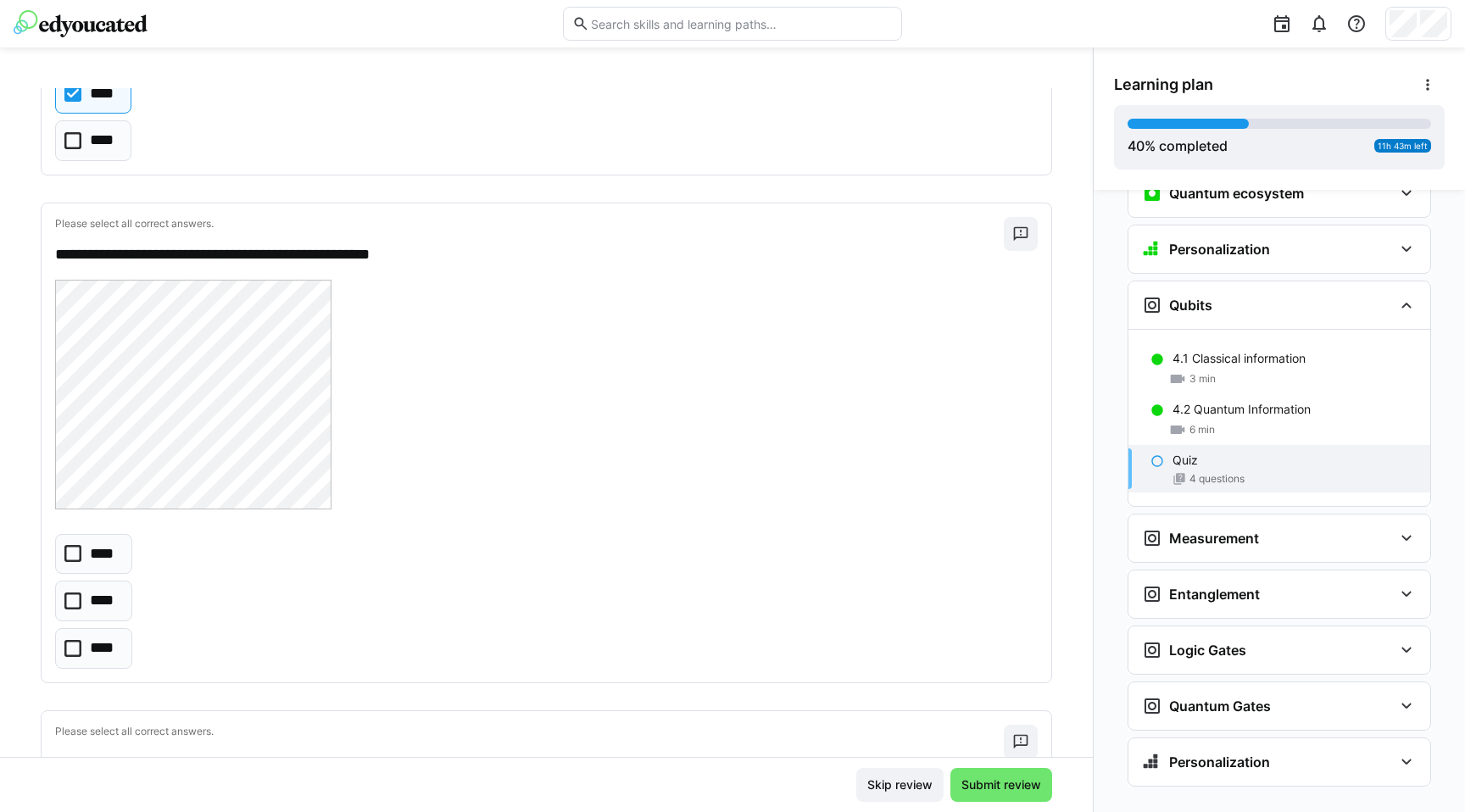
click at [102, 597] on p "****" at bounding box center [104, 601] width 28 height 22
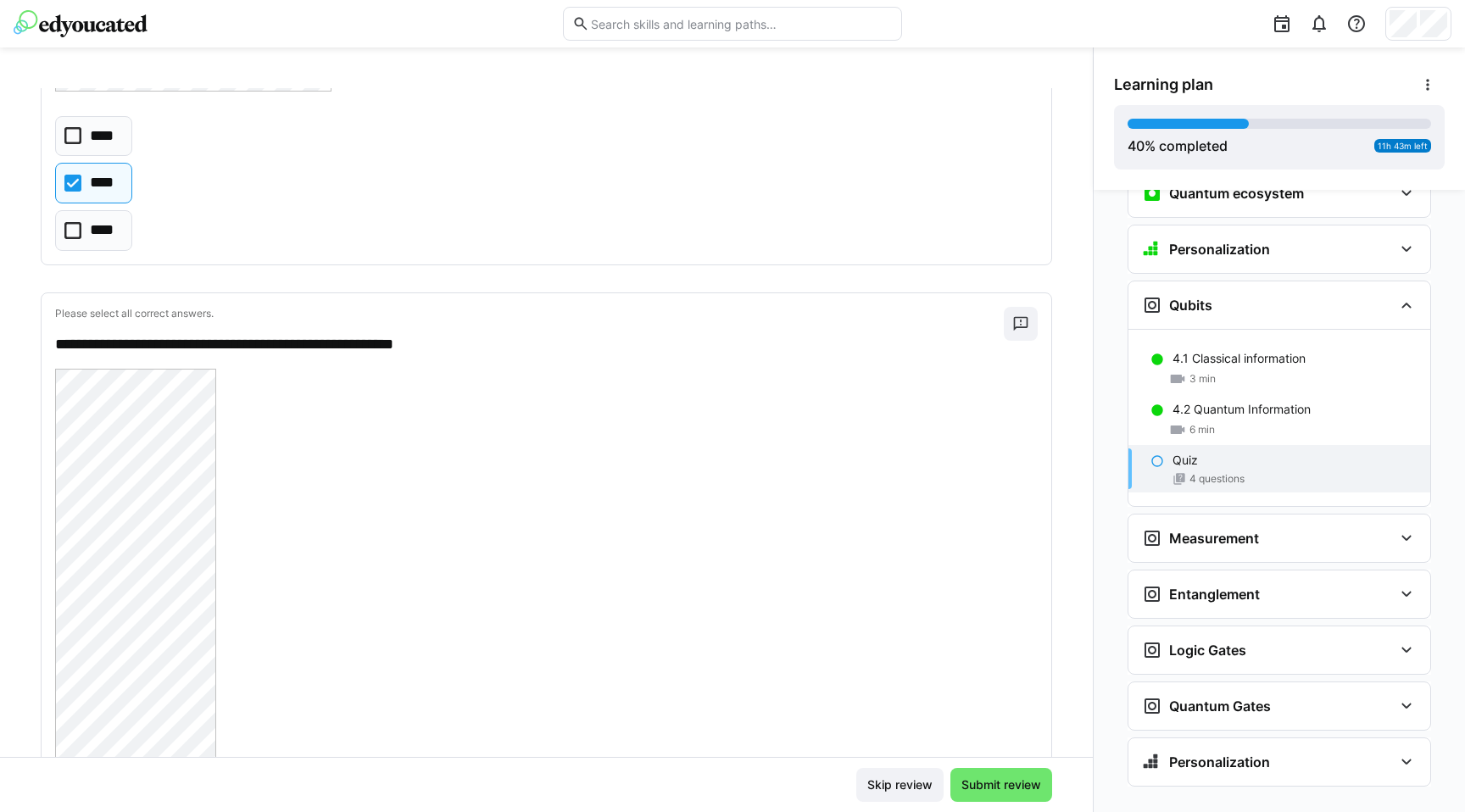
scroll to position [2147, 0]
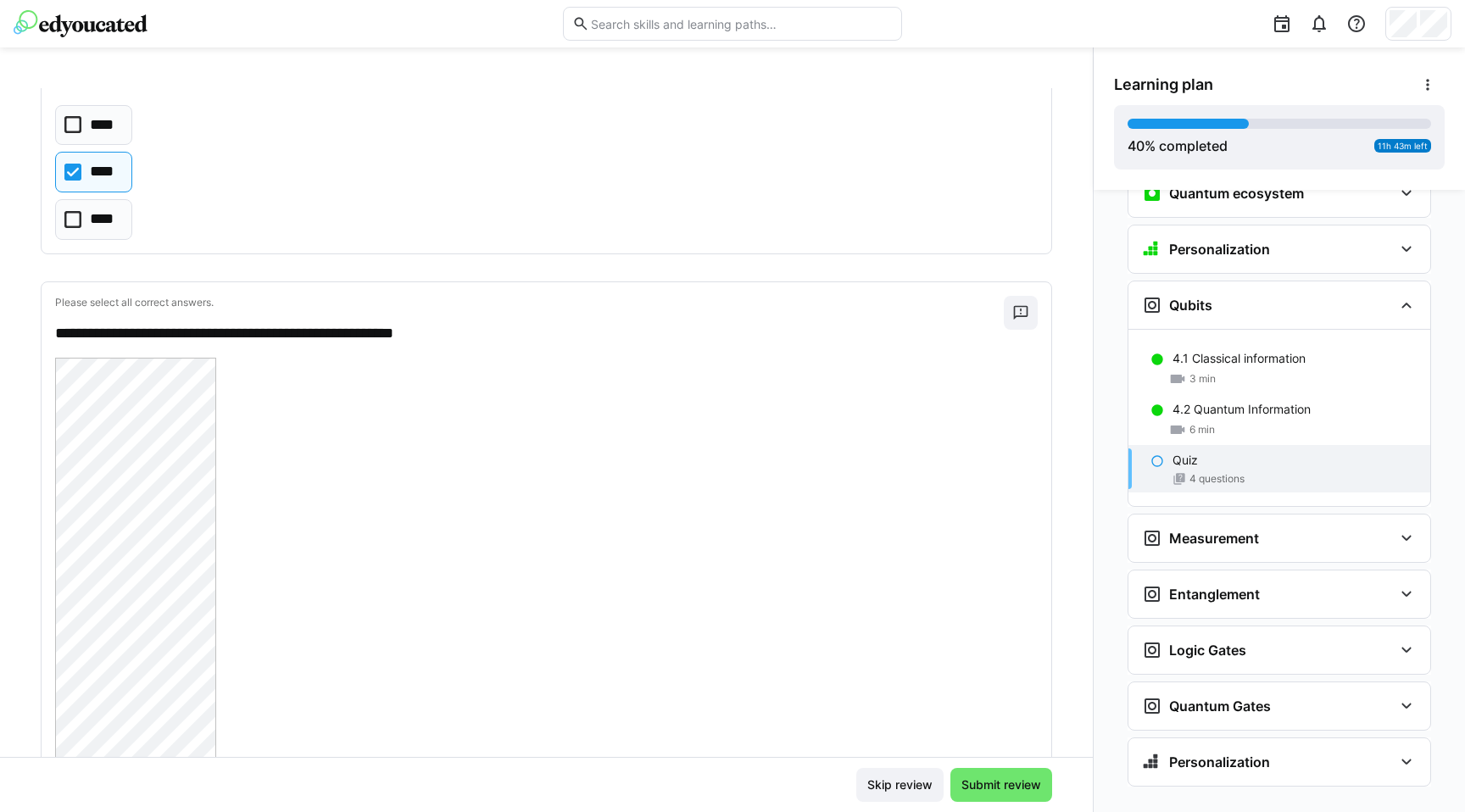
click at [100, 334] on p "**********" at bounding box center [521, 334] width 932 height 22
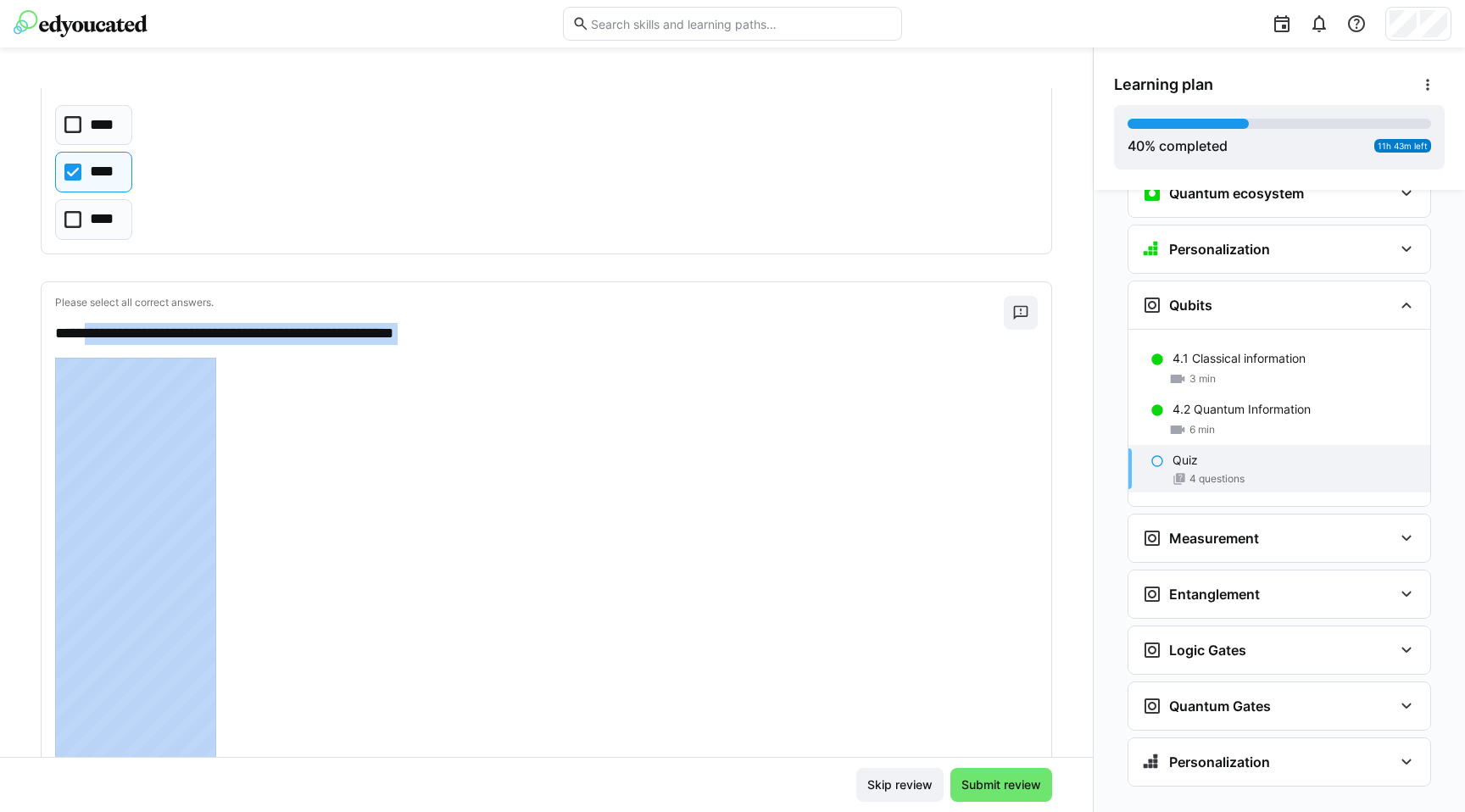
drag, startPoint x: 100, startPoint y: 334, endPoint x: 483, endPoint y: 337, distance: 383.0
click at [483, 337] on p "**********" at bounding box center [521, 334] width 932 height 22
copy div "**********"
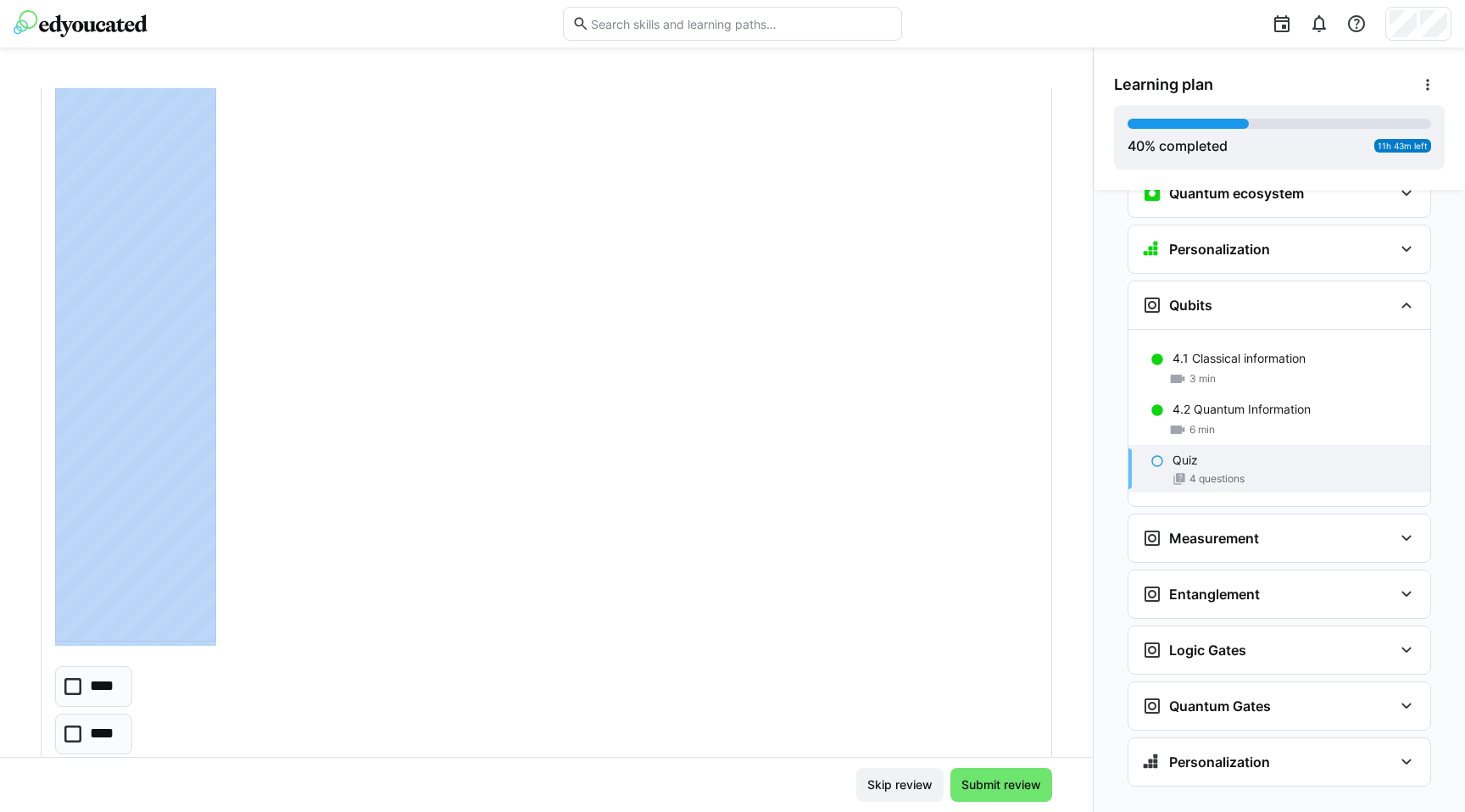
scroll to position [2924, 0]
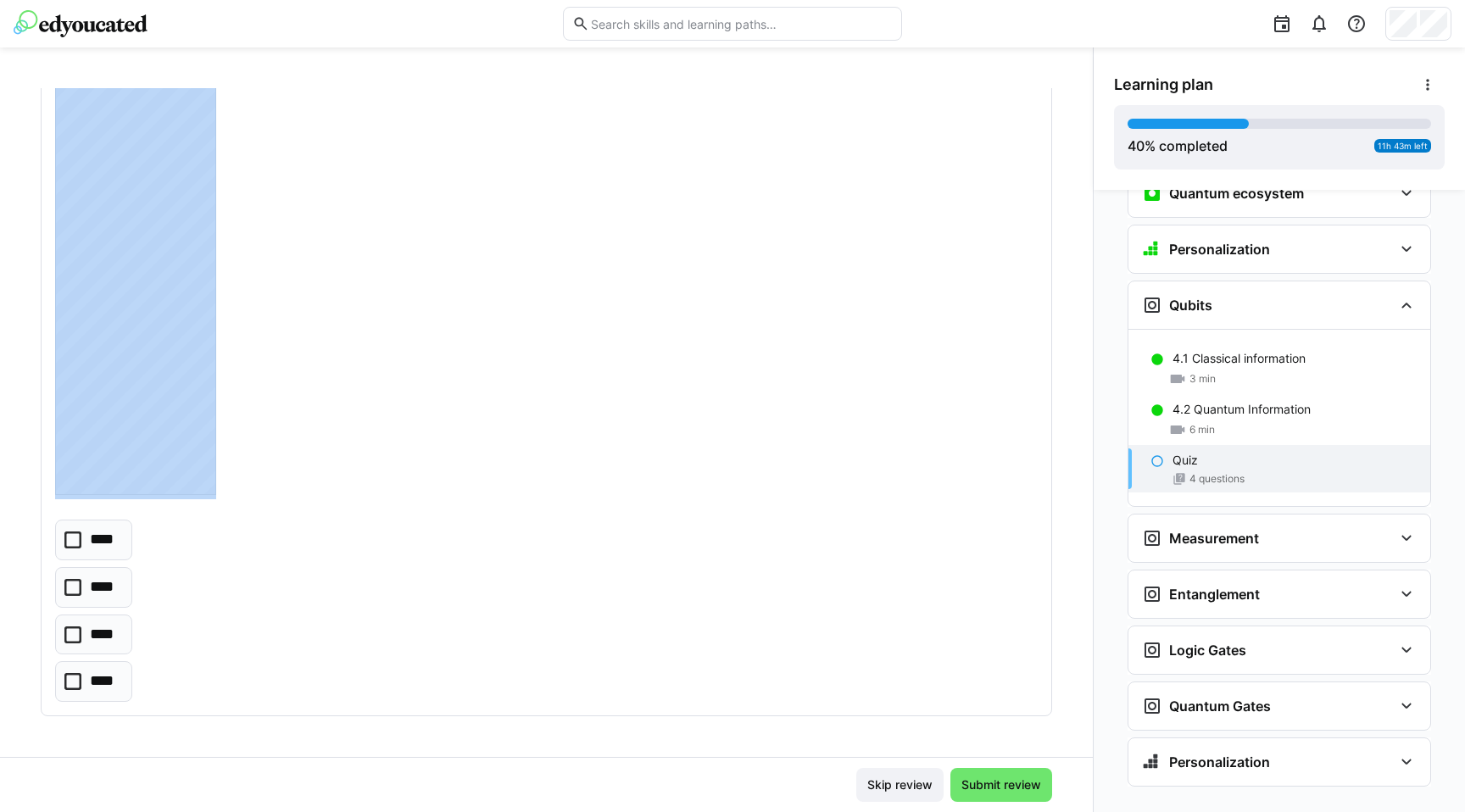
click at [111, 678] on p "****" at bounding box center [104, 681] width 29 height 22
click at [967, 785] on span "Submit review" at bounding box center [1001, 785] width 85 height 17
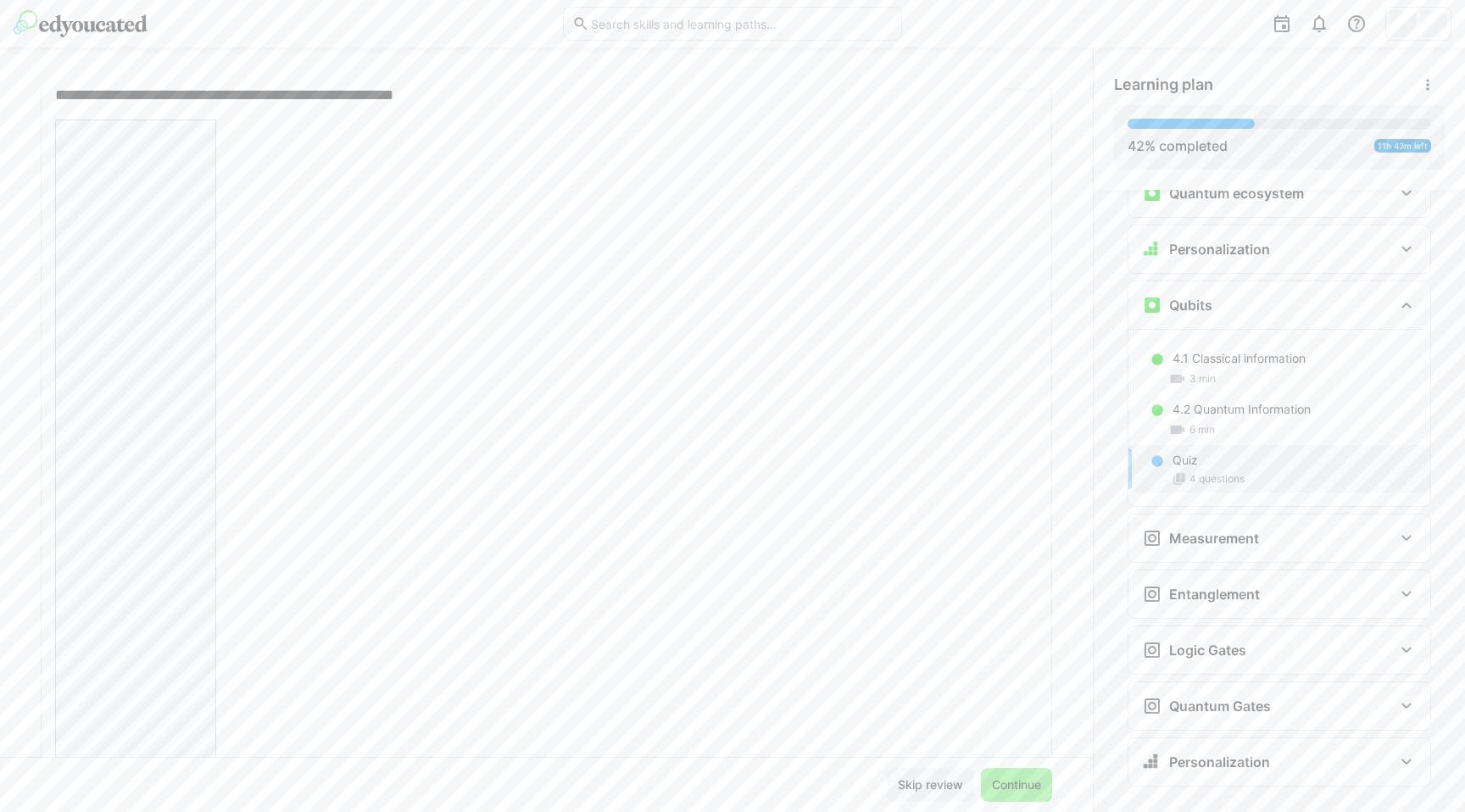
scroll to position [2622, 0]
click at [989, 780] on span "Continue" at bounding box center [1016, 785] width 54 height 17
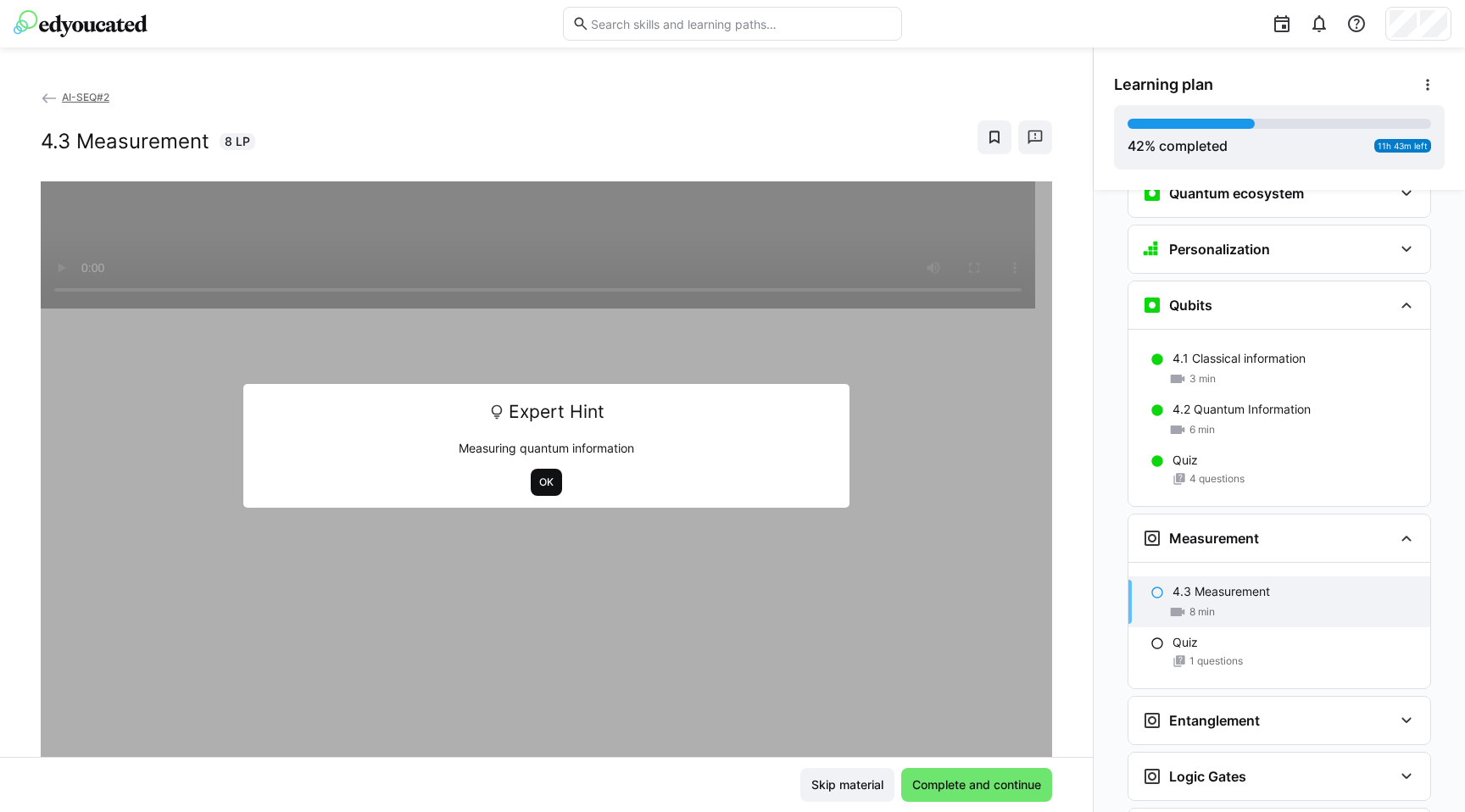
click at [542, 478] on span "OK" at bounding box center [547, 482] width 18 height 13
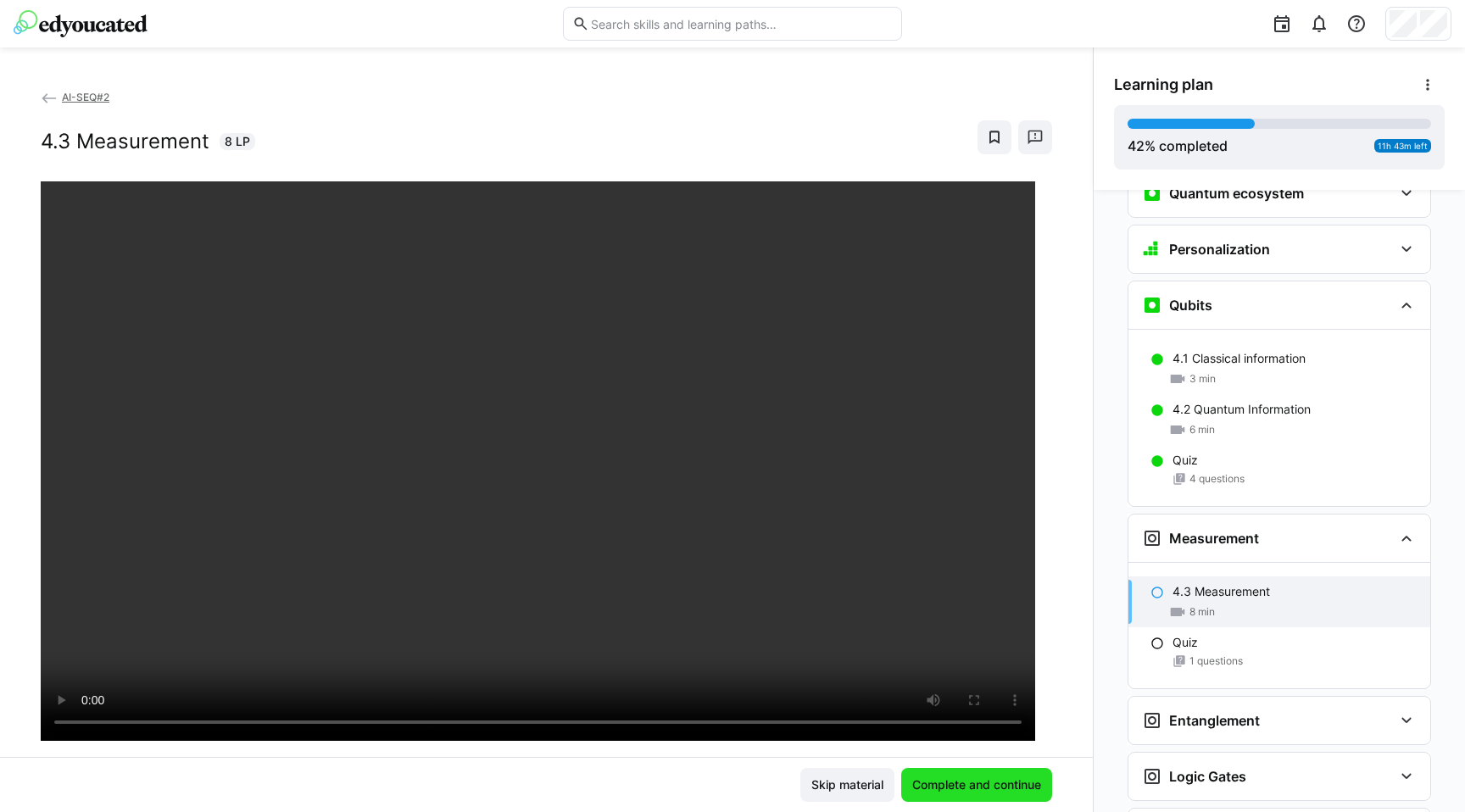
click at [1001, 784] on span "Complete and continue" at bounding box center [976, 785] width 134 height 17
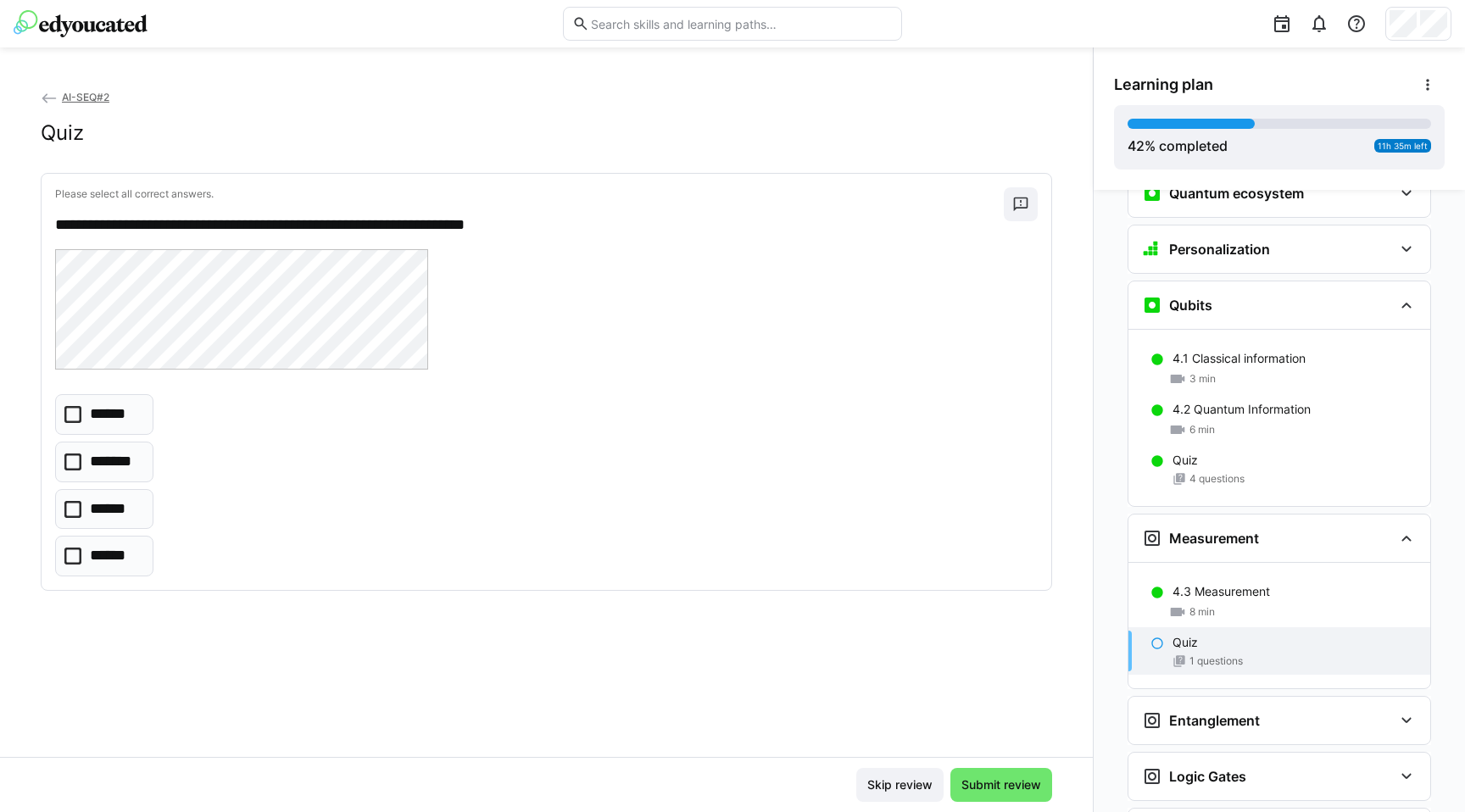
click at [98, 218] on p "**********" at bounding box center [525, 225] width 940 height 22
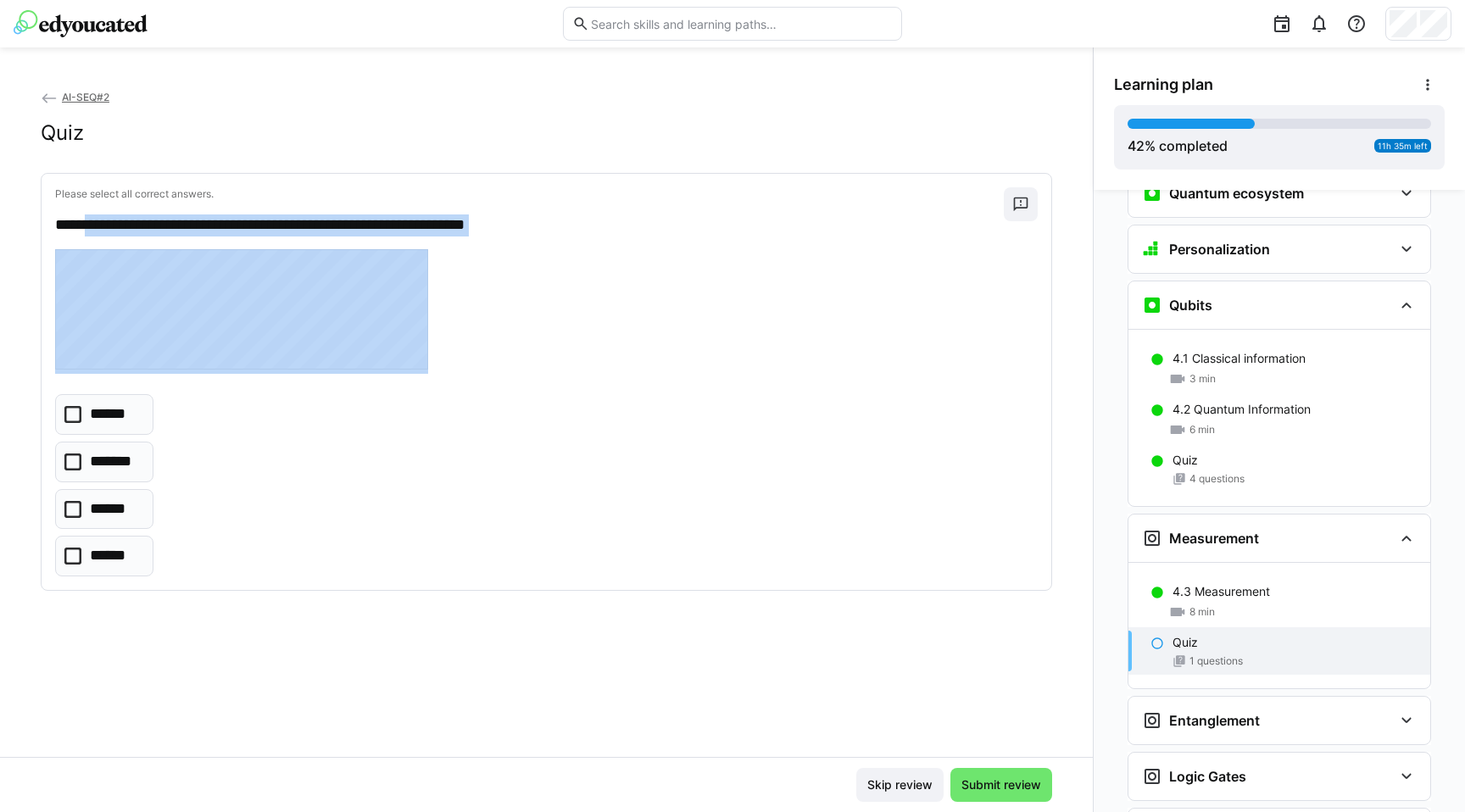
drag, startPoint x: 98, startPoint y: 218, endPoint x: 618, endPoint y: 226, distance: 520.1
click at [618, 226] on p "**********" at bounding box center [525, 225] width 940 height 22
copy div "**********"
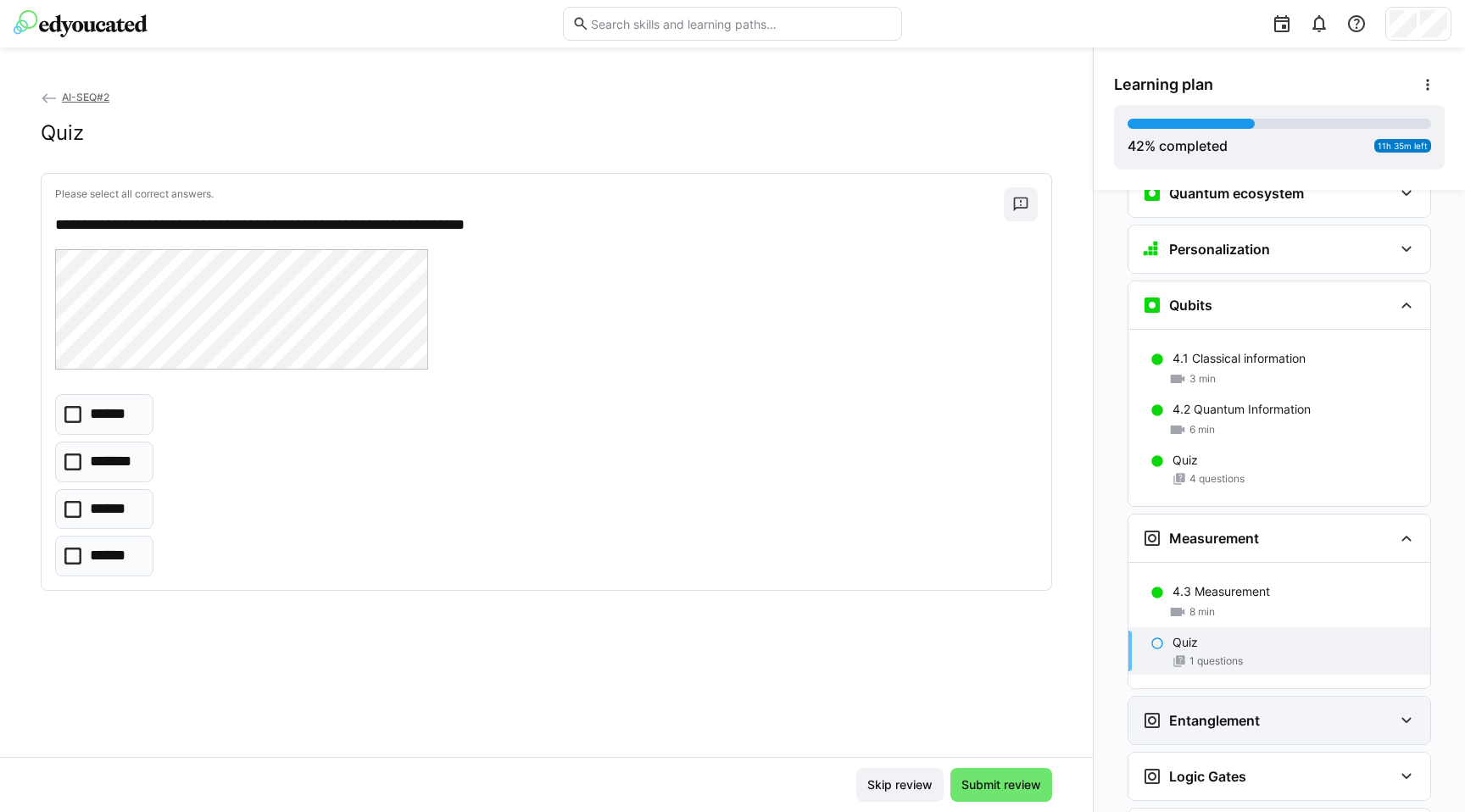
click at [1402, 706] on div "Entanglement" at bounding box center [1279, 721] width 302 height 47
click at [77, 413] on icon at bounding box center [73, 414] width 17 height 17
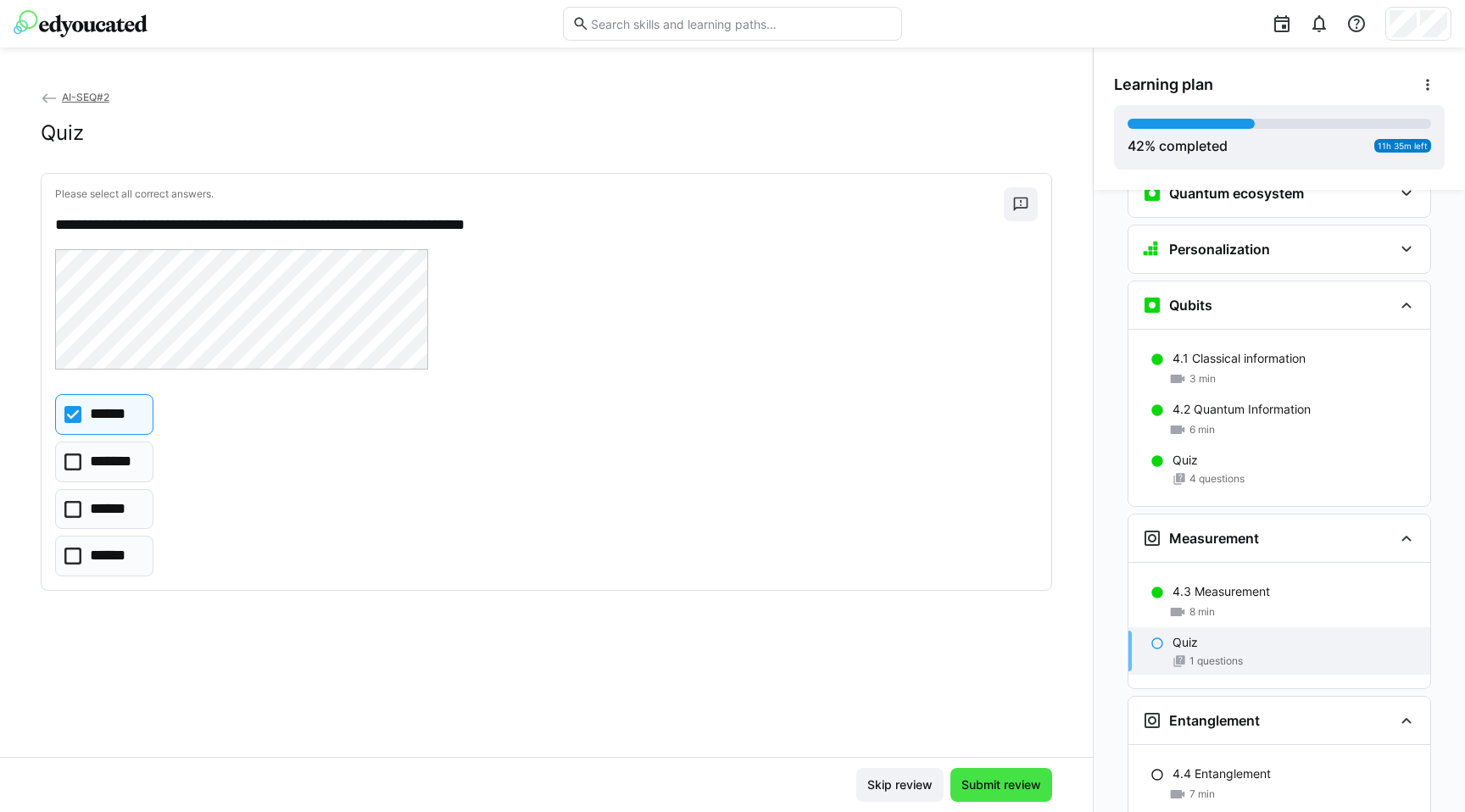
click at [1023, 786] on span "Submit review" at bounding box center [1001, 785] width 85 height 17
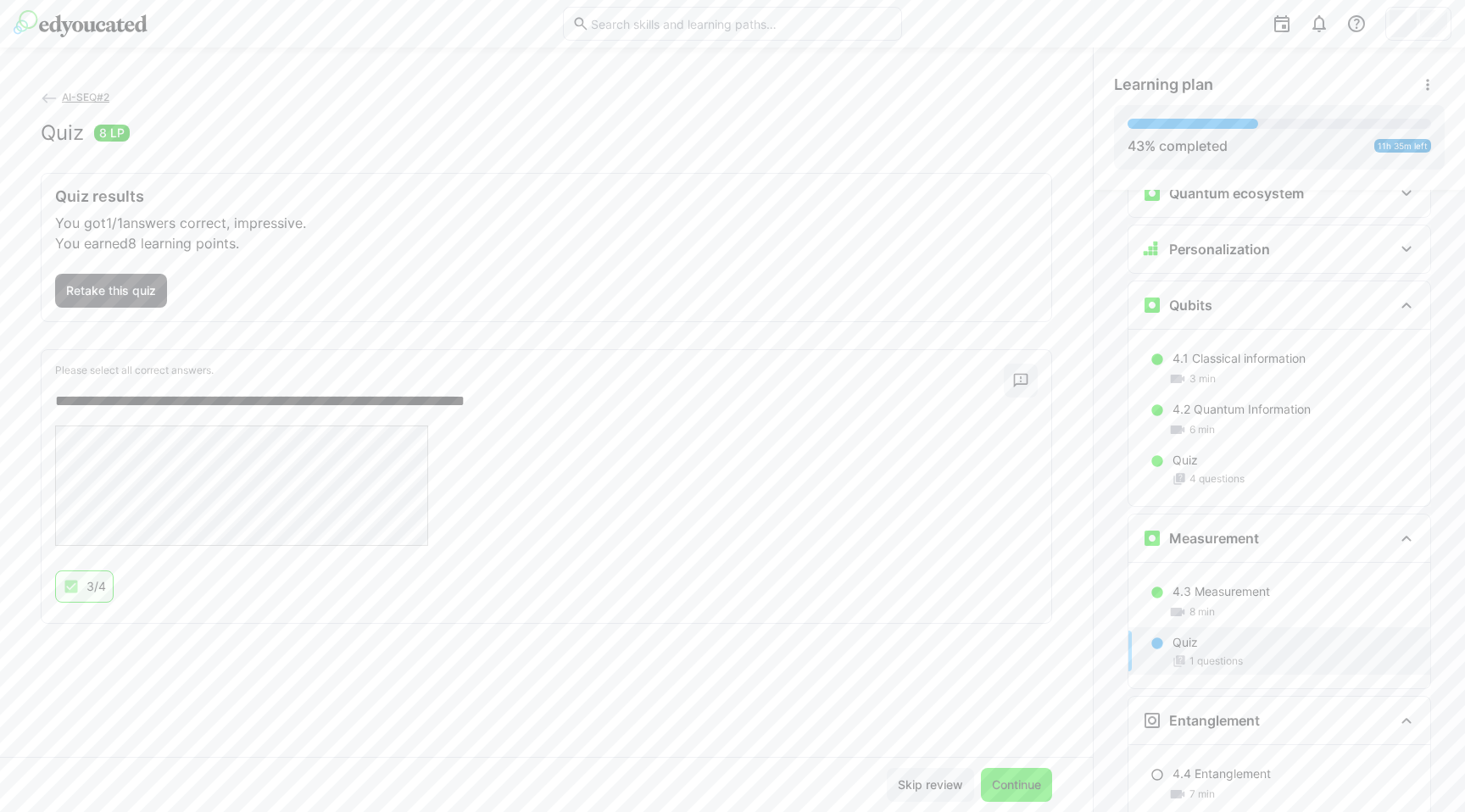
click at [1023, 786] on span "Continue" at bounding box center [1016, 785] width 54 height 17
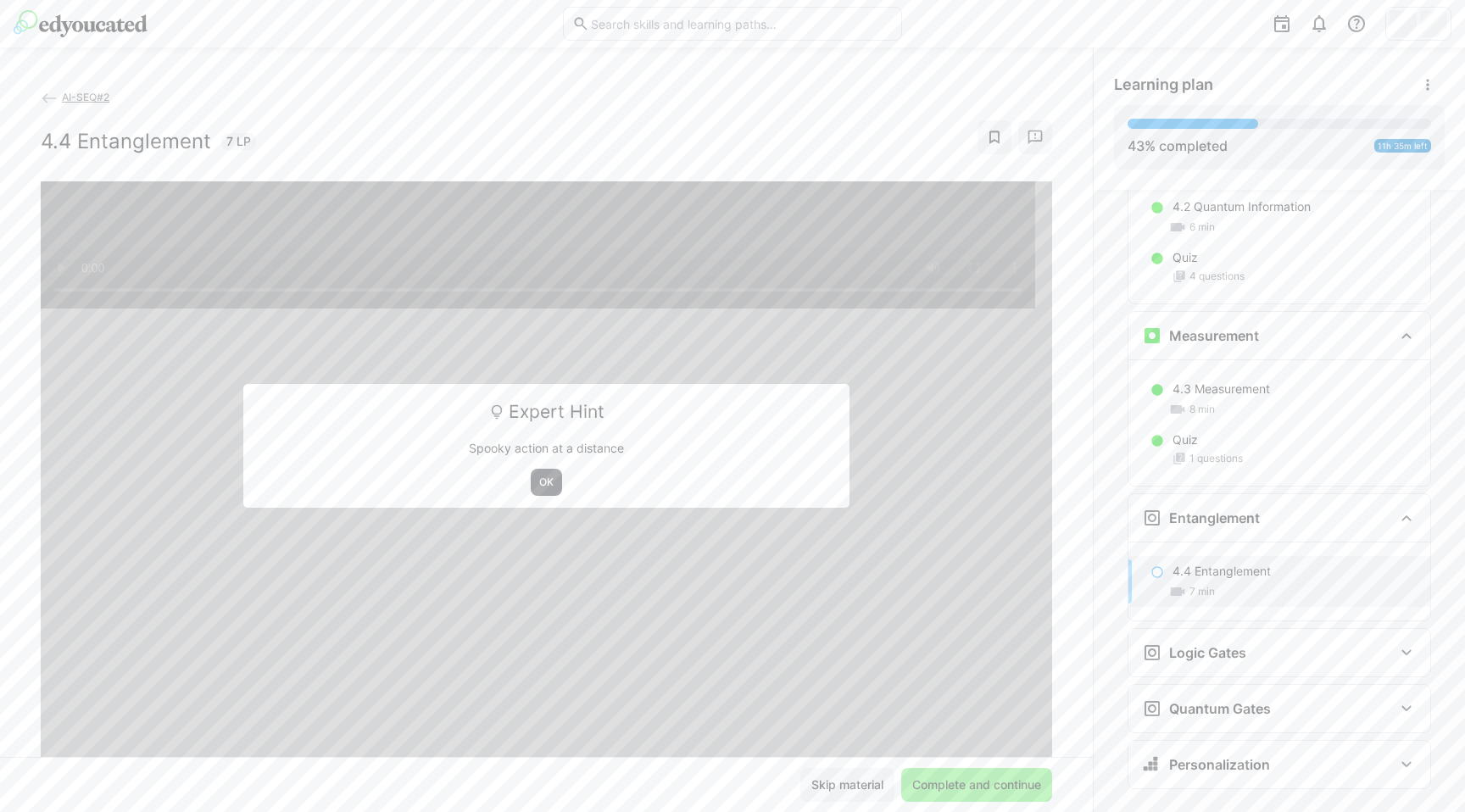
scroll to position [2289, 0]
click at [538, 483] on span "OK" at bounding box center [547, 482] width 18 height 13
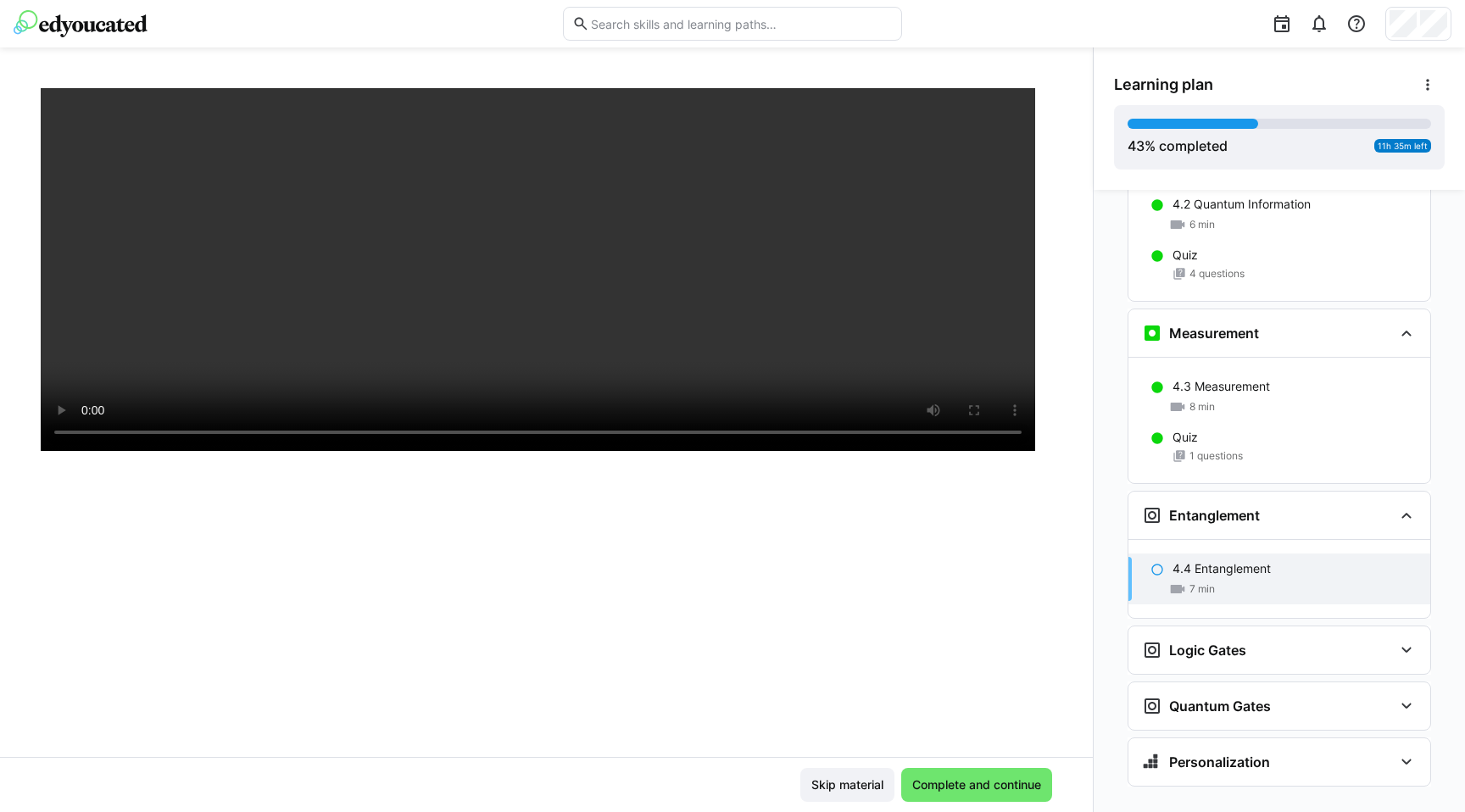
scroll to position [0, 0]
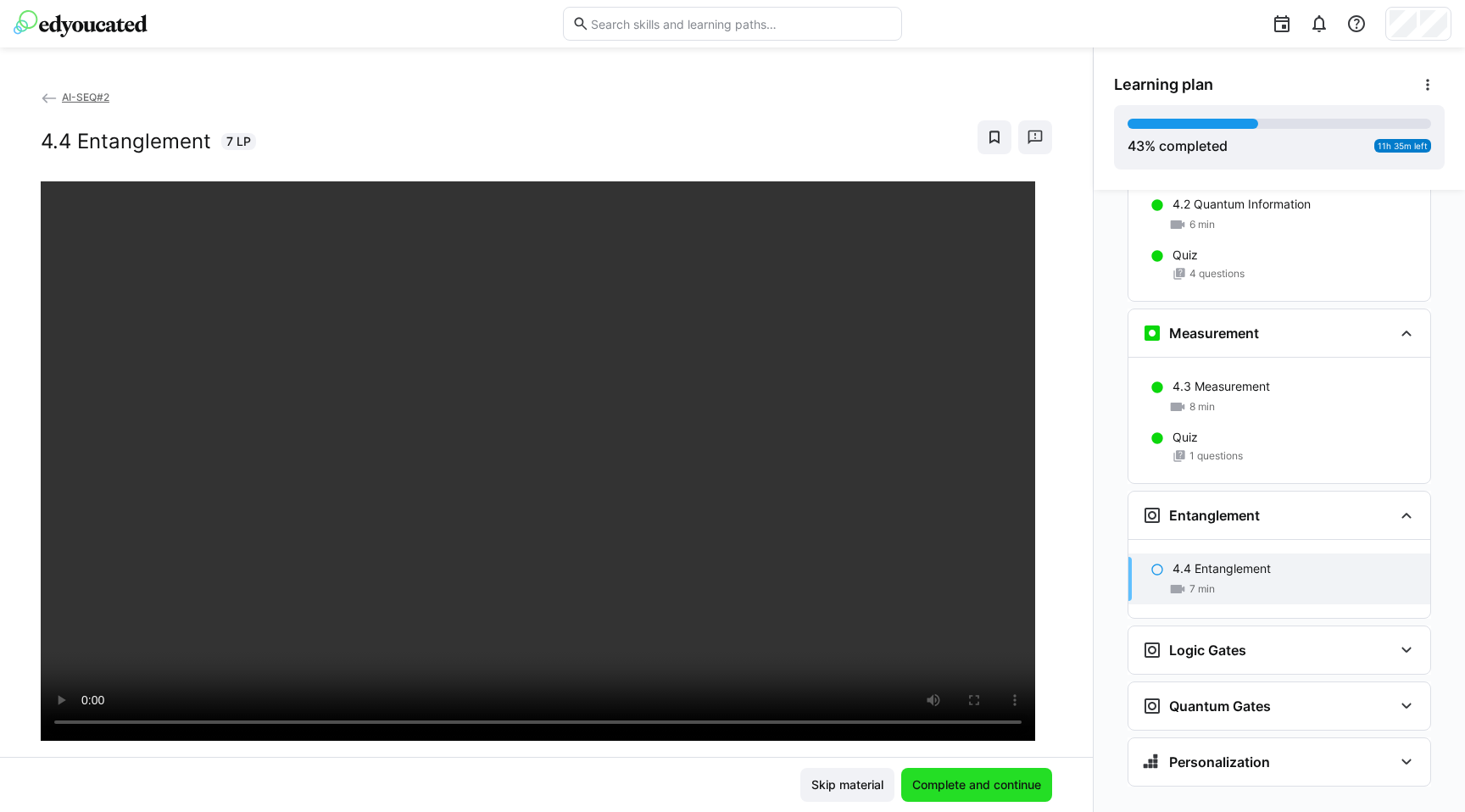
click at [989, 785] on span "Complete and continue" at bounding box center [976, 785] width 134 height 17
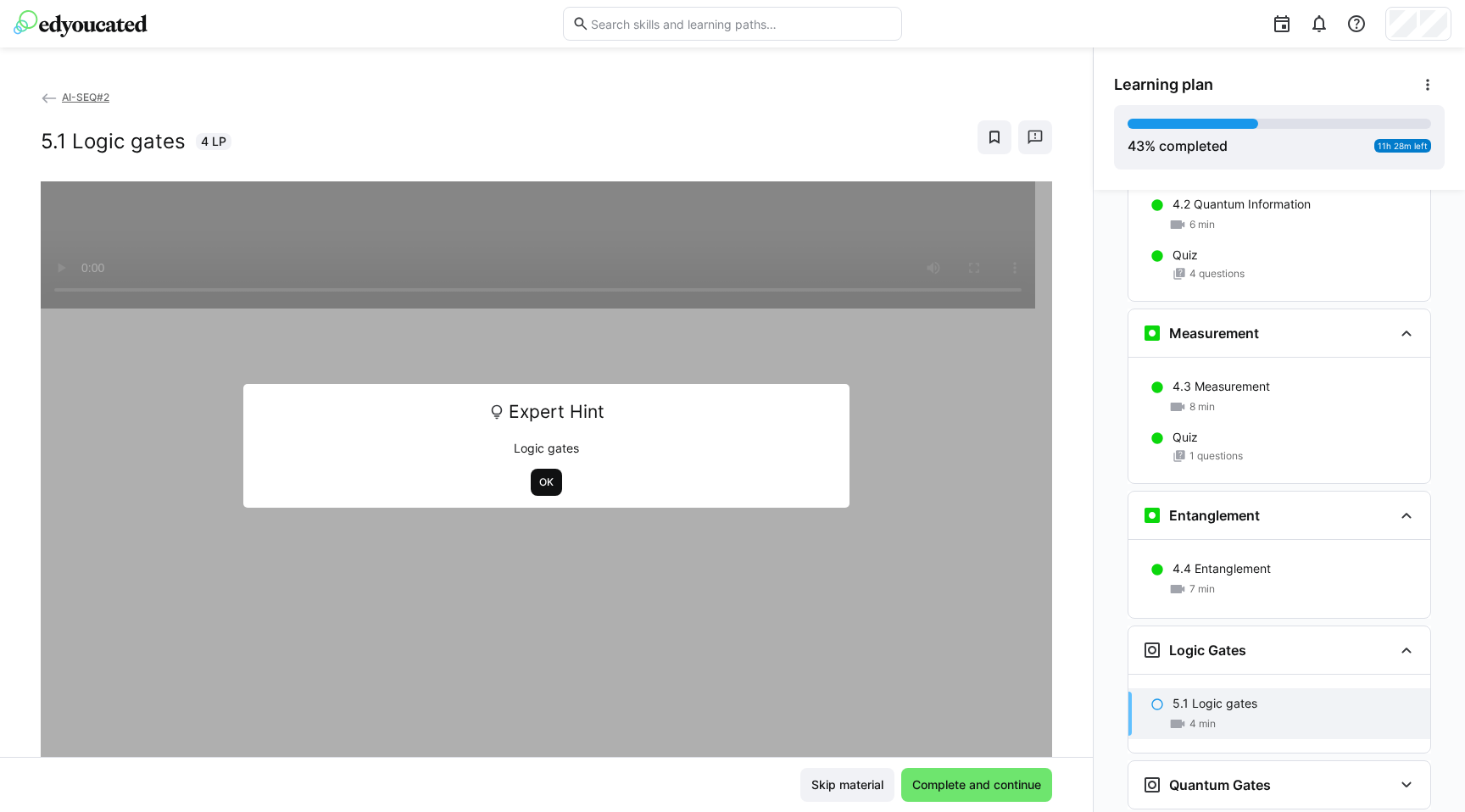
click at [538, 476] on span "OK" at bounding box center [547, 482] width 18 height 13
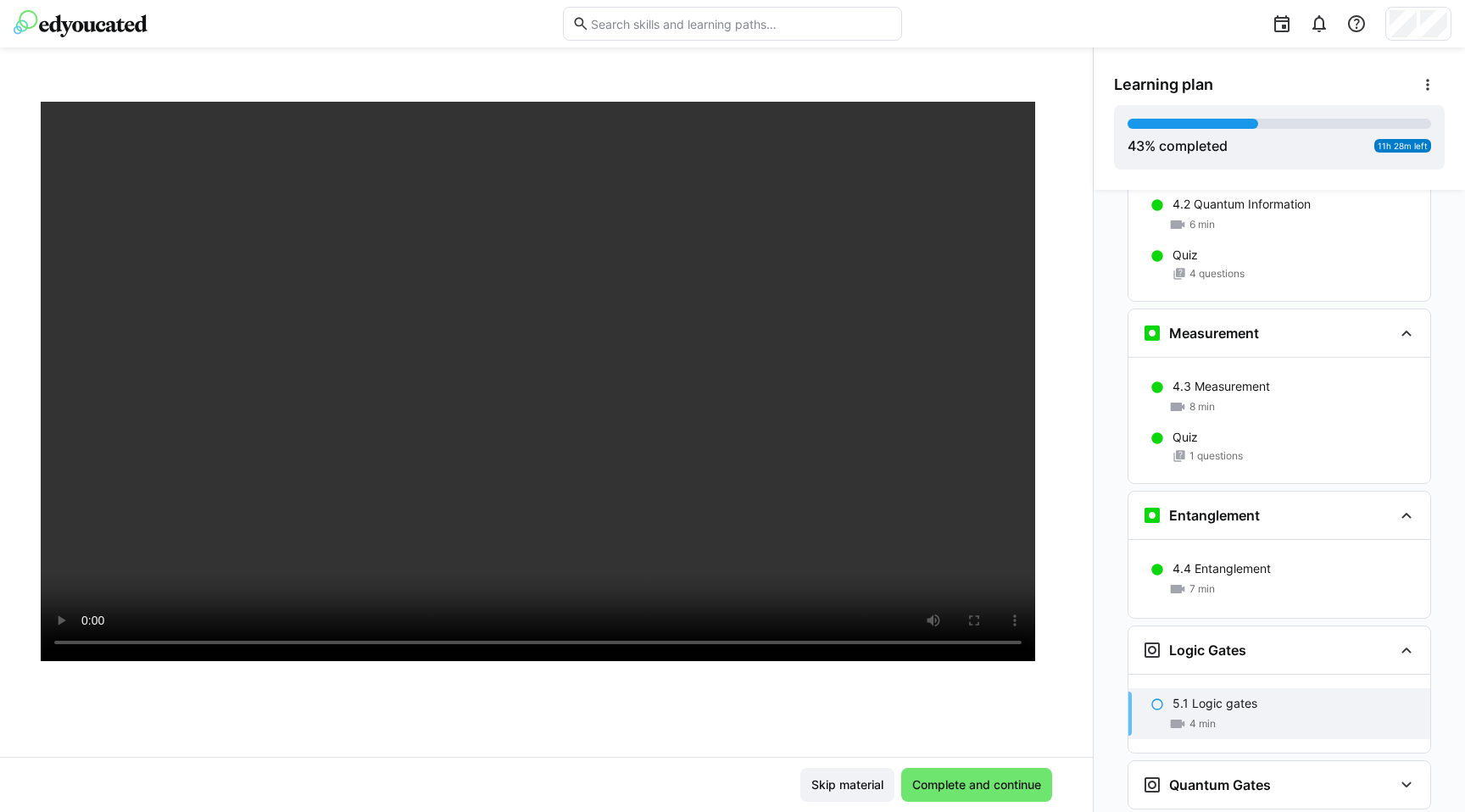
scroll to position [72, 0]
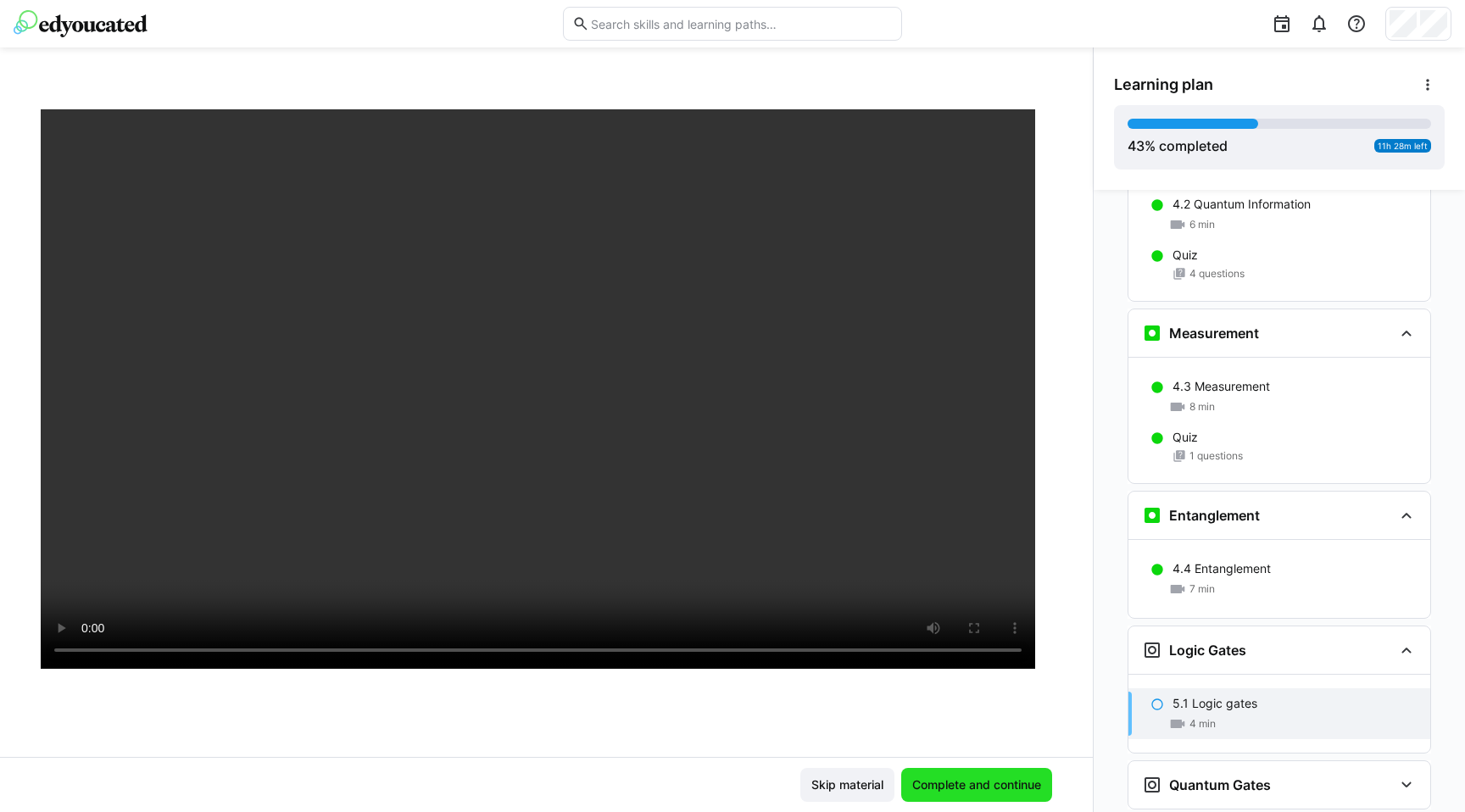
click at [919, 794] on span "Complete and continue" at bounding box center [977, 785] width 151 height 34
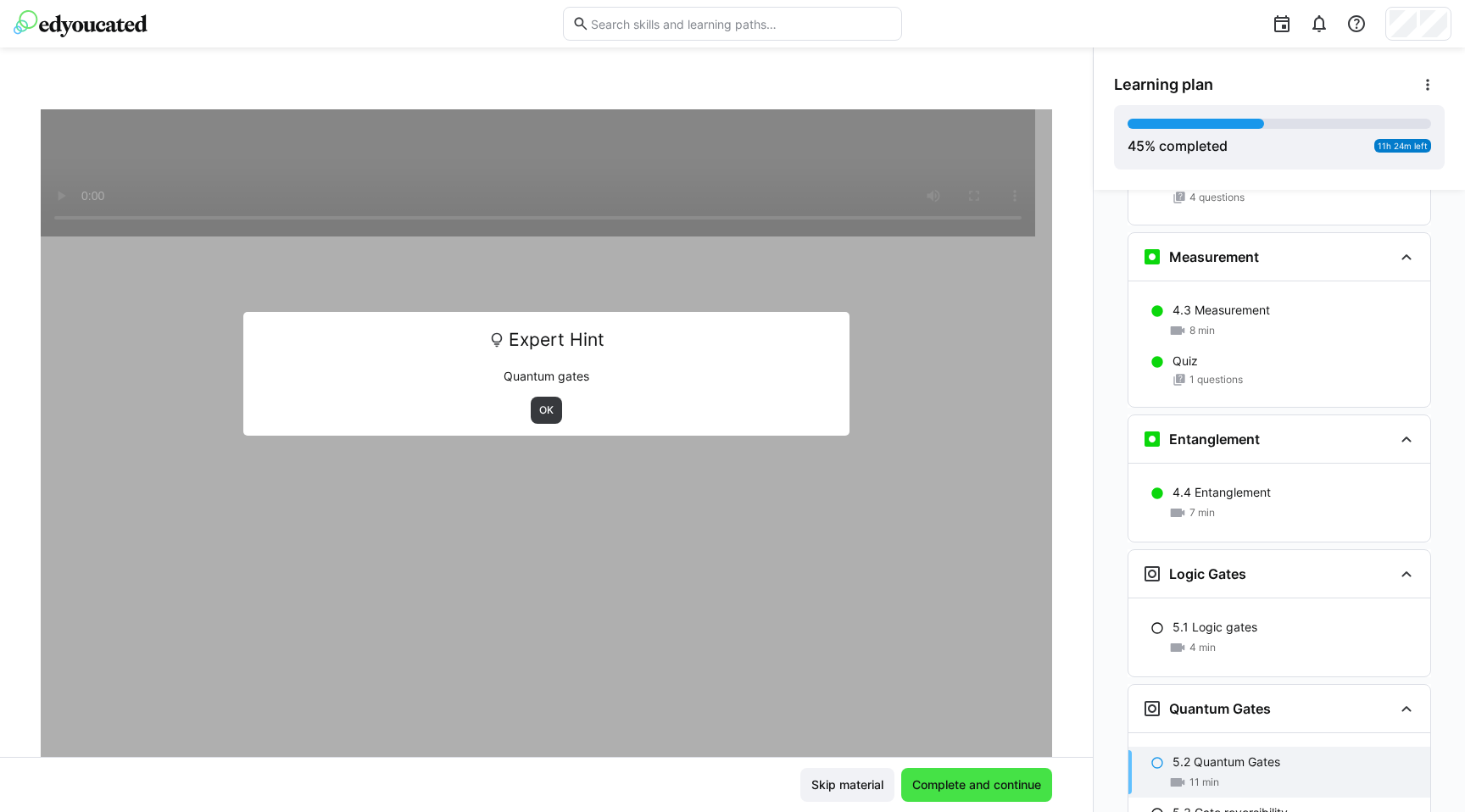
scroll to position [2368, 0]
click at [541, 412] on span "OK" at bounding box center [547, 410] width 18 height 13
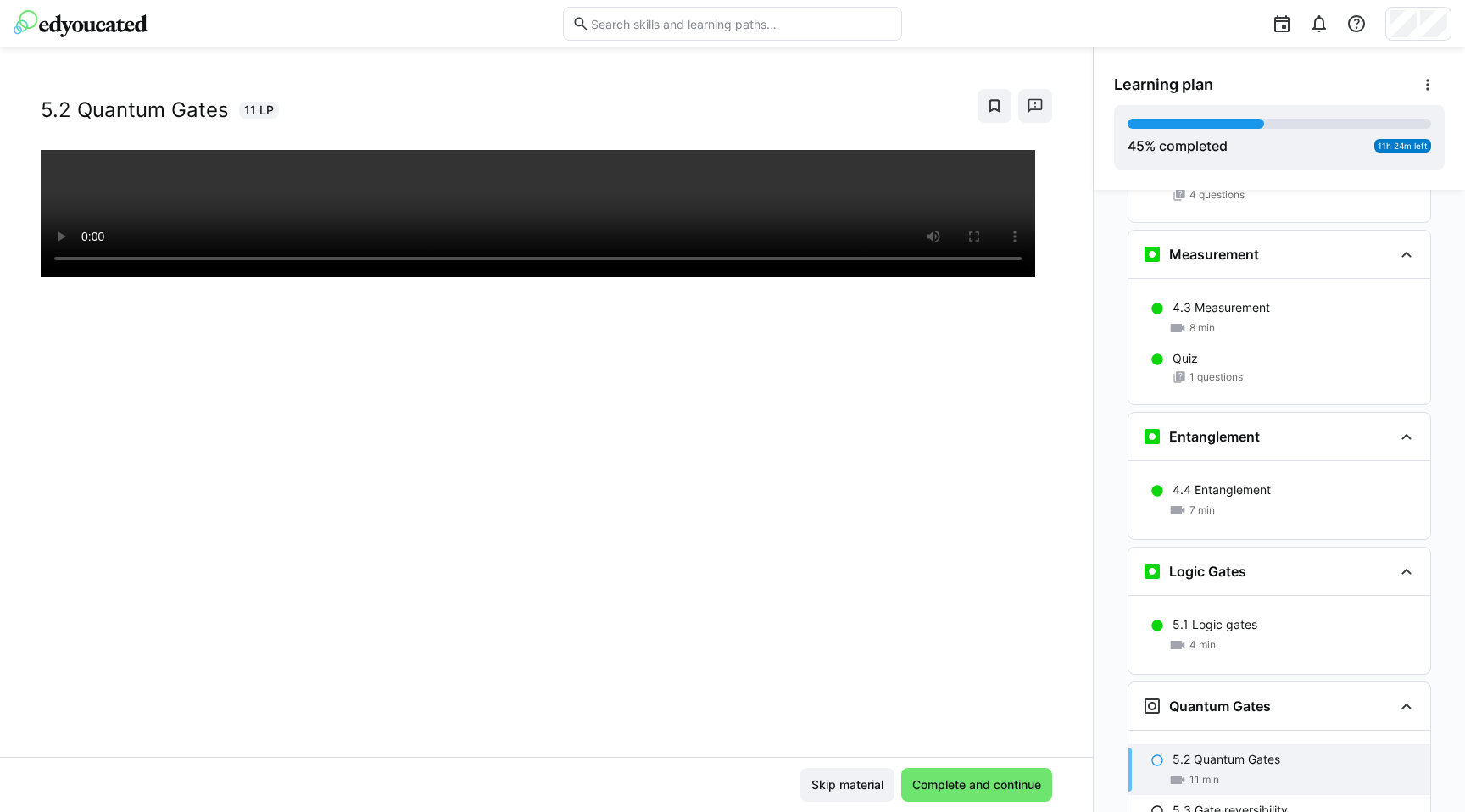
scroll to position [22, 0]
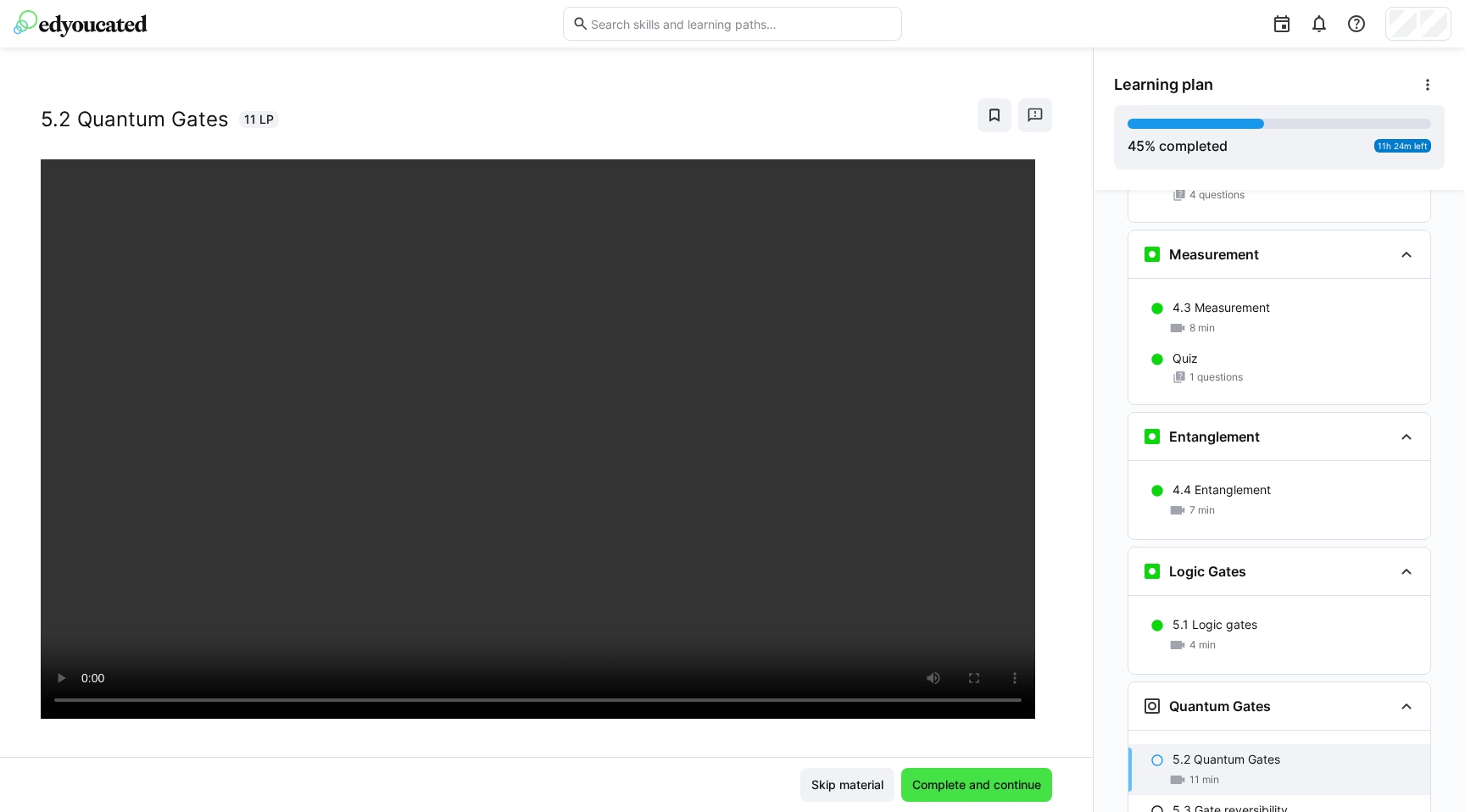
click at [972, 791] on span "Complete and continue" at bounding box center [976, 785] width 134 height 17
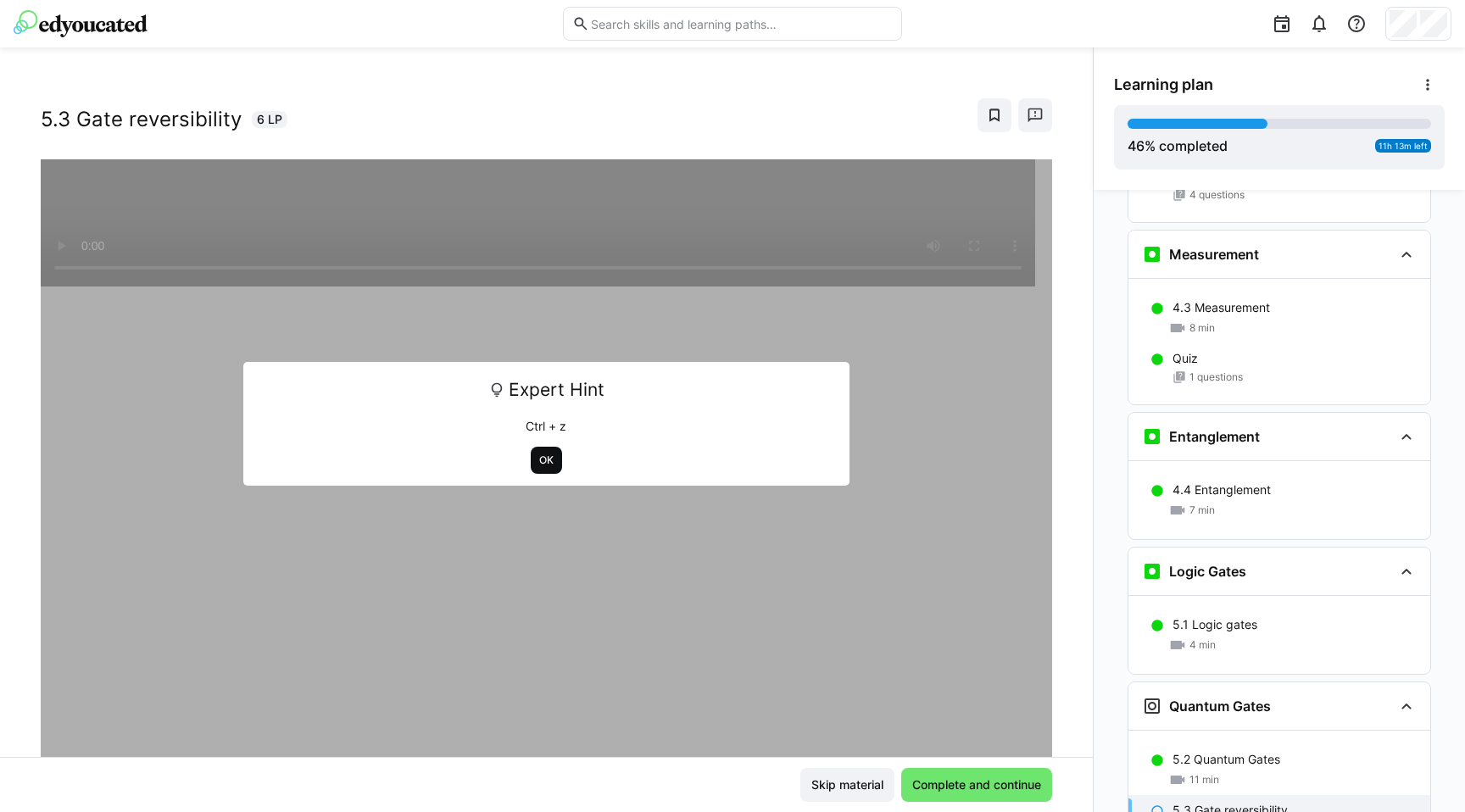
click at [538, 462] on span "OK" at bounding box center [547, 460] width 18 height 13
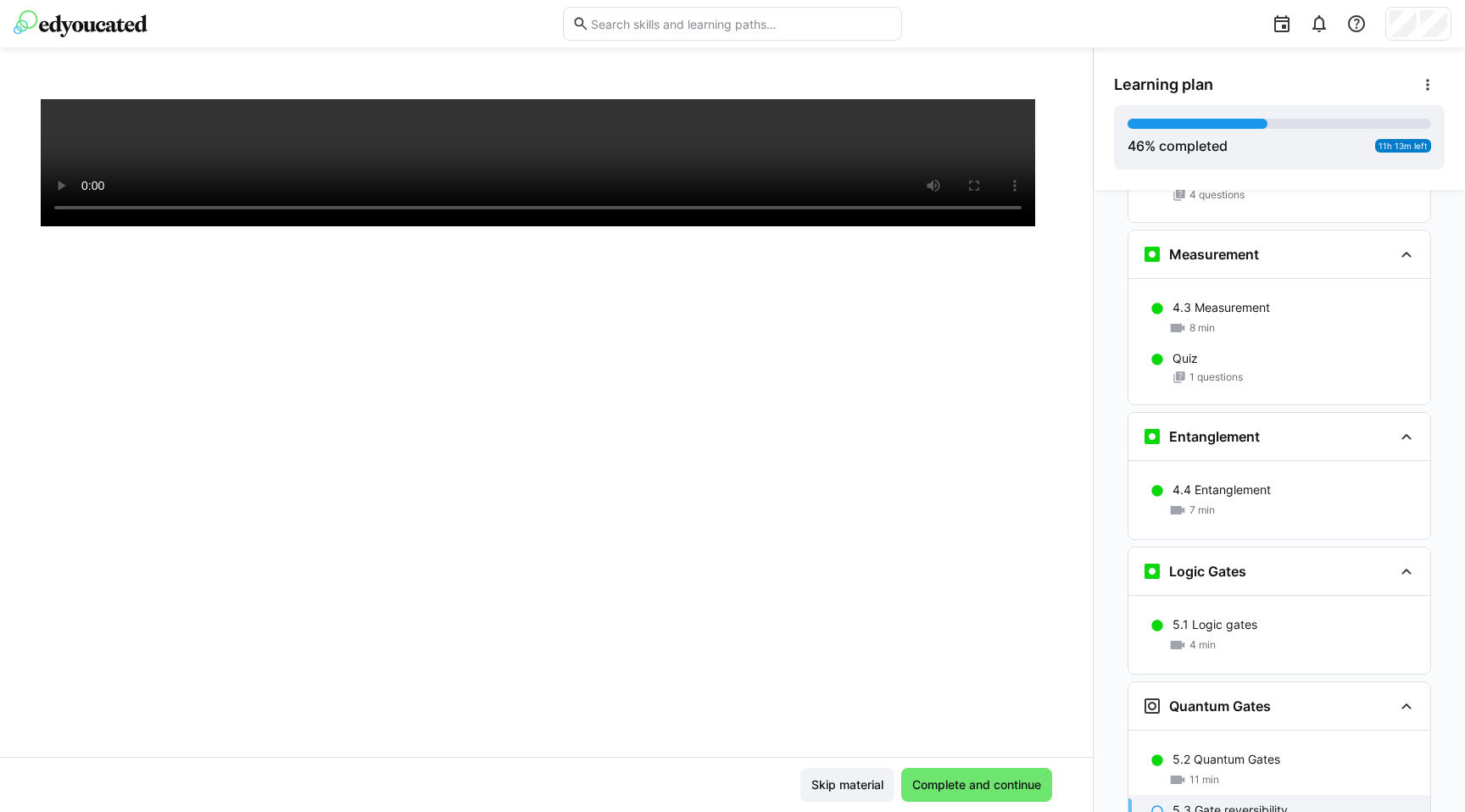
scroll to position [84, 0]
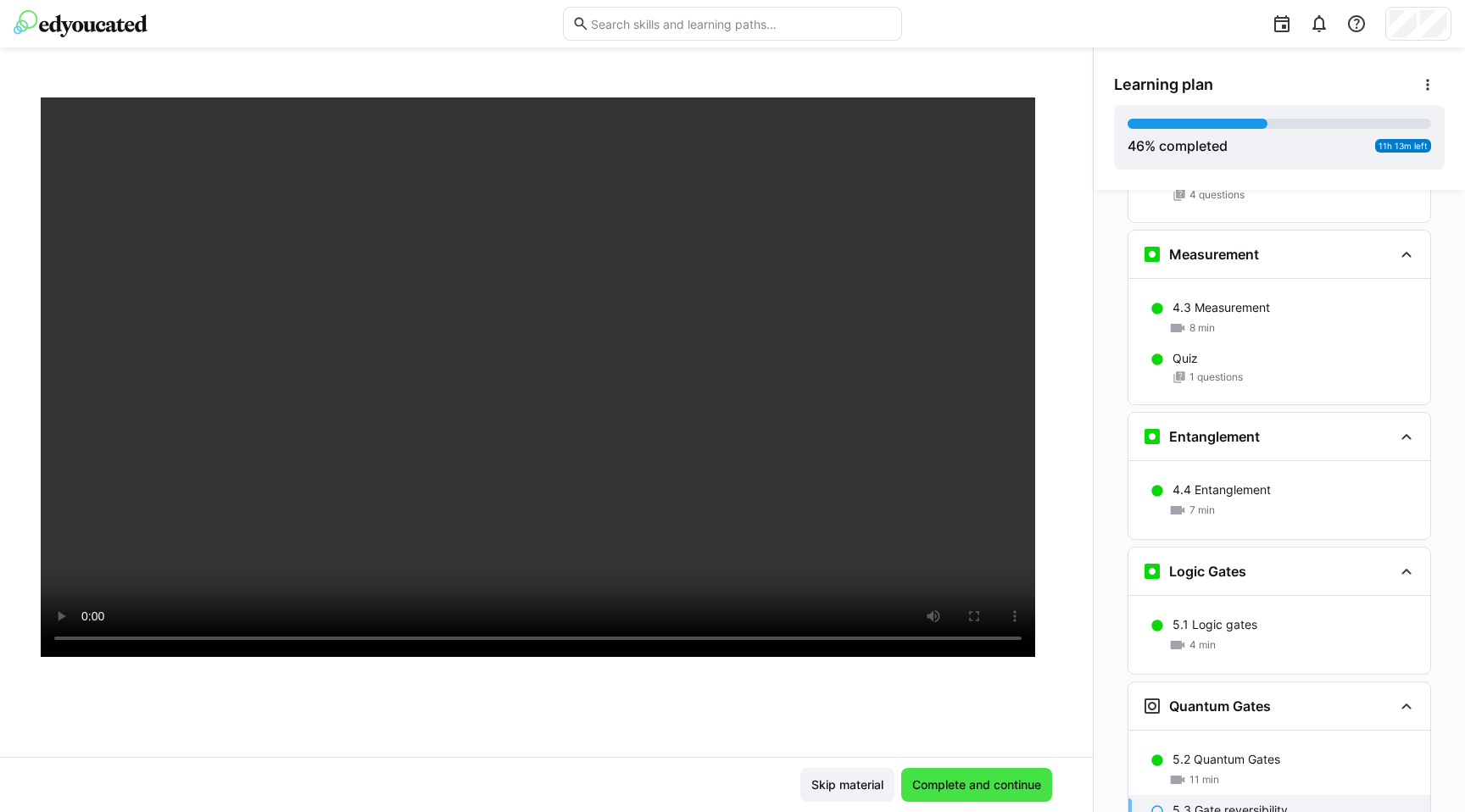
click at [1011, 778] on span "Complete and continue" at bounding box center [976, 785] width 134 height 17
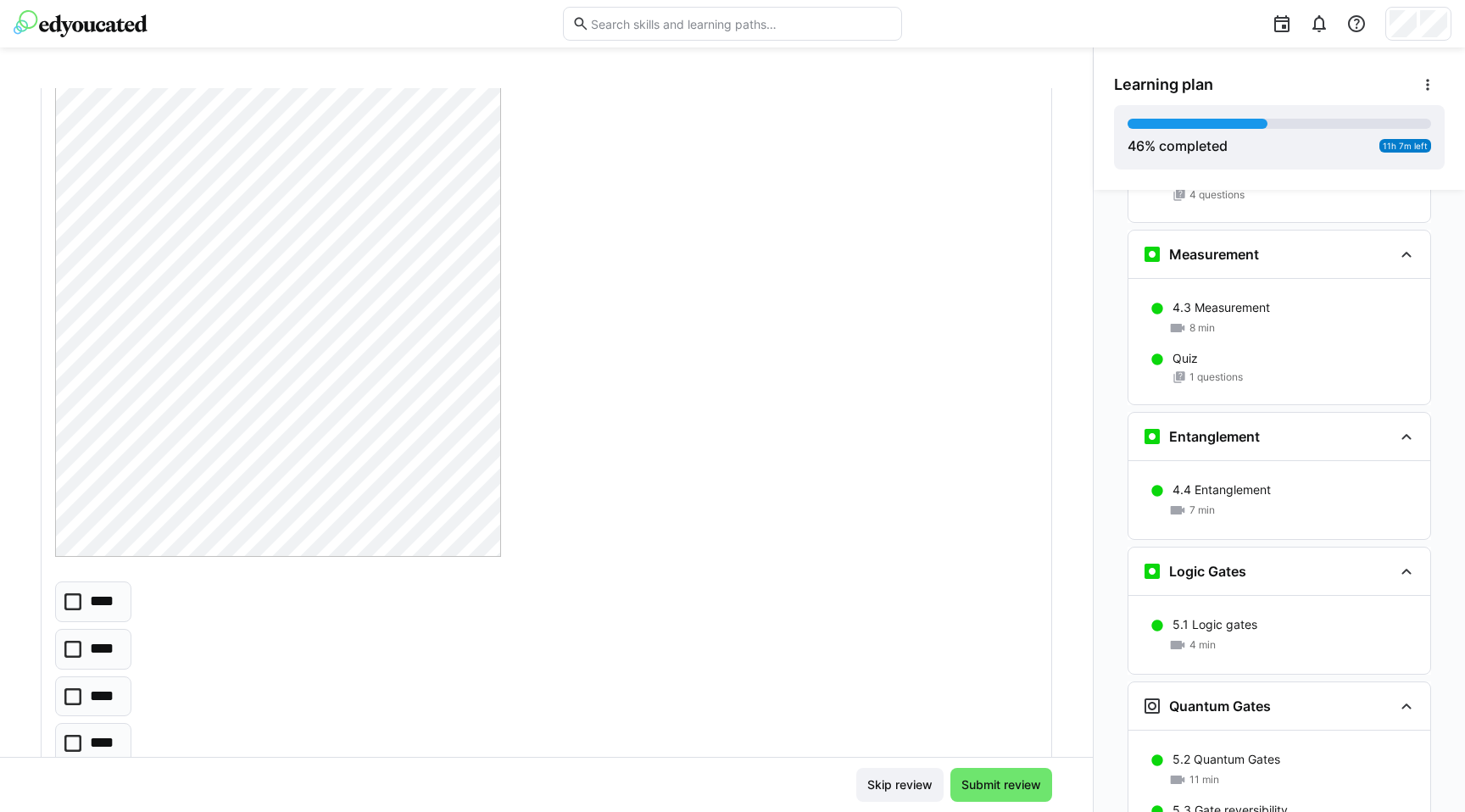
scroll to position [0, 0]
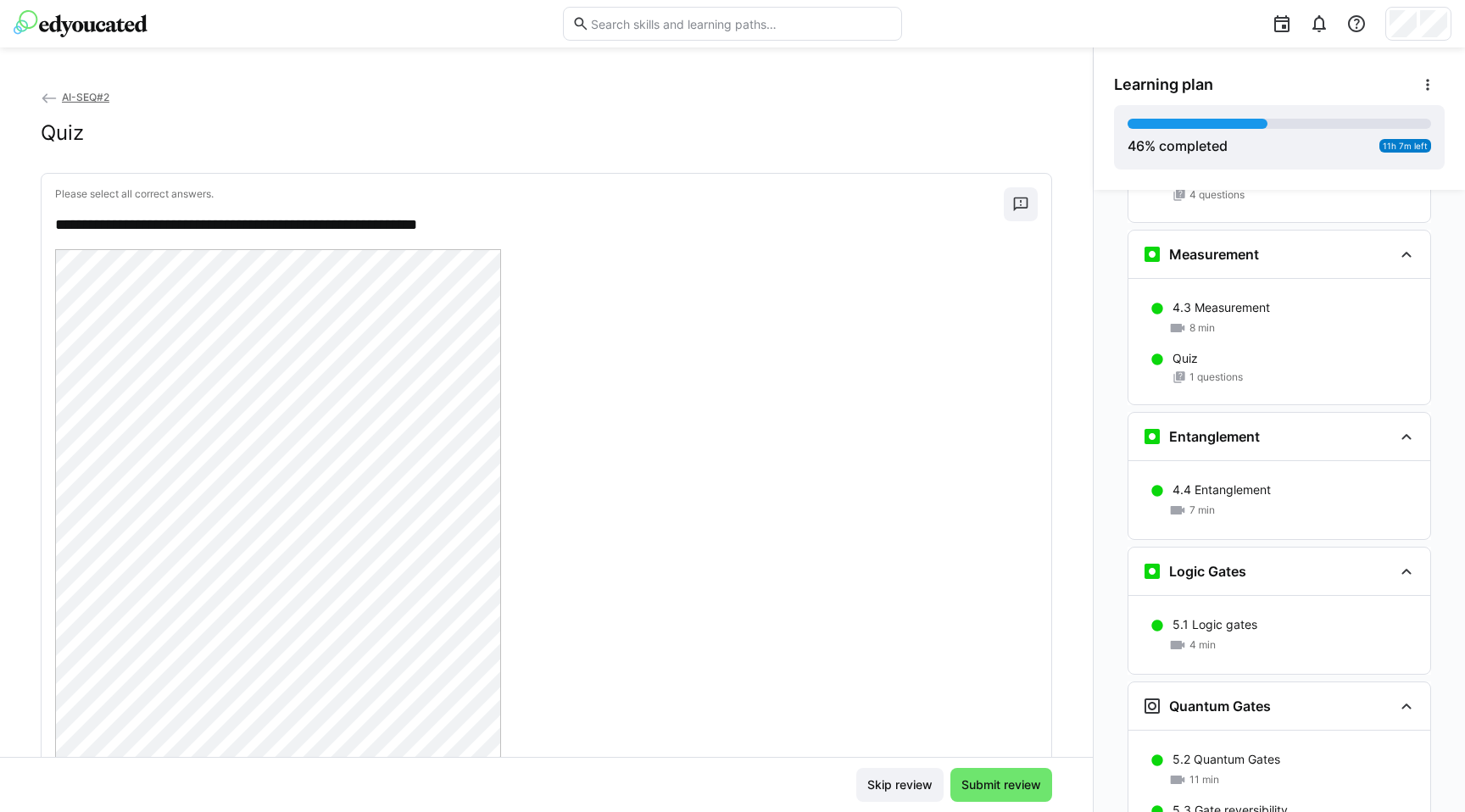
click at [56, 223] on p "**********" at bounding box center [521, 225] width 932 height 22
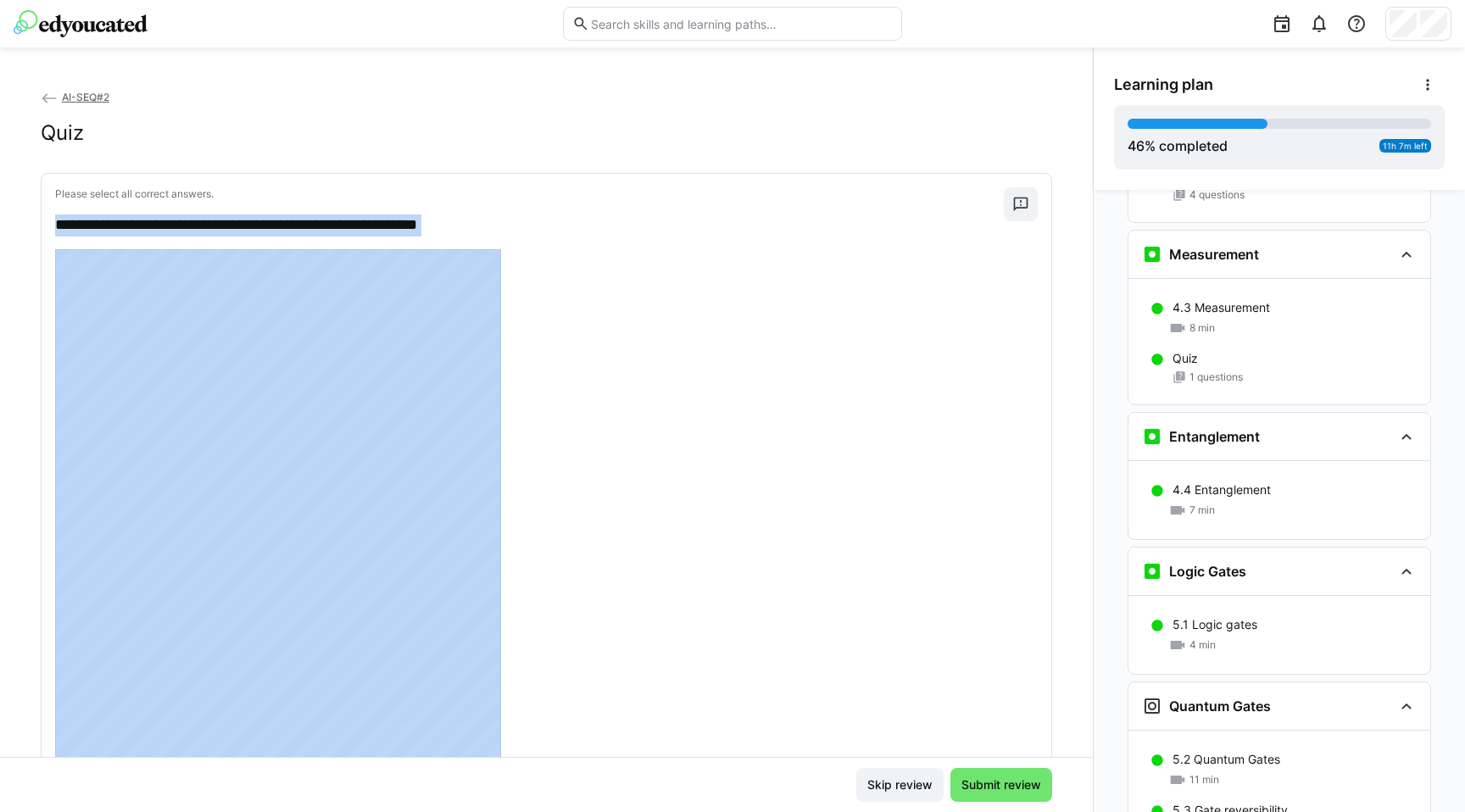
click at [56, 223] on p "**********" at bounding box center [521, 225] width 932 height 22
copy div "**********"
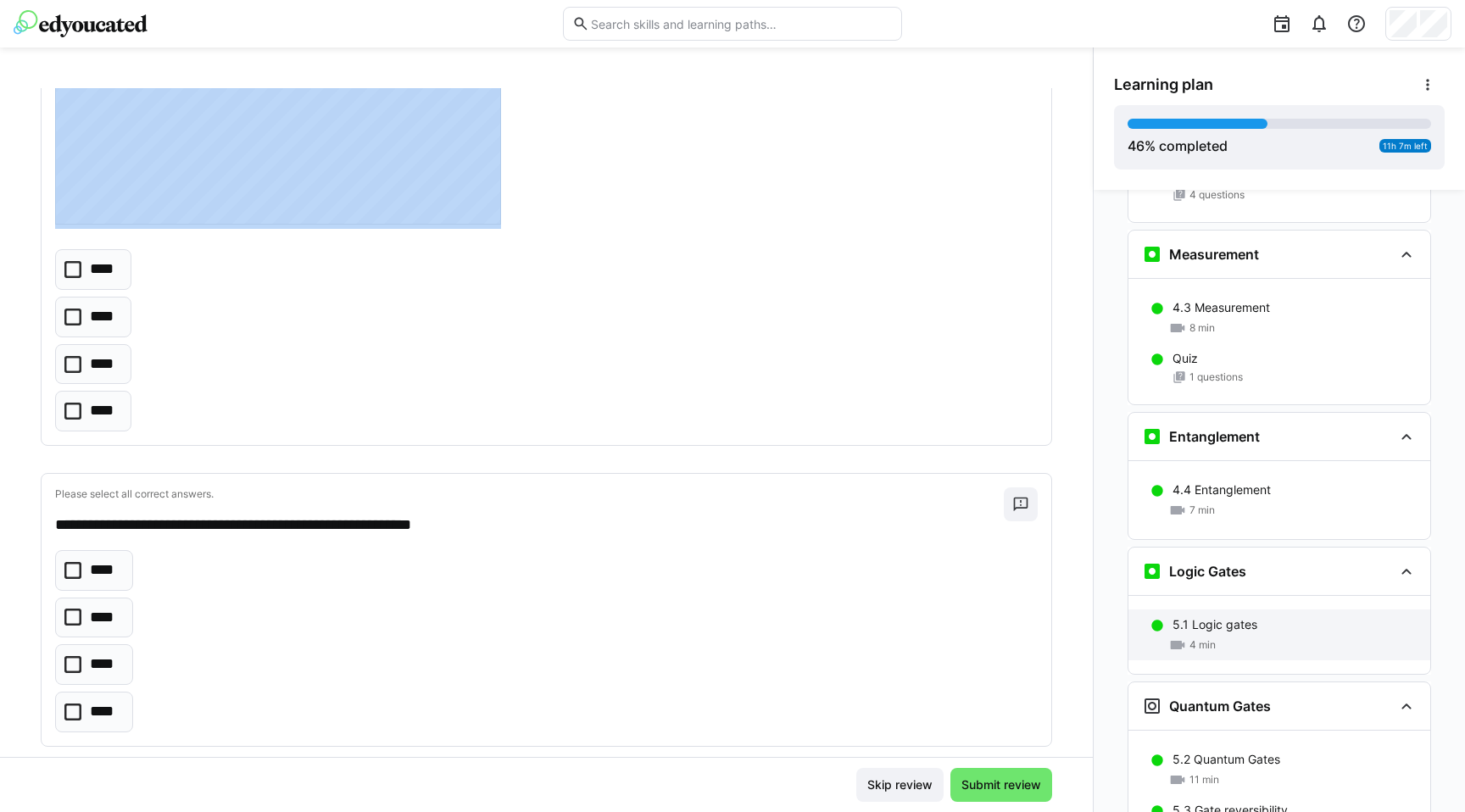
scroll to position [2545, 0]
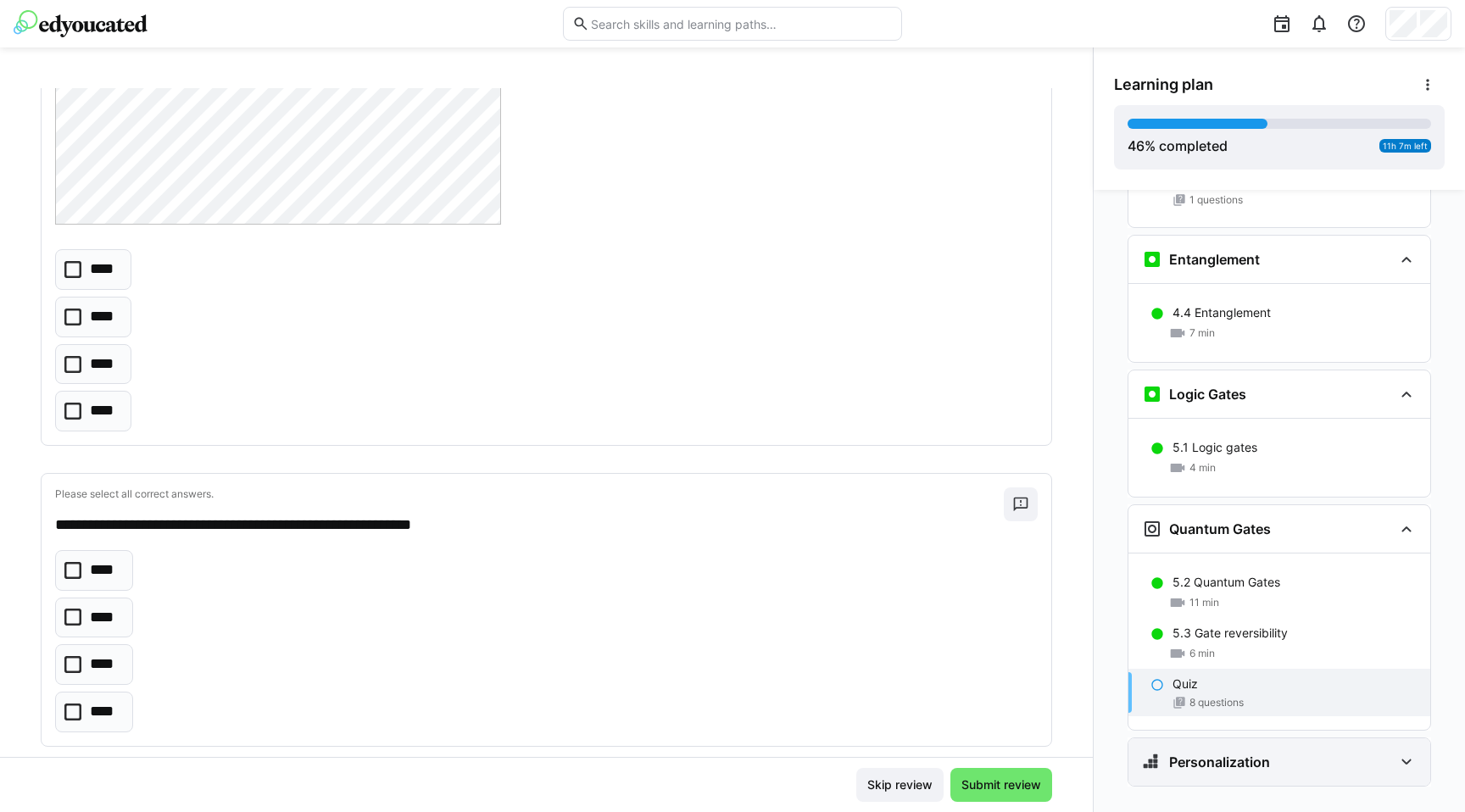
click at [1217, 753] on h3 "Personalization" at bounding box center [1220, 761] width 101 height 17
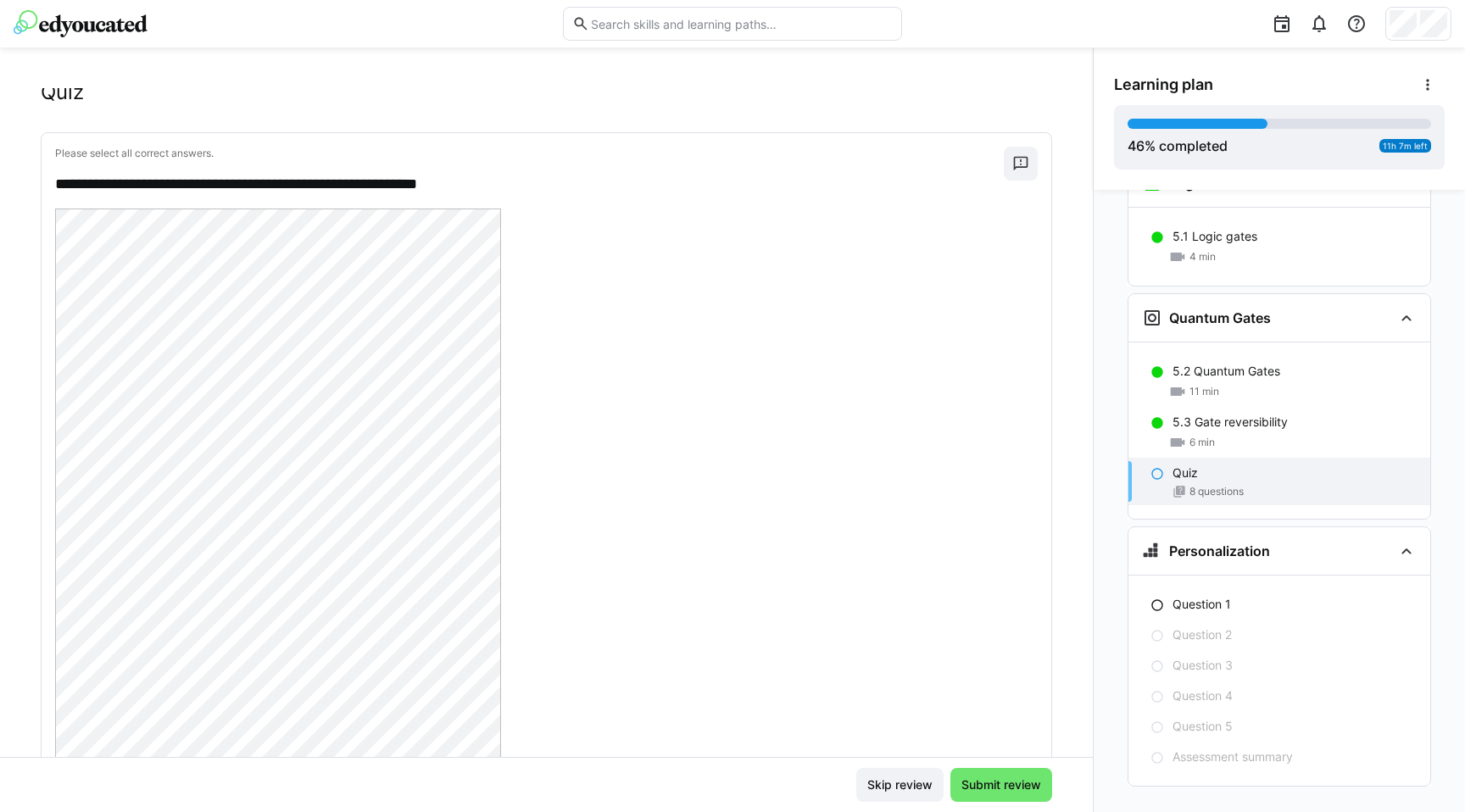
scroll to position [0, 0]
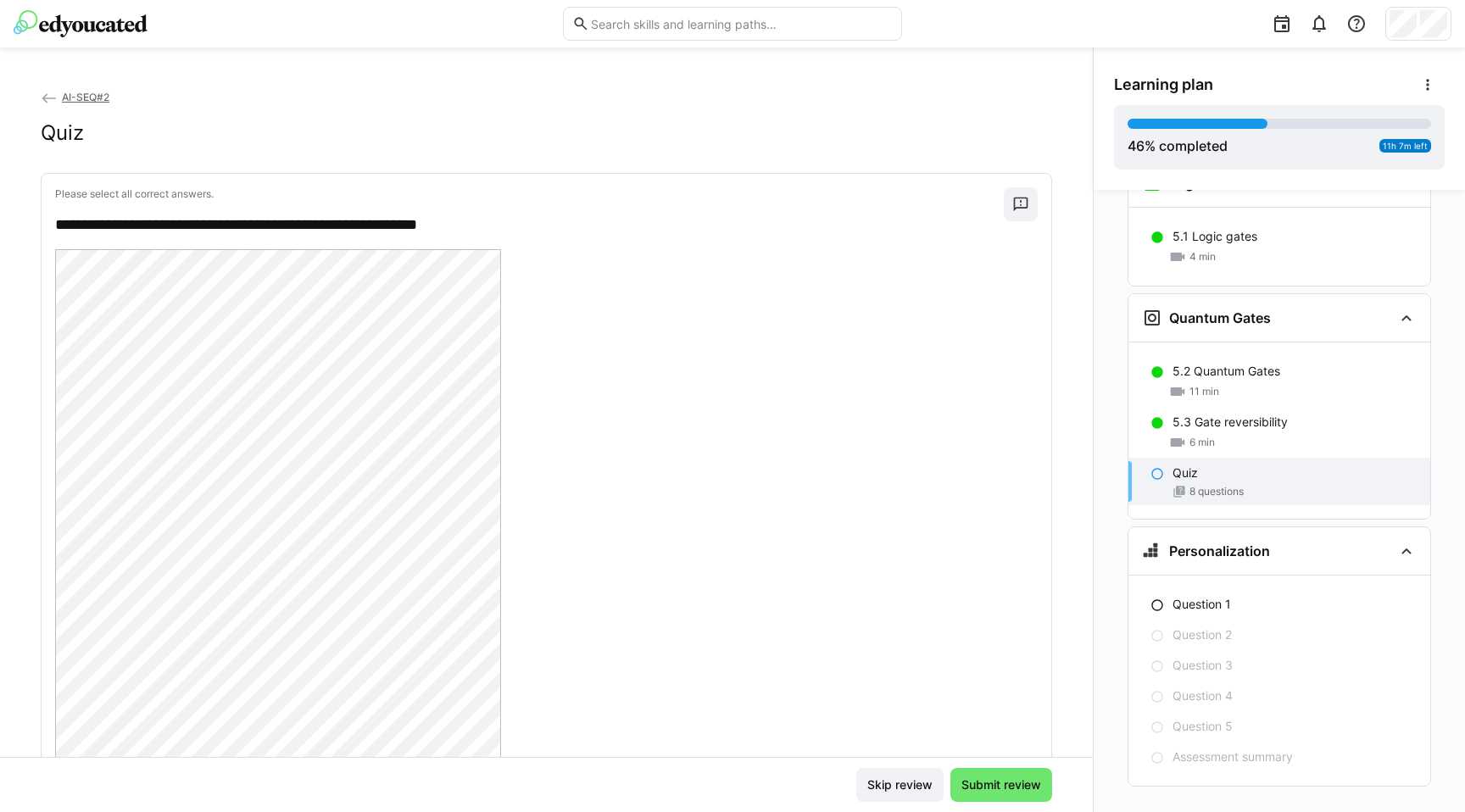
click at [110, 222] on p "**********" at bounding box center [521, 225] width 932 height 22
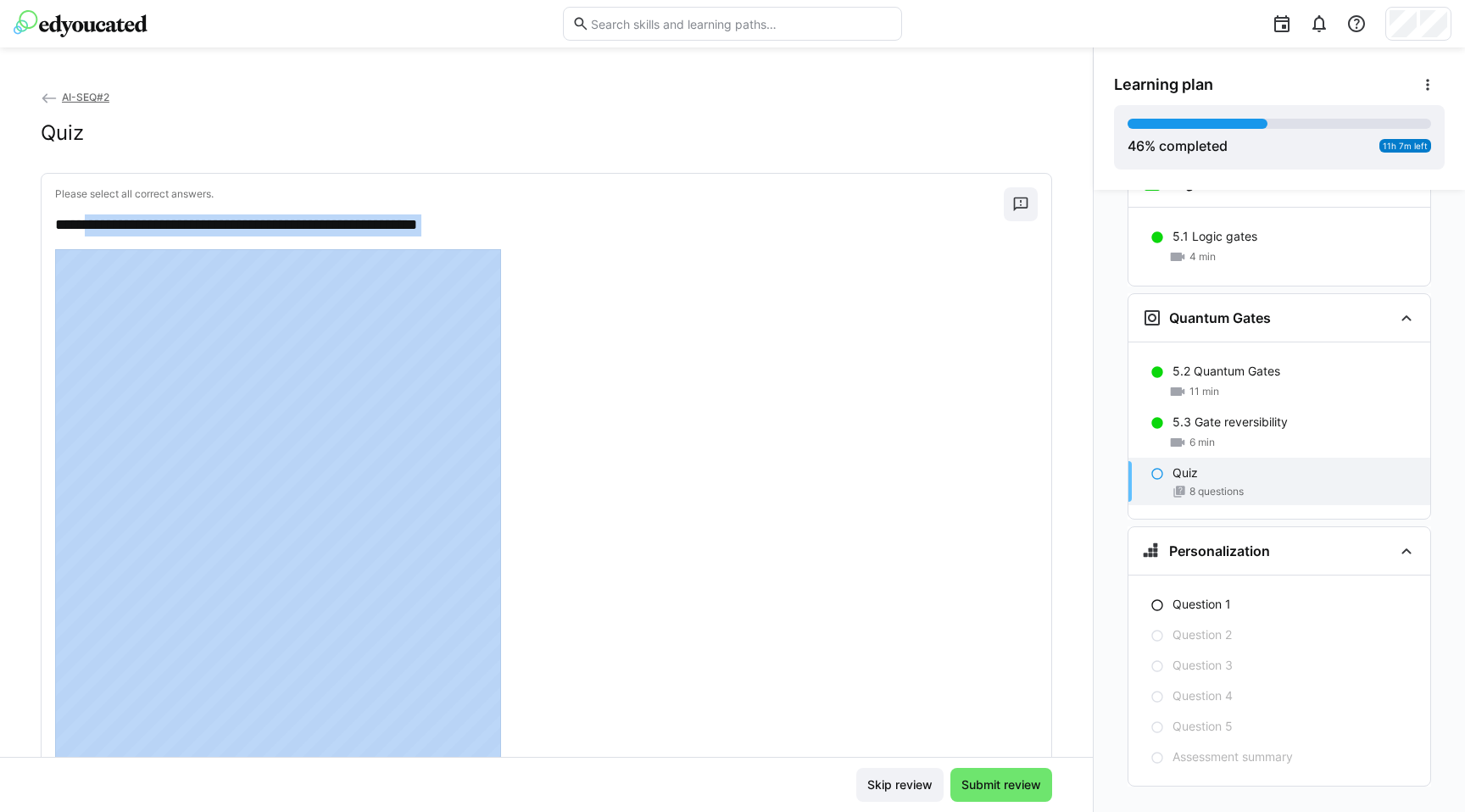
drag, startPoint x: 110, startPoint y: 222, endPoint x: 520, endPoint y: 244, distance: 410.6
click at [520, 244] on div "**********" at bounding box center [546, 604] width 1010 height 863
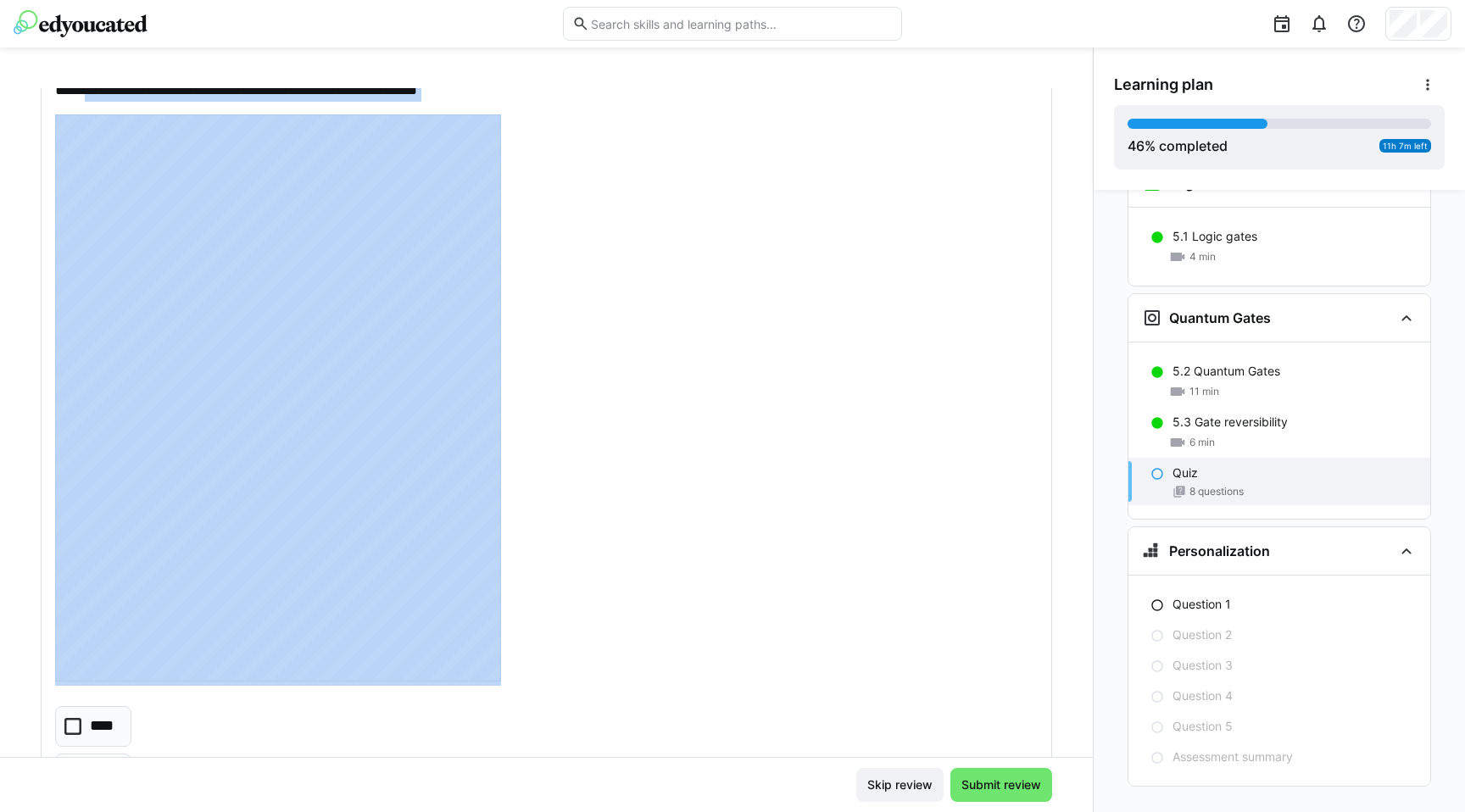
scroll to position [137, 0]
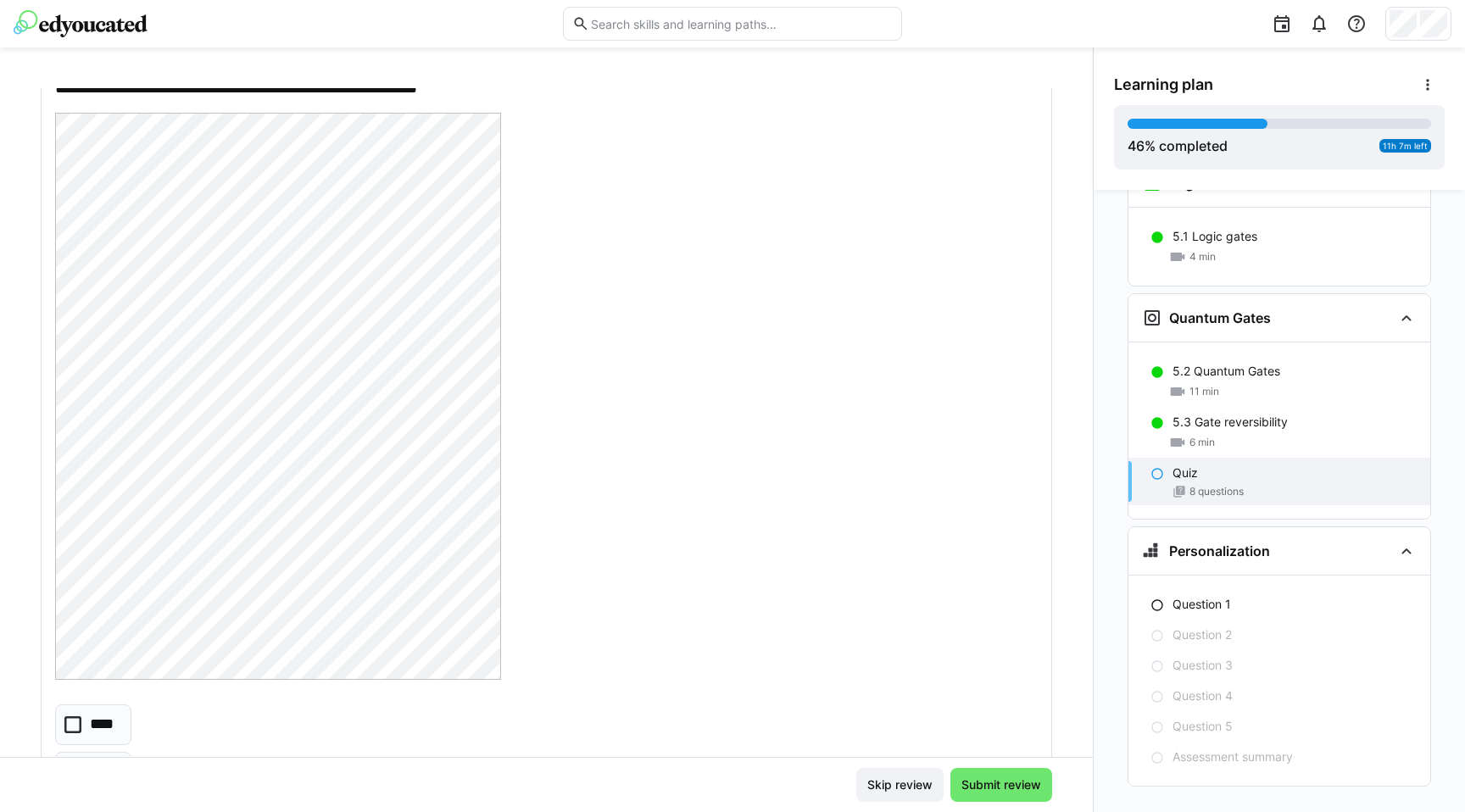
click at [649, 76] on div "**********" at bounding box center [547, 429] width 1093 height 765
click at [881, 775] on span "Skip review" at bounding box center [900, 785] width 88 height 34
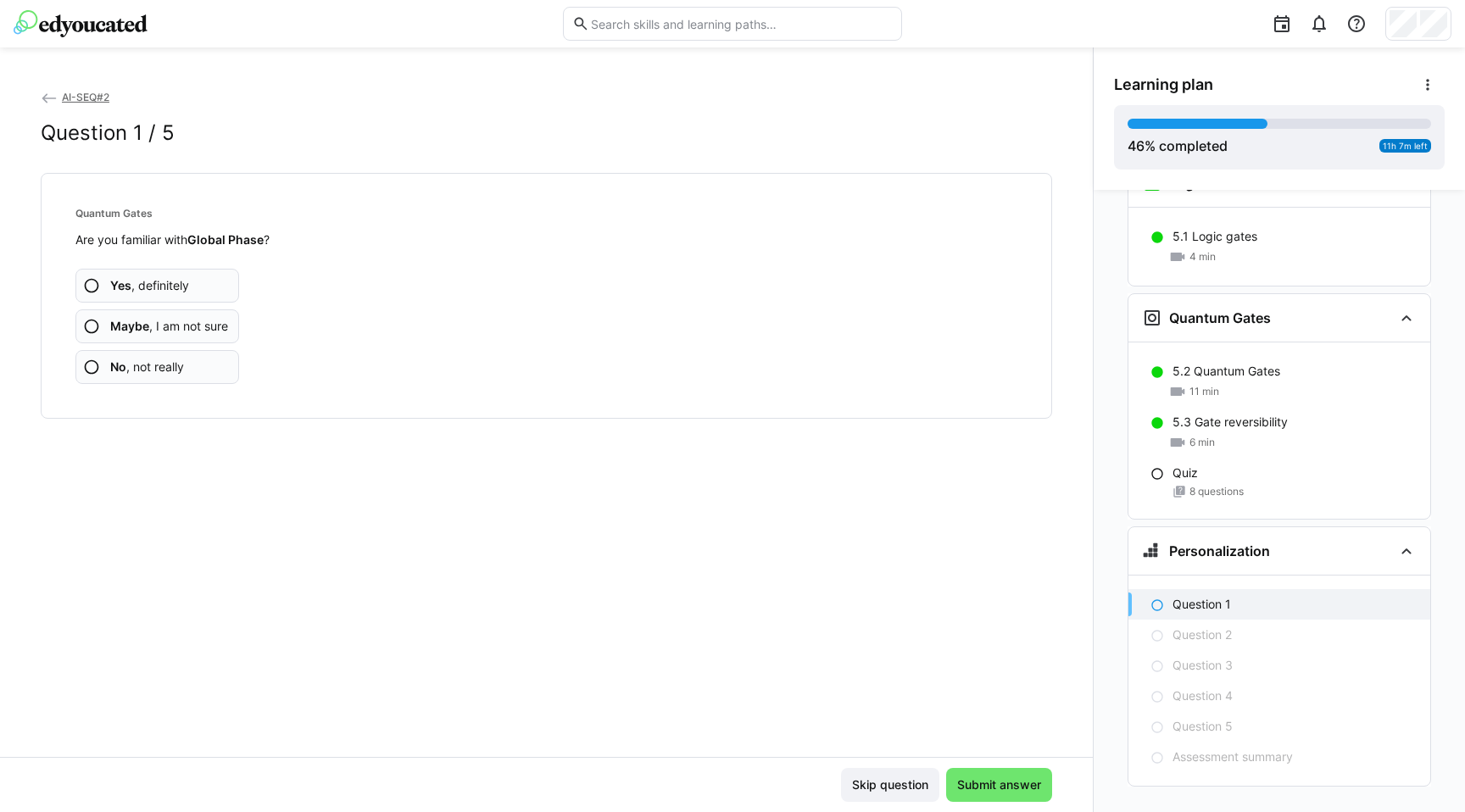
click at [208, 363] on app-assessment-question-radio "No , not really" at bounding box center [157, 367] width 164 height 34
click at [215, 322] on span "Maybe , I am not sure" at bounding box center [169, 326] width 118 height 17
click at [215, 323] on span "Maybe , I am not sure" at bounding box center [169, 326] width 118 height 17
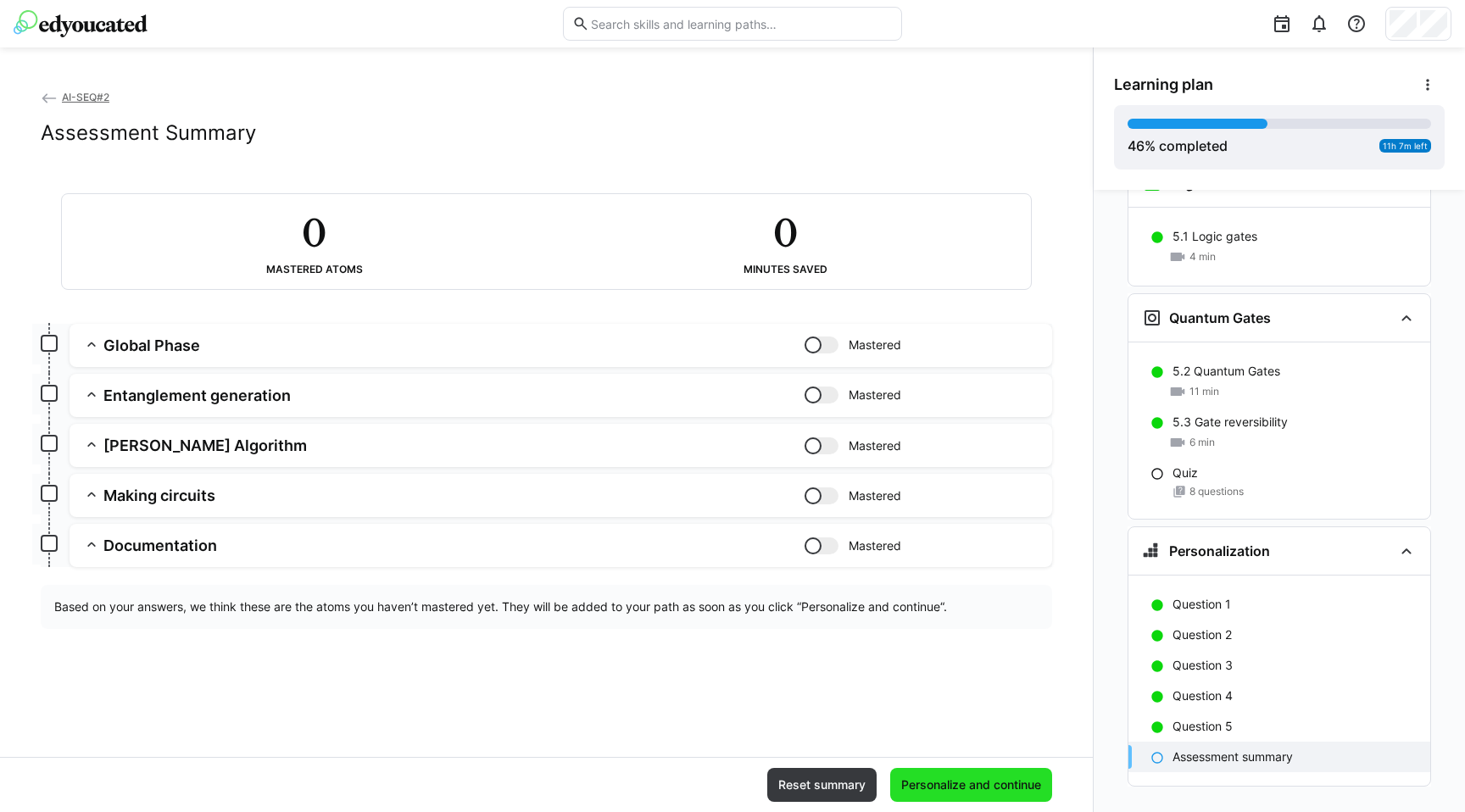
click at [974, 792] on span "Personalize and continue" at bounding box center [971, 785] width 145 height 17
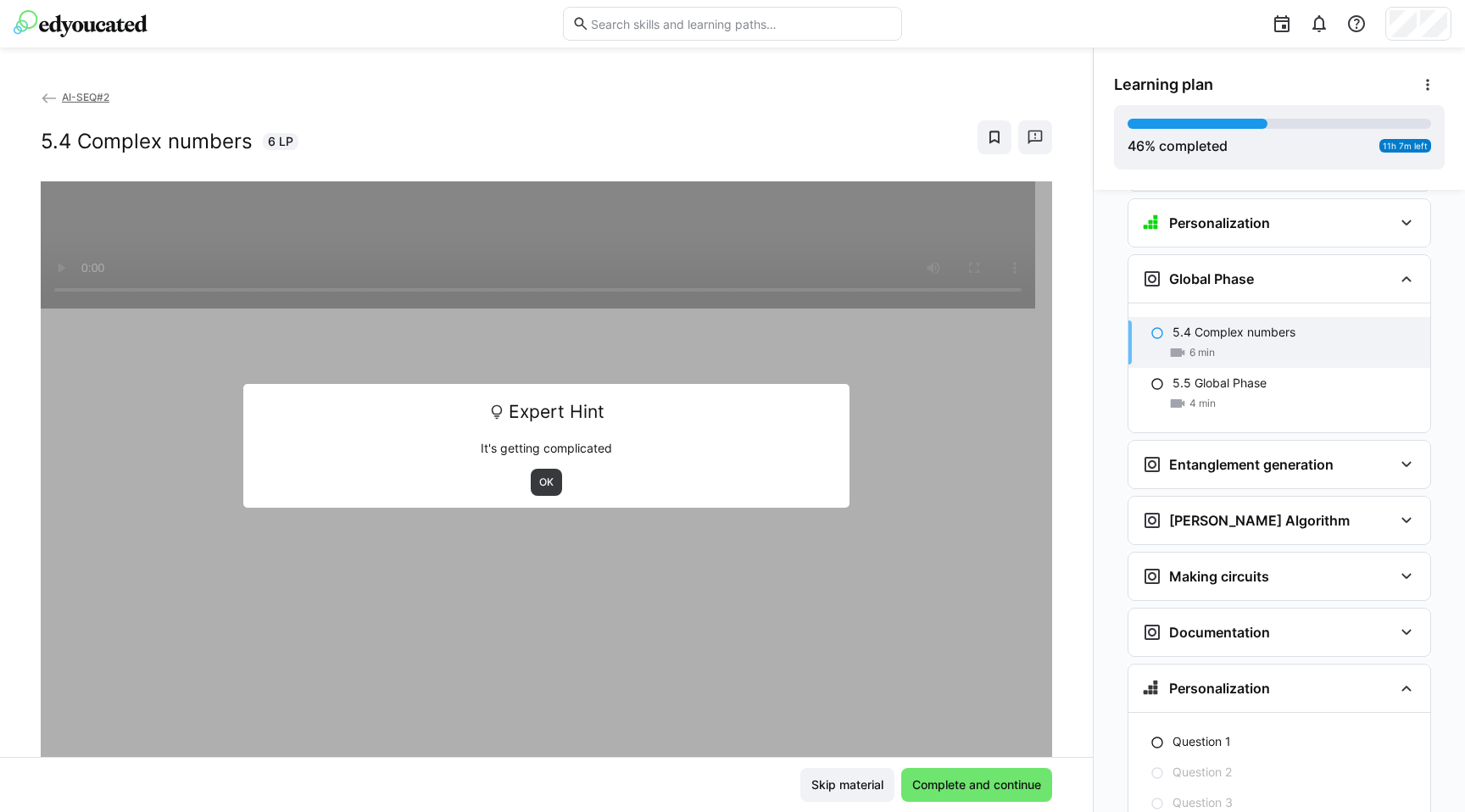
scroll to position [3092, 0]
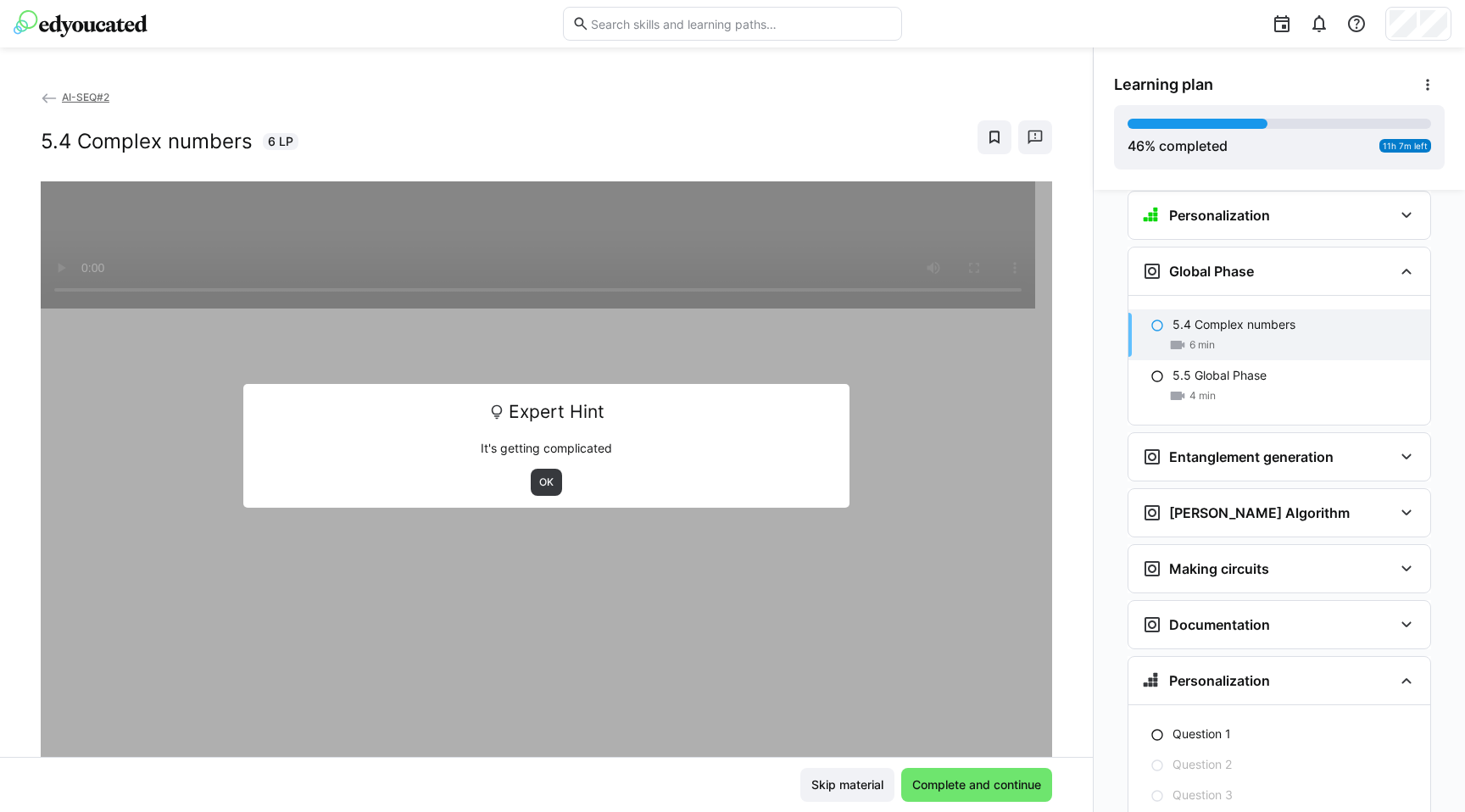
click at [88, 93] on span "AI-SEQ#2" at bounding box center [86, 97] width 47 height 13
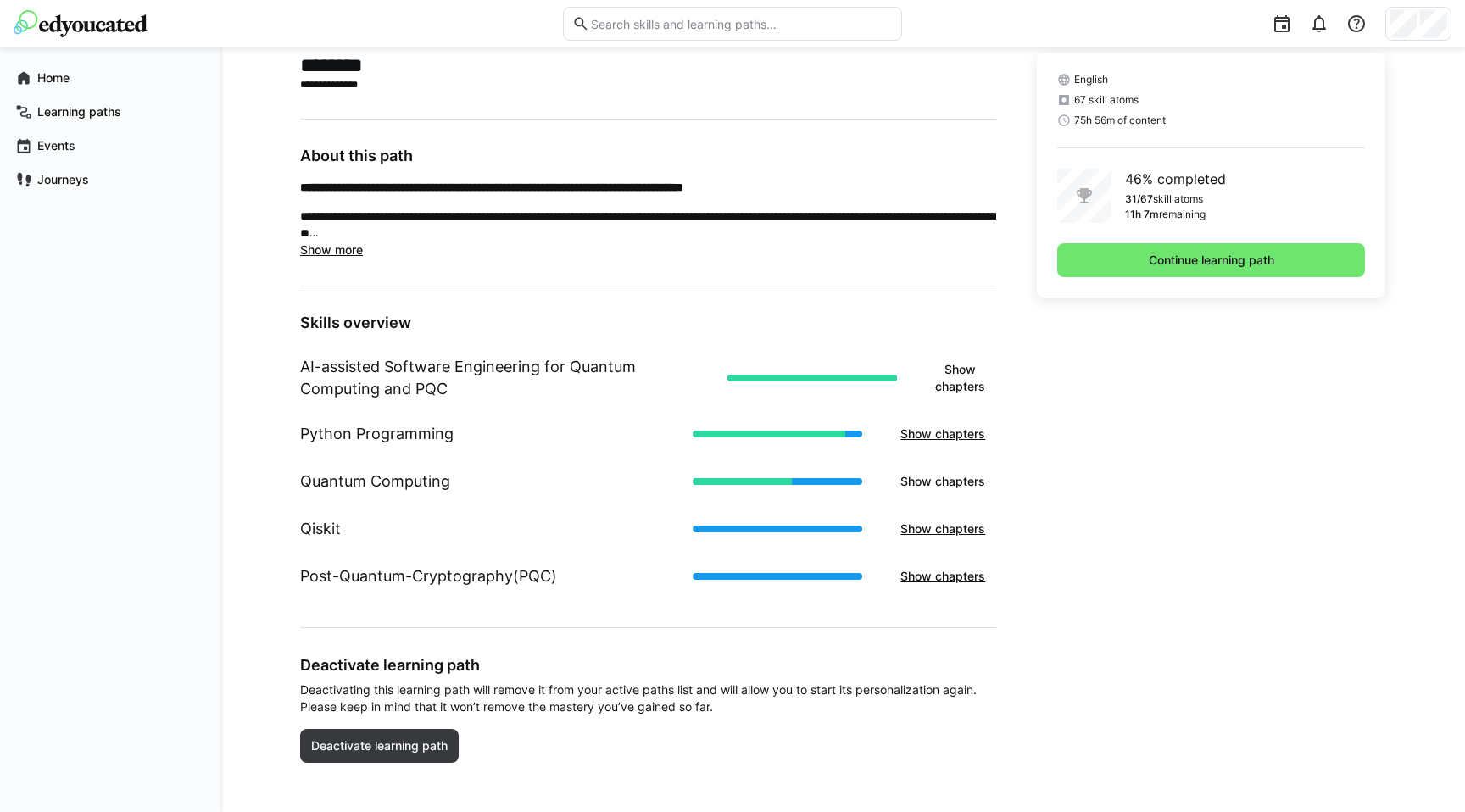
scroll to position [427, 0]
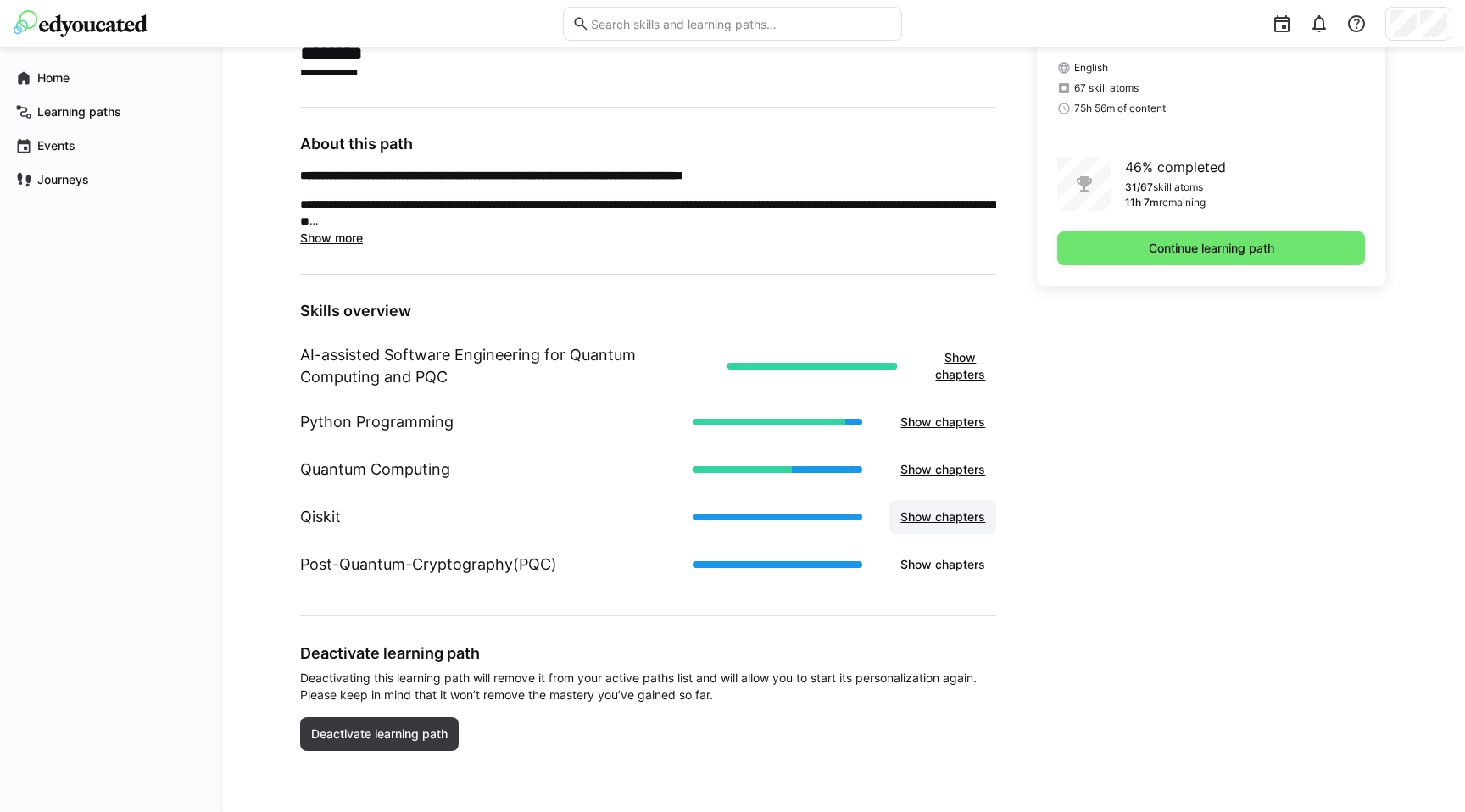
click at [946, 519] on span "Show chapters" at bounding box center [943, 517] width 90 height 17
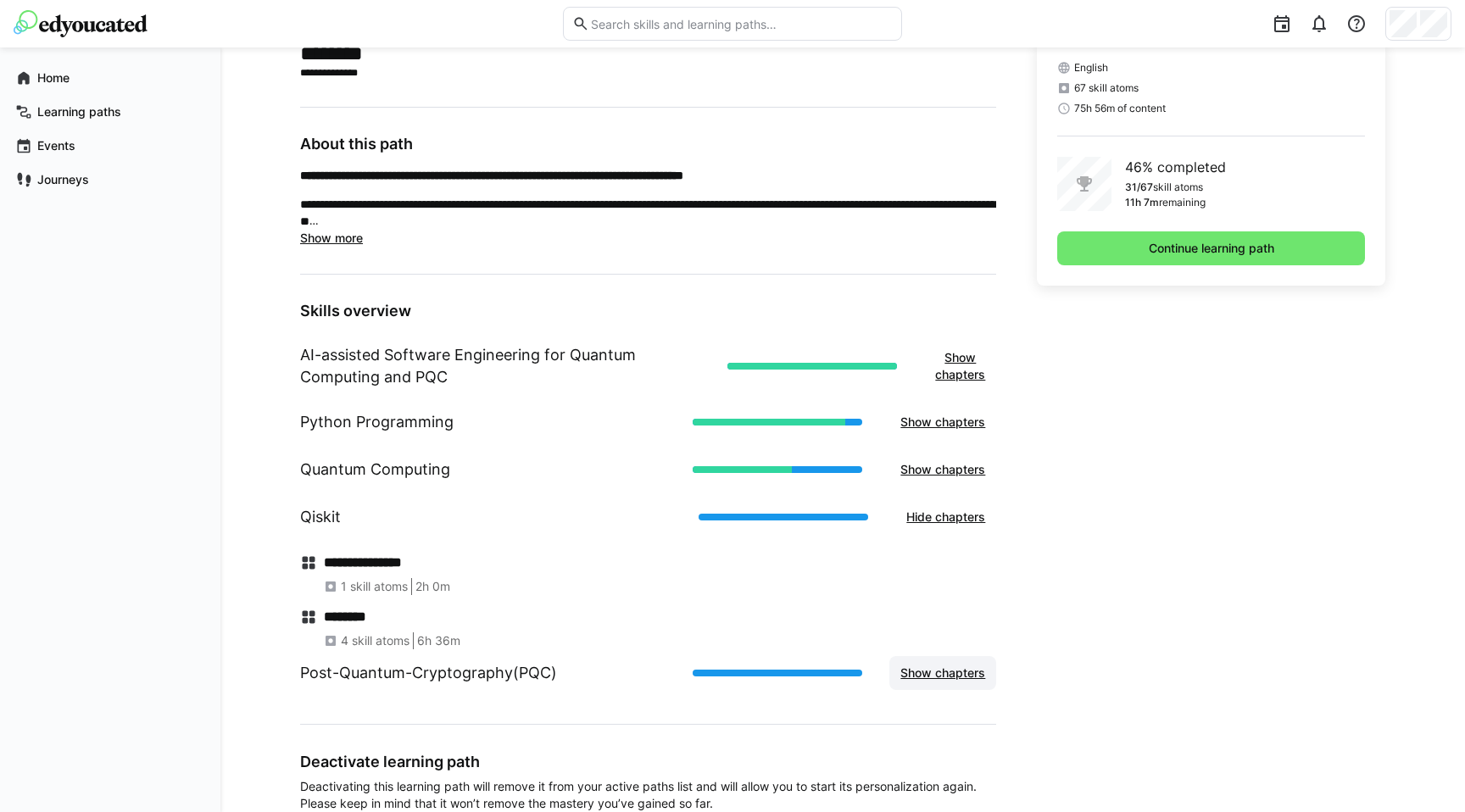
click at [927, 667] on span "Show chapters" at bounding box center [943, 673] width 90 height 17
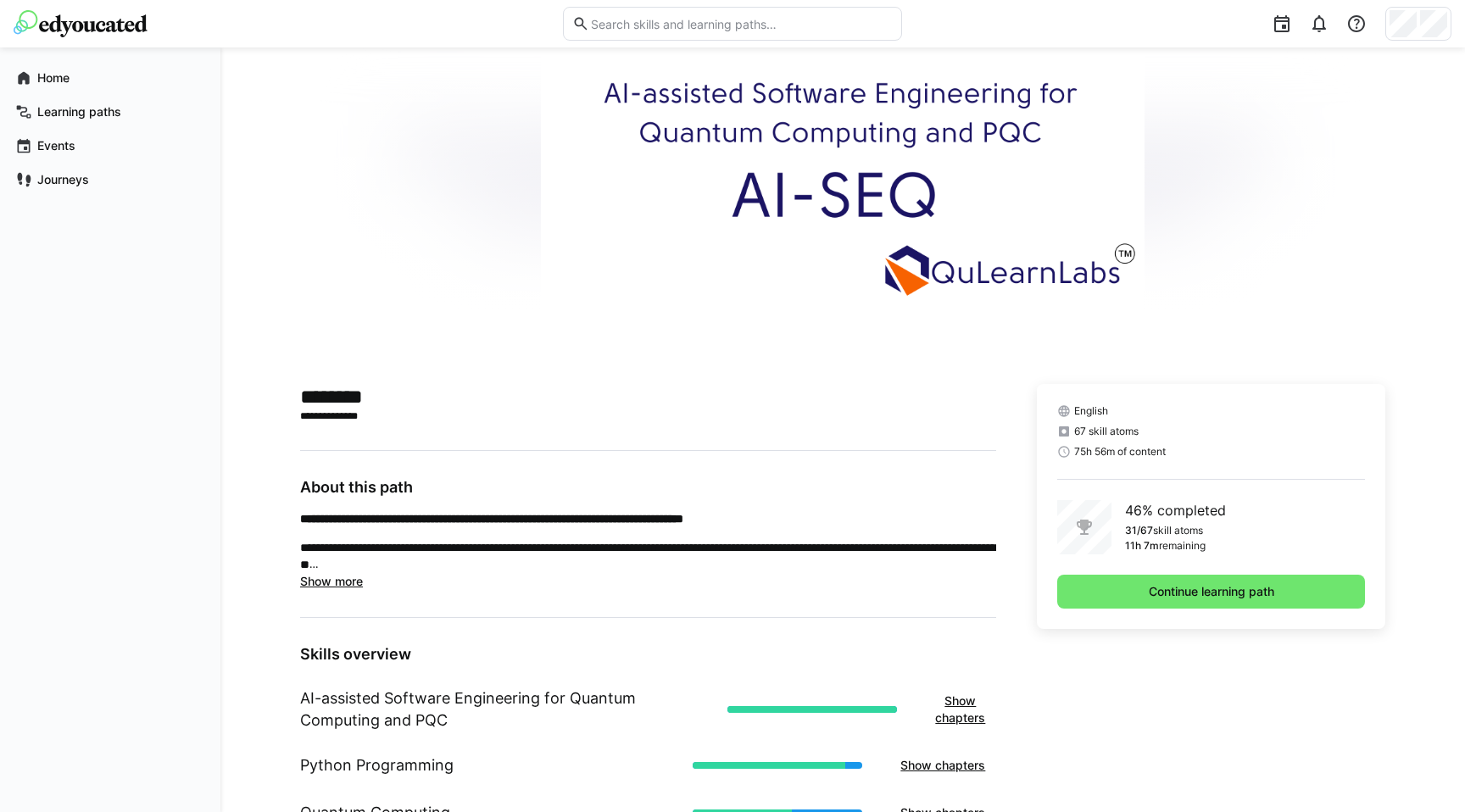
scroll to position [3, 0]
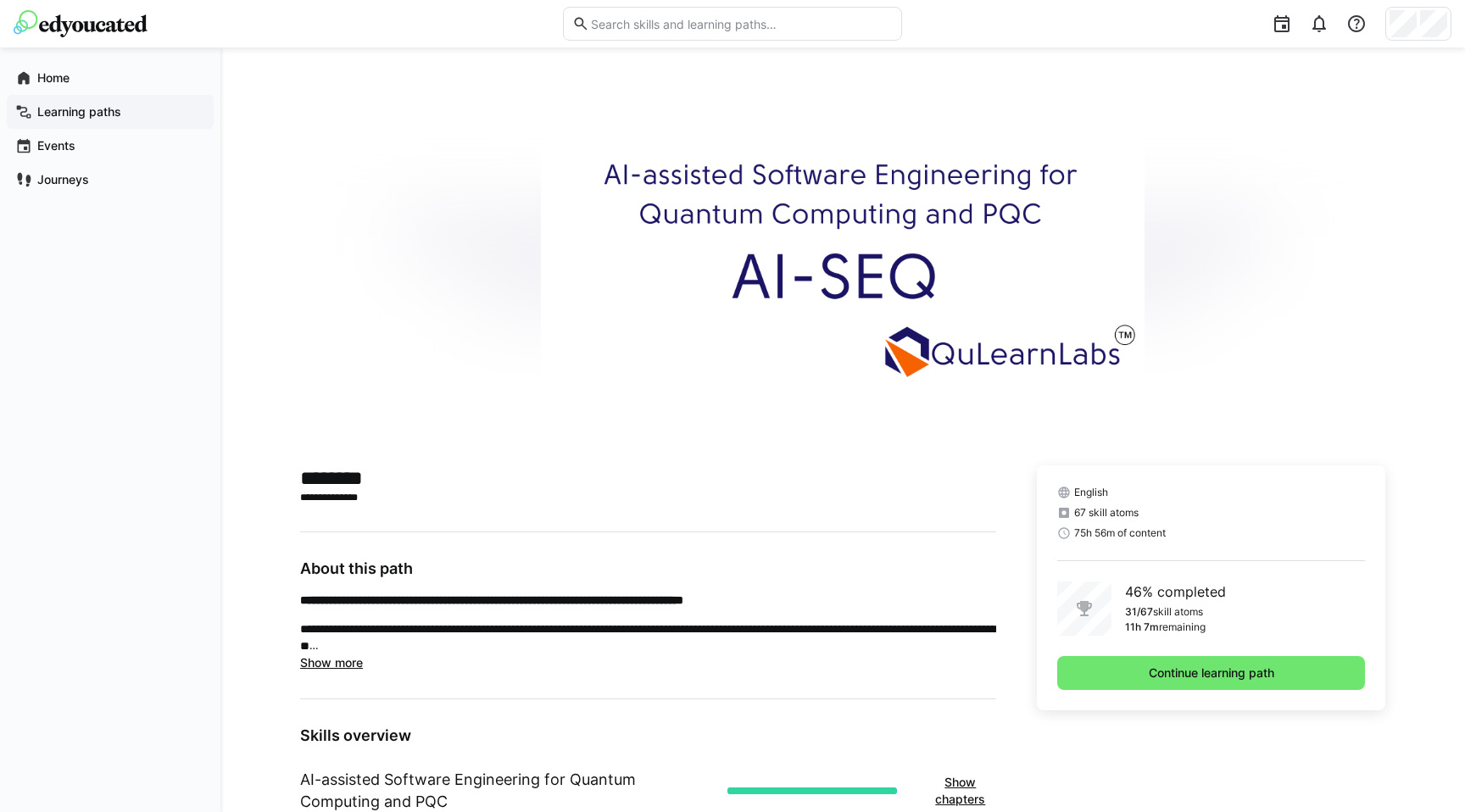
click at [0, 0] on app-navigation-label "Learning paths" at bounding box center [0, 0] width 0 height 0
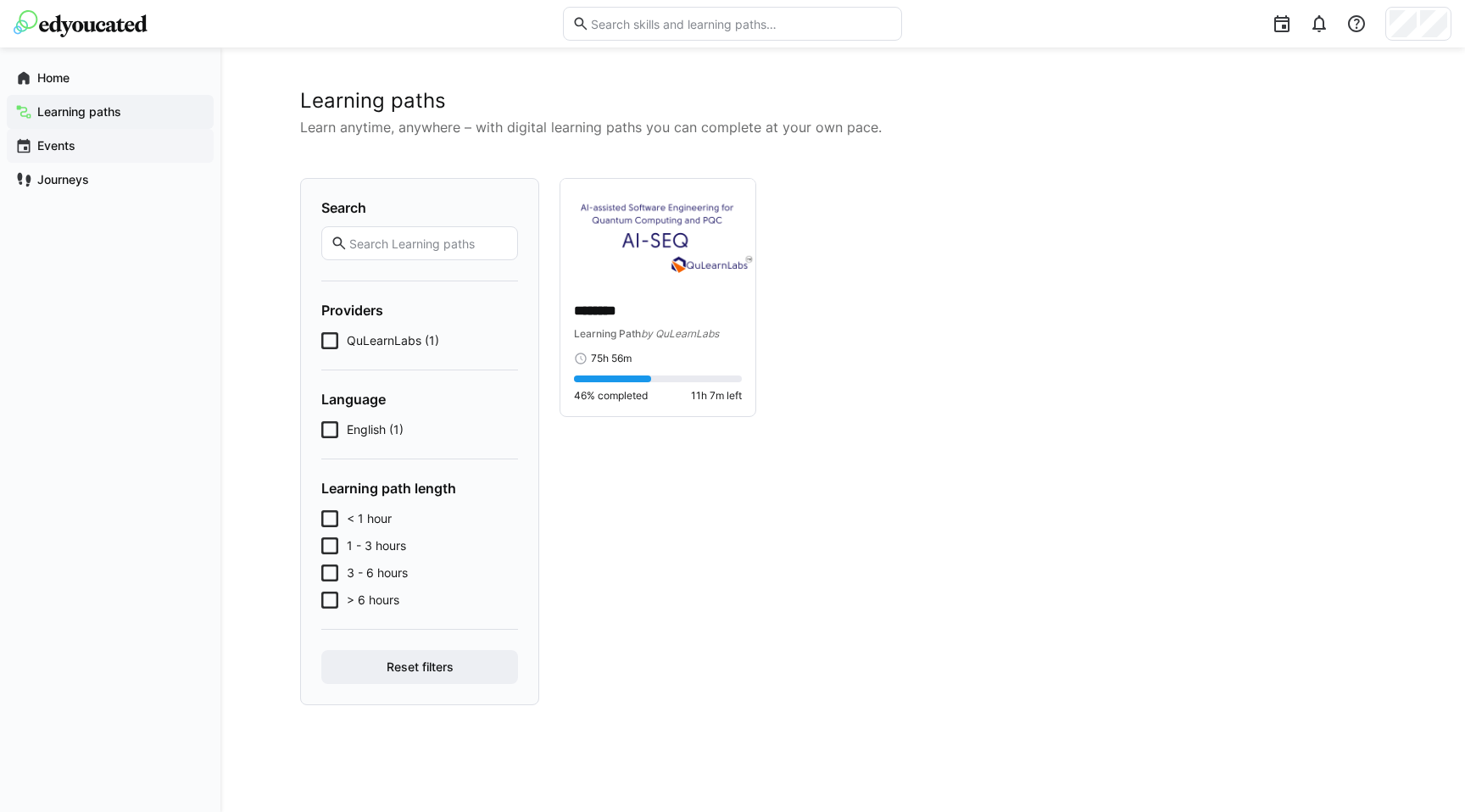
click at [0, 0] on app-navigation-label "Events" at bounding box center [0, 0] width 0 height 0
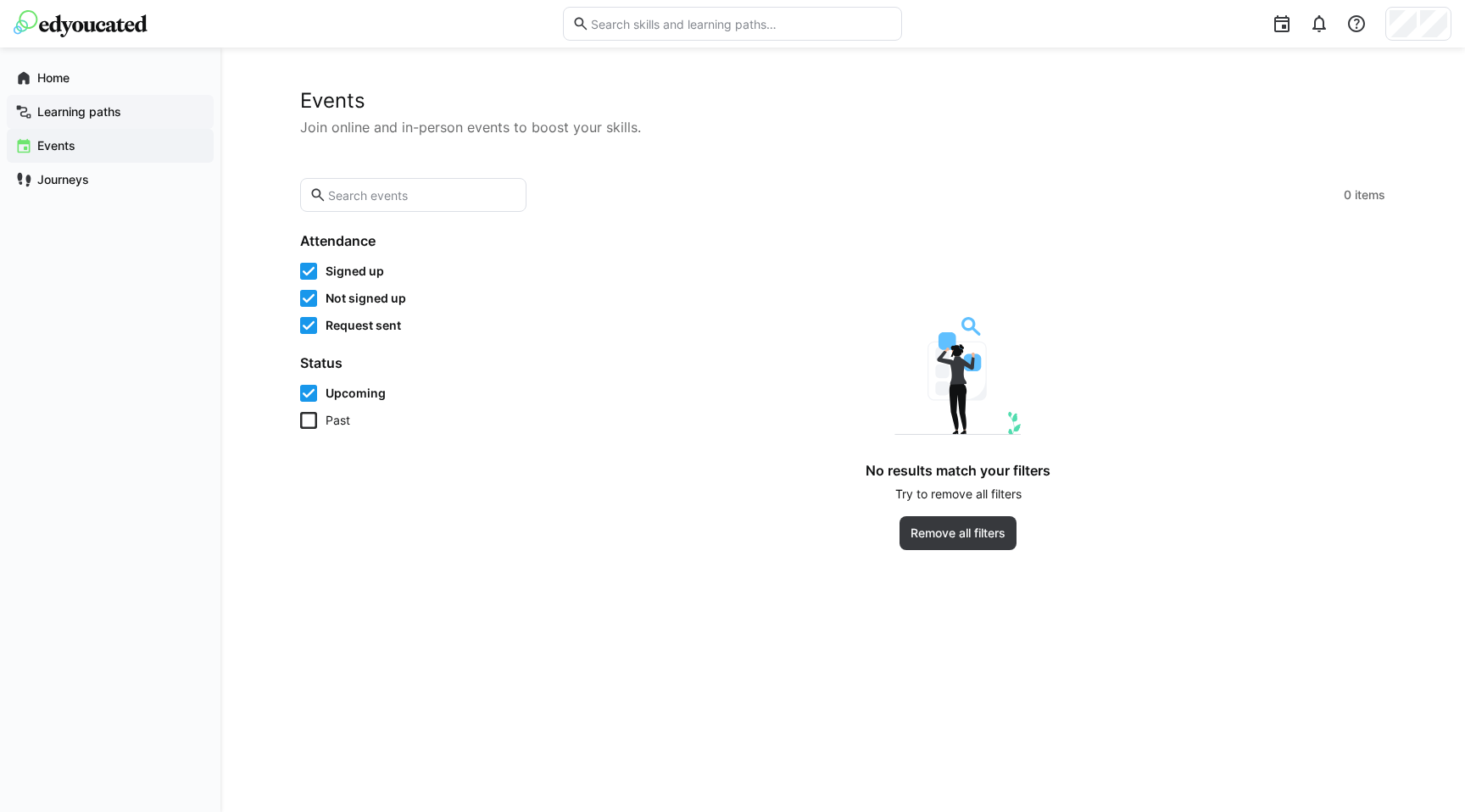
click at [101, 123] on div "Learning paths" at bounding box center [110, 111] width 207 height 34
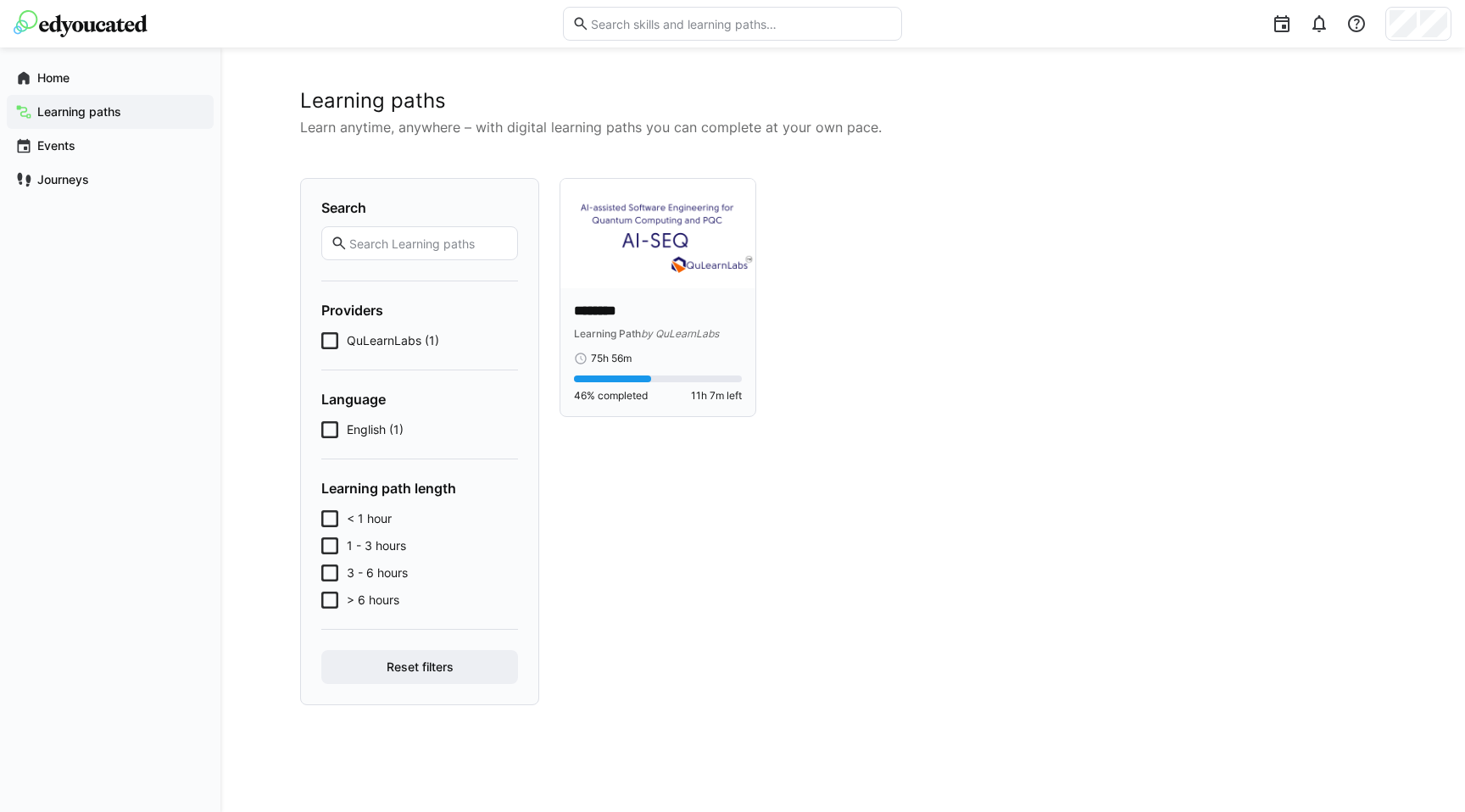
click at [640, 298] on div "******** Learning Path by QuLearnLabs 75h 56m 46% completed 11h 7m left" at bounding box center [658, 352] width 195 height 128
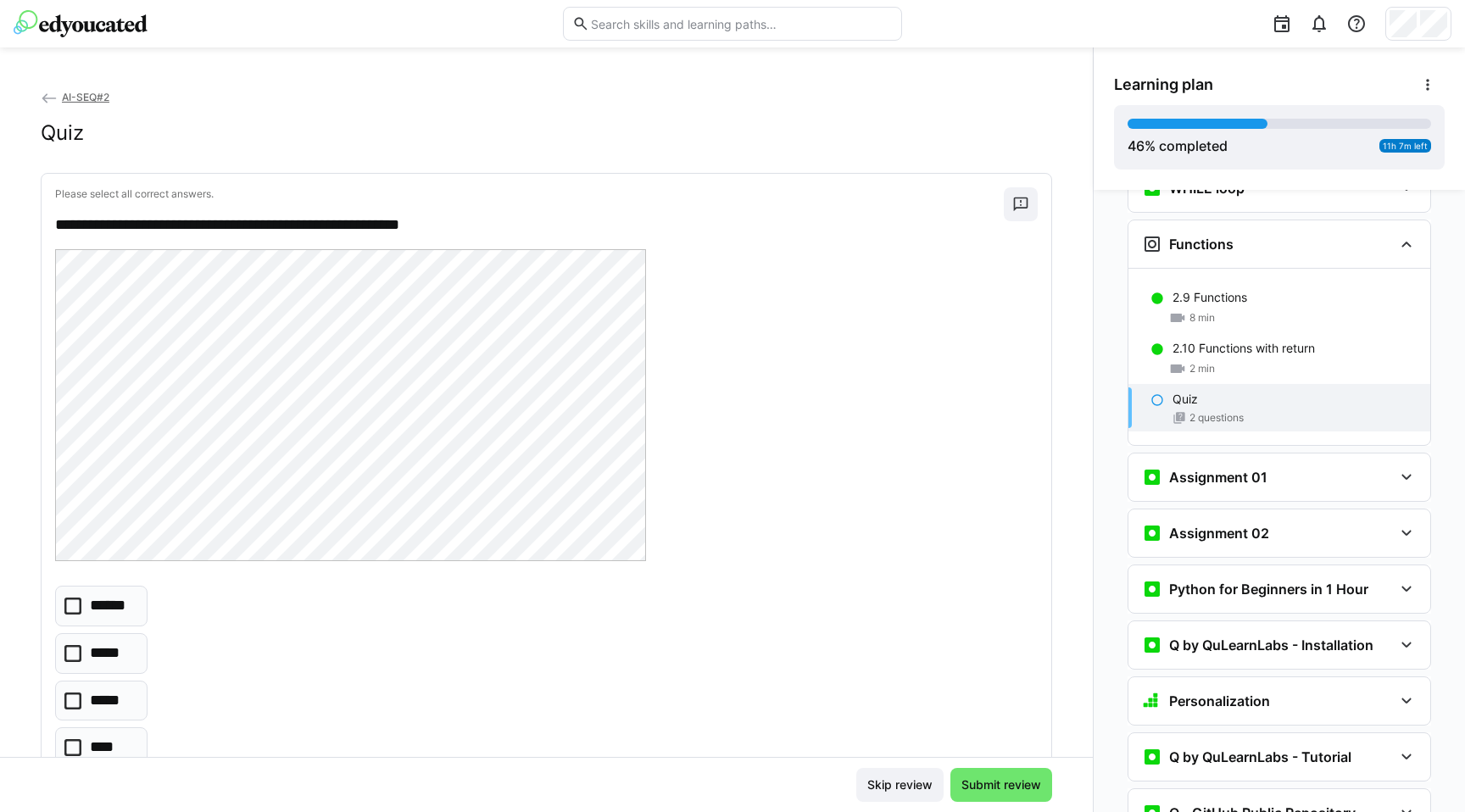
scroll to position [1299, 0]
click at [70, 96] on span "AI-SEQ#2" at bounding box center [86, 97] width 47 height 13
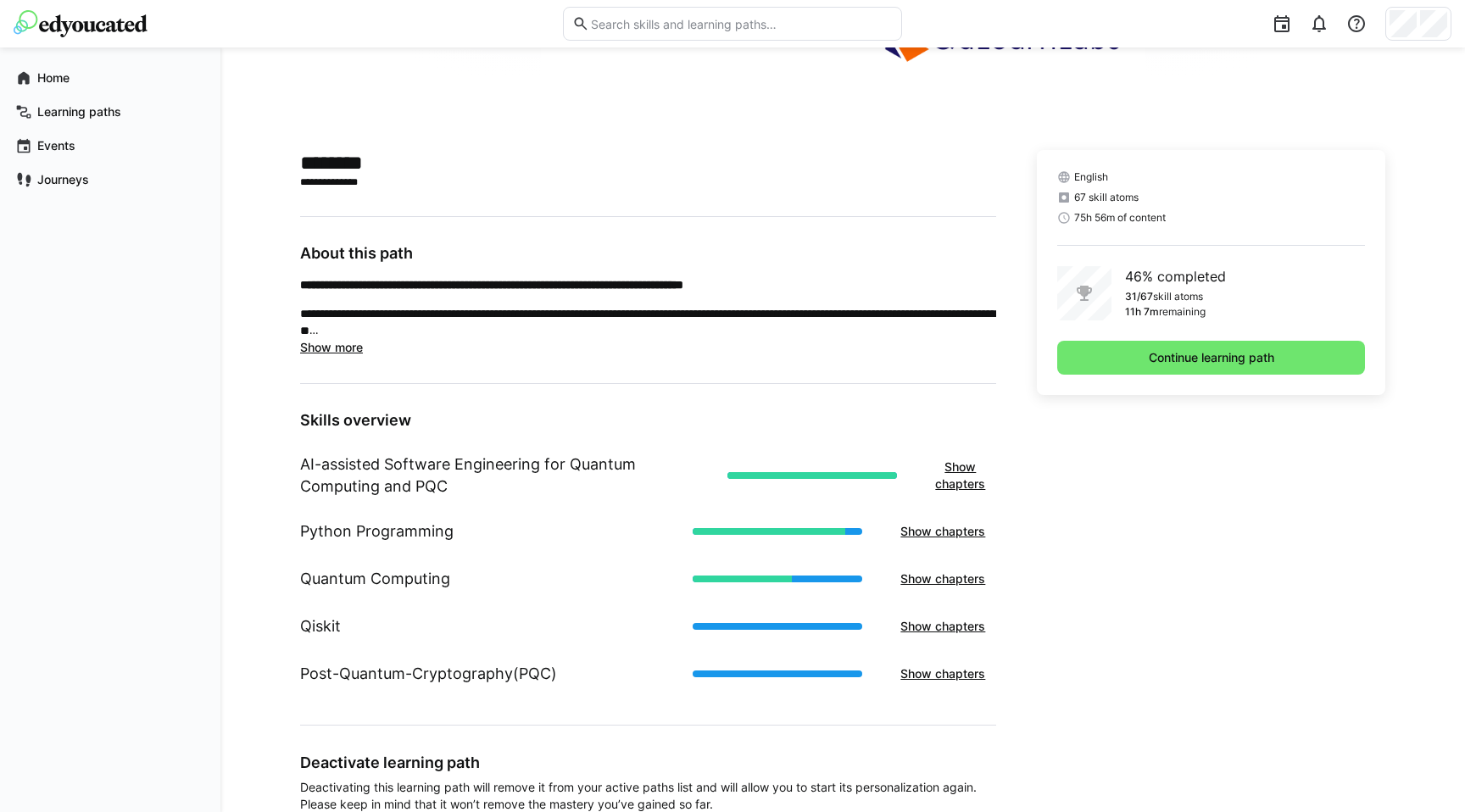
scroll to position [280, 0]
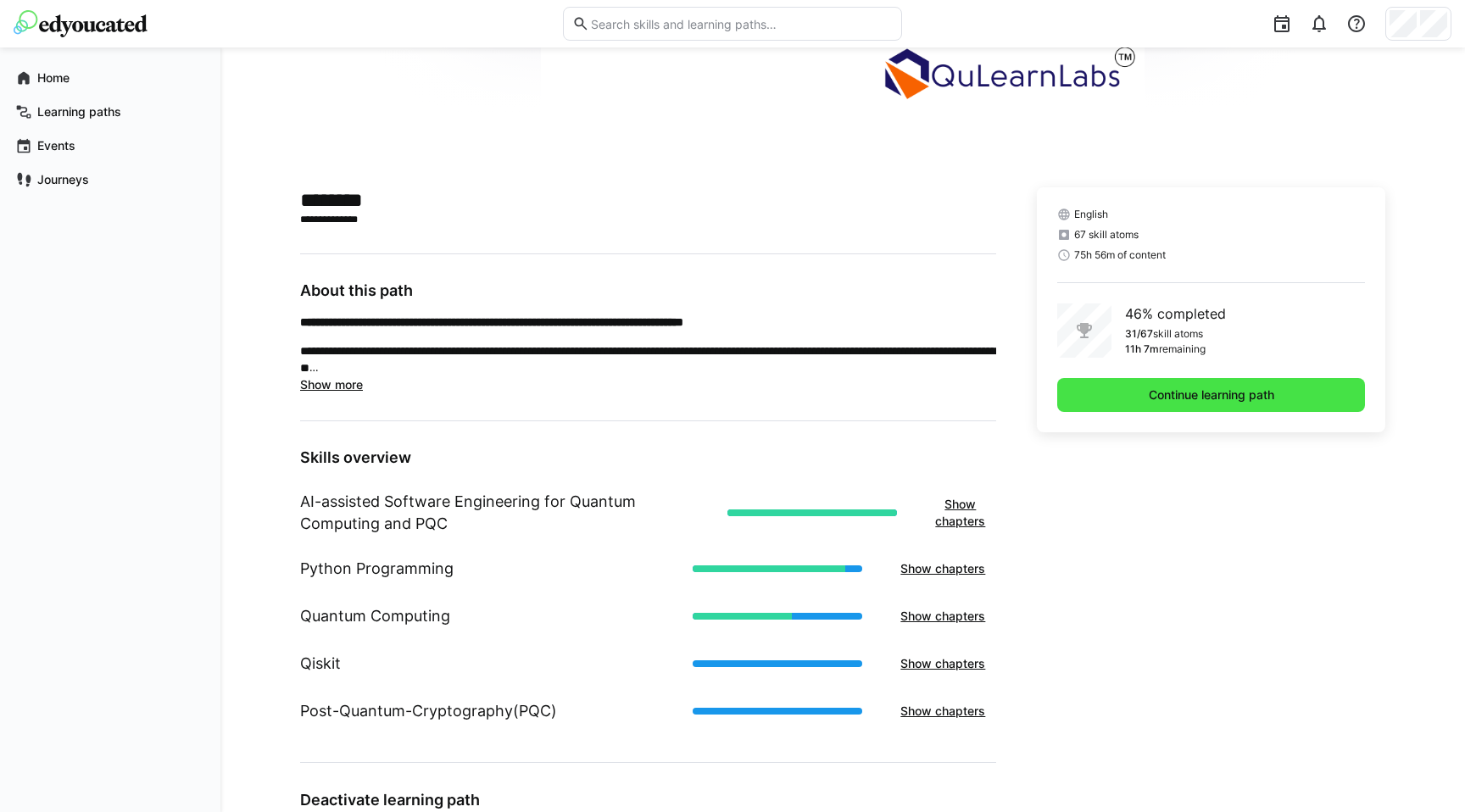
click at [1224, 401] on span "Continue learning path" at bounding box center [1211, 394] width 131 height 17
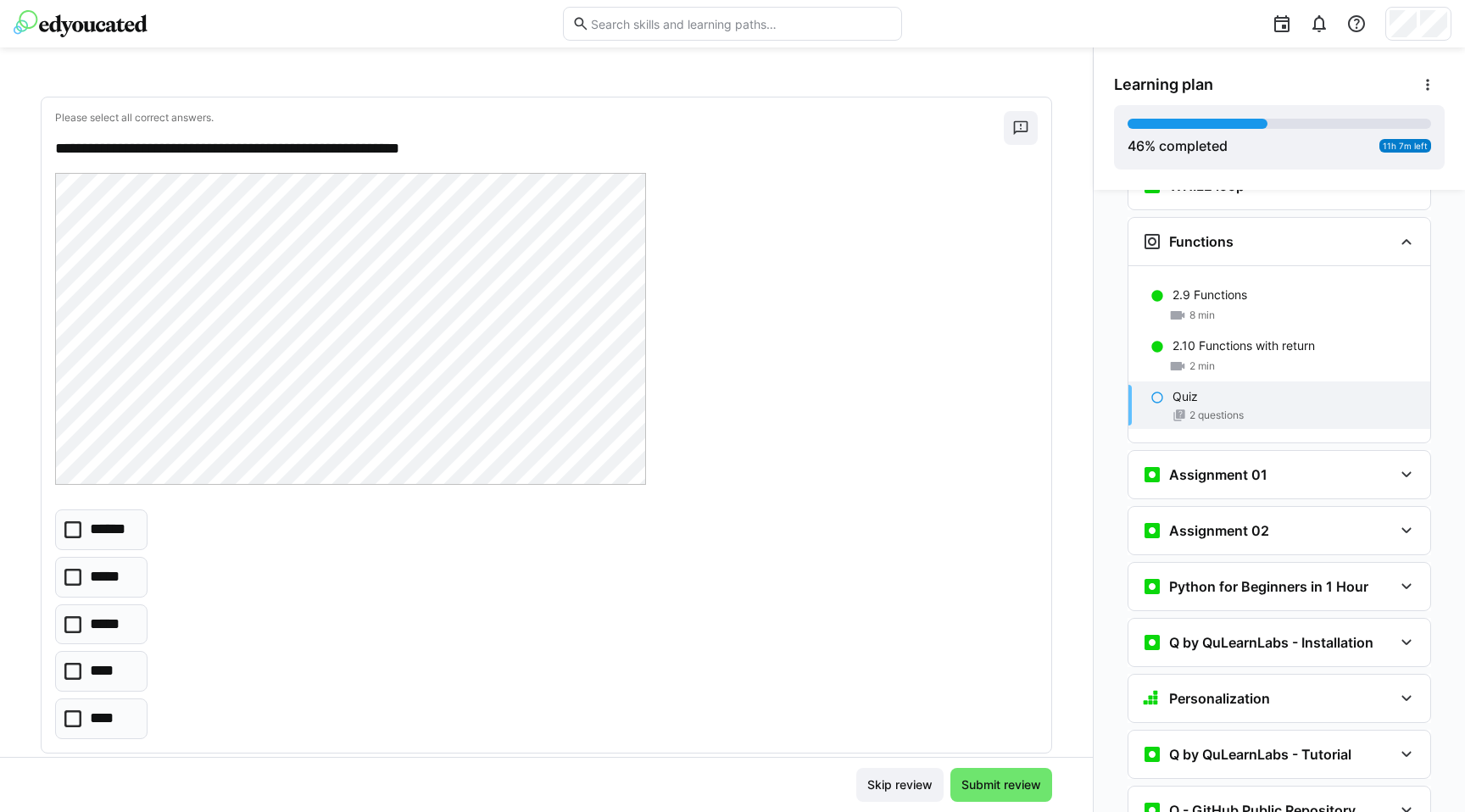
scroll to position [103, 0]
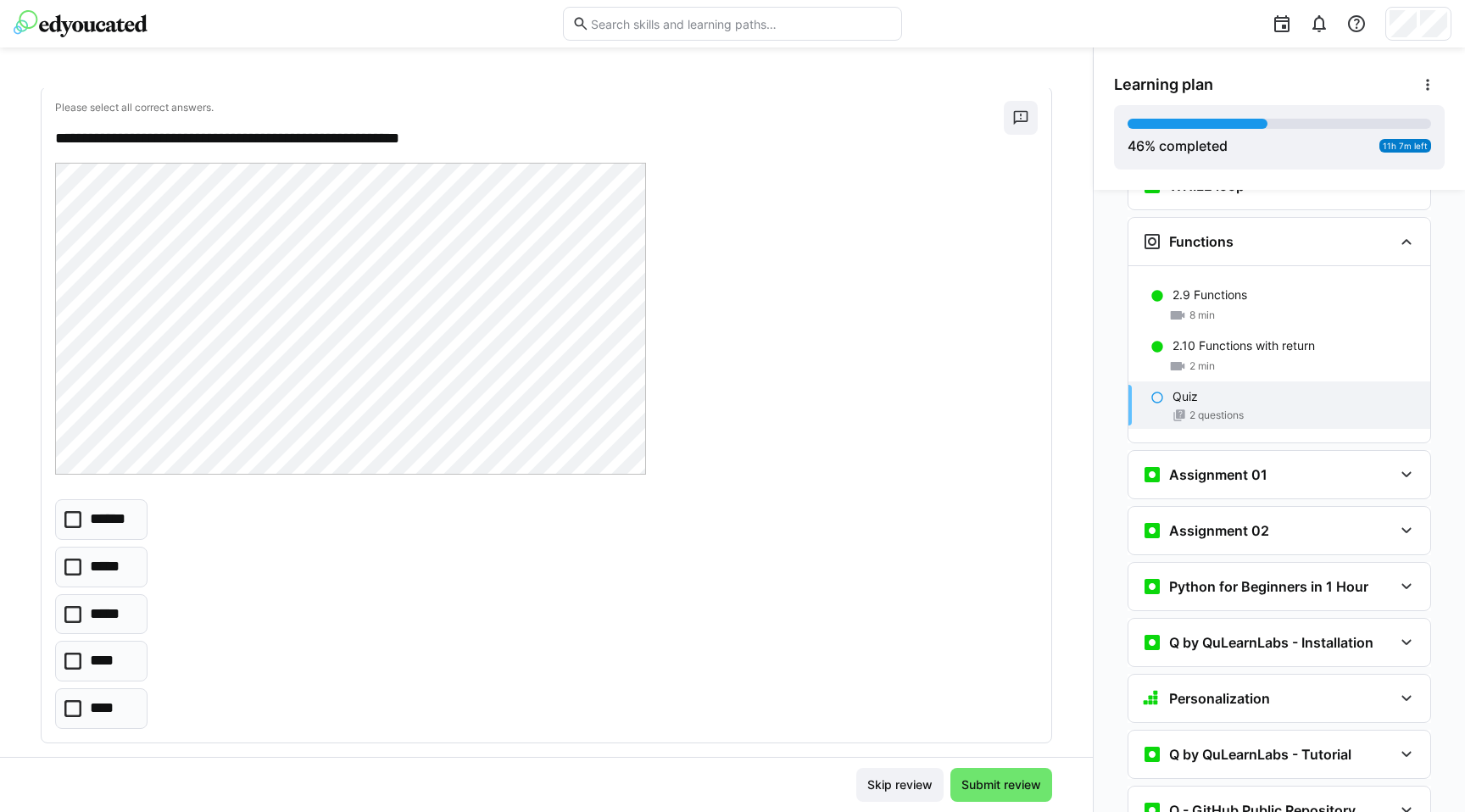
scroll to position [85, 0]
click at [116, 510] on eds-checkbox "******" at bounding box center [101, 521] width 92 height 40
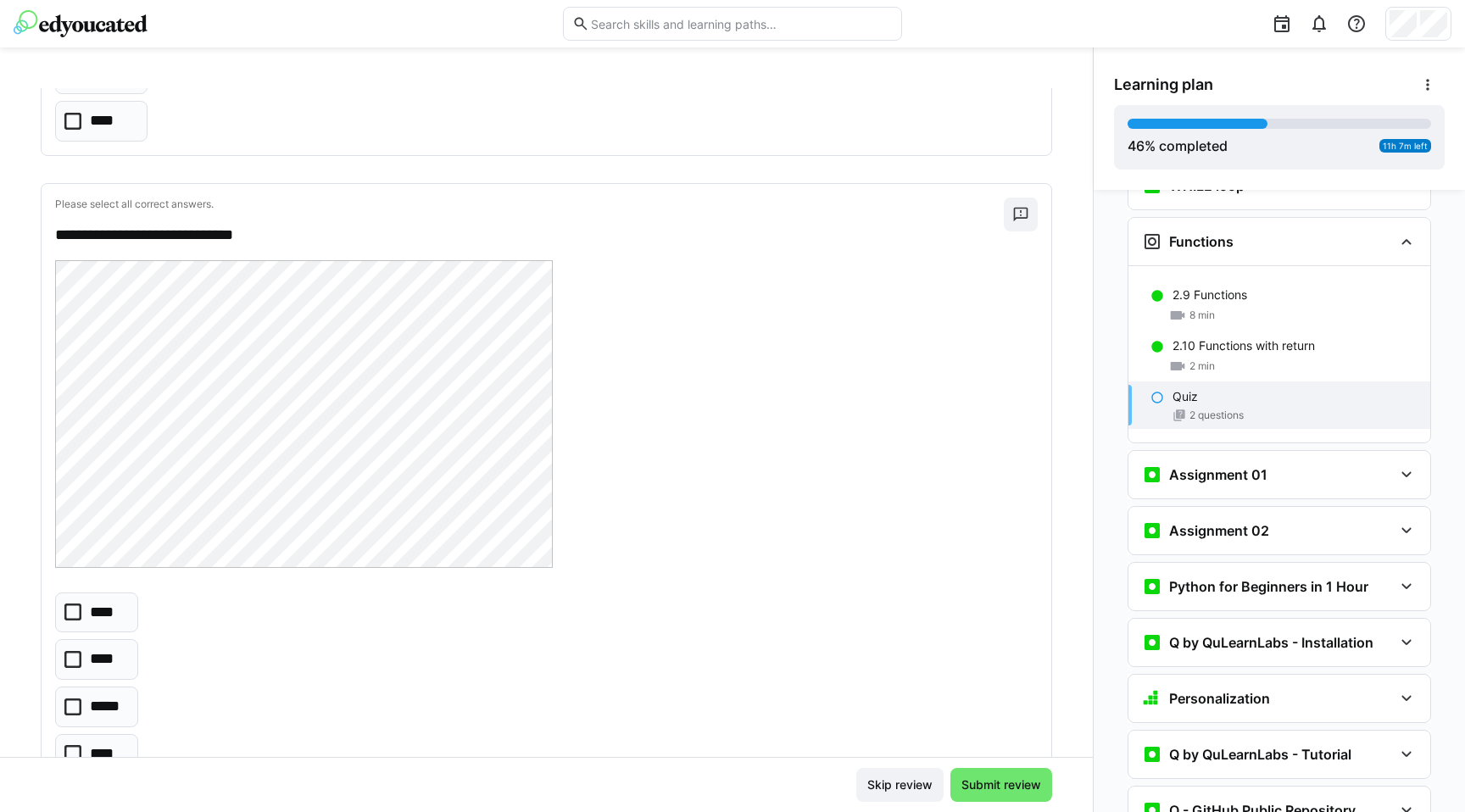
scroll to position [746, 0]
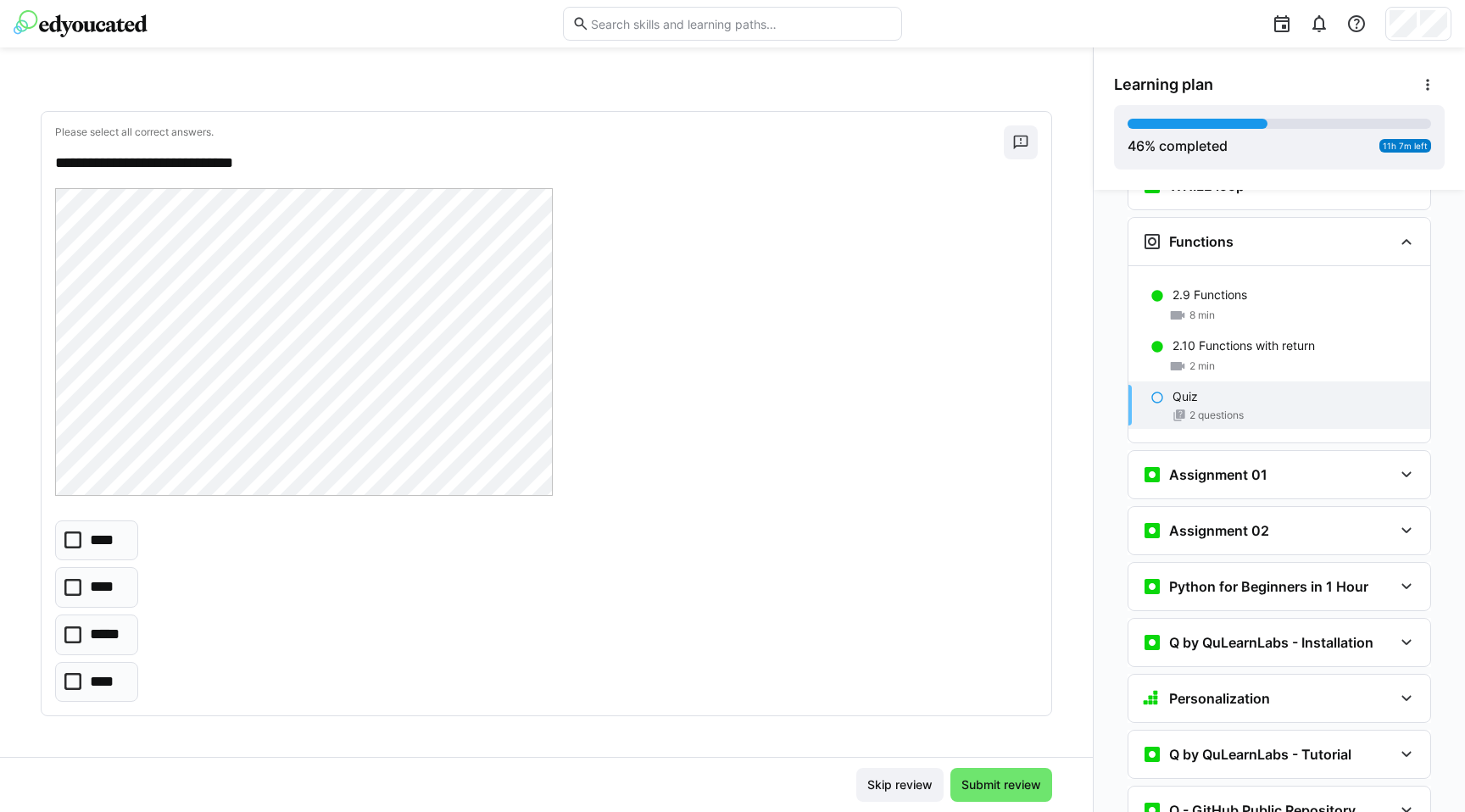
click at [72, 545] on icon at bounding box center [73, 540] width 17 height 17
click at [977, 795] on span "Submit review" at bounding box center [1001, 785] width 102 height 34
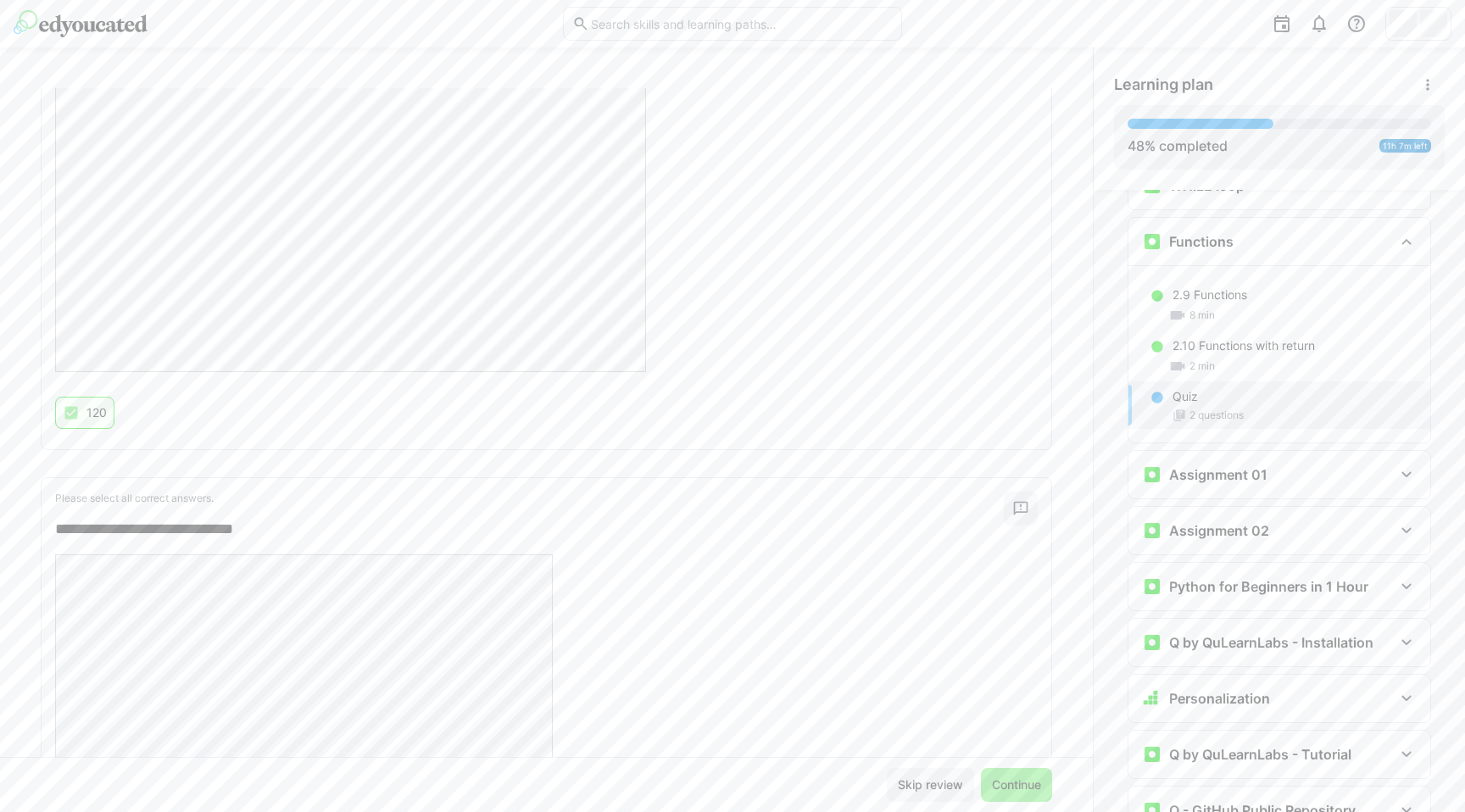
scroll to position [590, 0]
click at [1009, 787] on span "Continue" at bounding box center [1016, 785] width 54 height 17
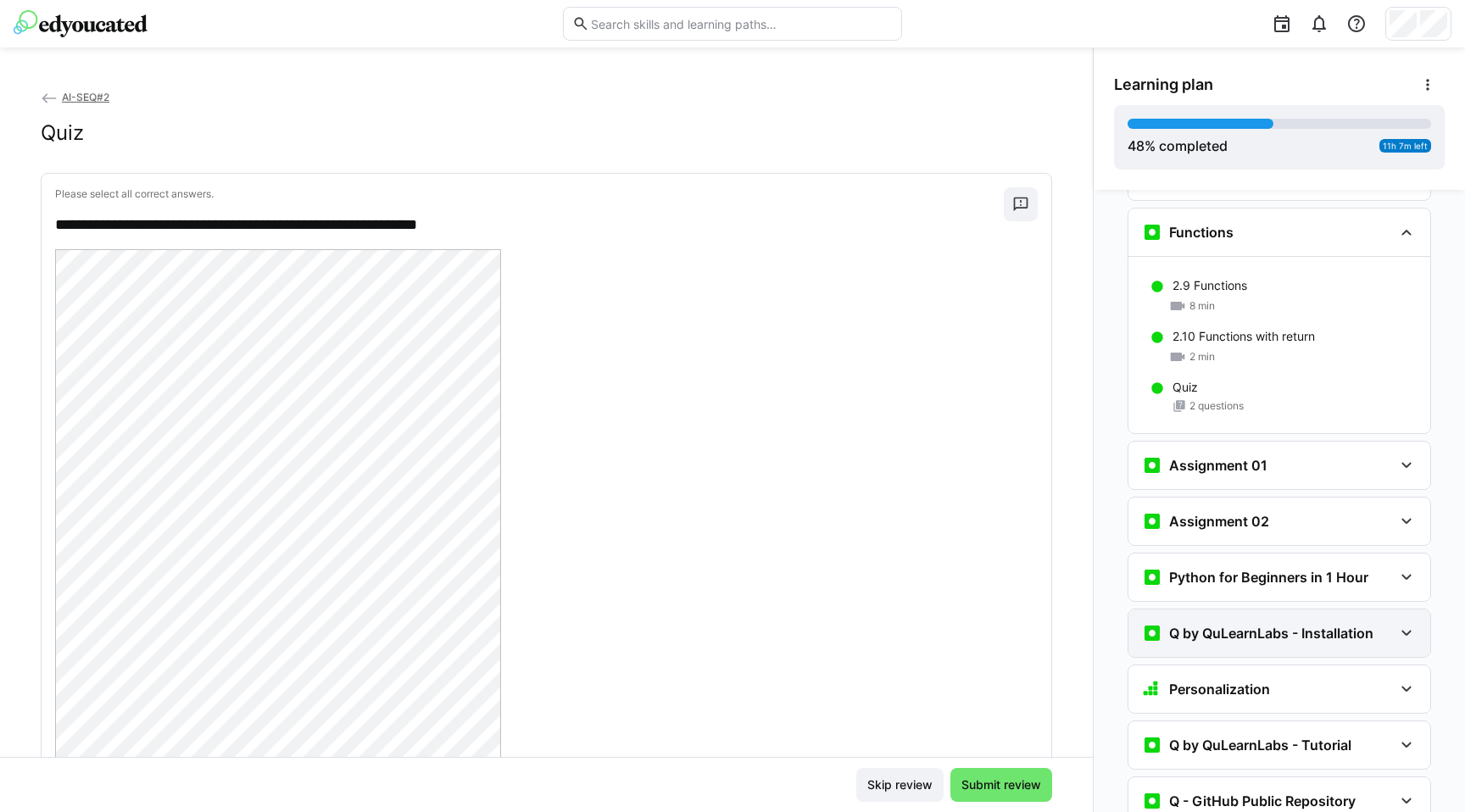
scroll to position [2419, 0]
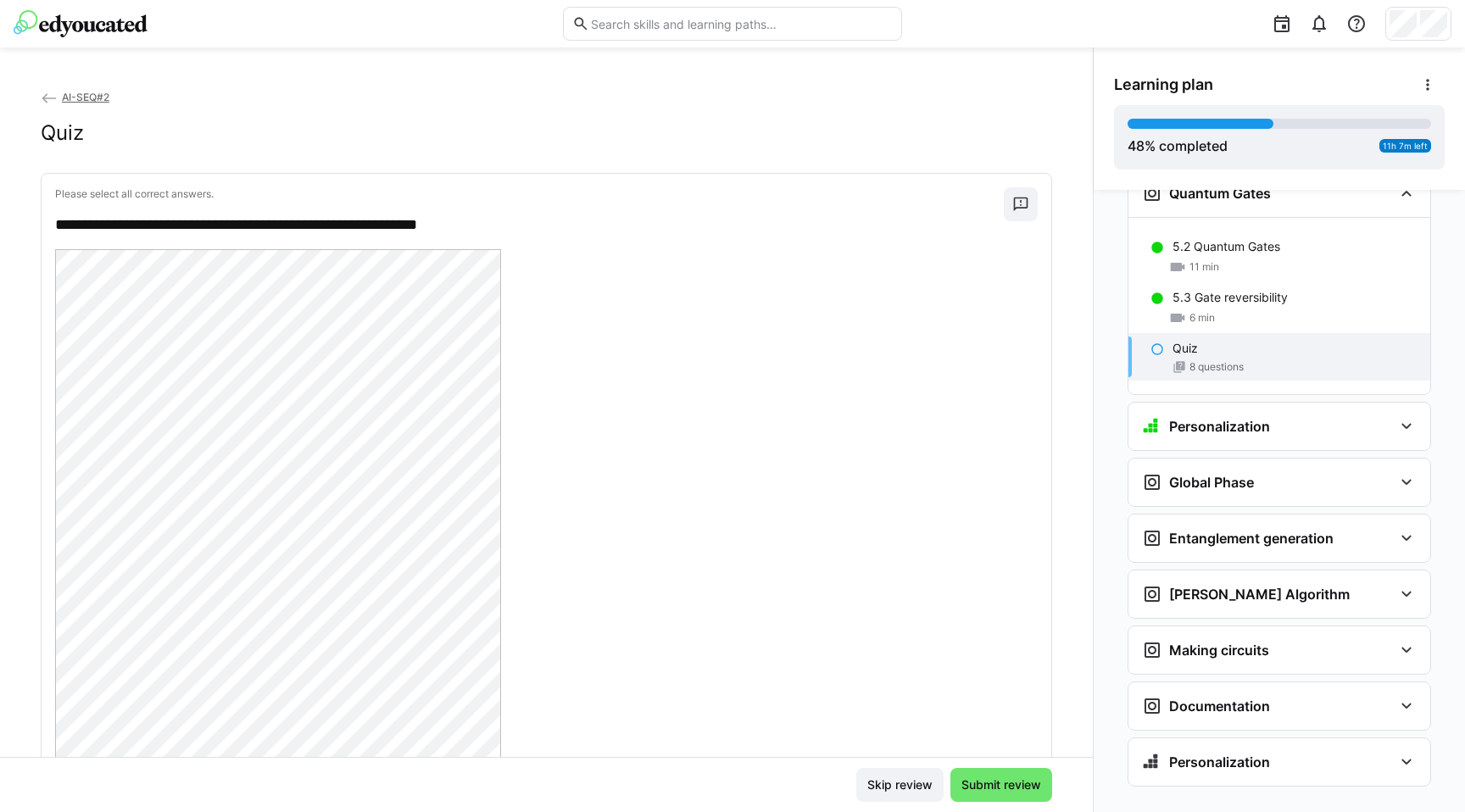
click at [55, 224] on p "**********" at bounding box center [521, 225] width 932 height 22
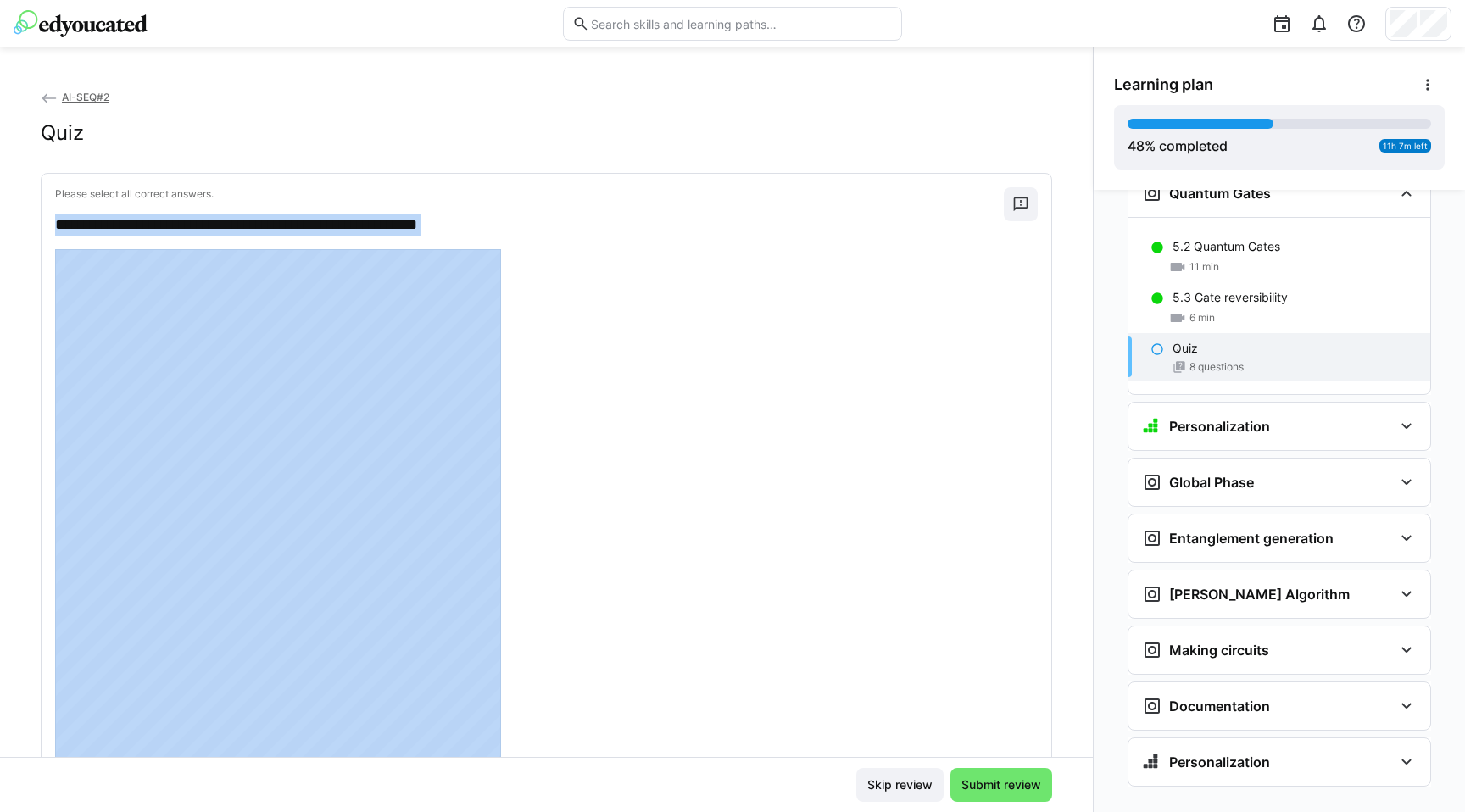
drag, startPoint x: 55, startPoint y: 224, endPoint x: 527, endPoint y: 429, distance: 514.6
click at [527, 429] on div "**********" at bounding box center [546, 604] width 1010 height 863
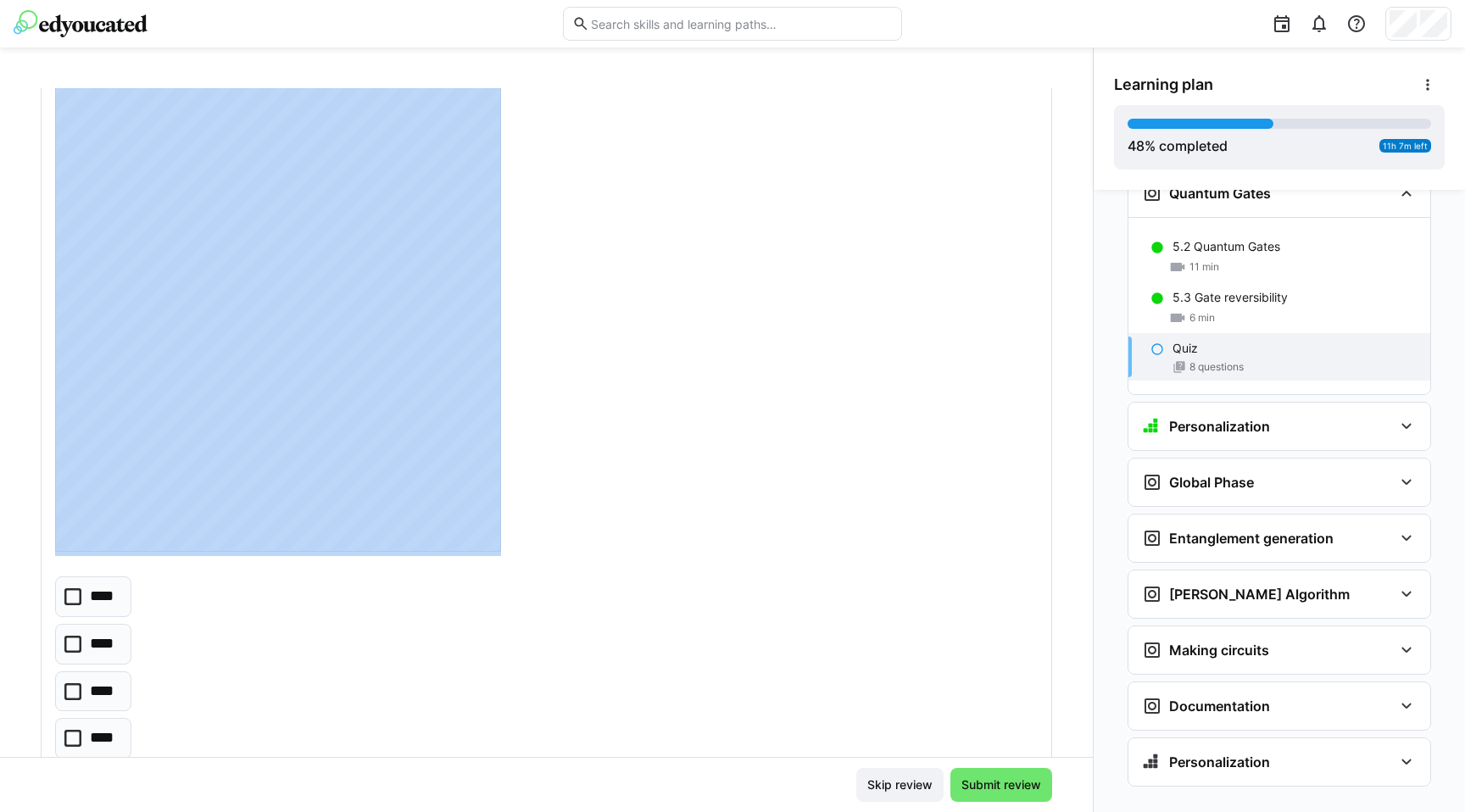
scroll to position [288, 0]
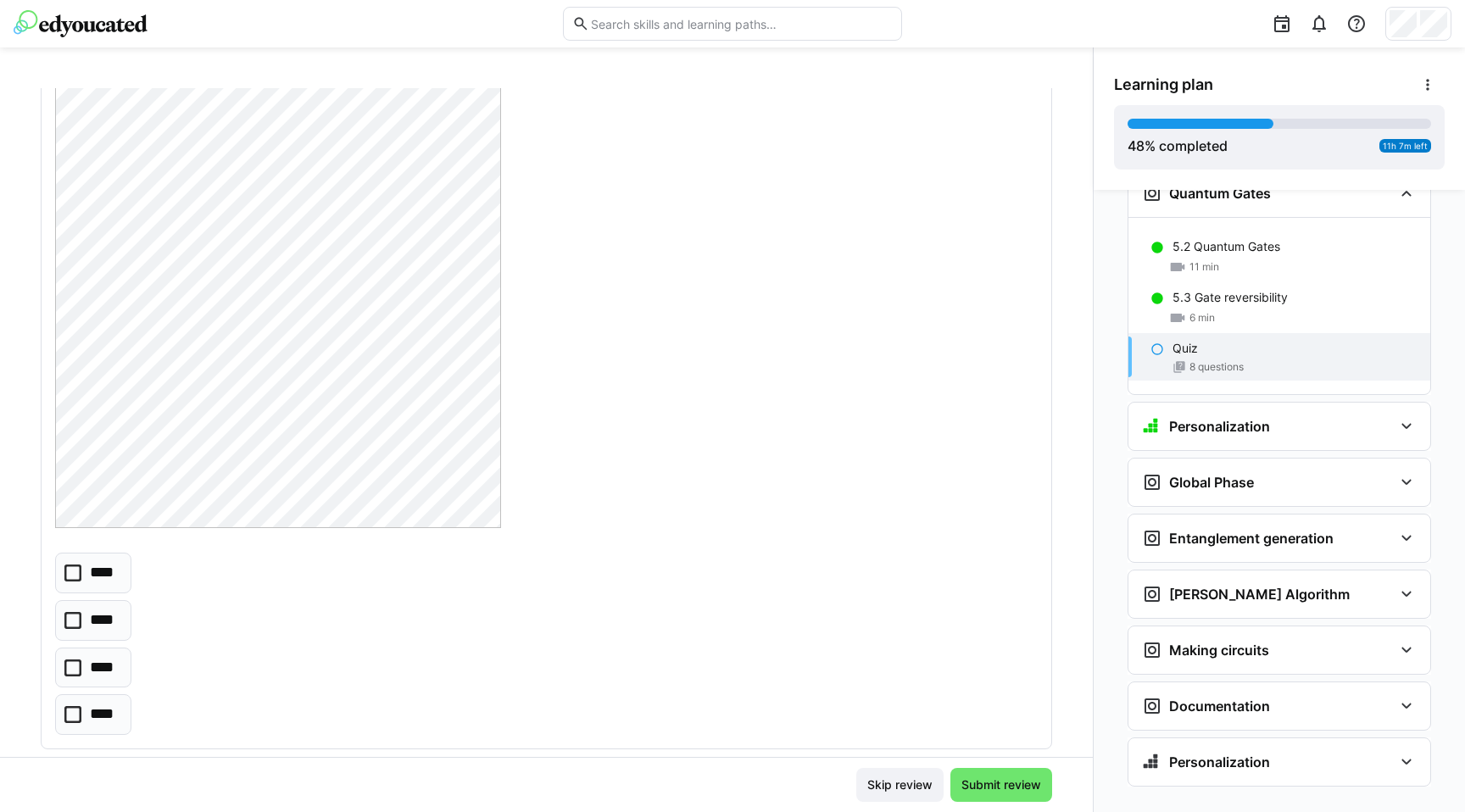
click at [526, 330] on div at bounding box center [547, 246] width 983 height 571
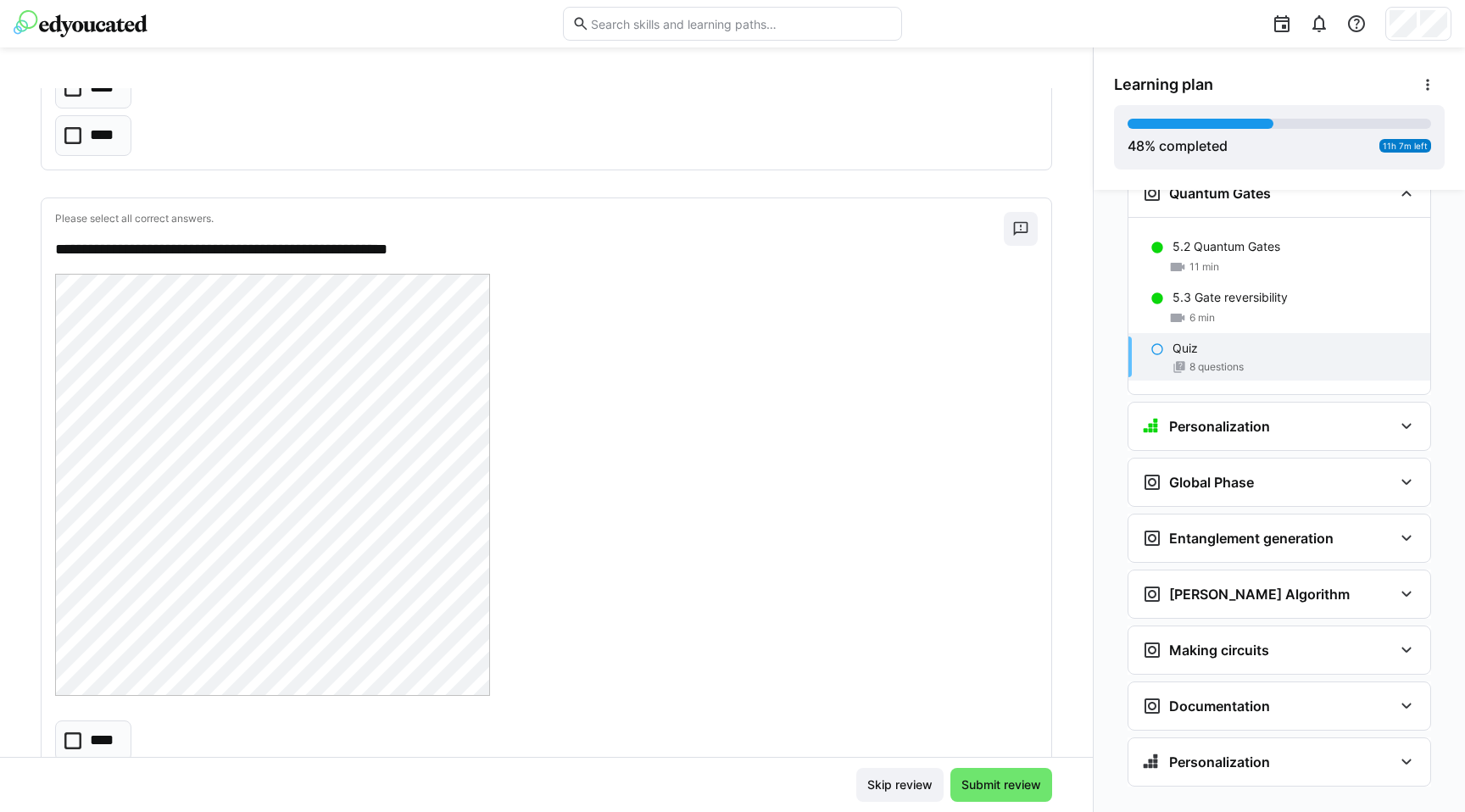
scroll to position [4826, 0]
